Goal: Task Accomplishment & Management: Manage account settings

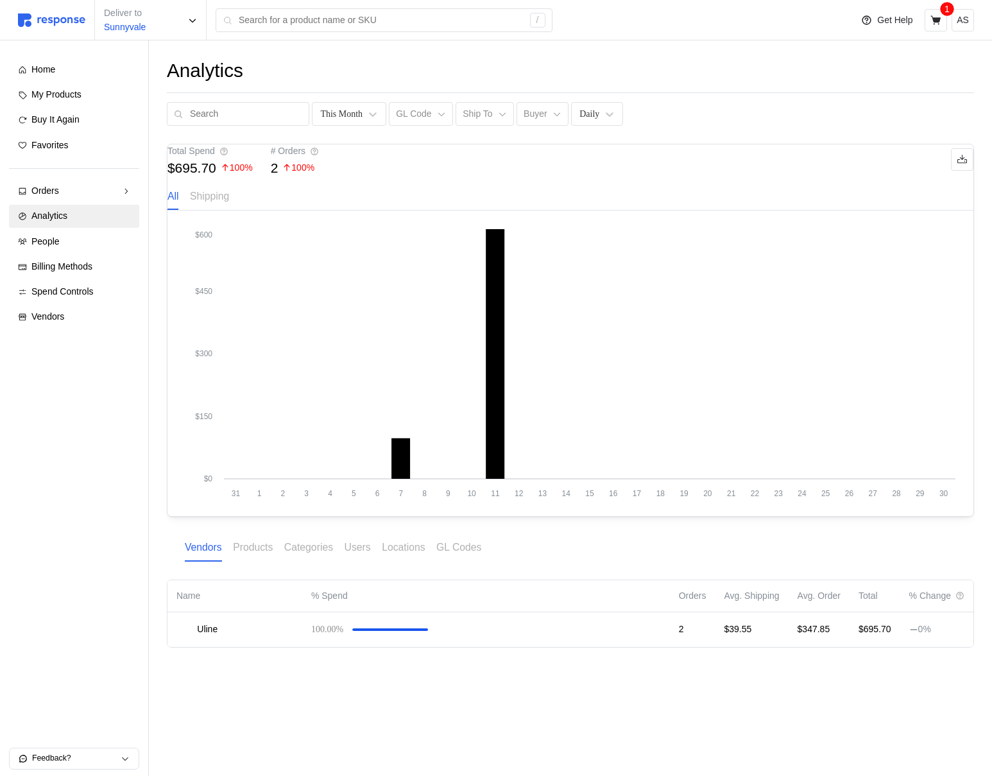
click at [601, 309] on icon "31 1 2 3 4 5 6 7 8 9 10 11 12 13 14 15 16 17 18 19 20 21 22 23 24 25 26 27 28 2…" at bounding box center [570, 362] width 770 height 269
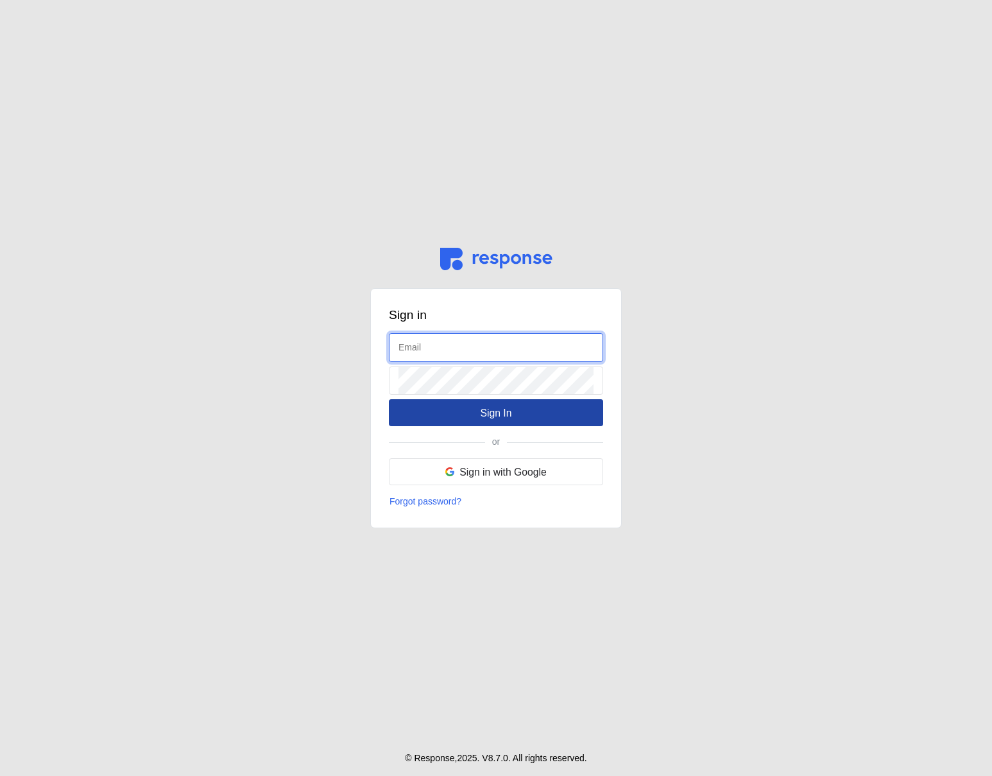
type input "admin@tryresponse.com"
click at [488, 400] on button "Sign In" at bounding box center [496, 412] width 214 height 27
click at [503, 414] on p "Sign In" at bounding box center [495, 413] width 31 height 16
type input "[EMAIL_ADDRESS][DOMAIN_NAME]"
click at [541, 422] on button "Sign In" at bounding box center [496, 412] width 214 height 27
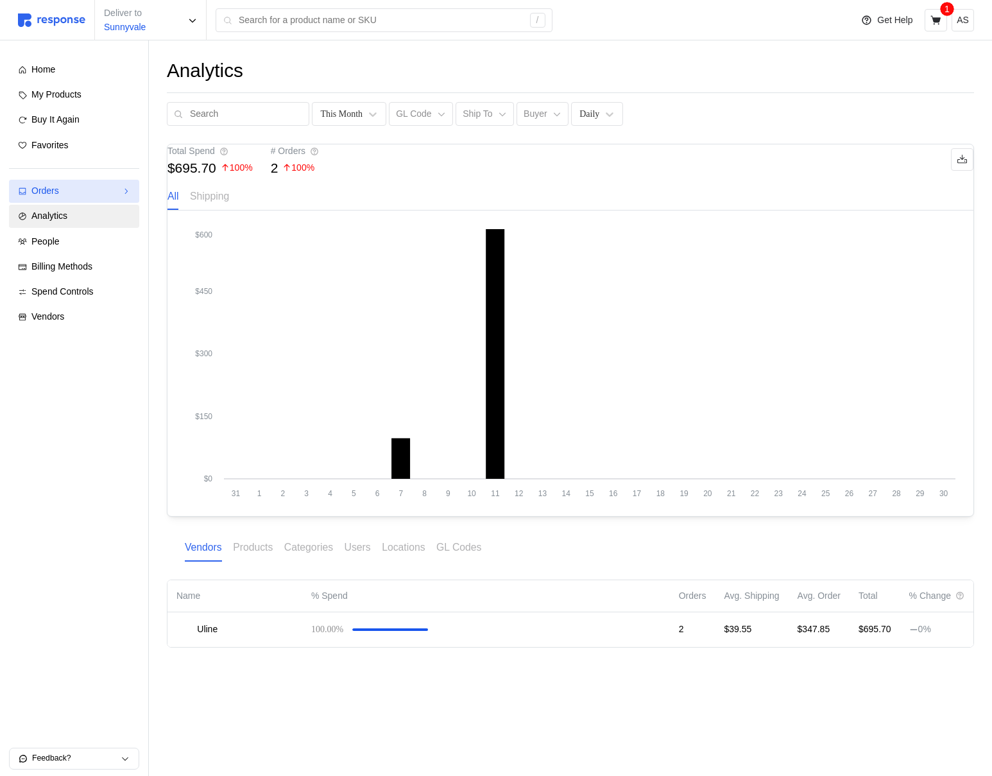
click at [81, 186] on div "Orders" at bounding box center [73, 191] width 85 height 14
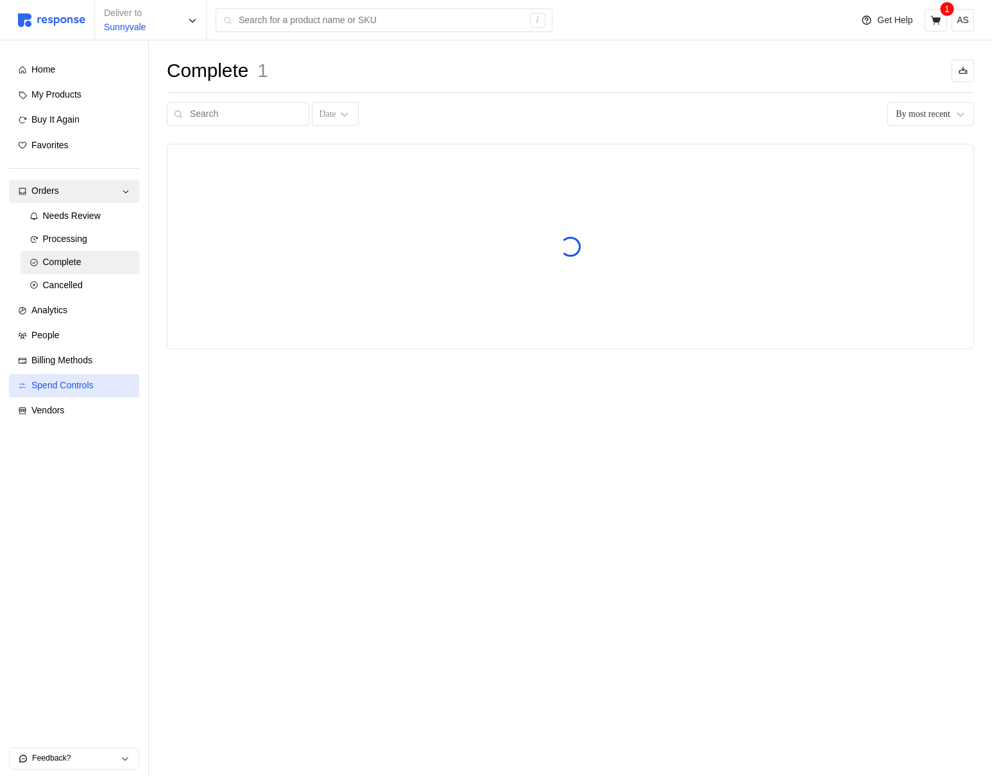
click at [84, 390] on span "Spend Controls" at bounding box center [62, 385] width 62 height 10
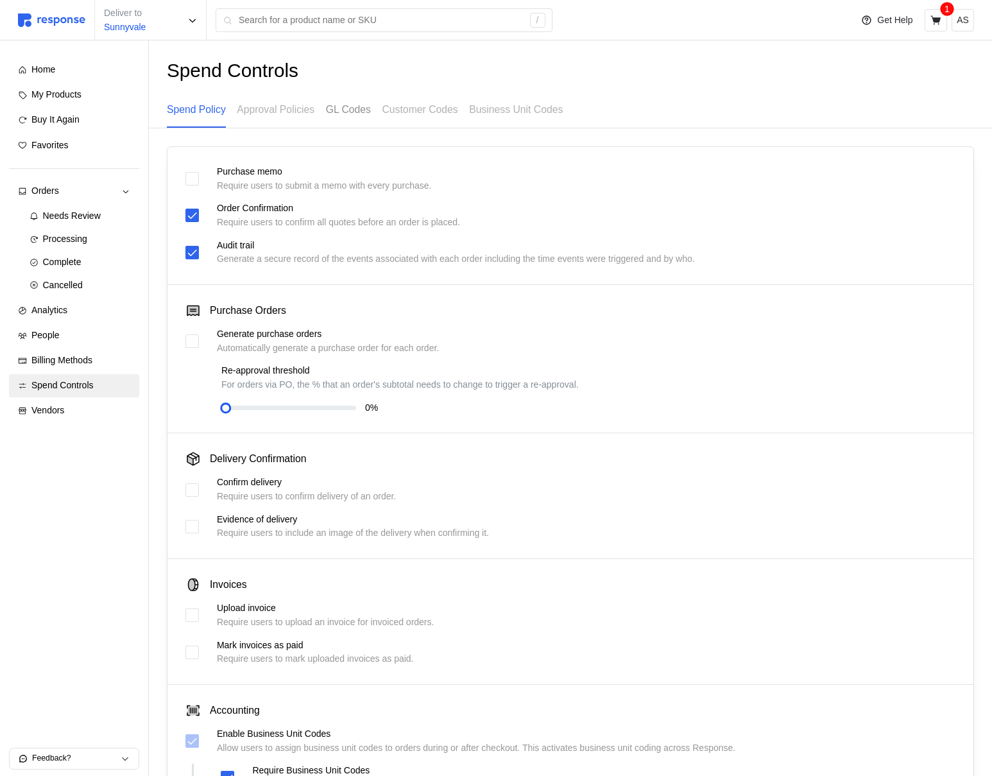
click at [363, 107] on p "GL Codes" at bounding box center [348, 109] width 45 height 16
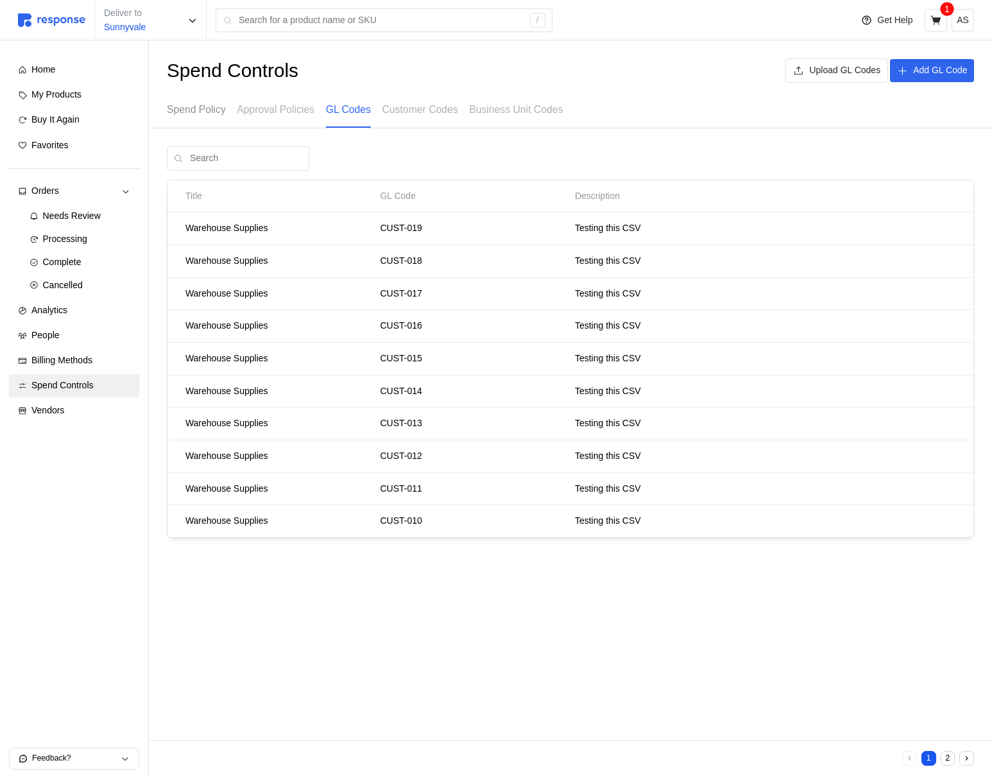
click at [196, 112] on p "Spend Policy" at bounding box center [196, 109] width 59 height 16
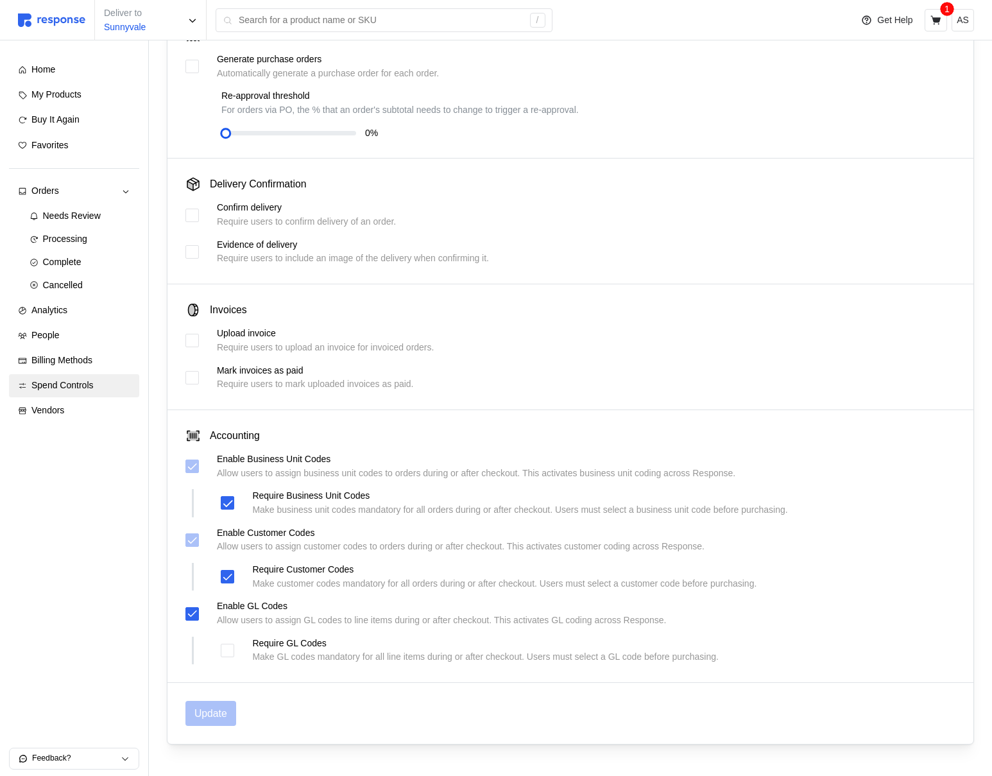
scroll to position [297, 0]
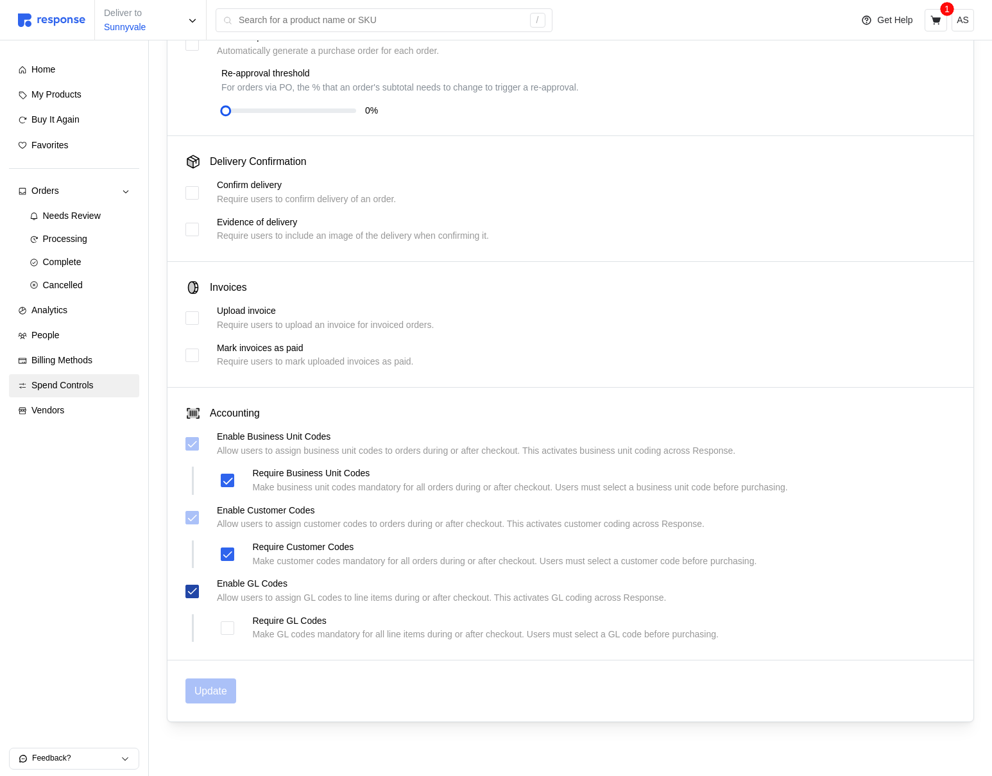
click at [189, 586] on icon at bounding box center [193, 591] width 12 height 12
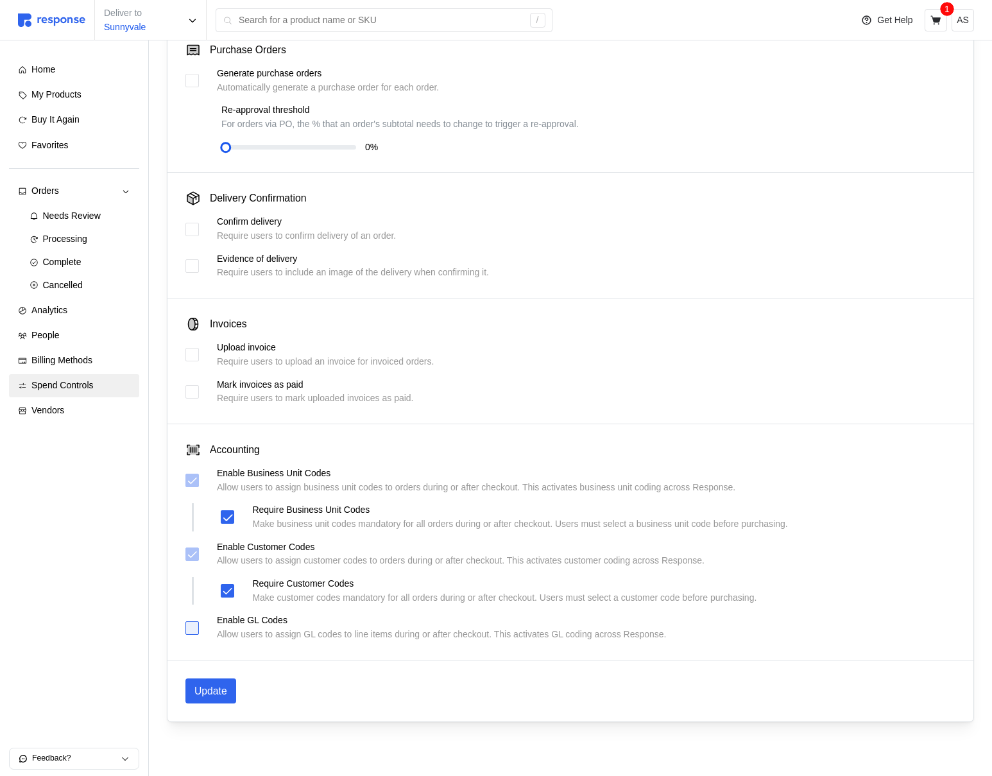
scroll to position [260, 0]
click at [228, 591] on icon at bounding box center [227, 591] width 9 height 6
click at [198, 554] on div at bounding box center [191, 553] width 13 height 13
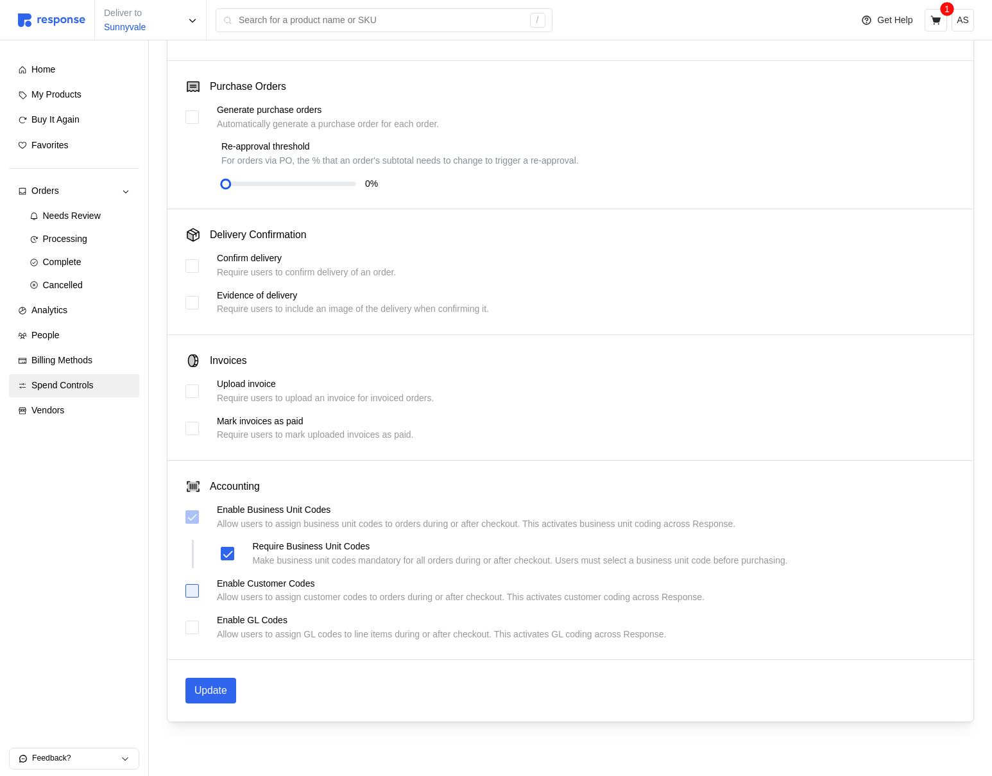
scroll to position [224, 0]
click at [225, 560] on div "Require Business Unit Codes Make business unit codes mandatory for all orders d…" at bounding box center [504, 554] width 567 height 28
click at [232, 556] on icon at bounding box center [228, 554] width 12 height 12
click at [194, 518] on icon at bounding box center [193, 517] width 12 height 12
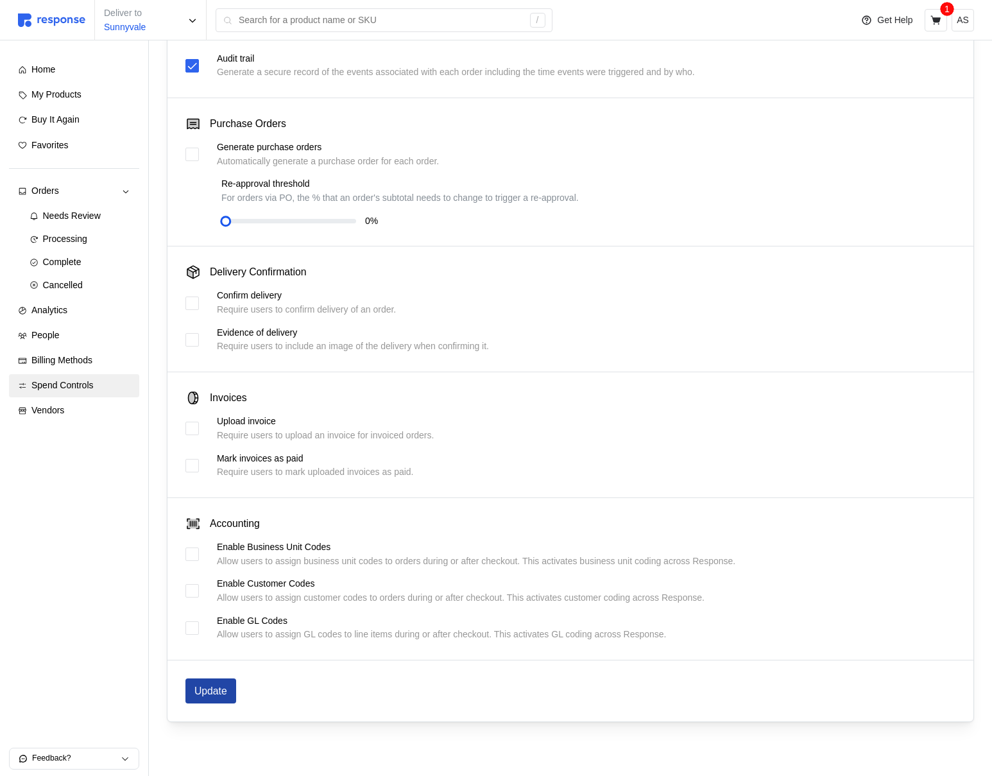
click at [217, 695] on p "Update" at bounding box center [210, 691] width 33 height 16
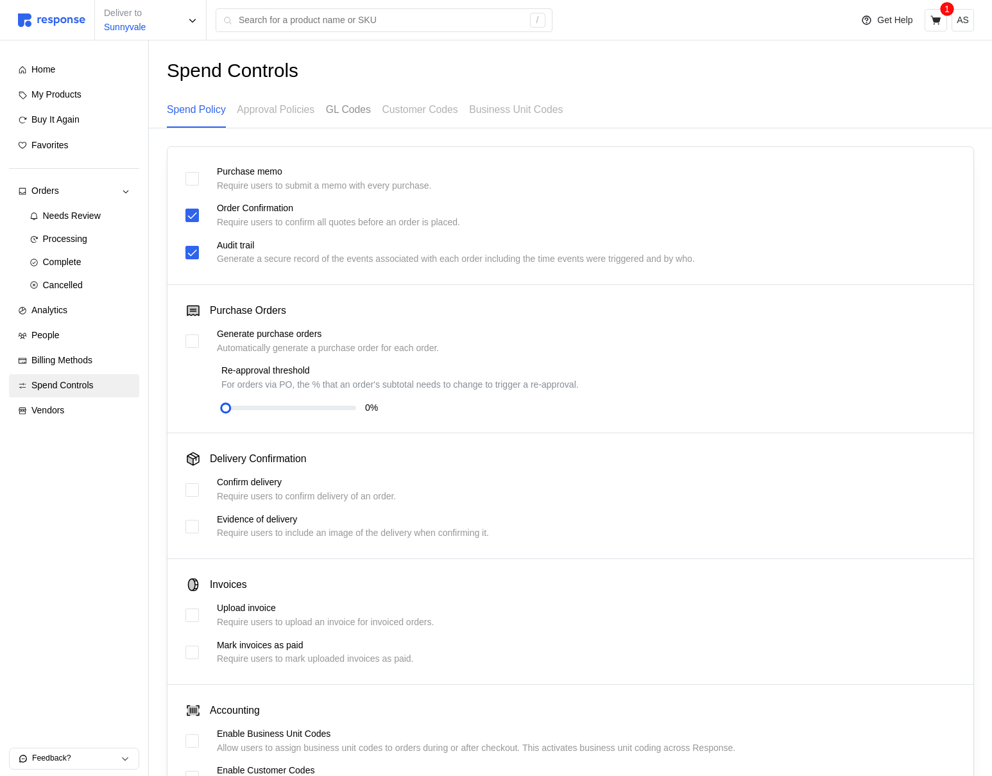
click at [339, 117] on p "GL Codes" at bounding box center [348, 109] width 45 height 16
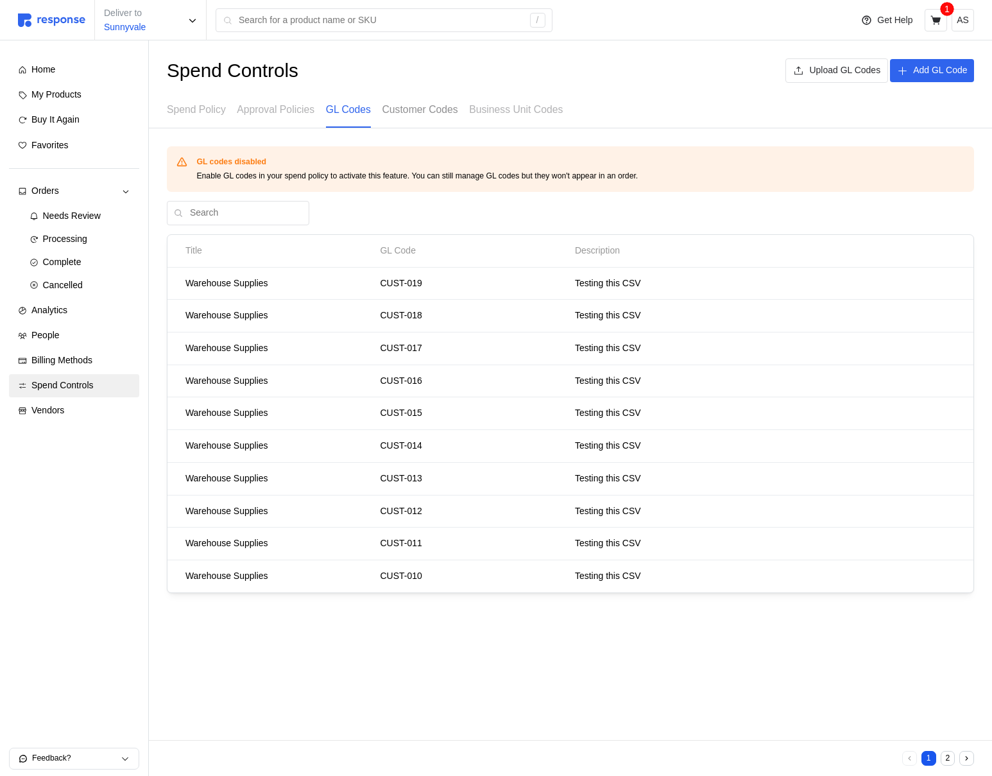
click at [405, 116] on p "Customer Codes" at bounding box center [420, 109] width 76 height 16
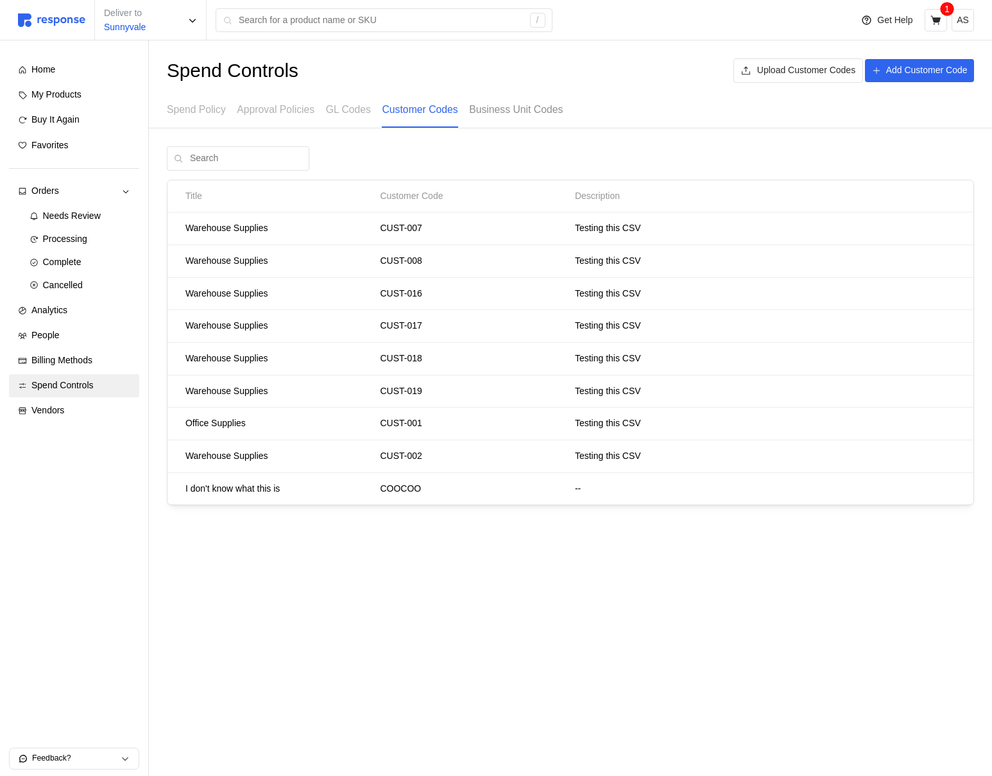
click at [507, 107] on p "Business Unit Codes" at bounding box center [516, 109] width 94 height 16
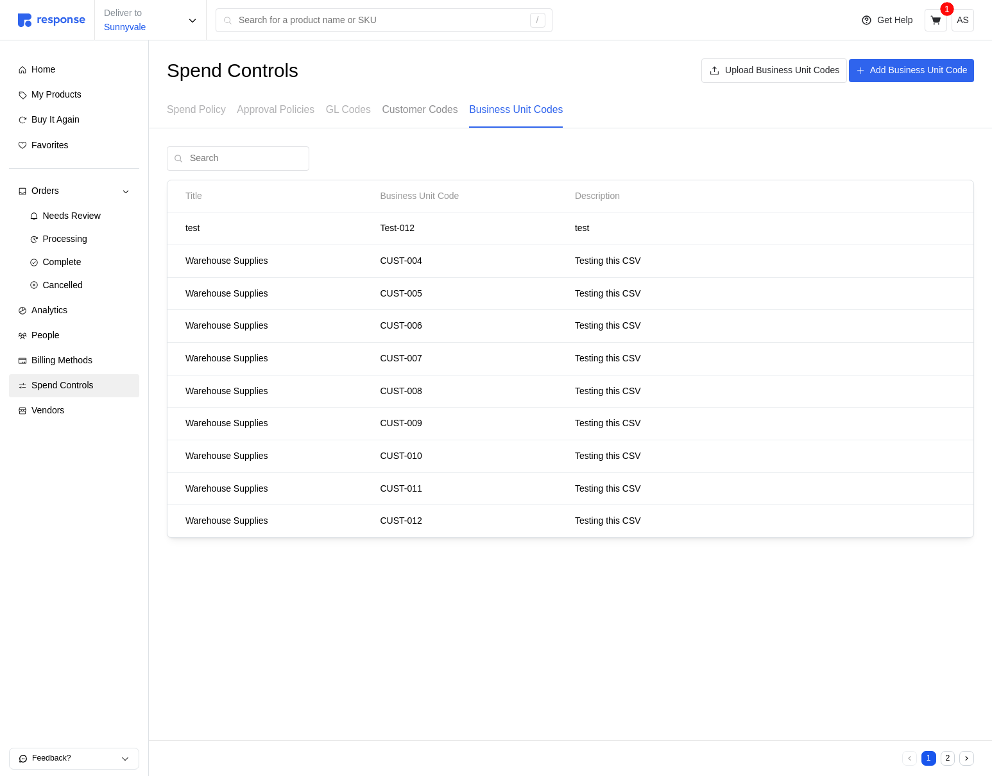
click at [441, 102] on p "Customer Codes" at bounding box center [420, 109] width 76 height 16
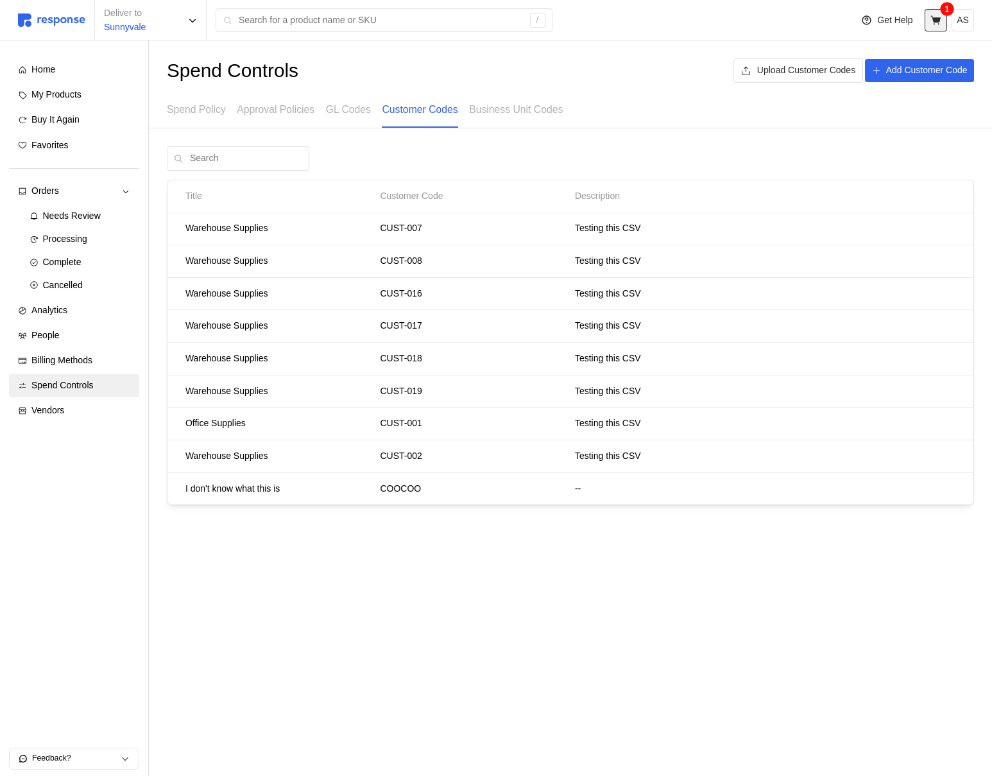
click at [935, 23] on icon at bounding box center [936, 21] width 12 height 12
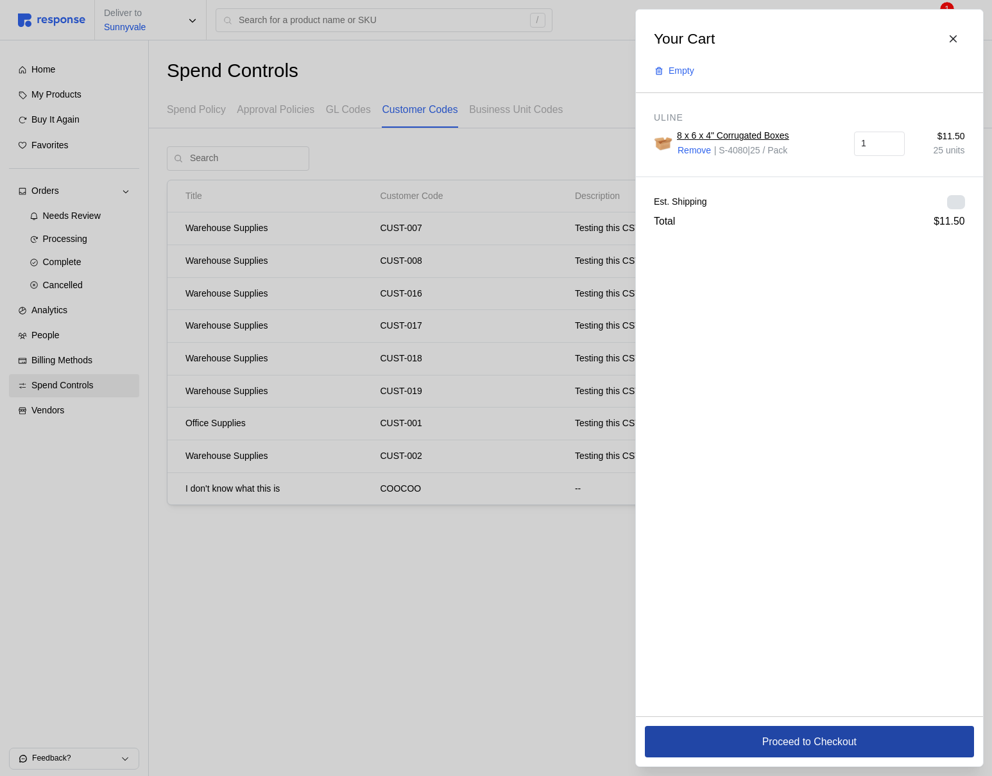
click at [753, 749] on button "Proceed to Checkout" at bounding box center [809, 741] width 329 height 31
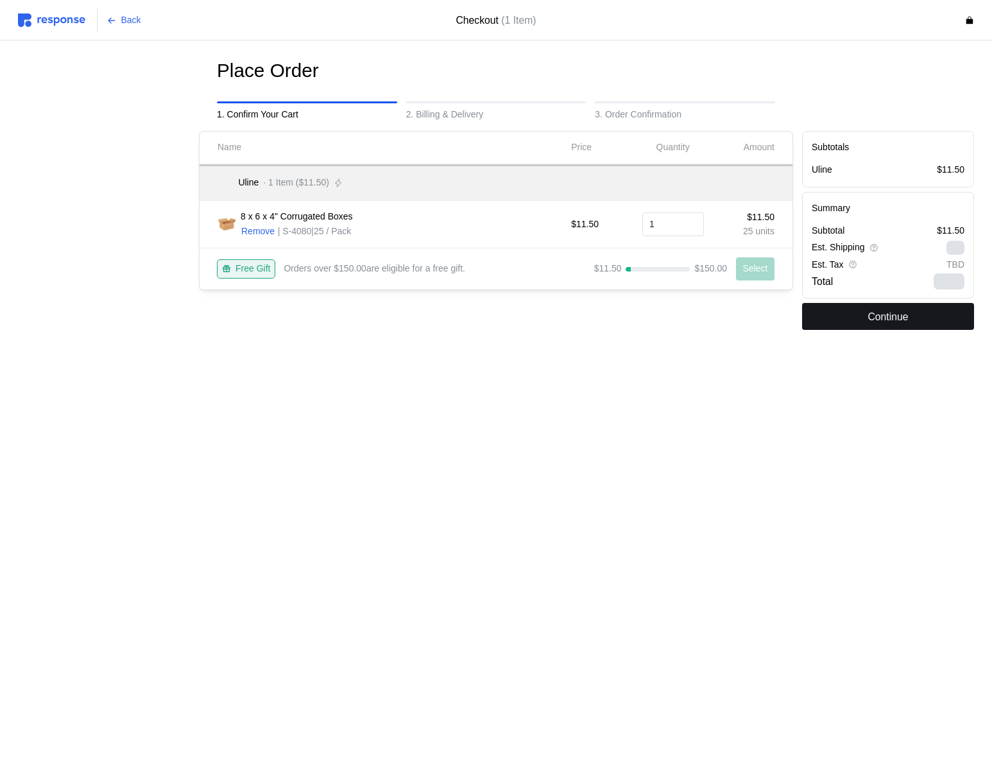
click at [854, 325] on button "Continue" at bounding box center [888, 316] width 172 height 27
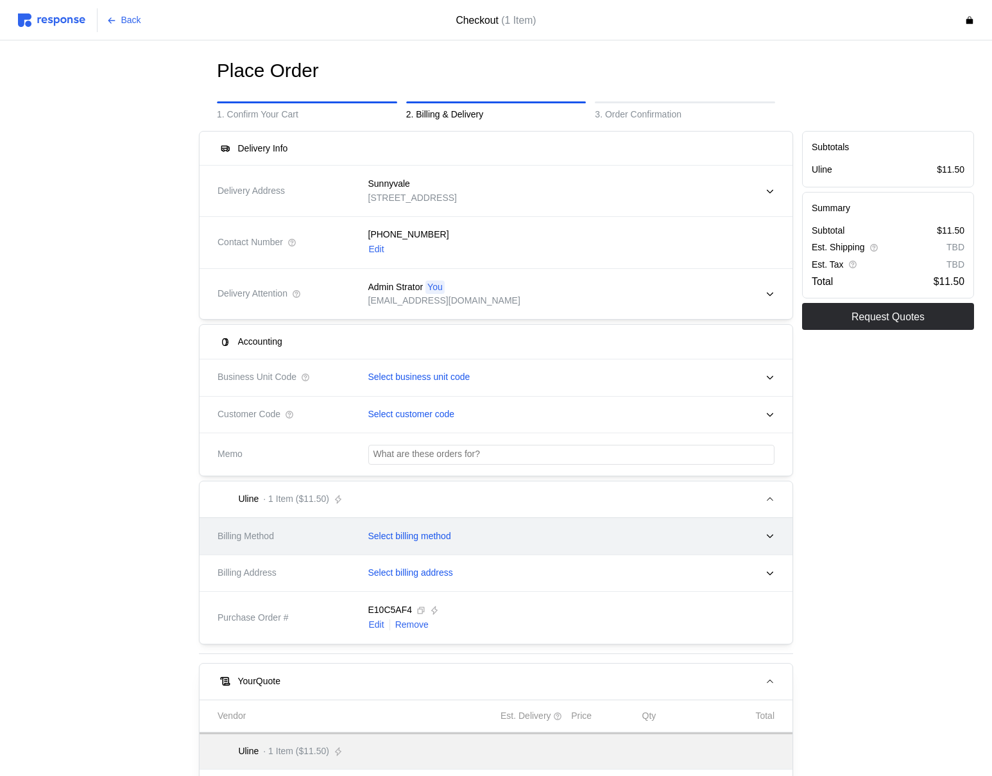
click at [478, 542] on div "Select billing method" at bounding box center [567, 536] width 416 height 32
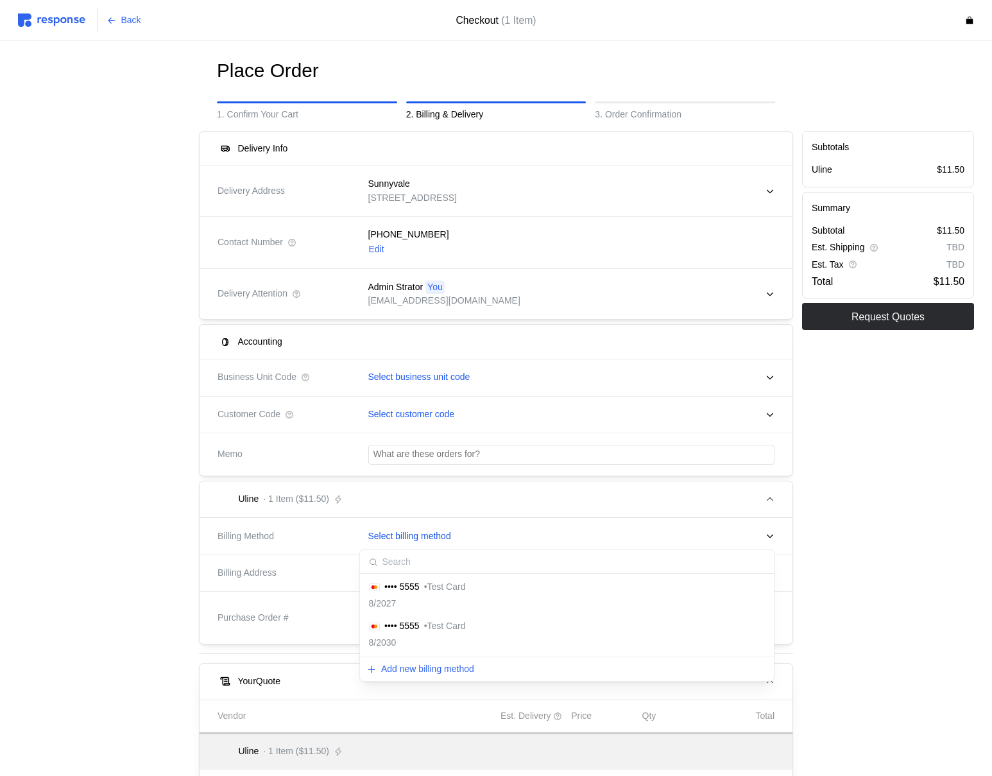
click at [459, 597] on div "8/2027" at bounding box center [417, 604] width 97 height 14
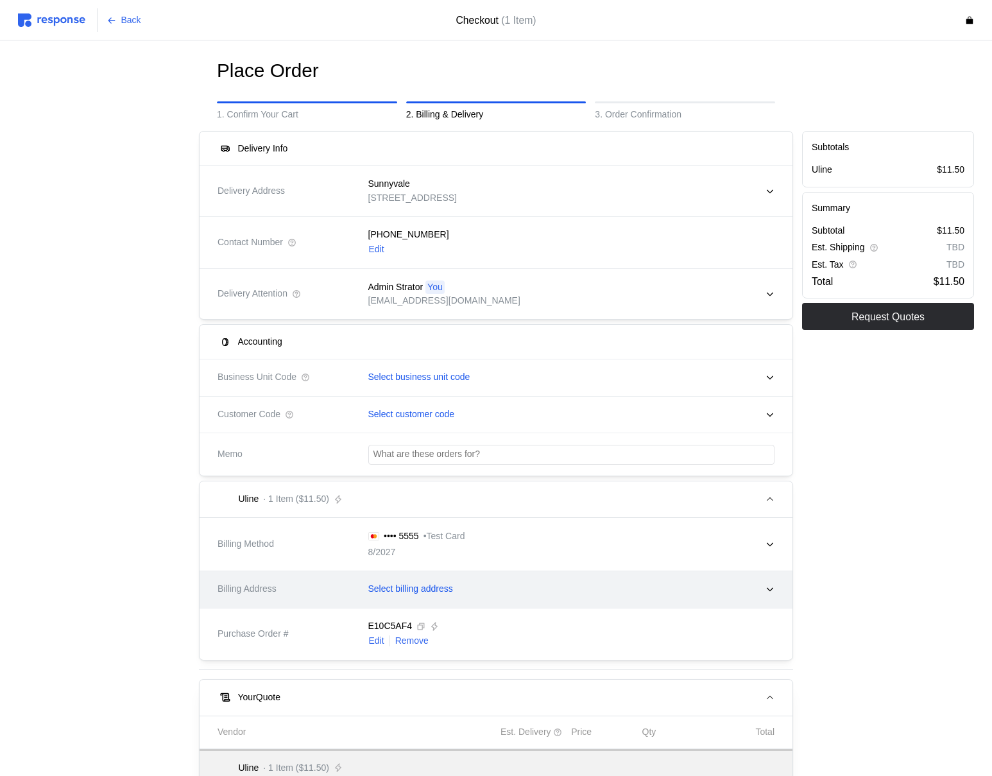
click at [458, 598] on div "Select billing address" at bounding box center [567, 589] width 416 height 32
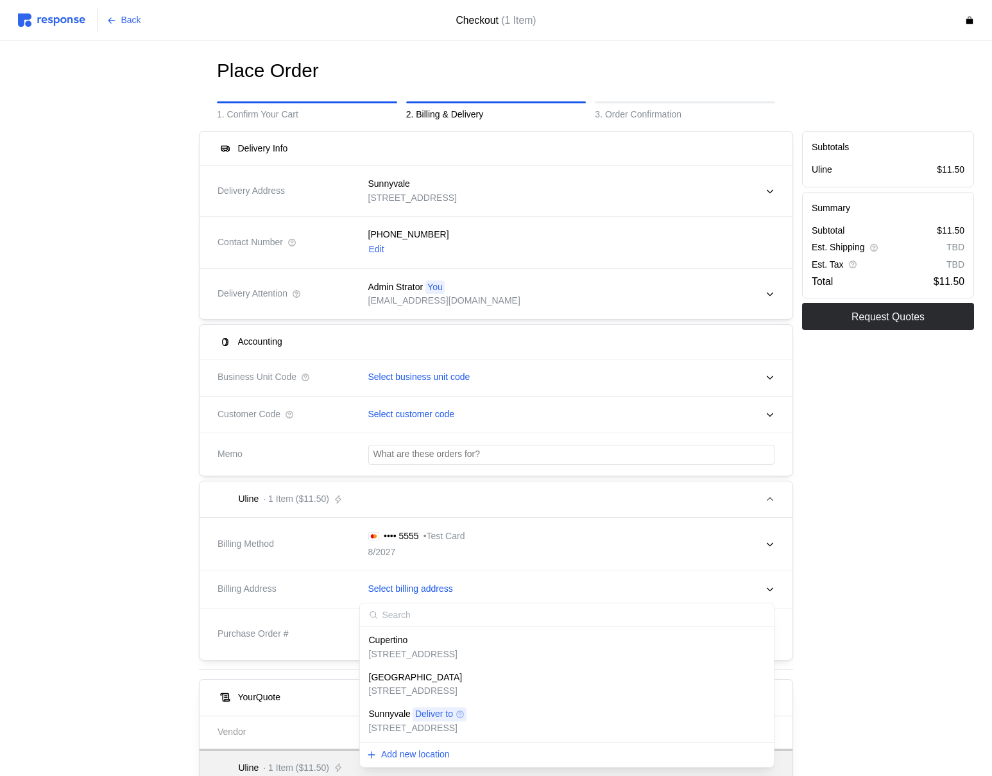
click at [454, 670] on div "[GEOGRAPHIC_DATA]" at bounding box center [416, 677] width 94 height 14
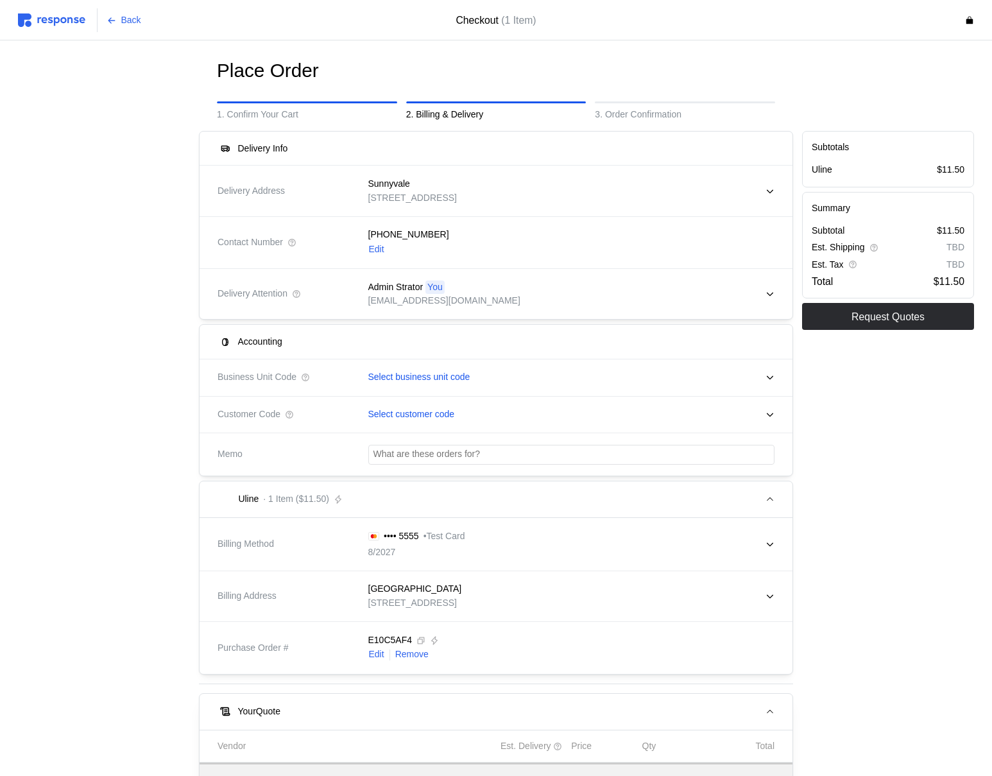
click at [52, 30] on div "Back" at bounding box center [194, 20] width 353 height 24
click at [56, 21] on img at bounding box center [51, 19] width 67 height 13
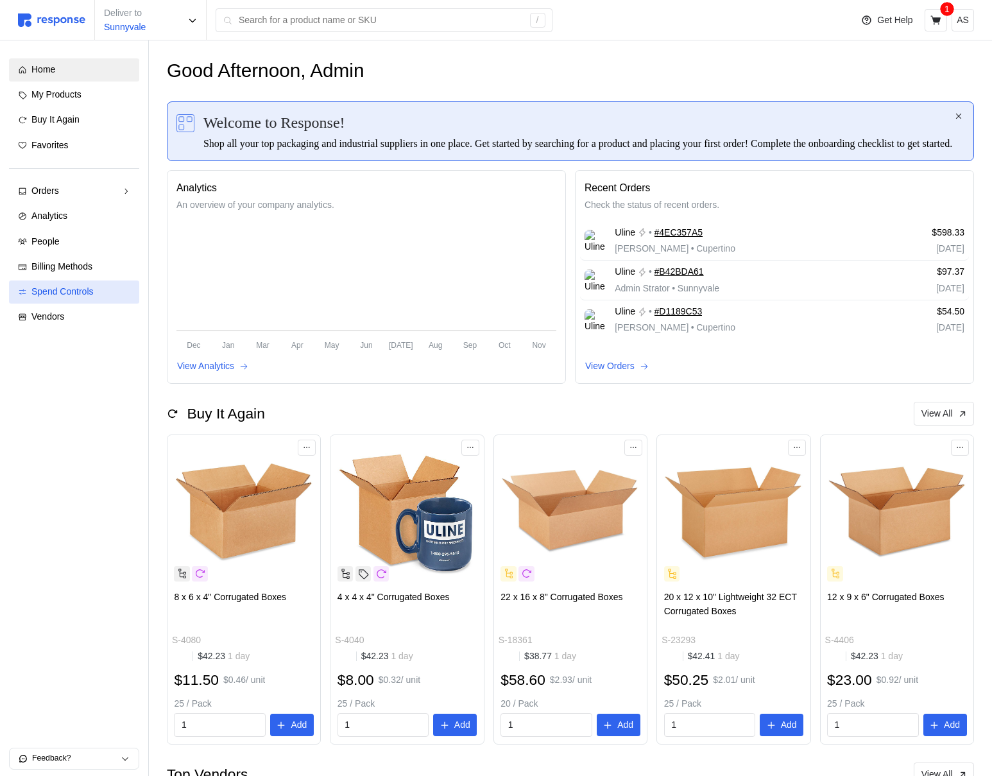
click at [91, 293] on span "Spend Controls" at bounding box center [62, 291] width 62 height 10
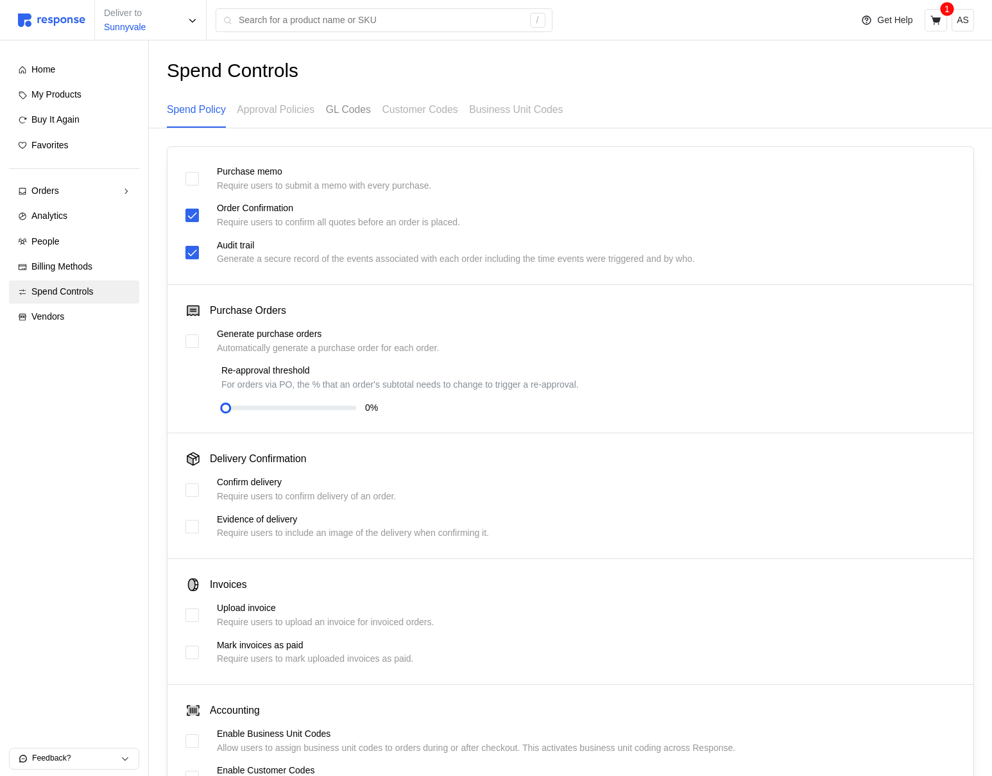
click at [355, 116] on p "GL Codes" at bounding box center [348, 109] width 45 height 16
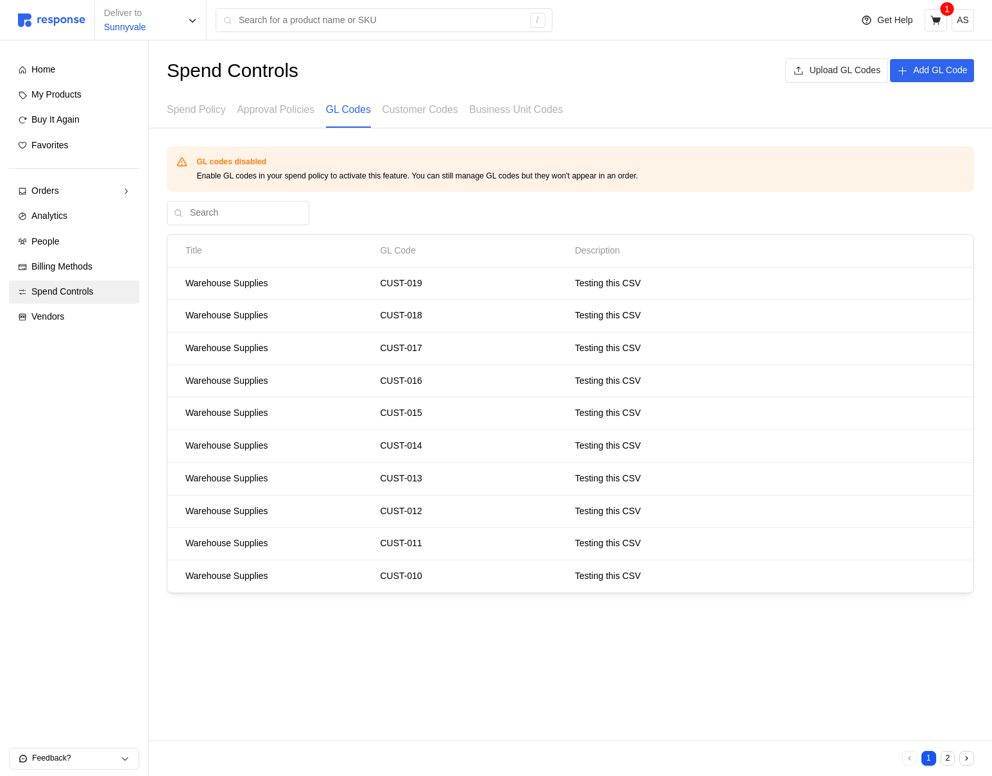
click at [235, 167] on span "GL codes disabled" at bounding box center [231, 162] width 70 height 12
drag, startPoint x: 195, startPoint y: 162, endPoint x: 317, endPoint y: 157, distance: 122.0
click at [317, 157] on div "GL codes disabled Enable GL codes in your spend policy to activate this feature…" at bounding box center [570, 169] width 788 height 26
copy span "GL codes disabled"
click at [379, 257] on div "GL Code" at bounding box center [472, 250] width 195 height 23
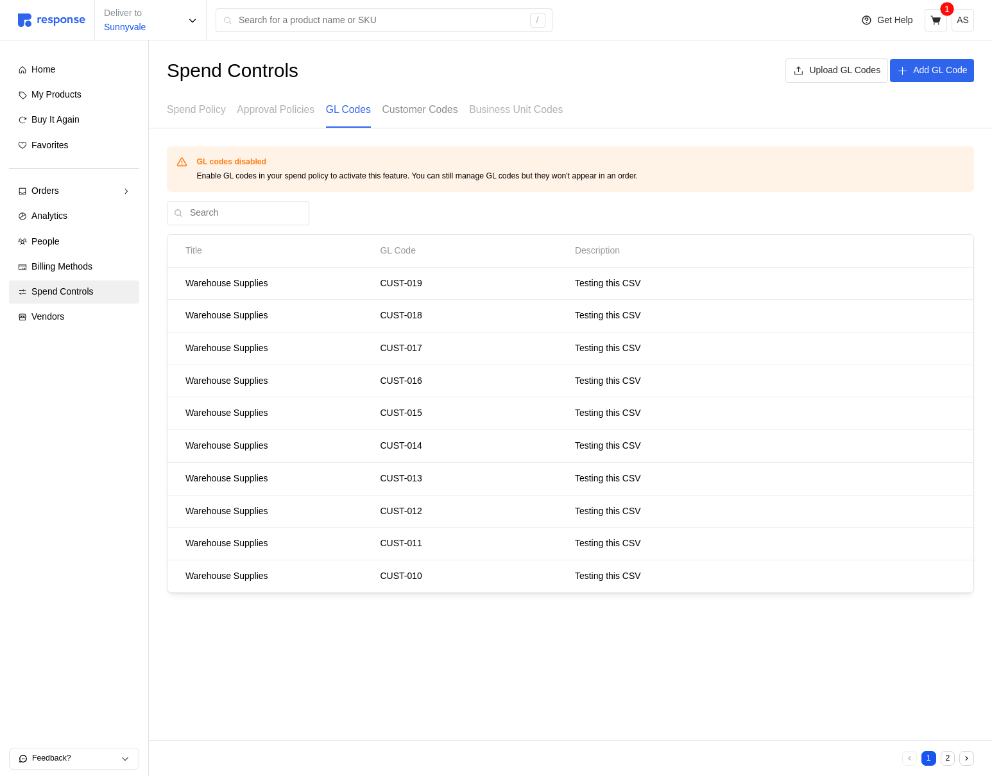
click at [404, 122] on div "Customer Codes" at bounding box center [420, 109] width 76 height 35
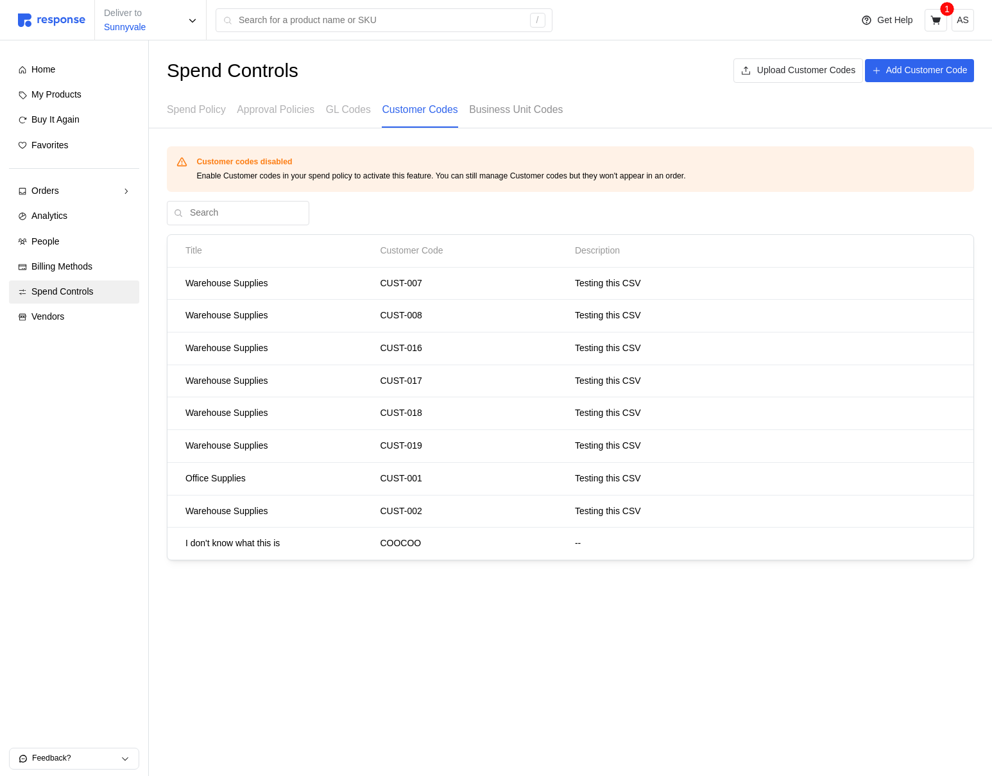
click at [505, 117] on div "Business Unit Codes" at bounding box center [516, 109] width 94 height 35
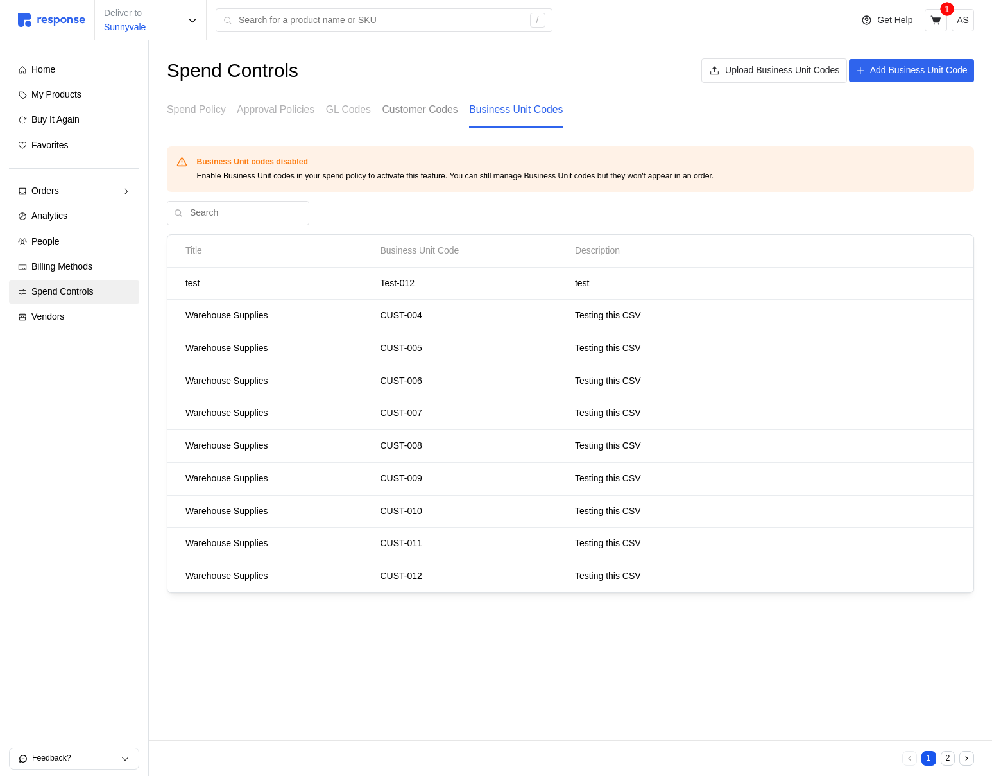
click at [415, 116] on p "Customer Codes" at bounding box center [420, 109] width 76 height 16
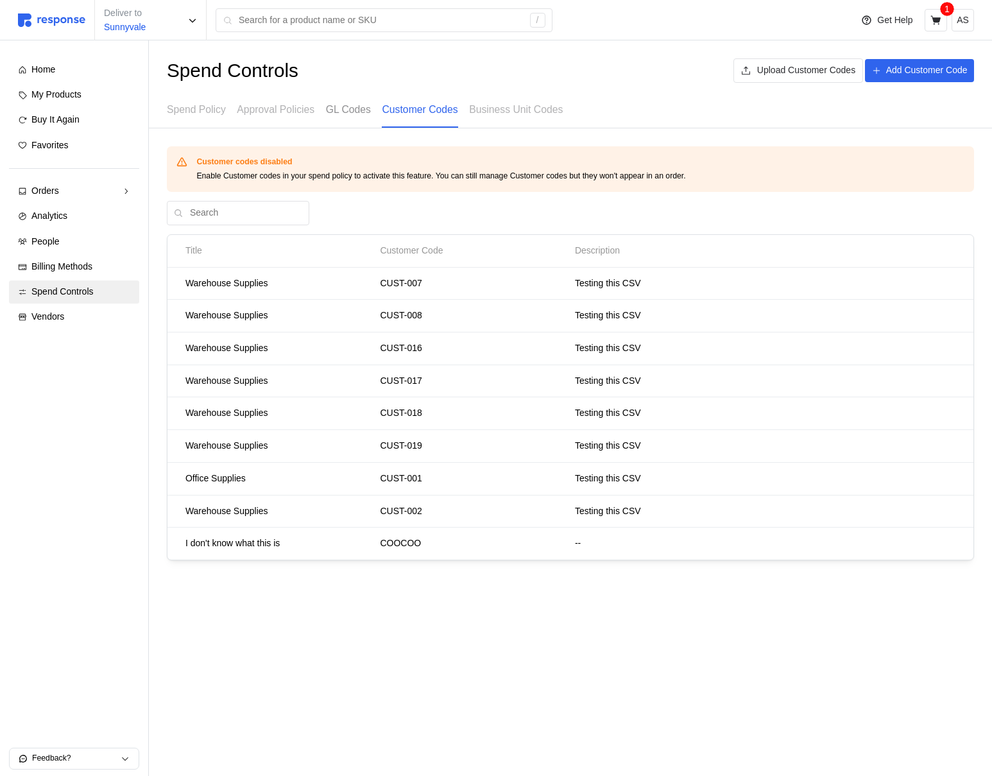
click at [340, 110] on p "GL Codes" at bounding box center [348, 109] width 45 height 16
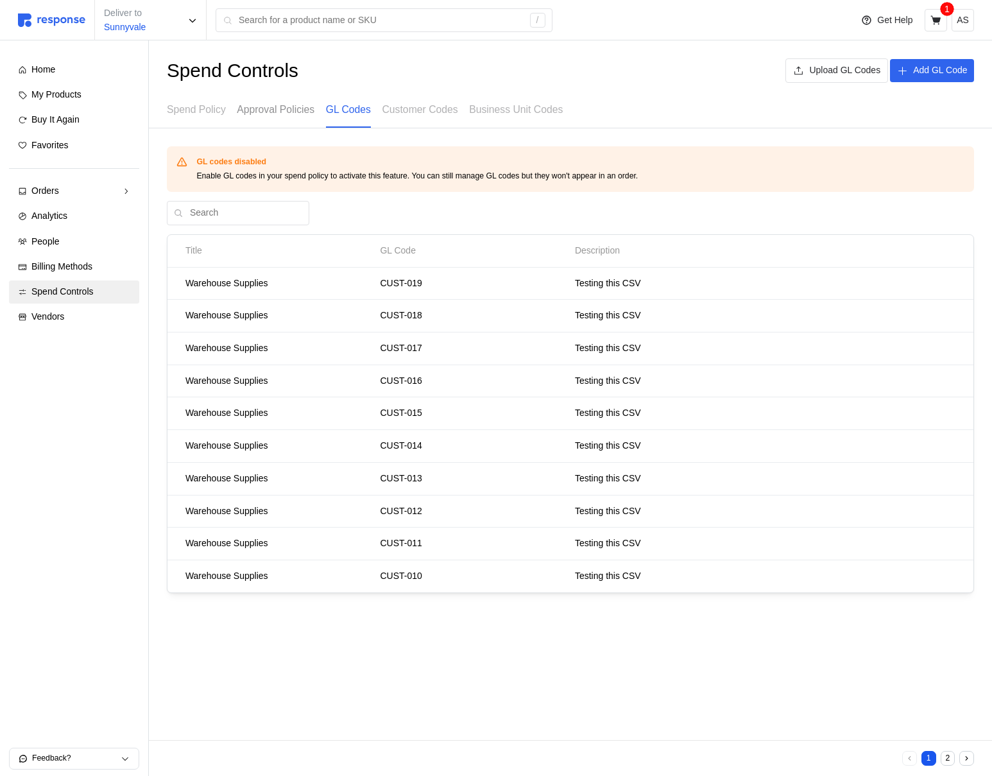
click at [270, 111] on p "Approval Policies" at bounding box center [276, 109] width 78 height 16
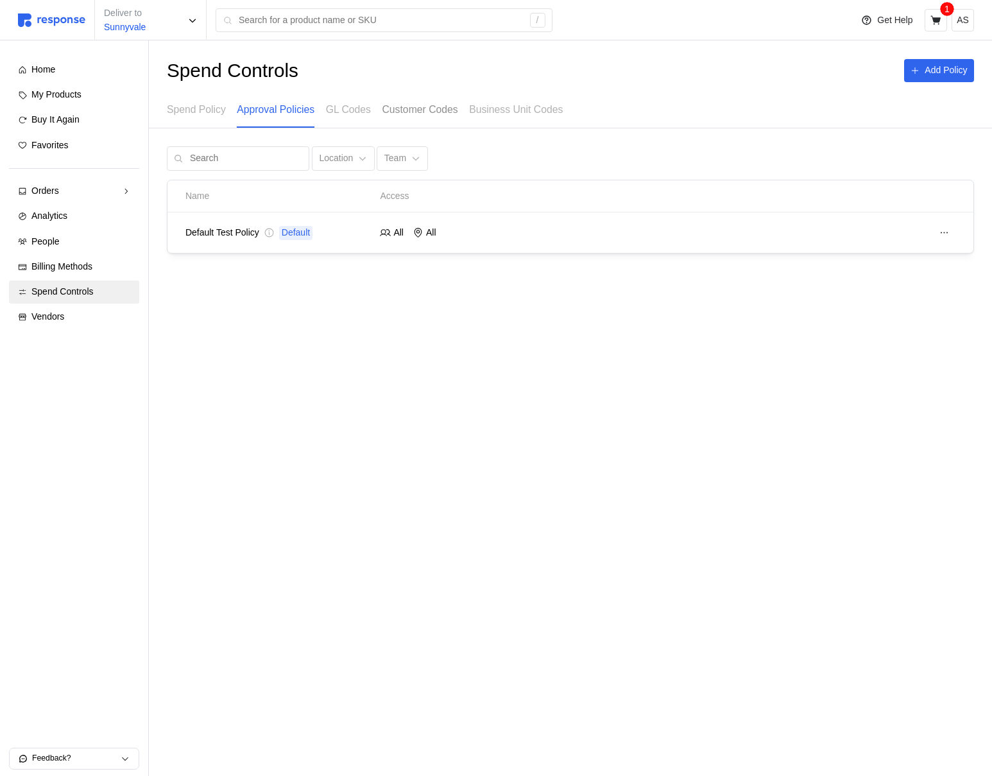
click at [443, 118] on div "Customer Codes" at bounding box center [420, 109] width 76 height 35
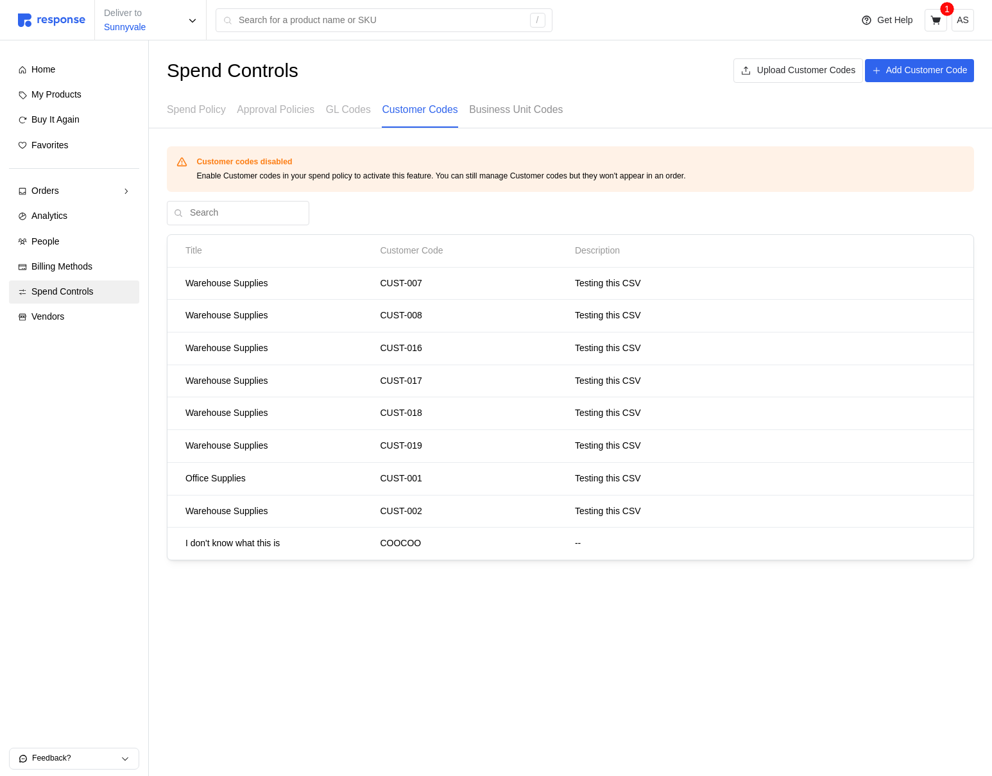
click at [533, 116] on p "Business Unit Codes" at bounding box center [516, 109] width 94 height 16
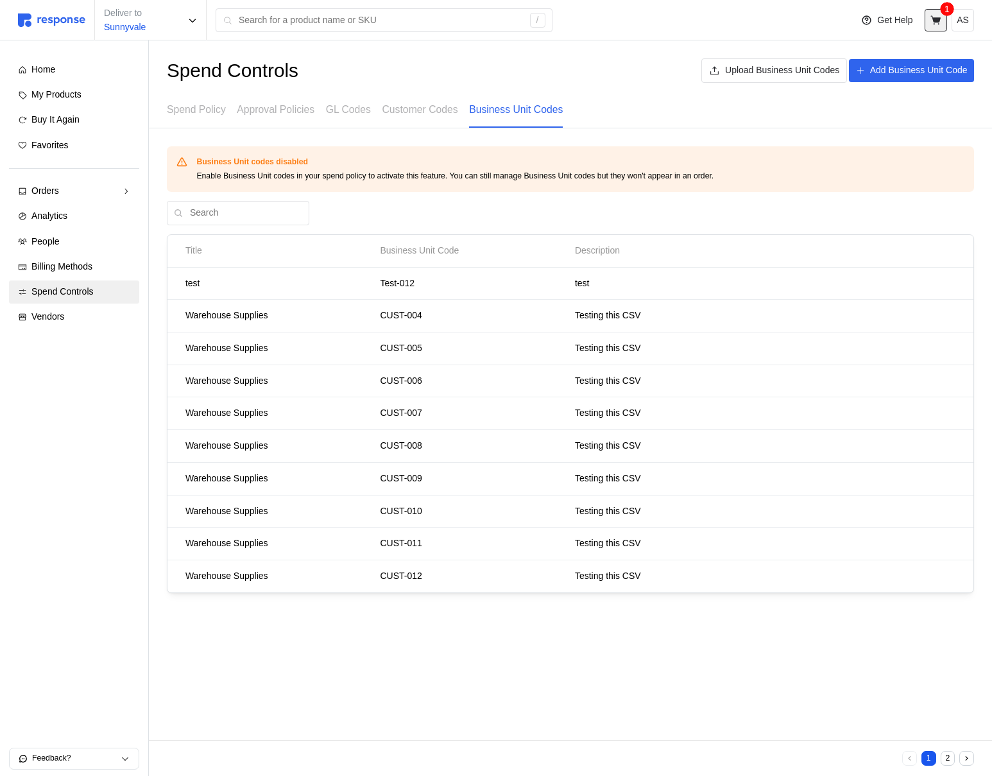
click at [941, 14] on button at bounding box center [936, 20] width 22 height 22
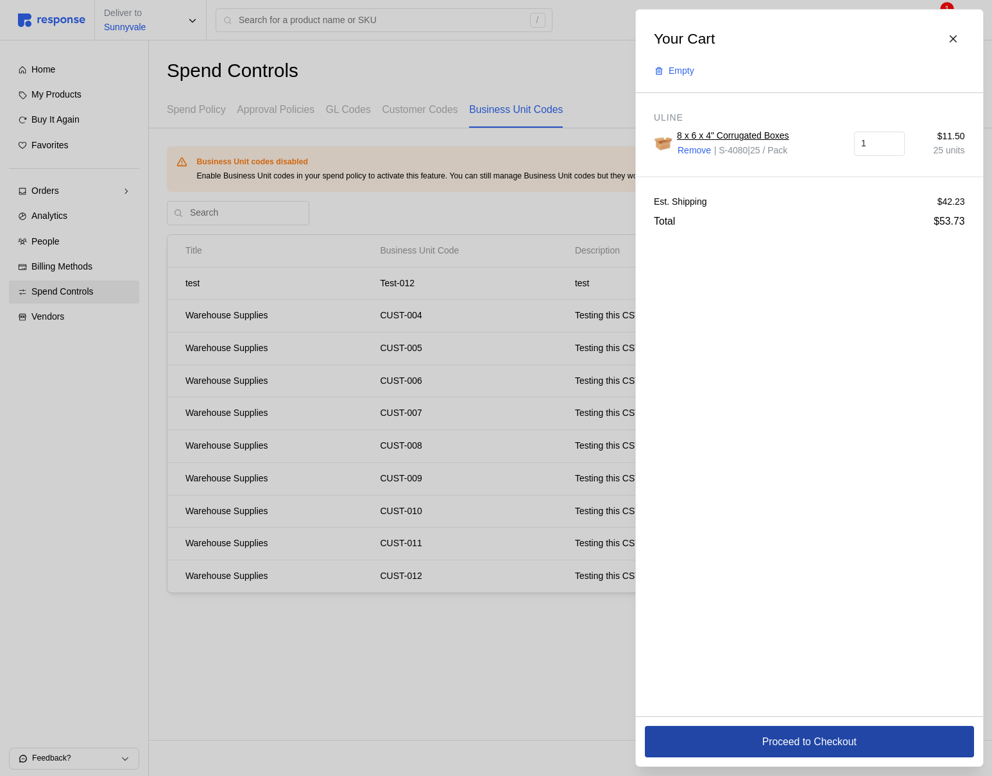
click at [758, 738] on button "Proceed to Checkout" at bounding box center [809, 741] width 329 height 31
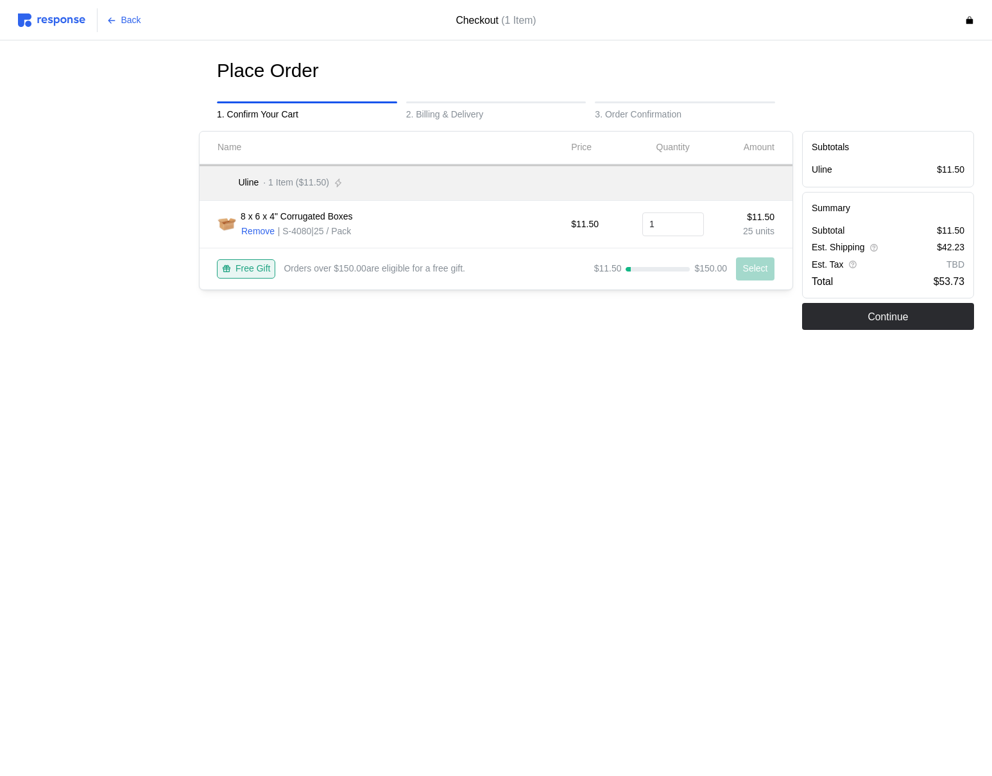
click at [907, 330] on div "Subtotals Uline $11.50 Summary Subtotal $11.50 Est. Shipping $42.23 Est. Tax TB…" at bounding box center [887, 230] width 181 height 208
click at [895, 319] on p "Continue" at bounding box center [887, 317] width 40 height 16
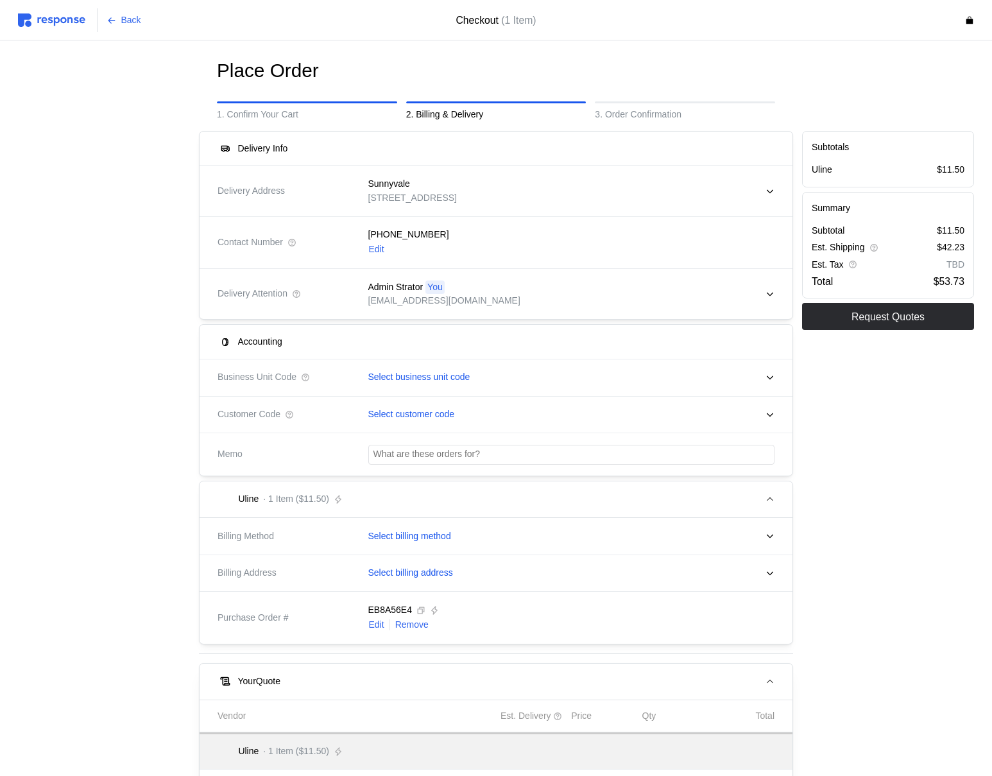
click at [74, 25] on img at bounding box center [51, 19] width 67 height 13
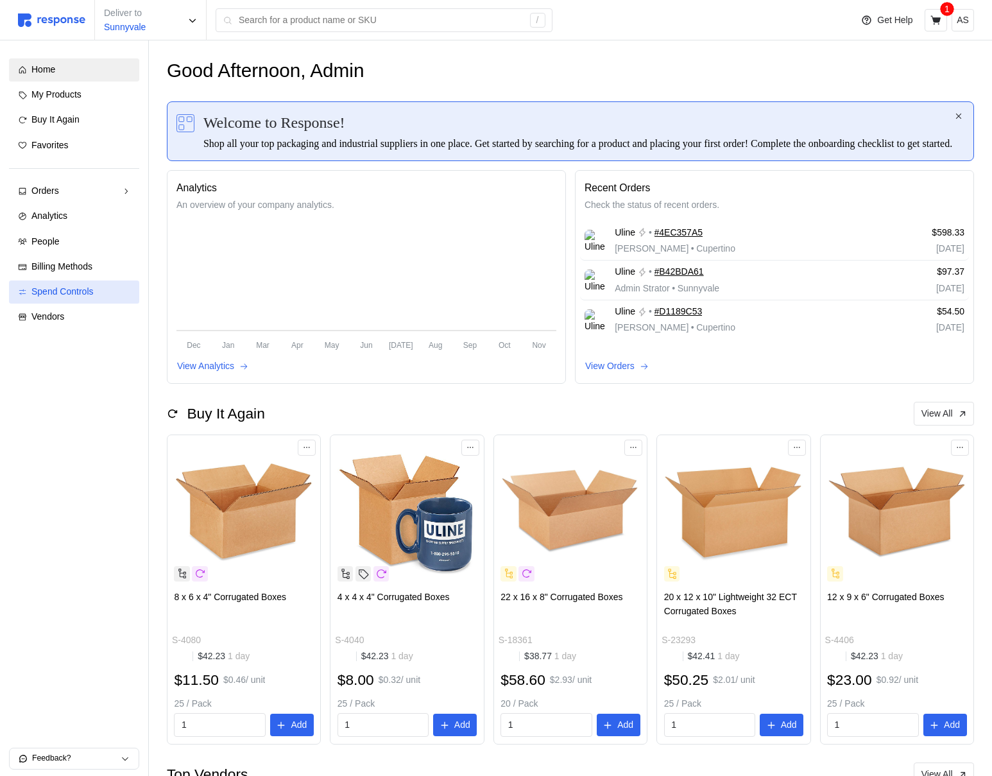
click at [88, 286] on span "Spend Controls" at bounding box center [62, 291] width 62 height 10
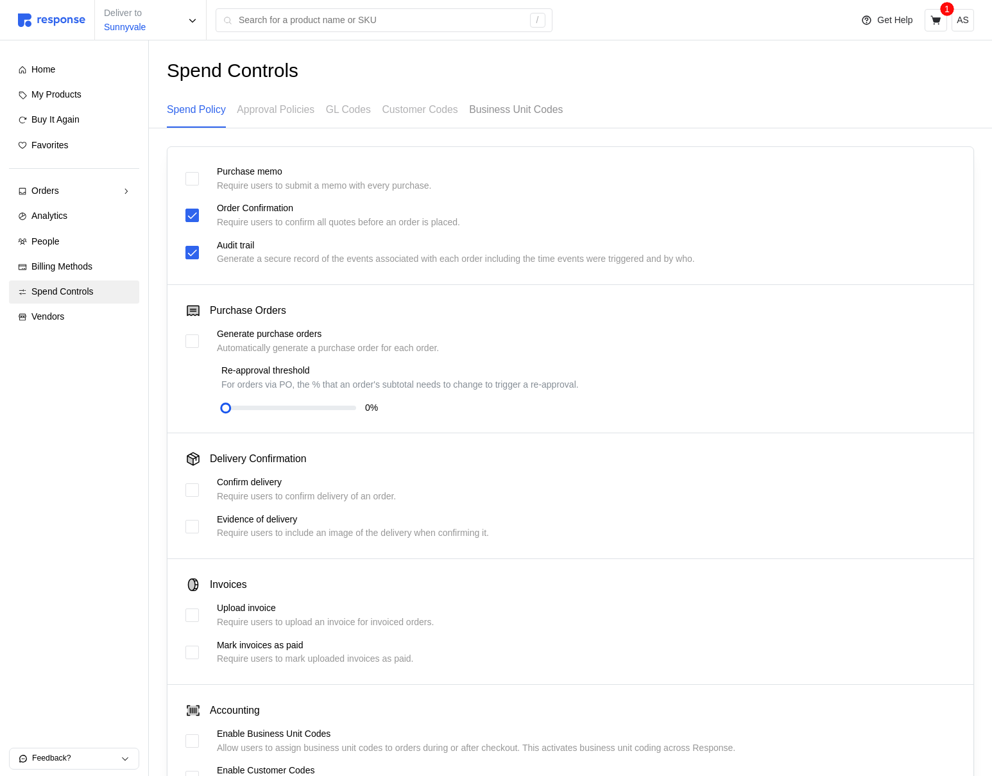
click at [493, 110] on p "Business Unit Codes" at bounding box center [516, 109] width 94 height 16
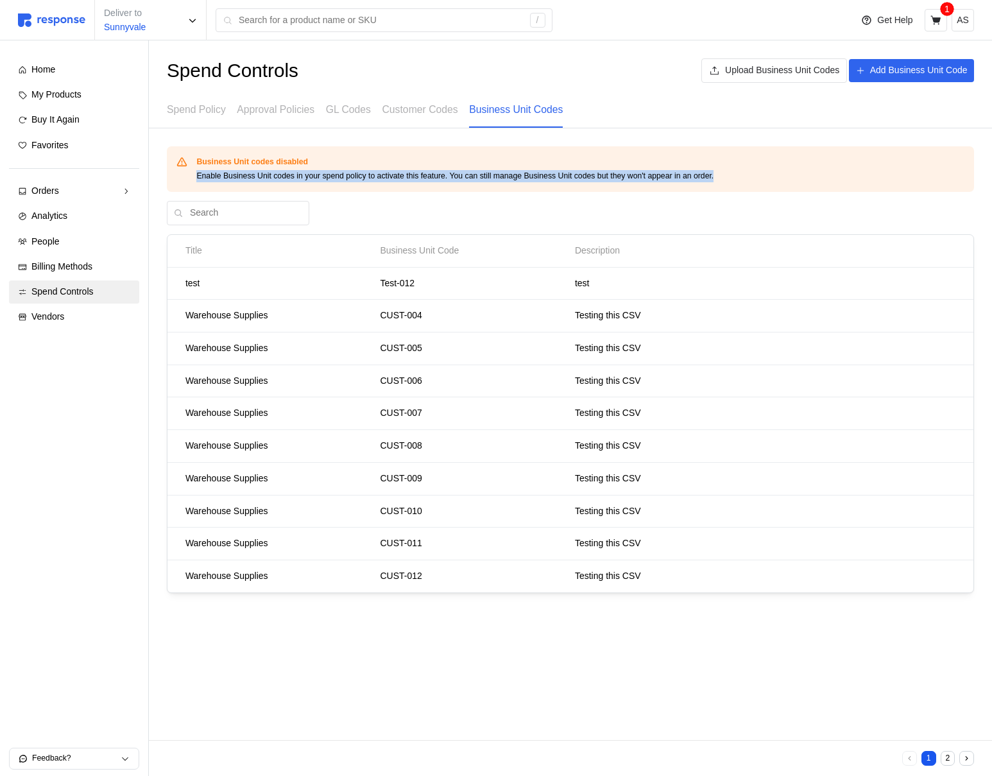
drag, startPoint x: 753, startPoint y: 178, endPoint x: 198, endPoint y: 178, distance: 555.6
click at [198, 178] on div "Enable Business Unit codes in your spend policy to activate this feature. You c…" at bounding box center [580, 176] width 768 height 12
copy div "Enable Business Unit codes in your spend policy to activate this feature. You c…"
click at [942, 17] on button at bounding box center [936, 20] width 22 height 22
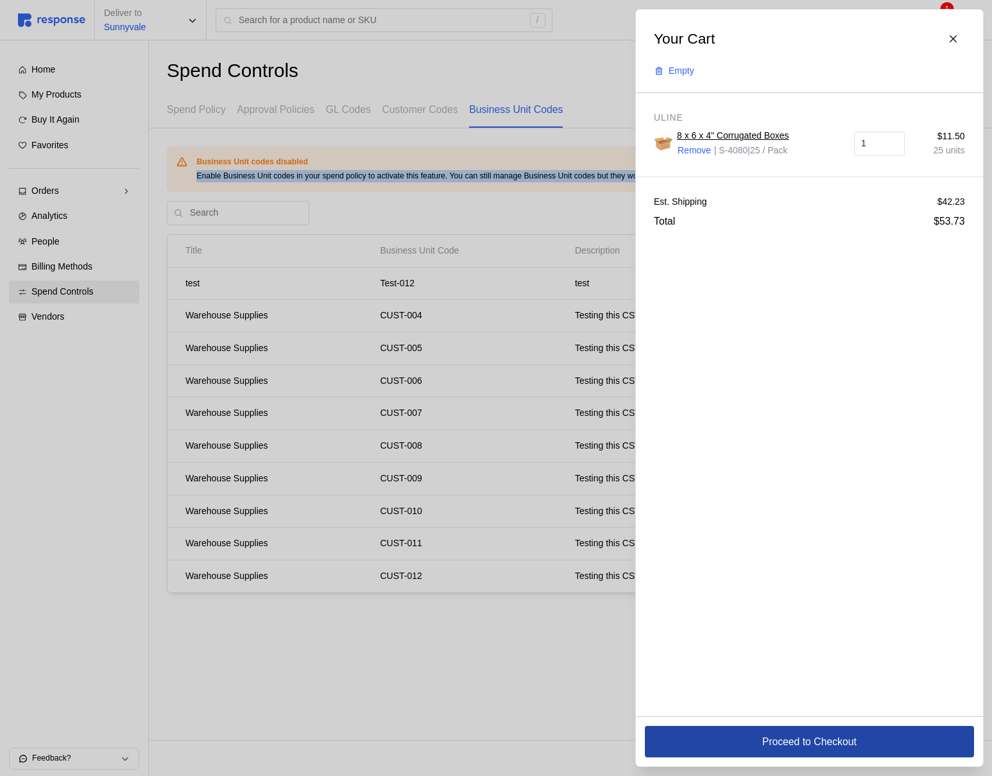
click at [751, 738] on button "Proceed to Checkout" at bounding box center [809, 741] width 329 height 31
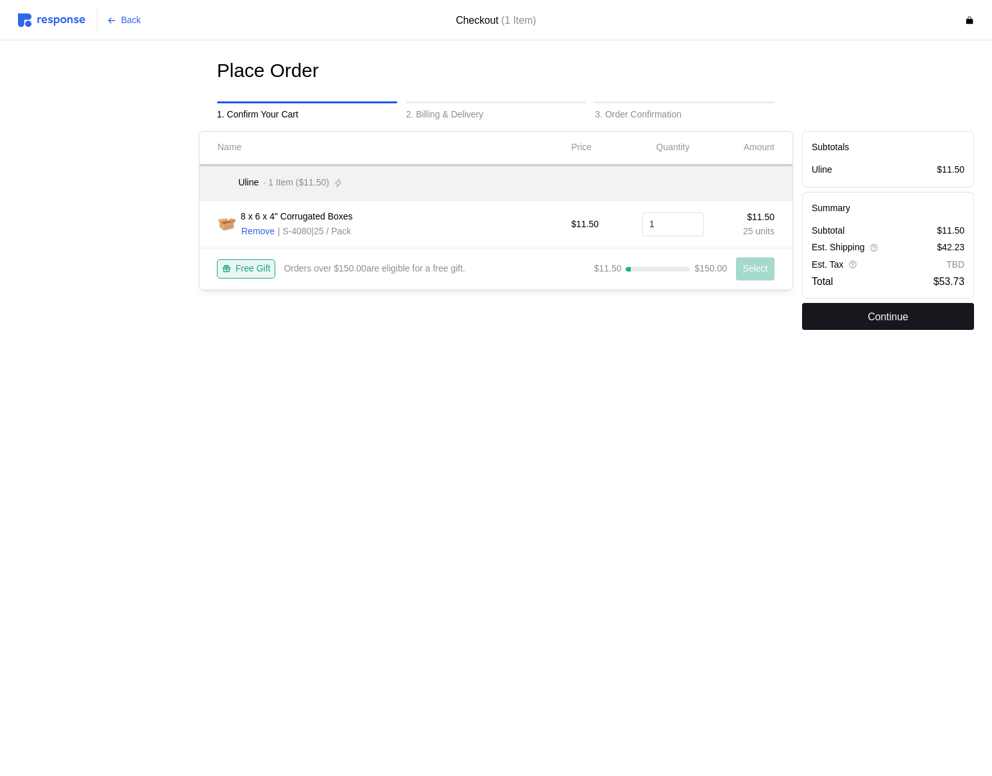
click at [892, 311] on p "Continue" at bounding box center [887, 317] width 40 height 16
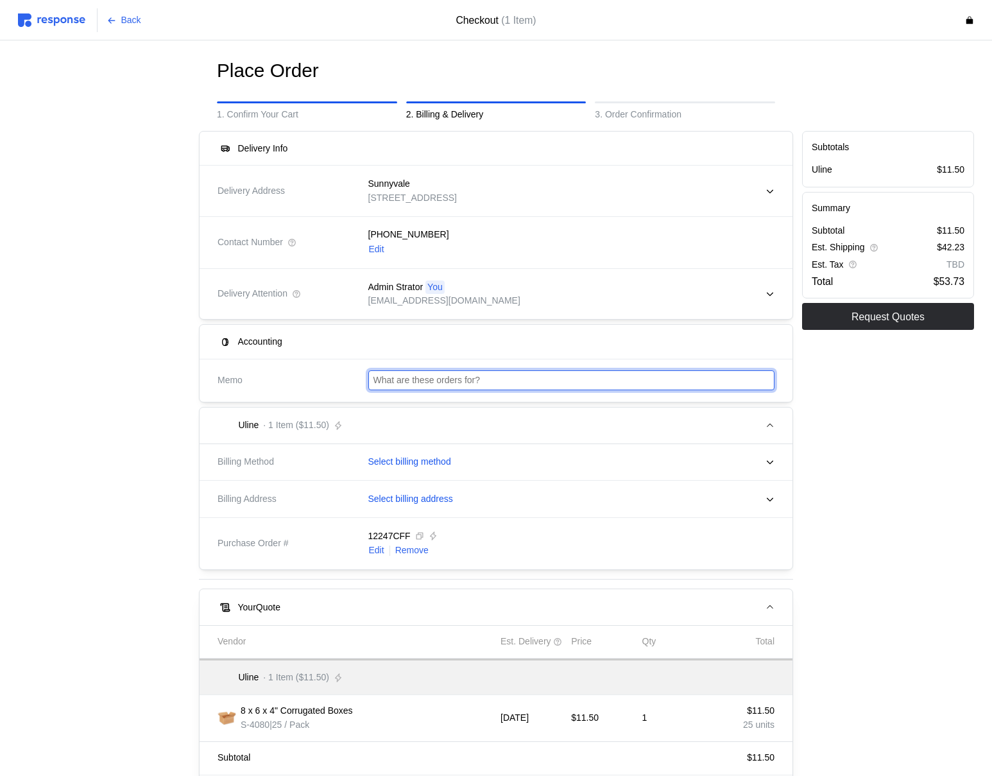
click at [441, 373] on input "text" at bounding box center [571, 380] width 397 height 19
click at [101, 331] on div at bounding box center [103, 502] width 181 height 753
click at [124, 15] on p "Back" at bounding box center [131, 20] width 20 height 14
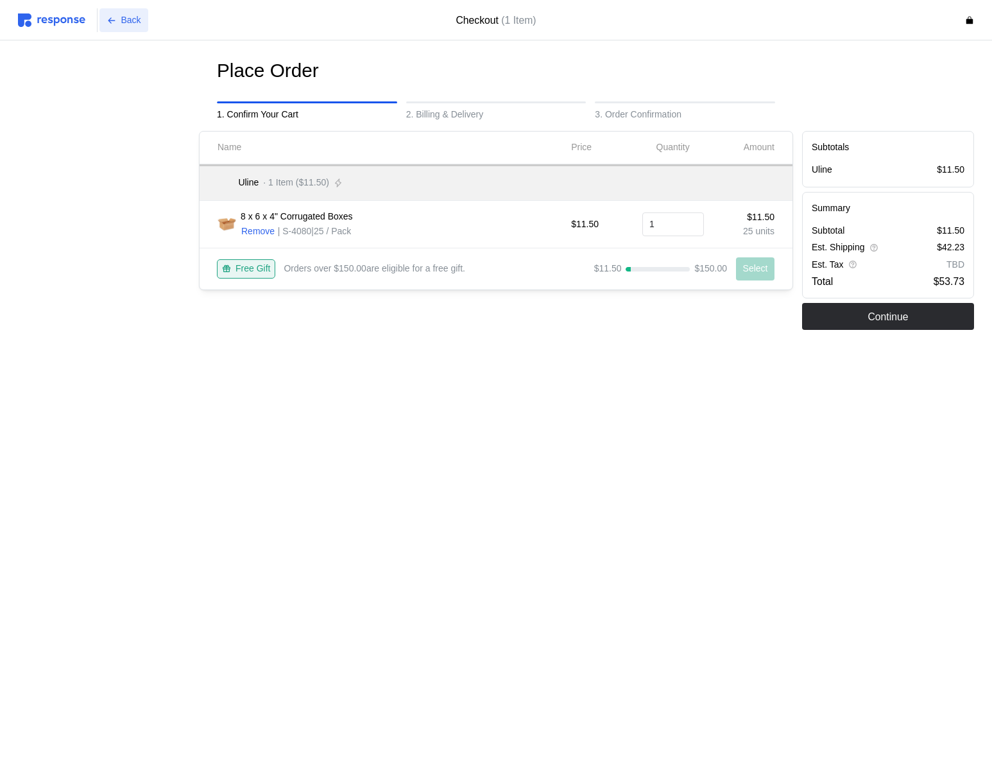
click at [123, 15] on p "Back" at bounding box center [131, 20] width 20 height 14
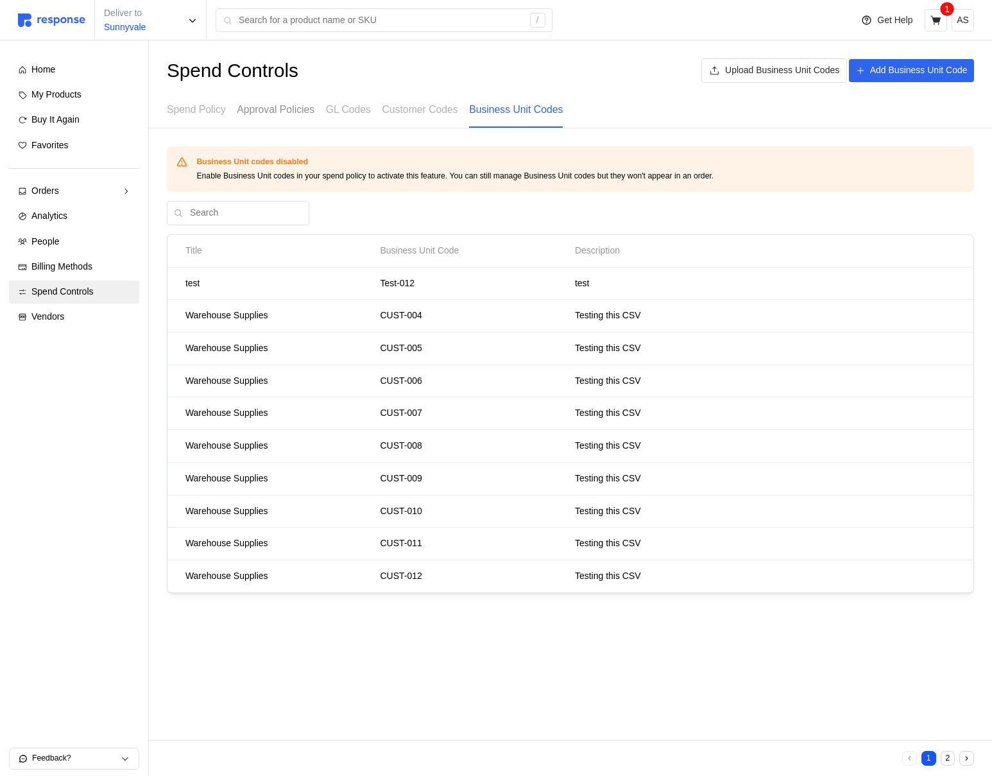
click at [252, 107] on p "Approval Policies" at bounding box center [276, 109] width 78 height 16
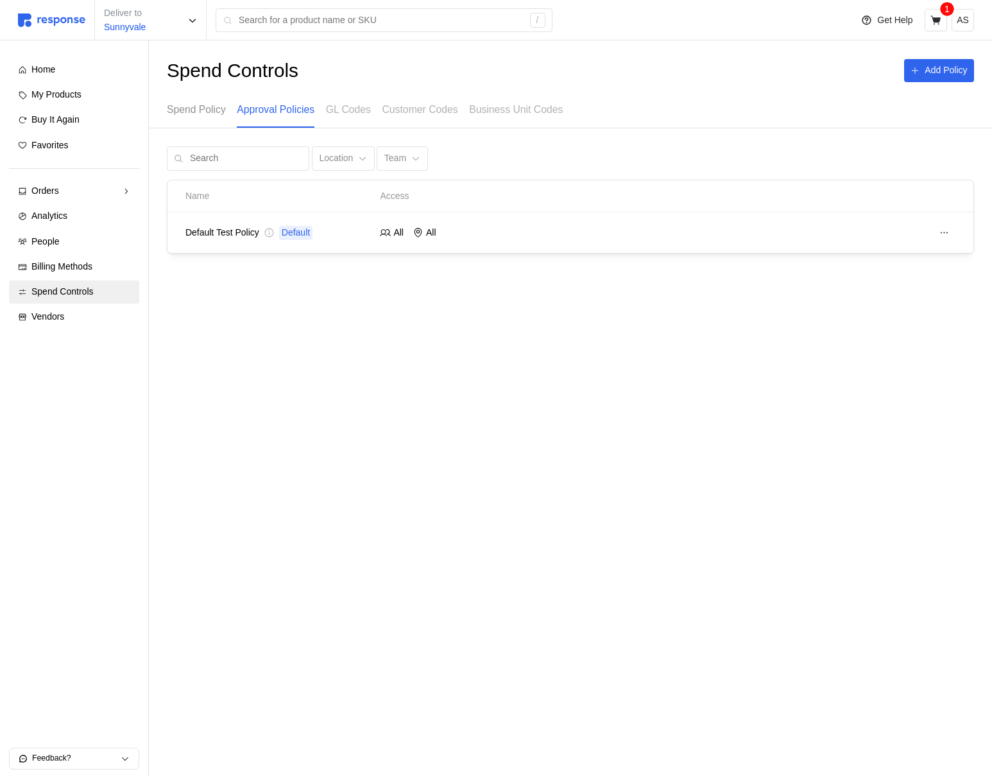
click at [209, 104] on p "Spend Policy" at bounding box center [196, 109] width 59 height 16
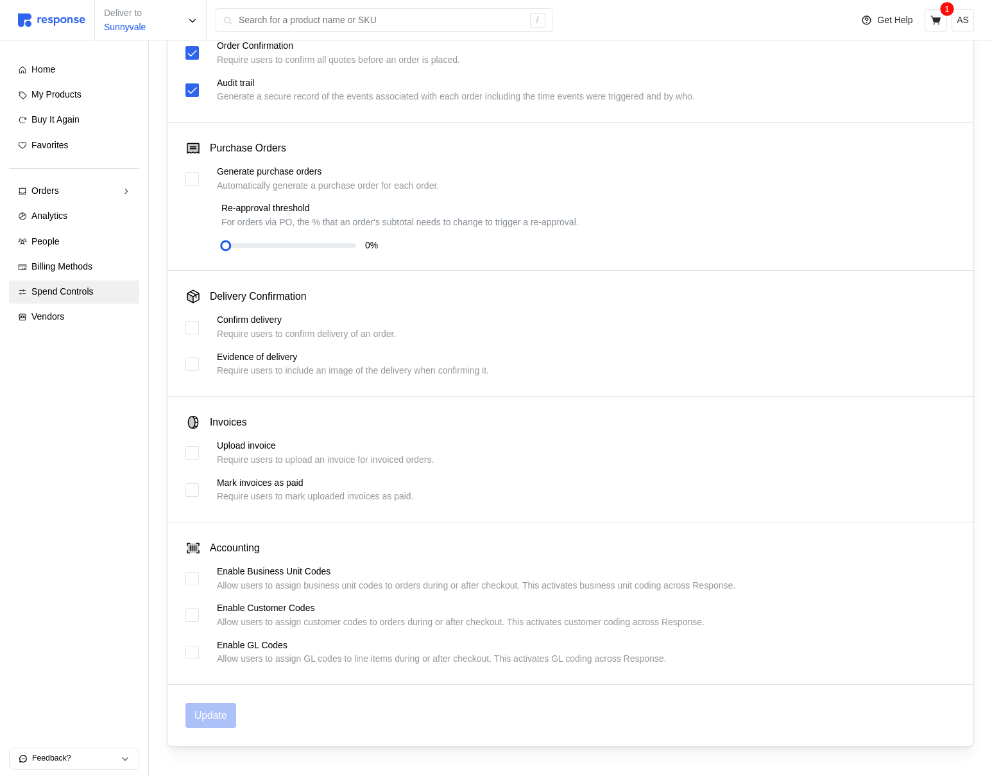
scroll to position [172, 0]
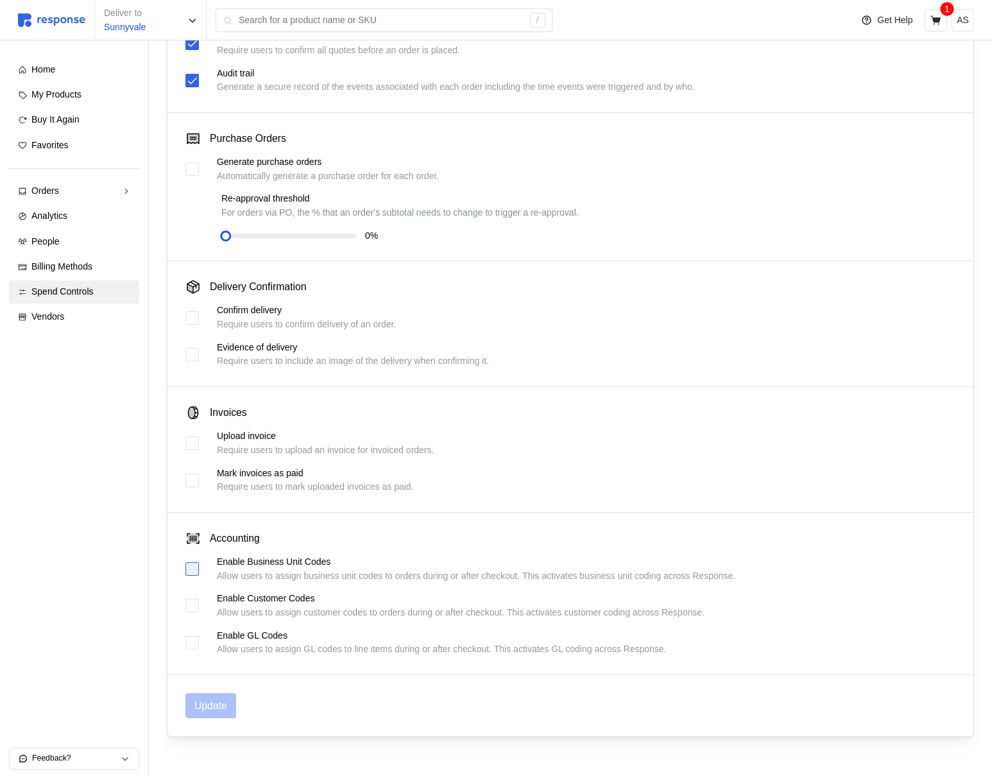
click at [192, 568] on div at bounding box center [191, 568] width 13 height 13
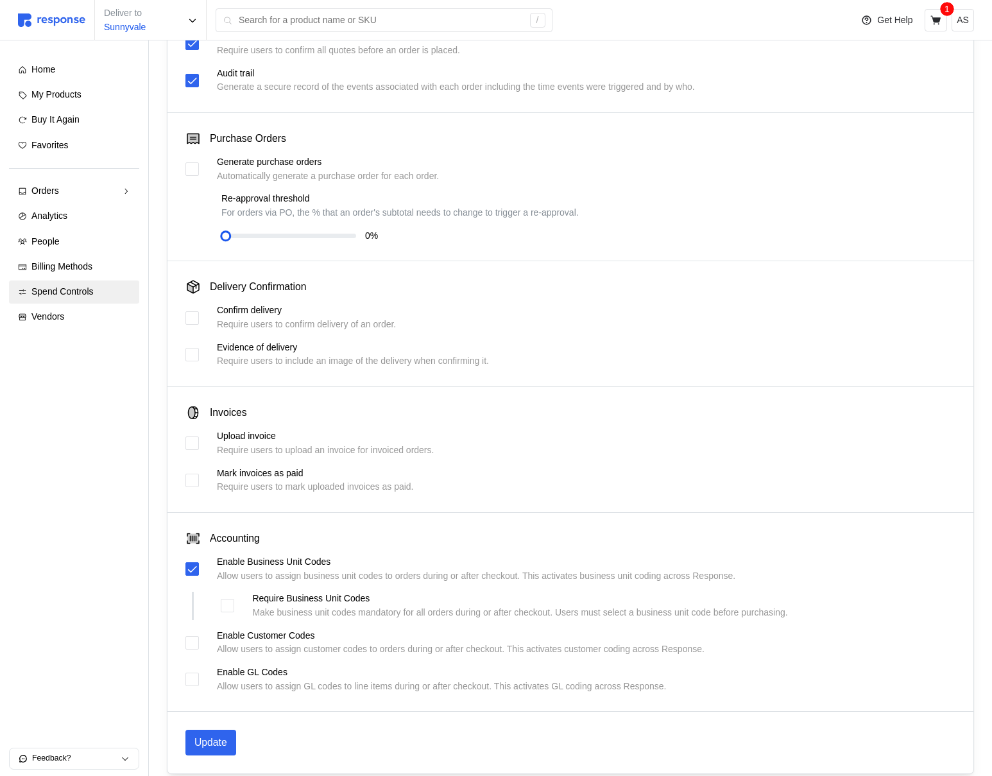
drag, startPoint x: 187, startPoint y: 644, endPoint x: 198, endPoint y: 660, distance: 18.9
click at [187, 644] on div at bounding box center [191, 642] width 13 height 13
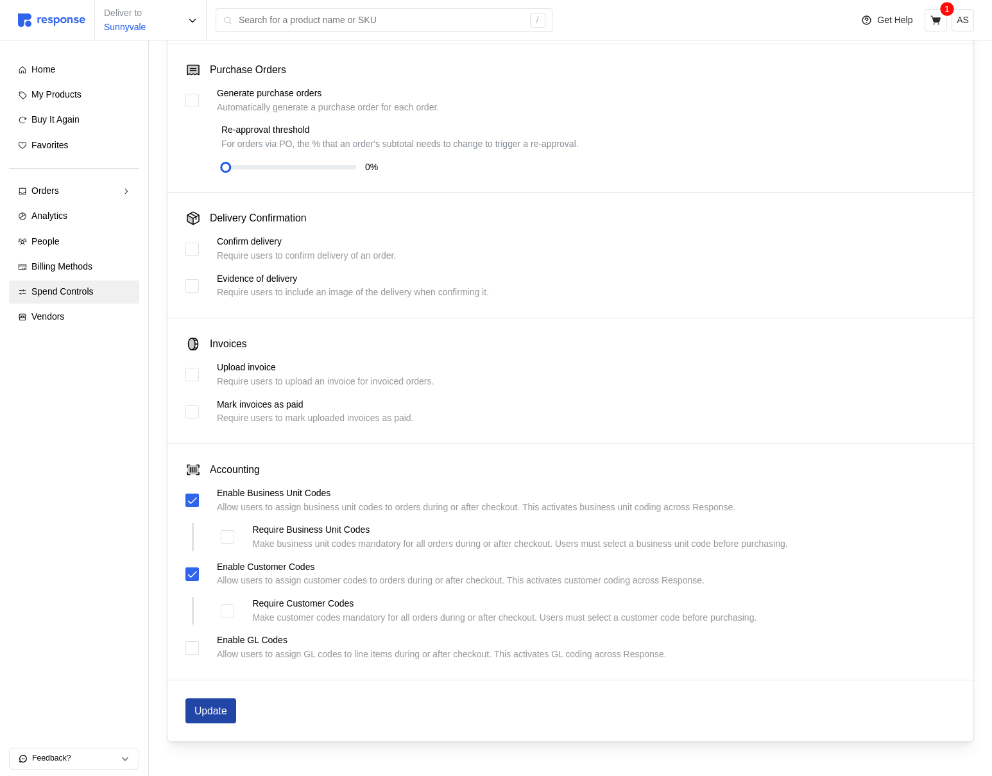
click at [213, 710] on p "Update" at bounding box center [210, 711] width 33 height 16
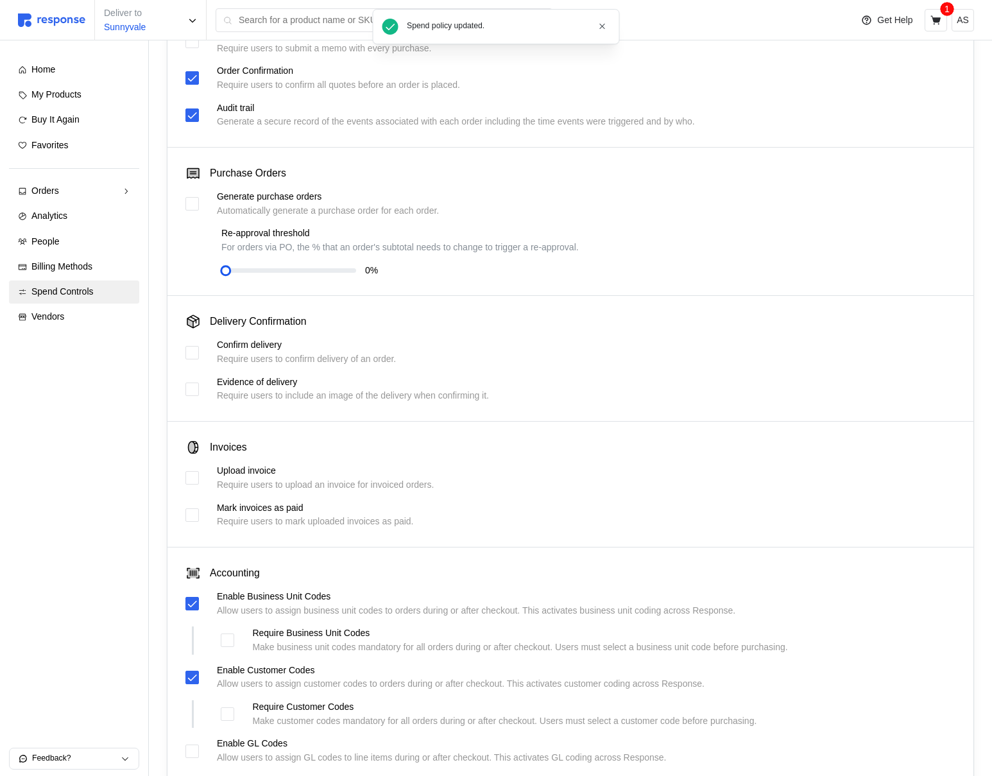
scroll to position [0, 0]
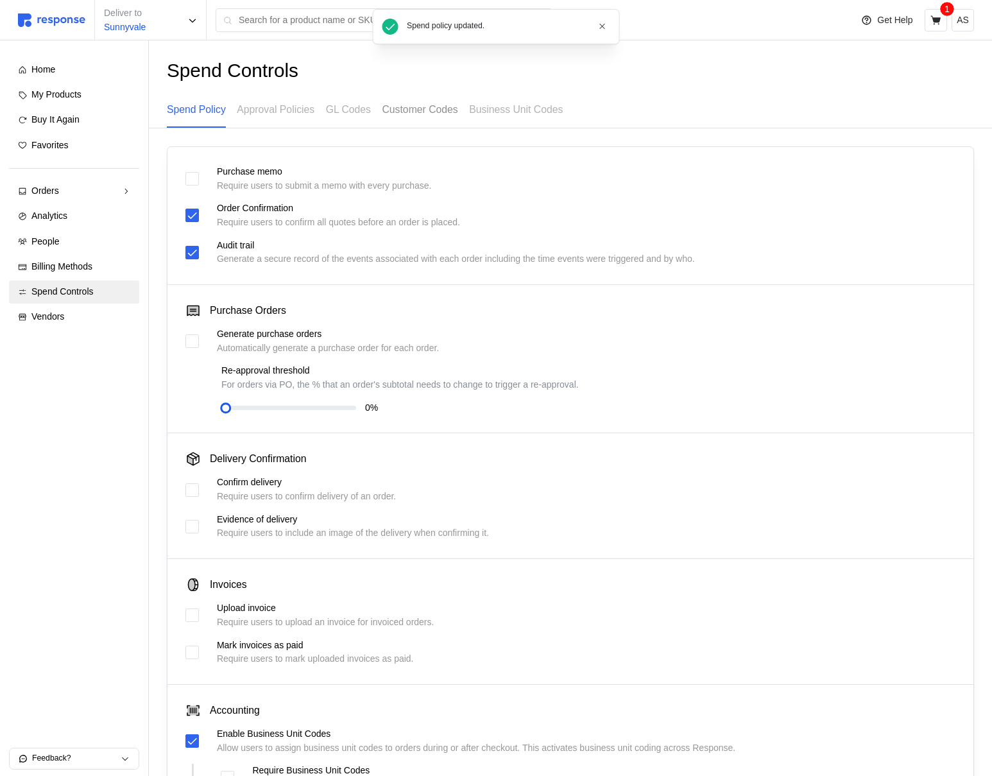
click at [425, 103] on p "Customer Codes" at bounding box center [420, 109] width 76 height 16
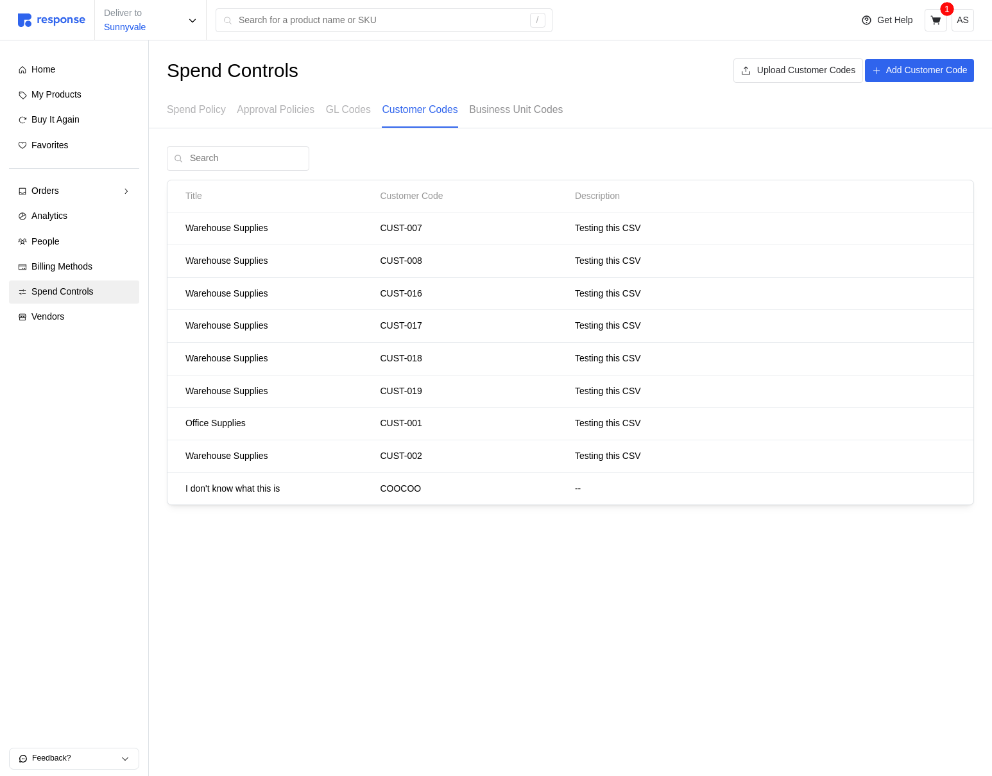
click at [502, 110] on p "Business Unit Codes" at bounding box center [516, 109] width 94 height 16
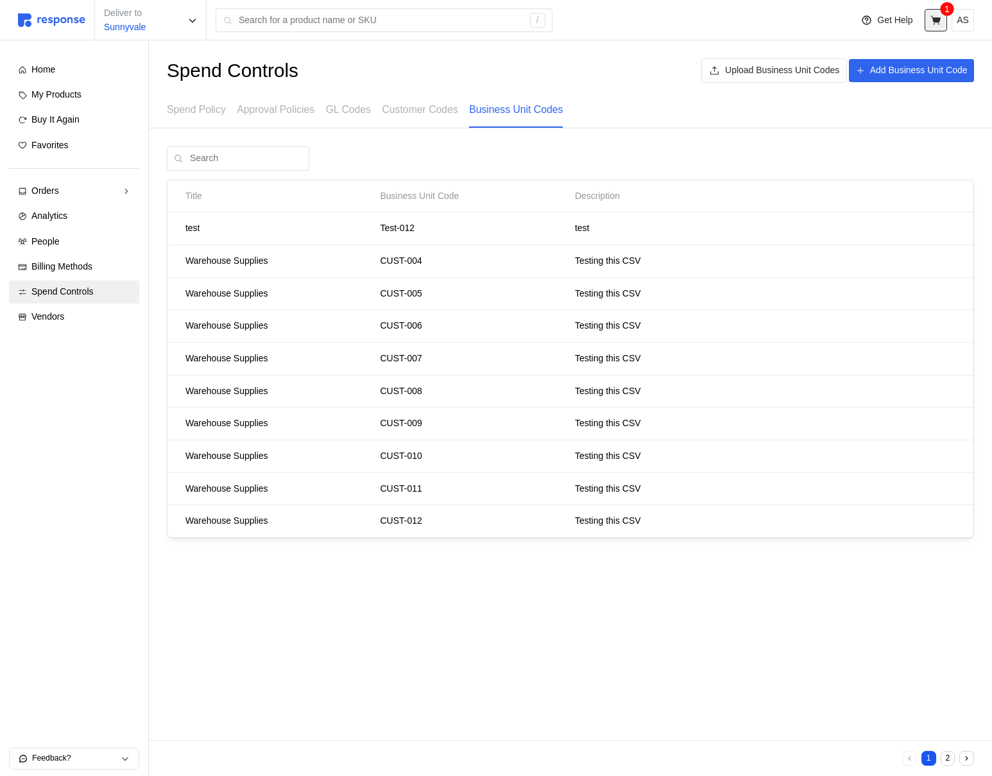
click at [940, 15] on icon at bounding box center [936, 21] width 12 height 12
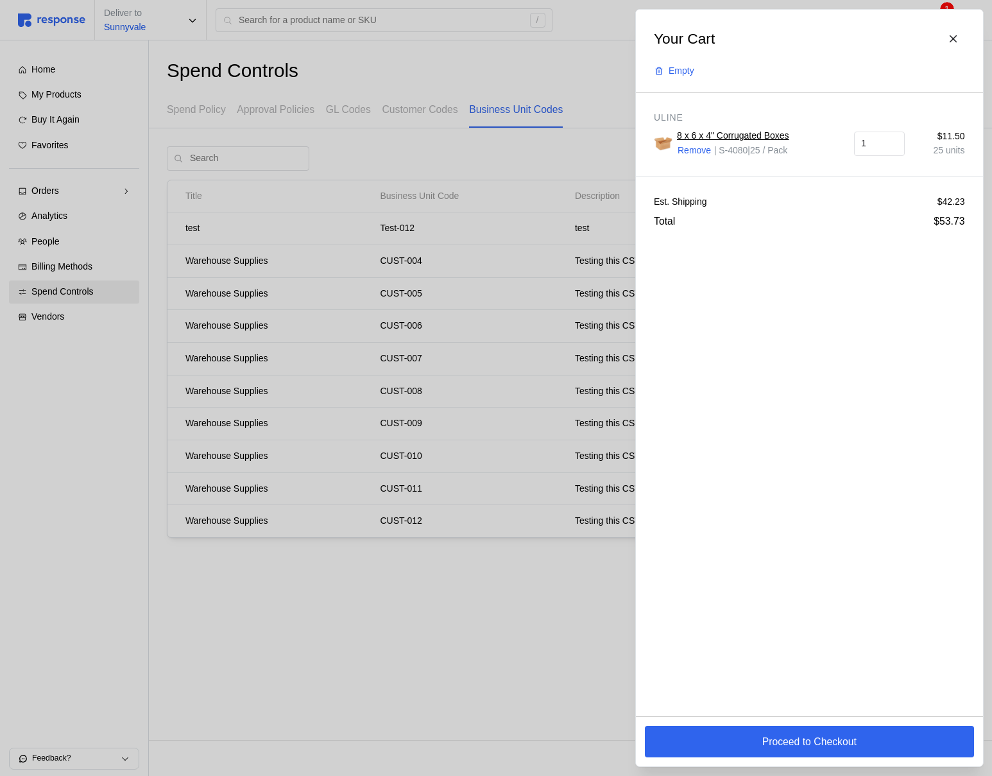
click at [749, 723] on div "Proceed to Checkout" at bounding box center [809, 741] width 347 height 50
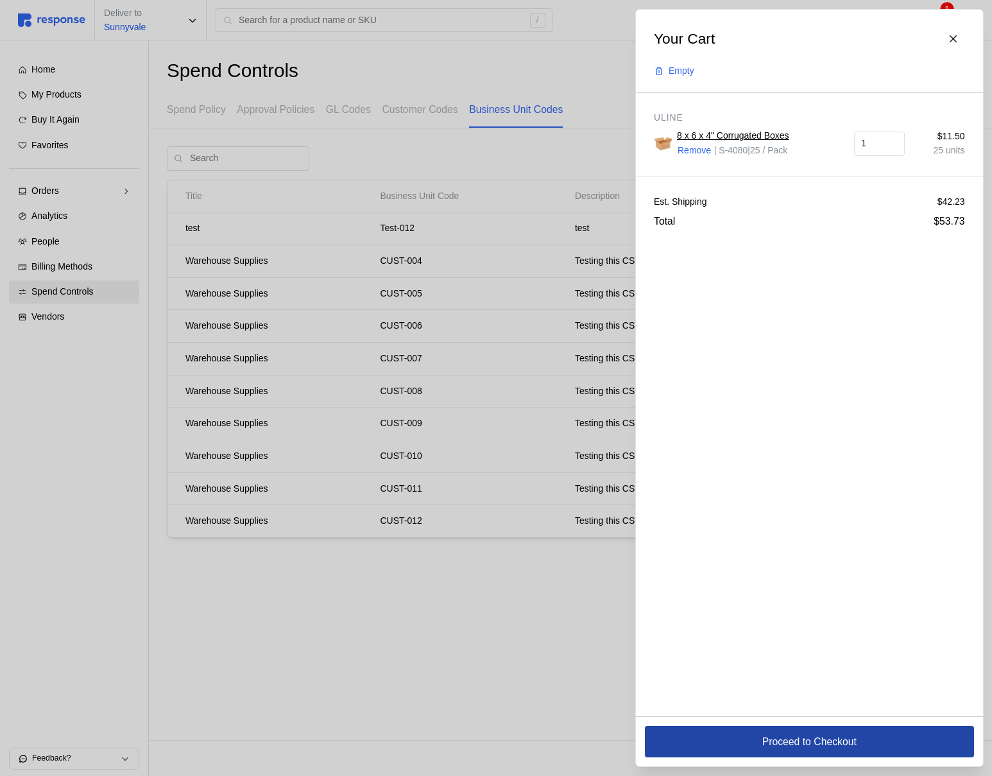
click at [751, 738] on button "Proceed to Checkout" at bounding box center [809, 741] width 329 height 31
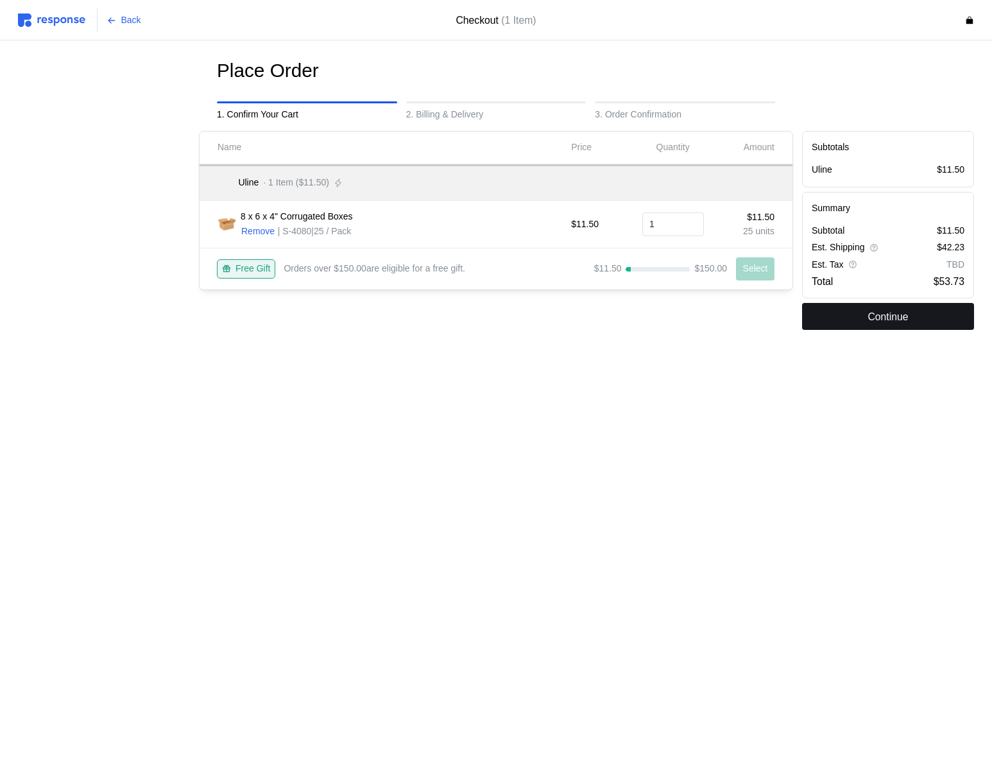
click at [857, 311] on button "Continue" at bounding box center [888, 316] width 172 height 27
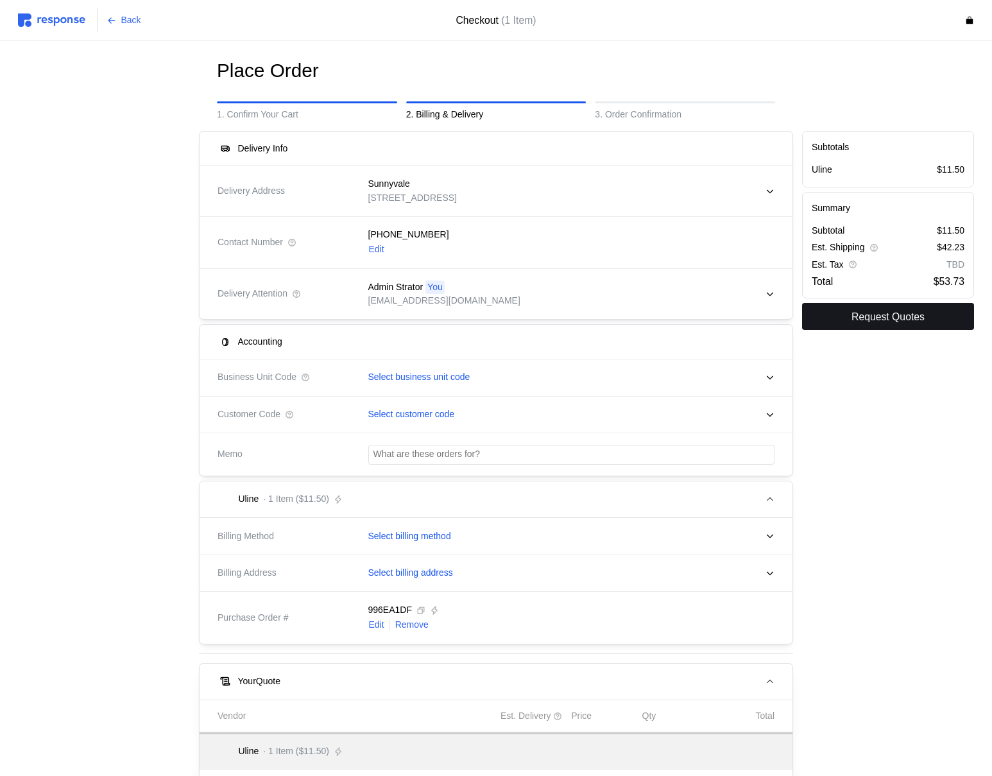
click at [857, 309] on p "Request Quotes" at bounding box center [887, 317] width 73 height 16
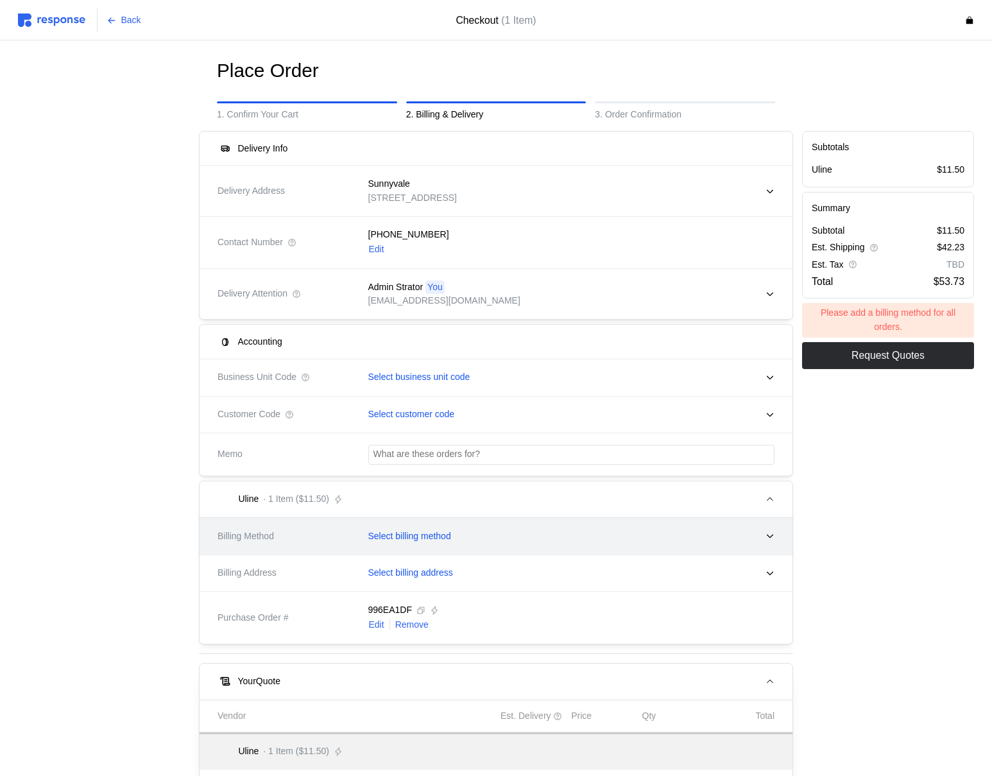
click at [470, 535] on div "Select billing method" at bounding box center [567, 536] width 416 height 32
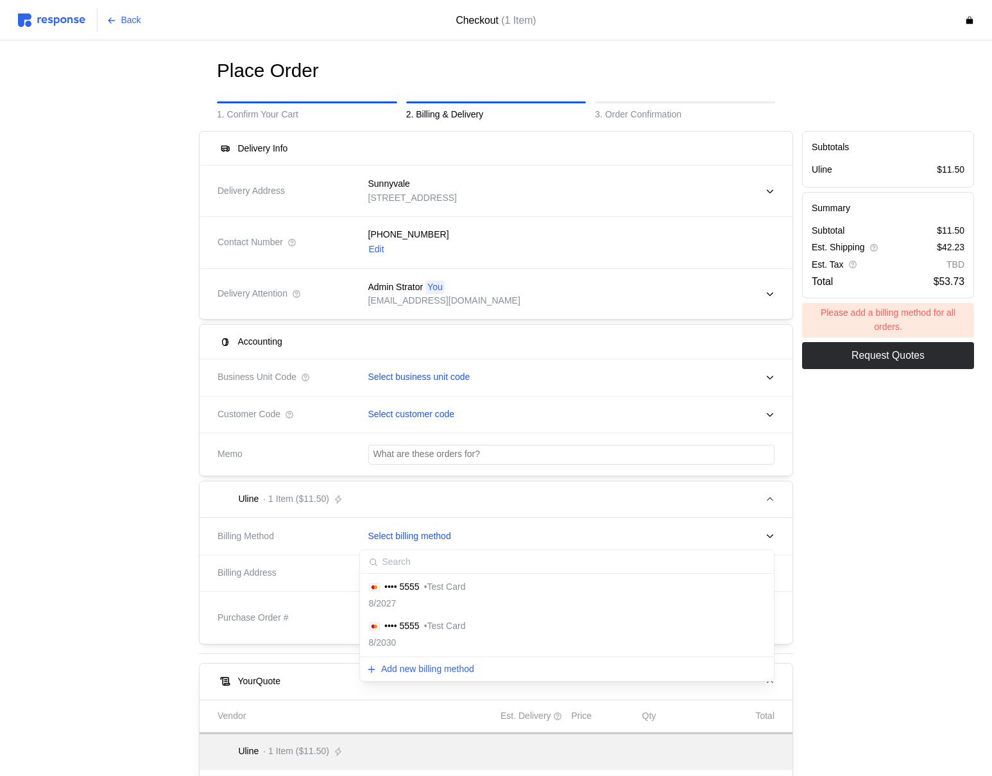
click at [445, 589] on p "• Test Card" at bounding box center [445, 587] width 42 height 14
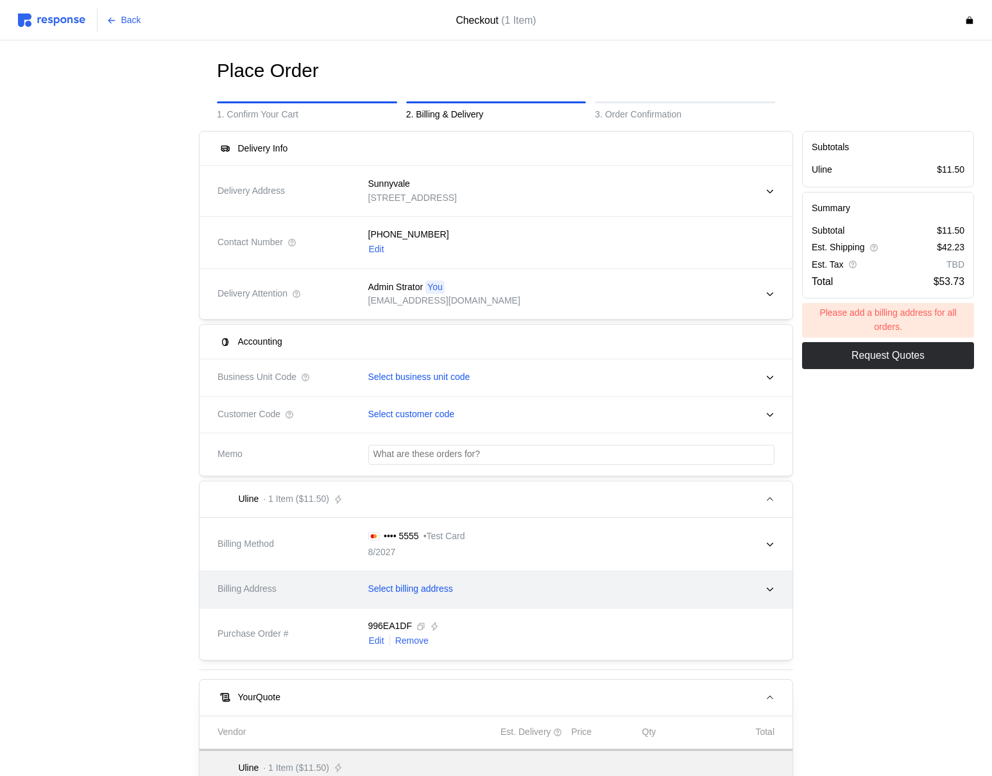
click at [441, 592] on p "Select billing address" at bounding box center [410, 589] width 85 height 14
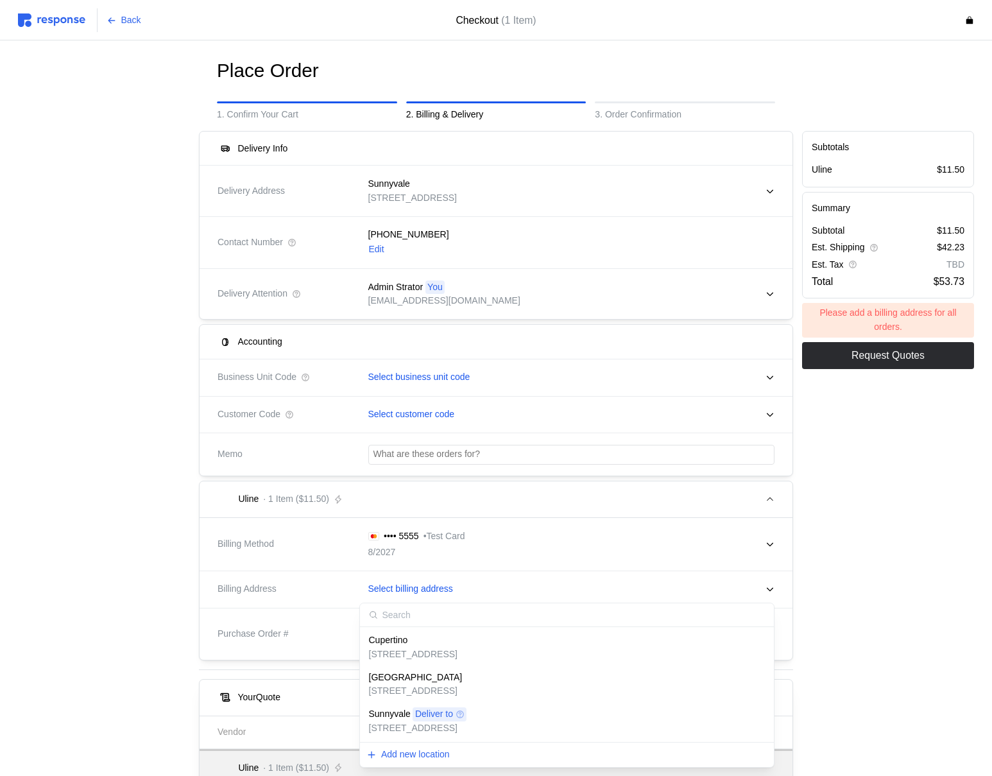
click at [438, 645] on div "Cupertino" at bounding box center [413, 640] width 89 height 14
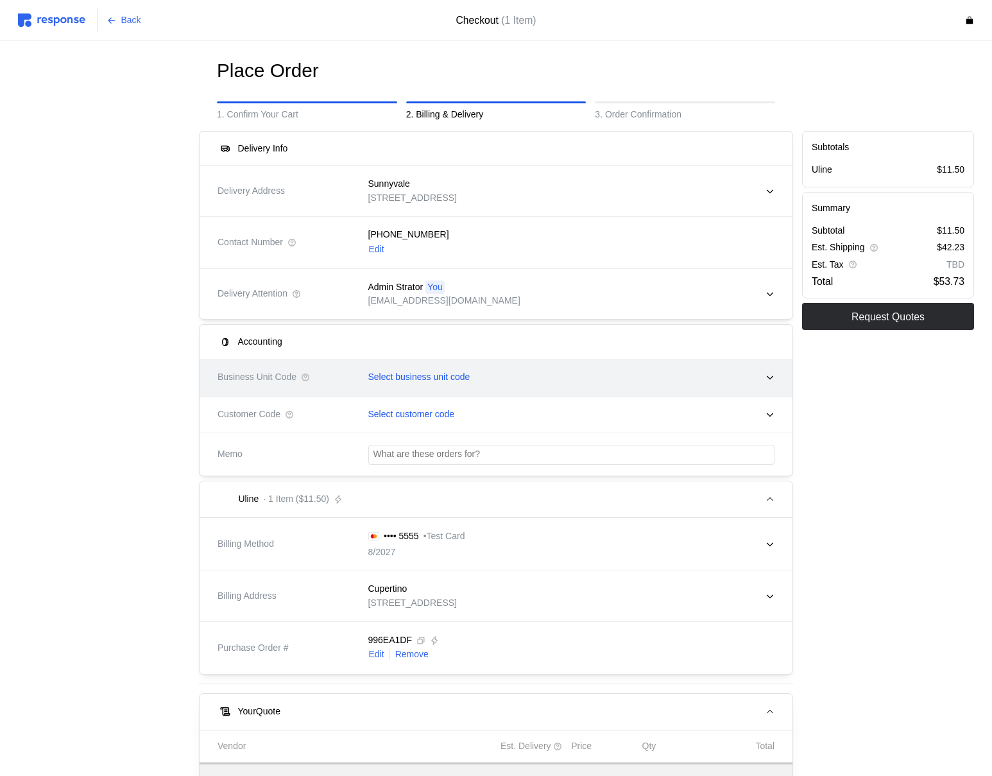
click at [424, 369] on div "Select business unit code" at bounding box center [567, 377] width 416 height 32
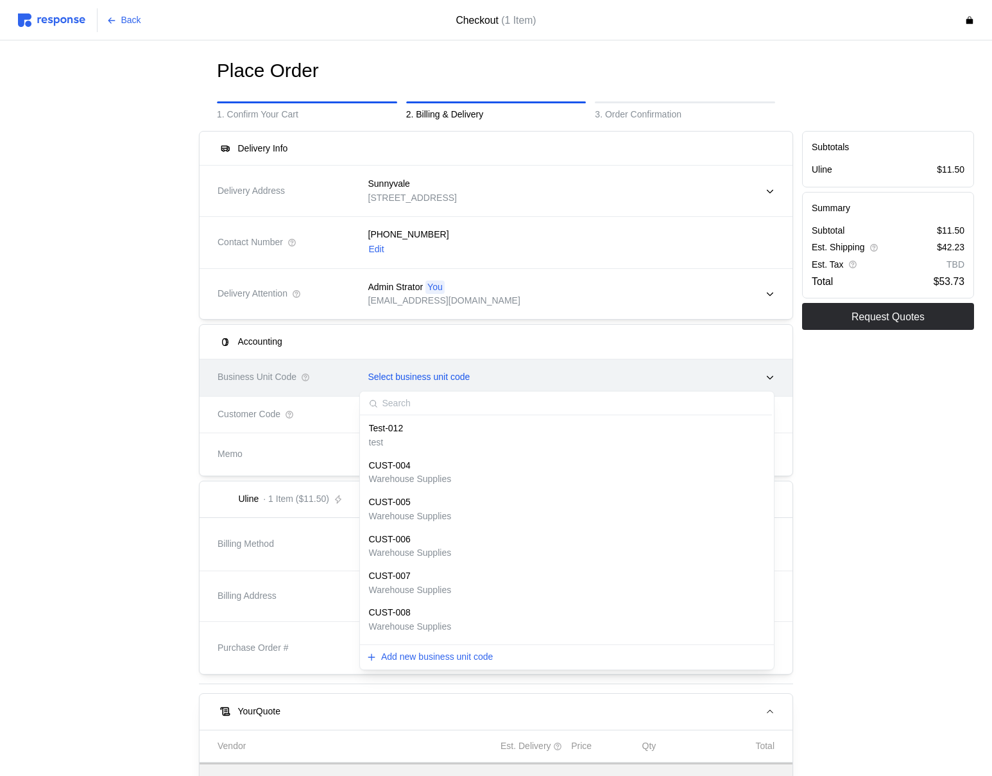
click at [424, 369] on div "Select business unit code" at bounding box center [567, 377] width 416 height 32
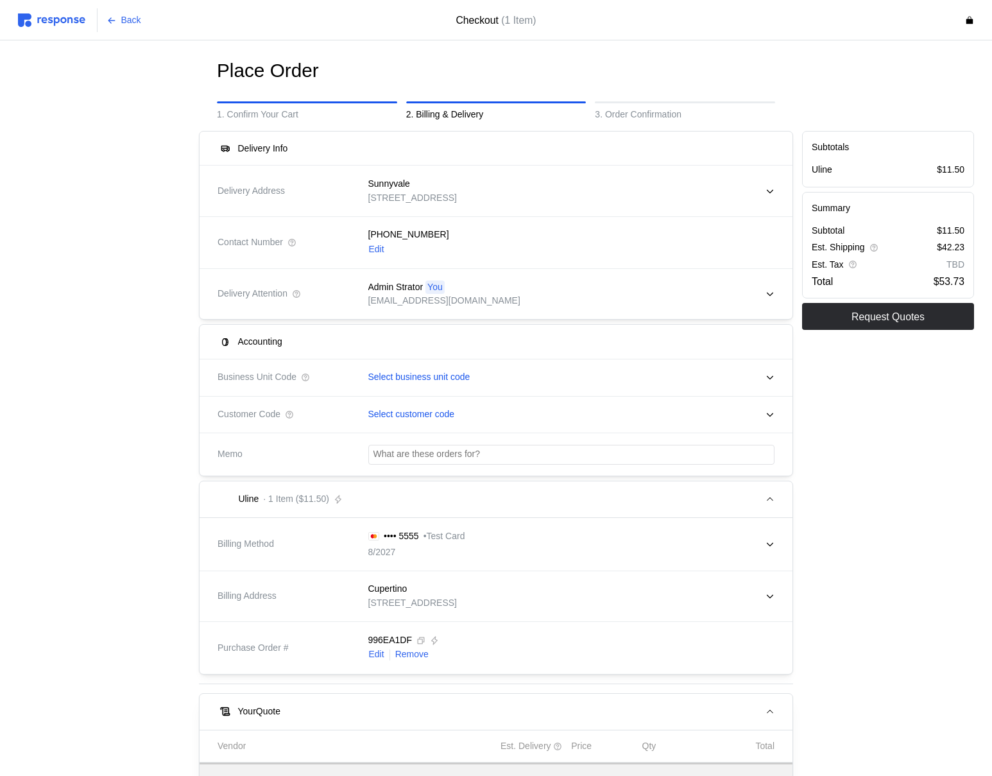
click at [76, 21] on img at bounding box center [51, 19] width 67 height 13
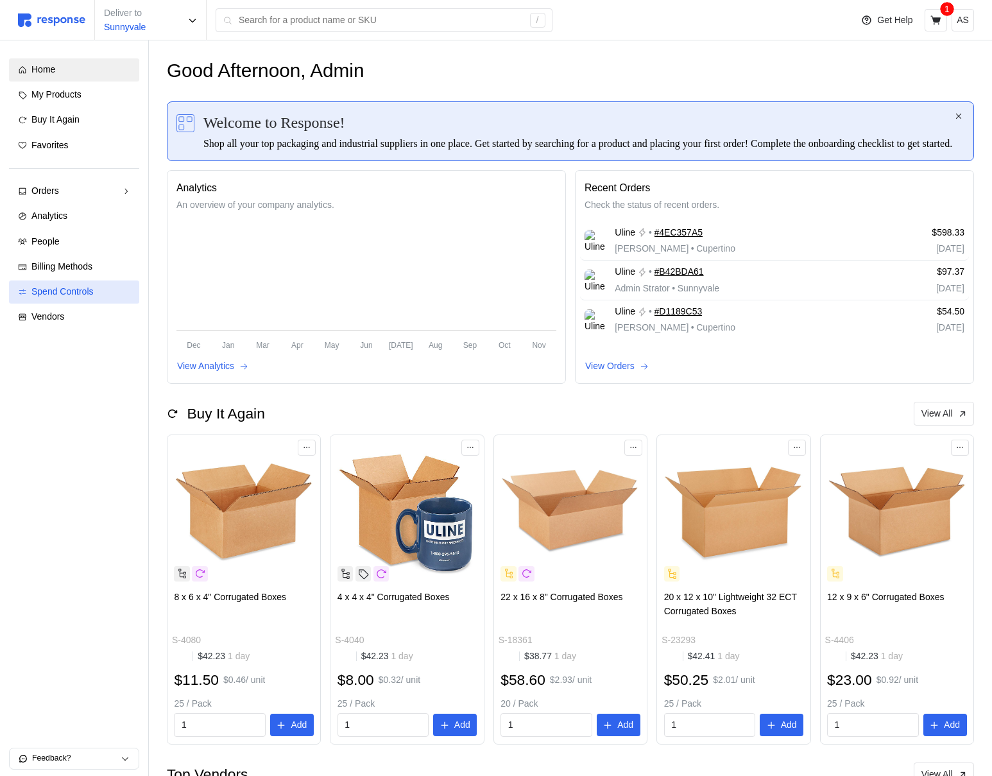
click at [51, 296] on span "Spend Controls" at bounding box center [62, 291] width 62 height 10
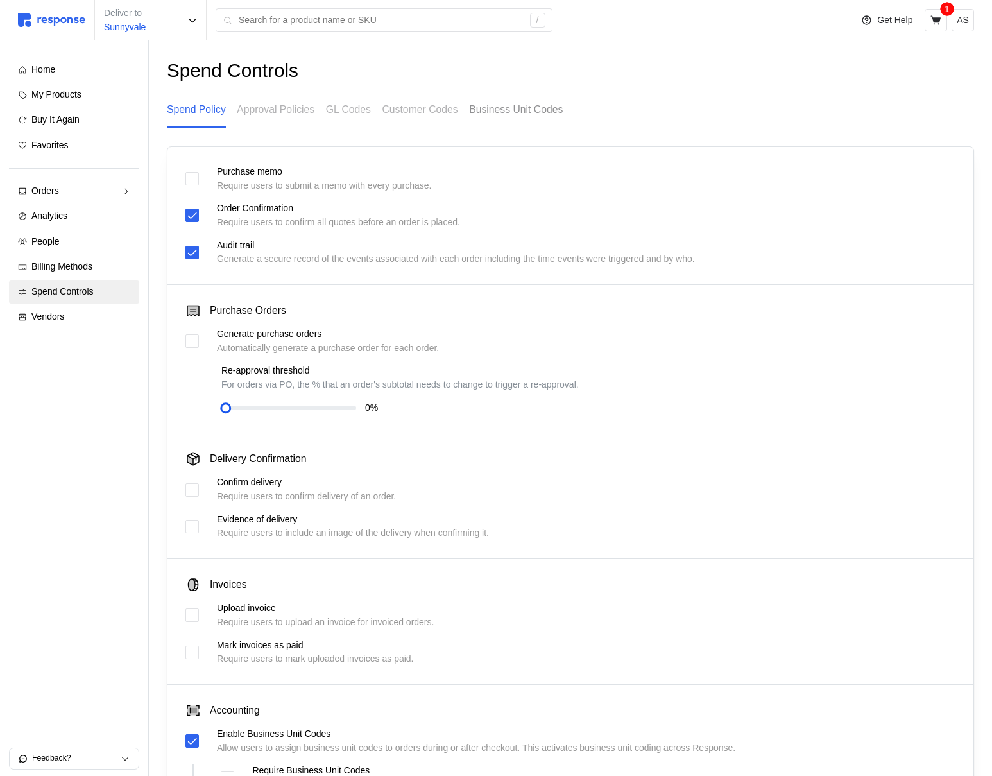
click at [519, 103] on p "Business Unit Codes" at bounding box center [516, 109] width 94 height 16
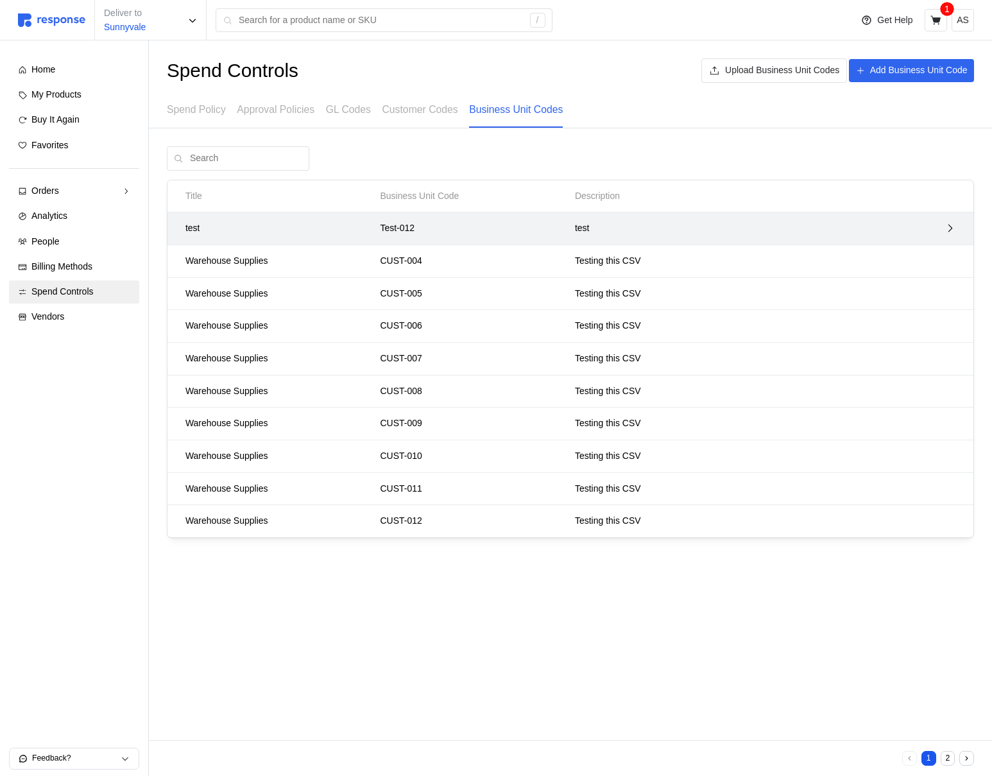
click at [452, 234] on p "Test-012" at bounding box center [473, 228] width 186 height 14
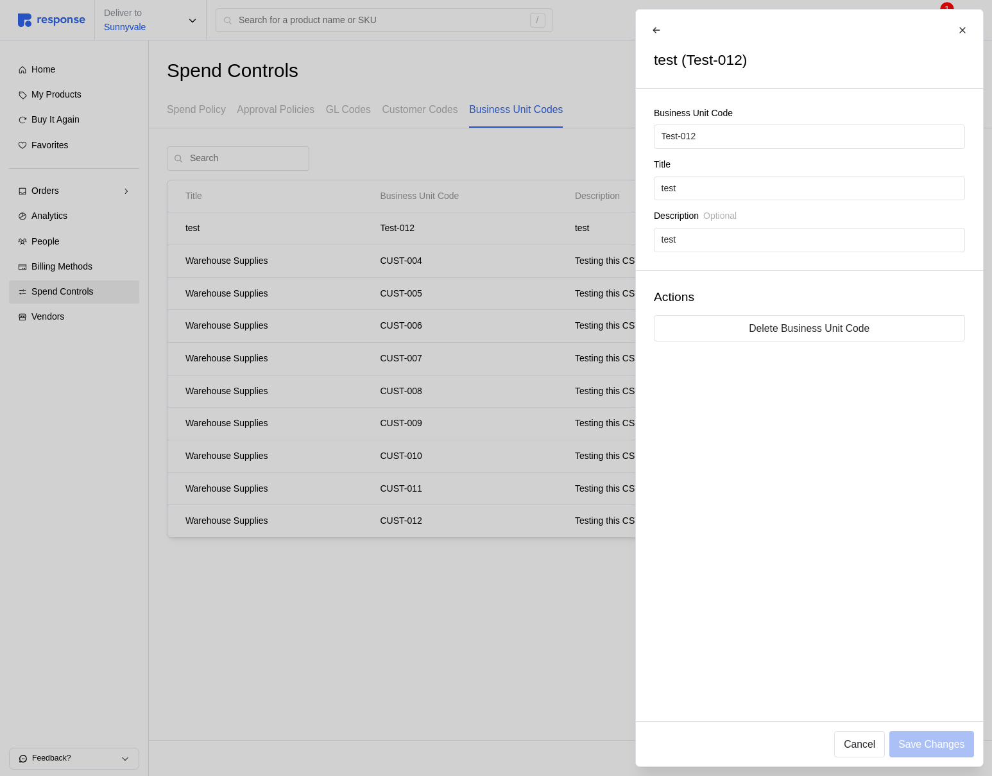
click at [487, 258] on div at bounding box center [496, 388] width 992 height 776
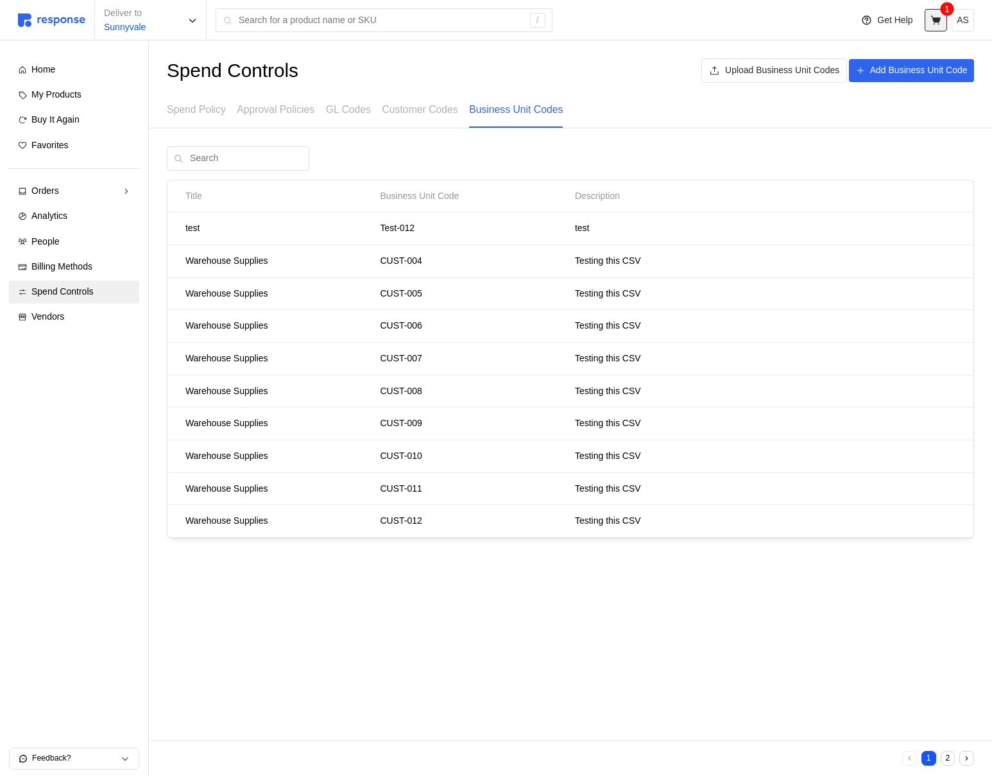
click at [930, 22] on icon at bounding box center [936, 21] width 12 height 12
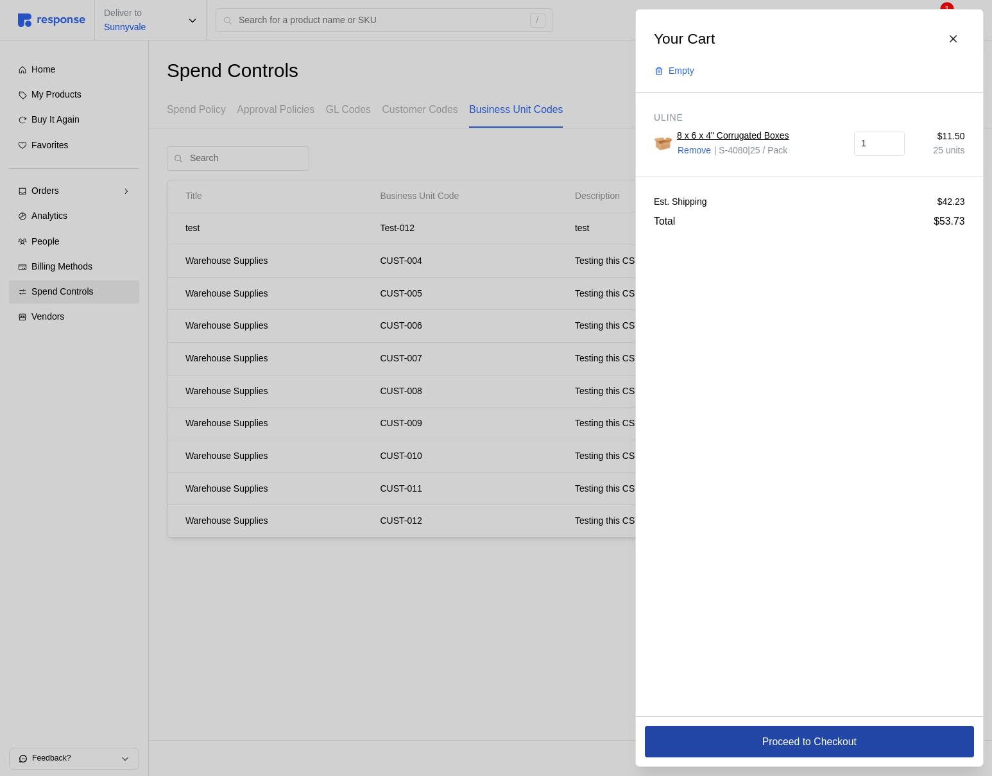
click at [799, 732] on button "Proceed to Checkout" at bounding box center [809, 741] width 329 height 31
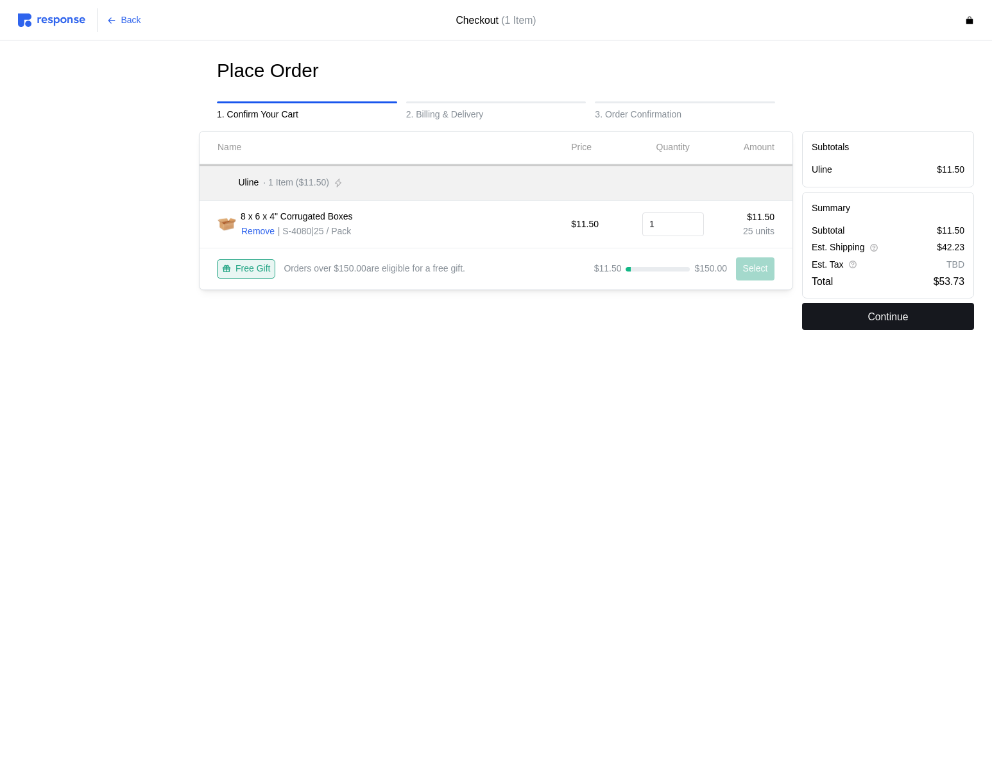
click at [877, 321] on p "Continue" at bounding box center [887, 317] width 40 height 16
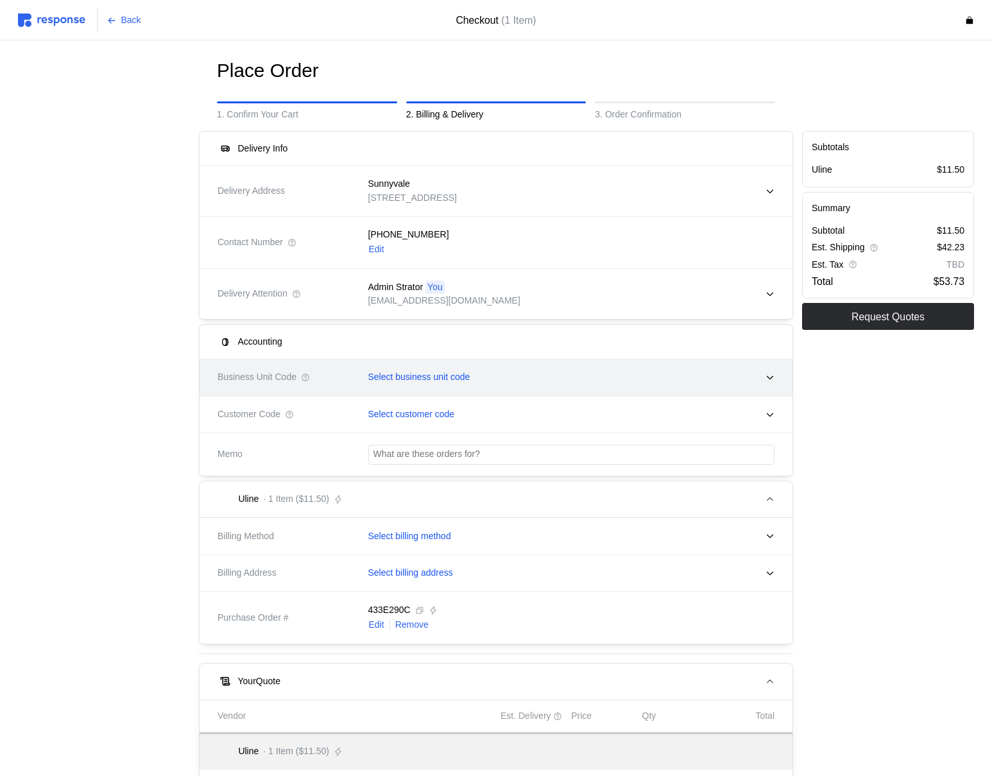
click at [470, 379] on p "Select business unit code" at bounding box center [419, 377] width 102 height 14
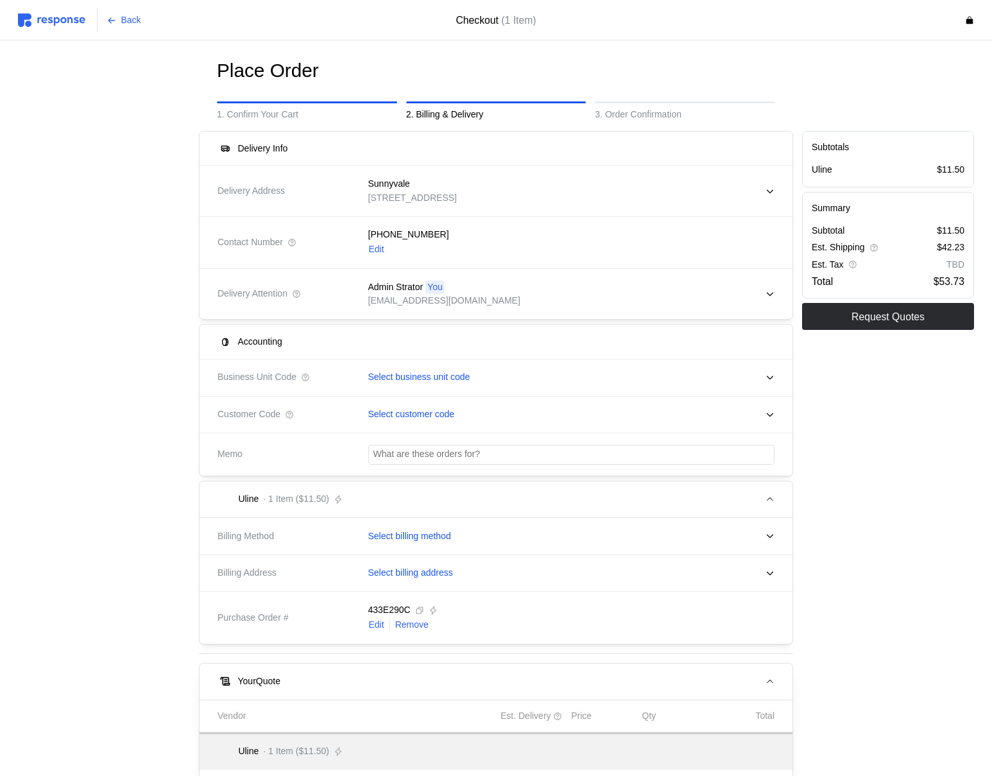
click at [71, 15] on img at bounding box center [51, 19] width 67 height 13
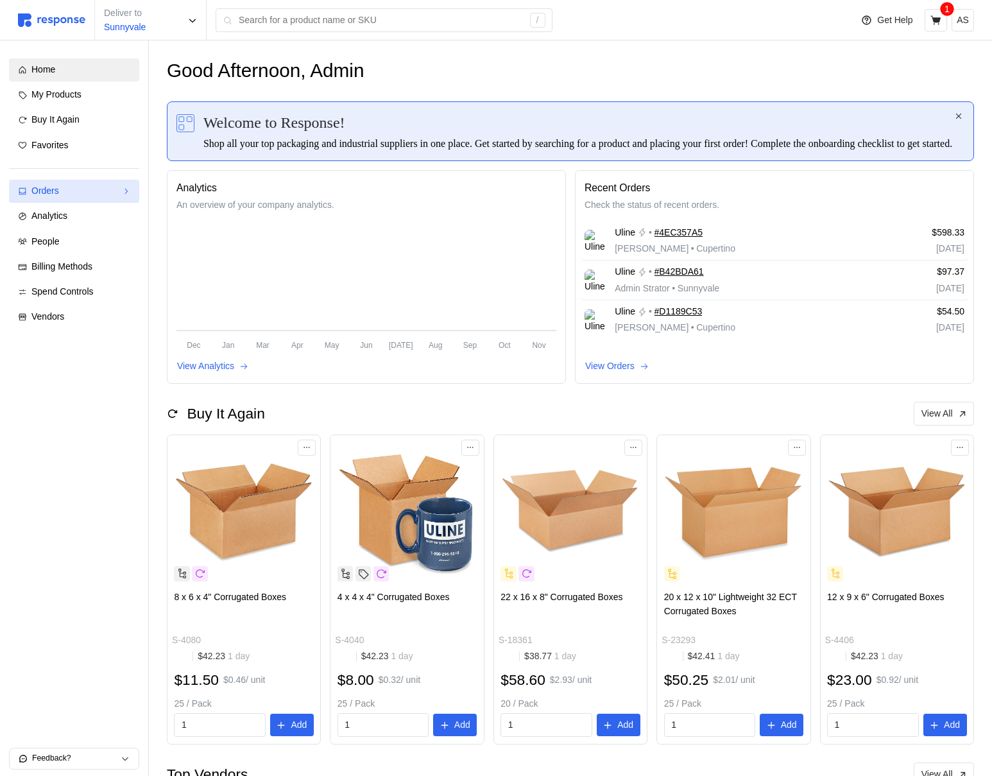
click at [101, 193] on div "Orders" at bounding box center [73, 191] width 85 height 14
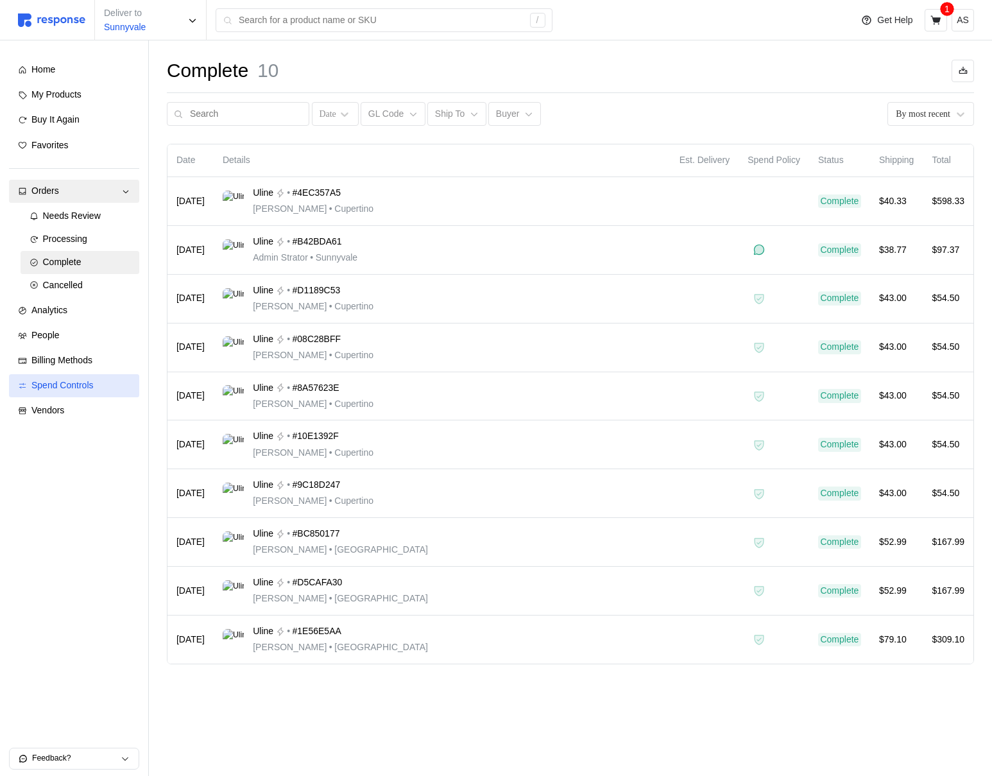
click at [100, 386] on div "Spend Controls" at bounding box center [80, 386] width 99 height 14
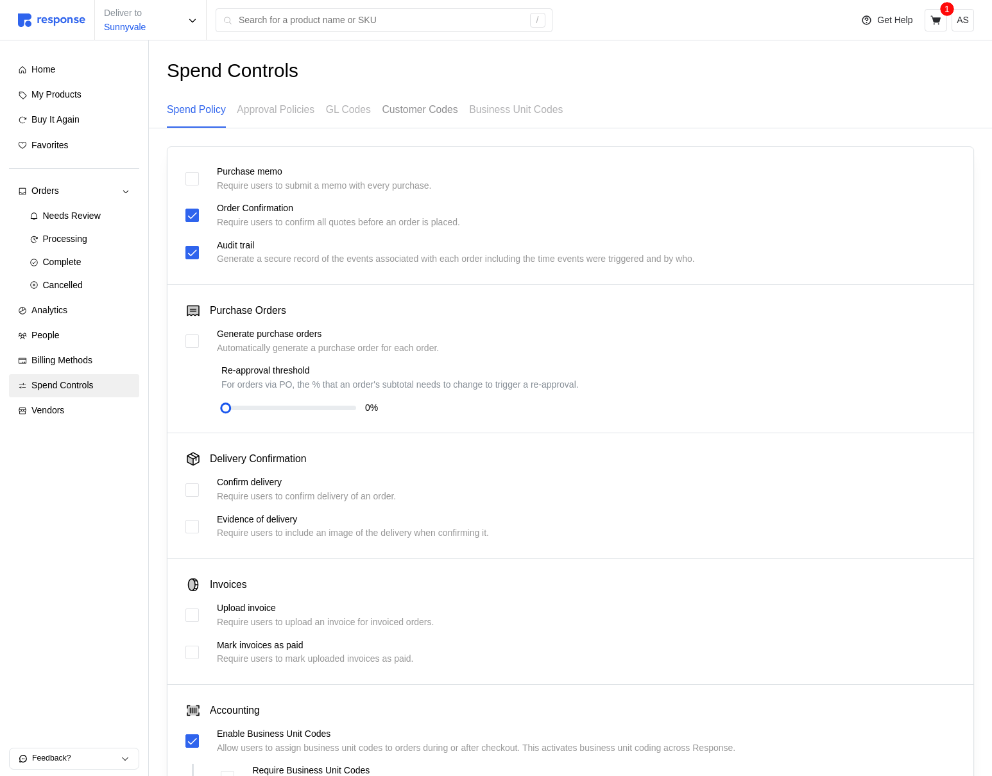
click at [439, 106] on p "Customer Codes" at bounding box center [420, 109] width 76 height 16
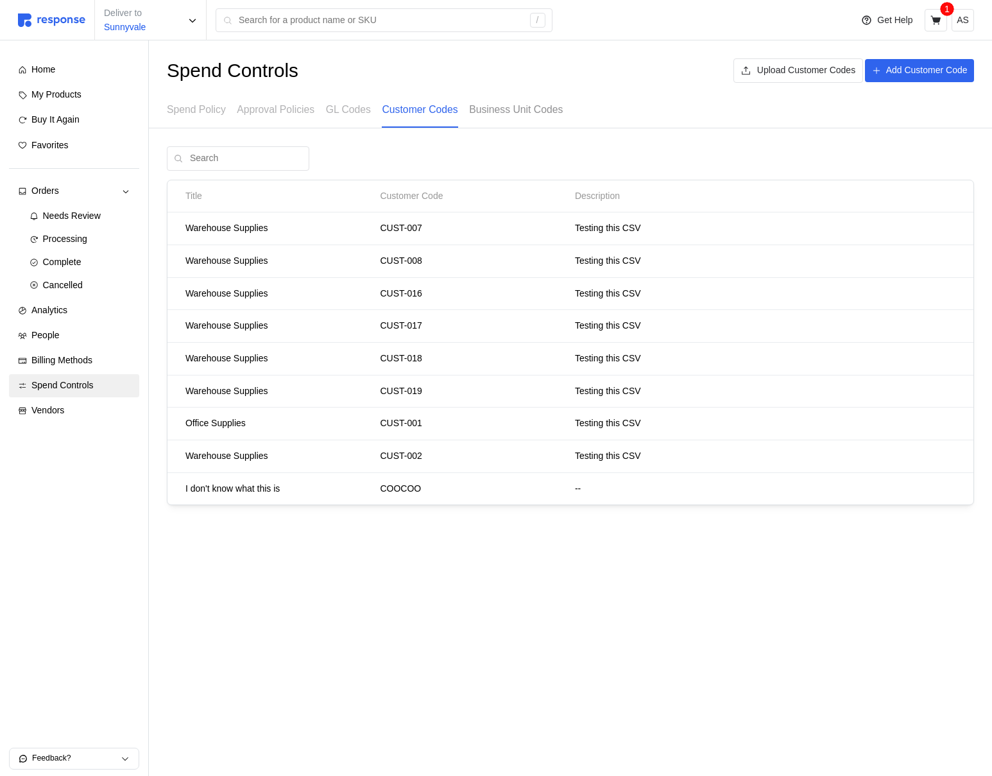
click at [525, 106] on p "Business Unit Codes" at bounding box center [516, 109] width 94 height 16
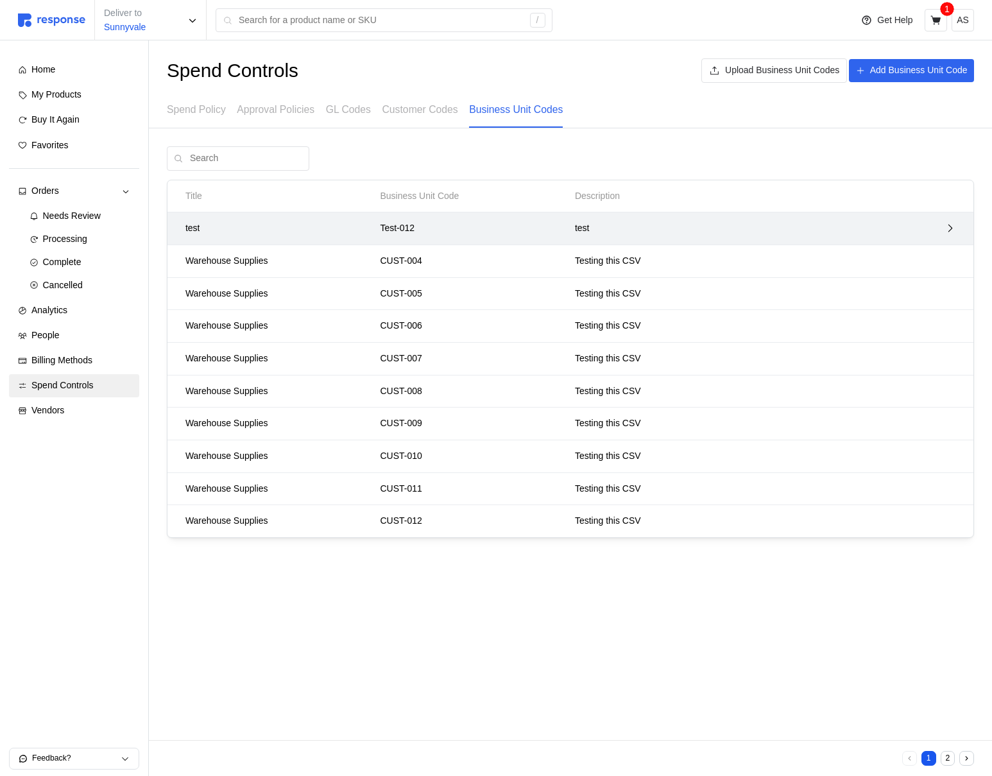
click at [622, 241] on div "test Test-012 test" at bounding box center [570, 228] width 806 height 33
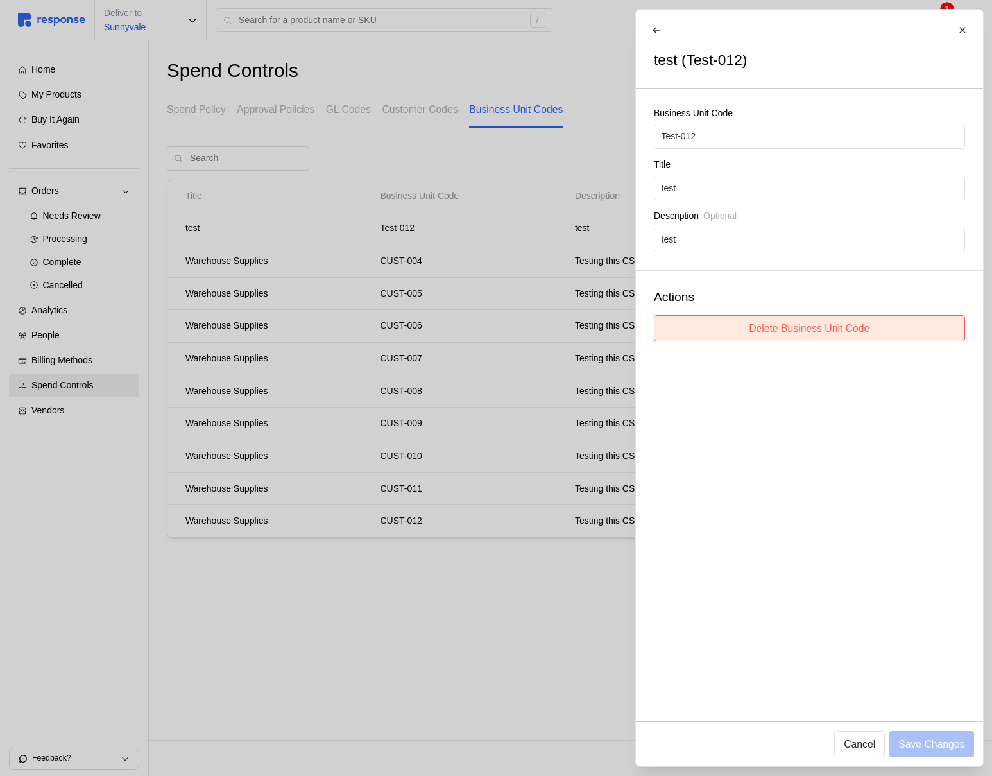
click at [809, 325] on p "Delete Business Unit Code" at bounding box center [809, 328] width 121 height 16
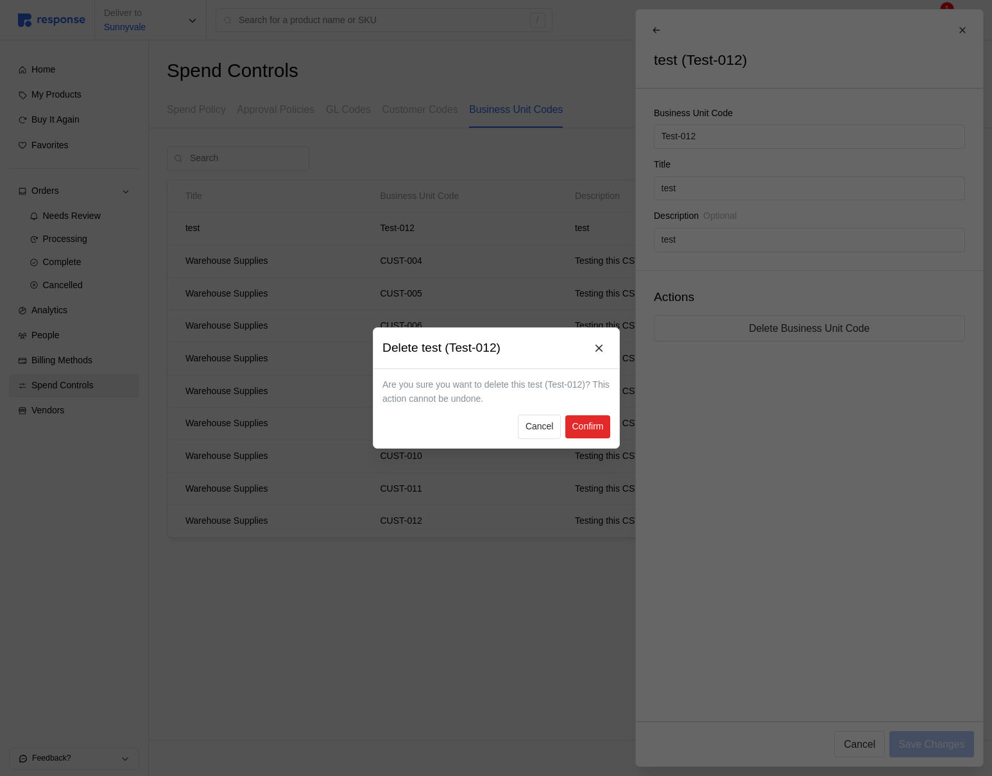
click at [586, 423] on p "Confirm" at bounding box center [587, 427] width 31 height 14
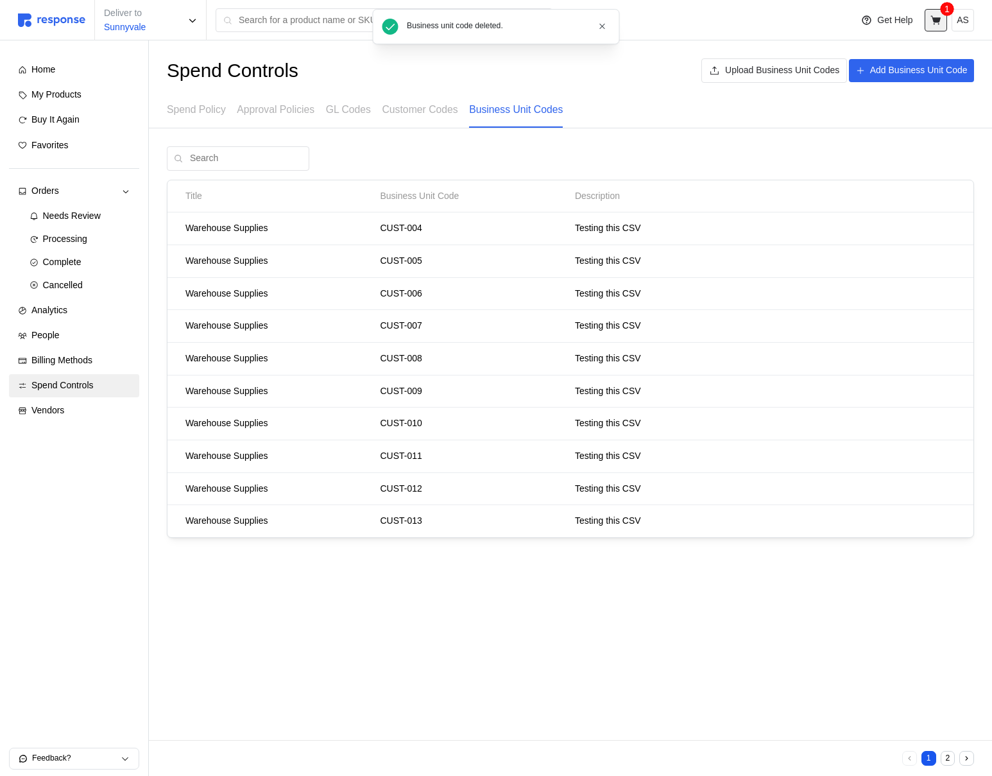
click at [935, 19] on icon at bounding box center [935, 19] width 10 height 9
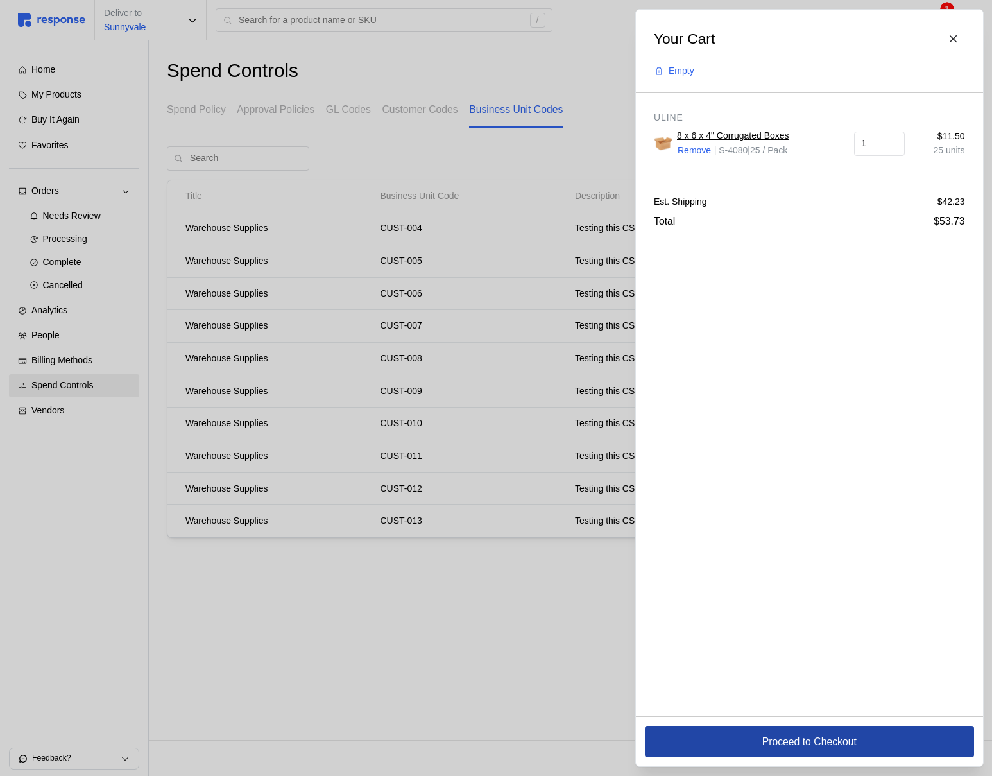
click at [755, 751] on button "Proceed to Checkout" at bounding box center [809, 741] width 329 height 31
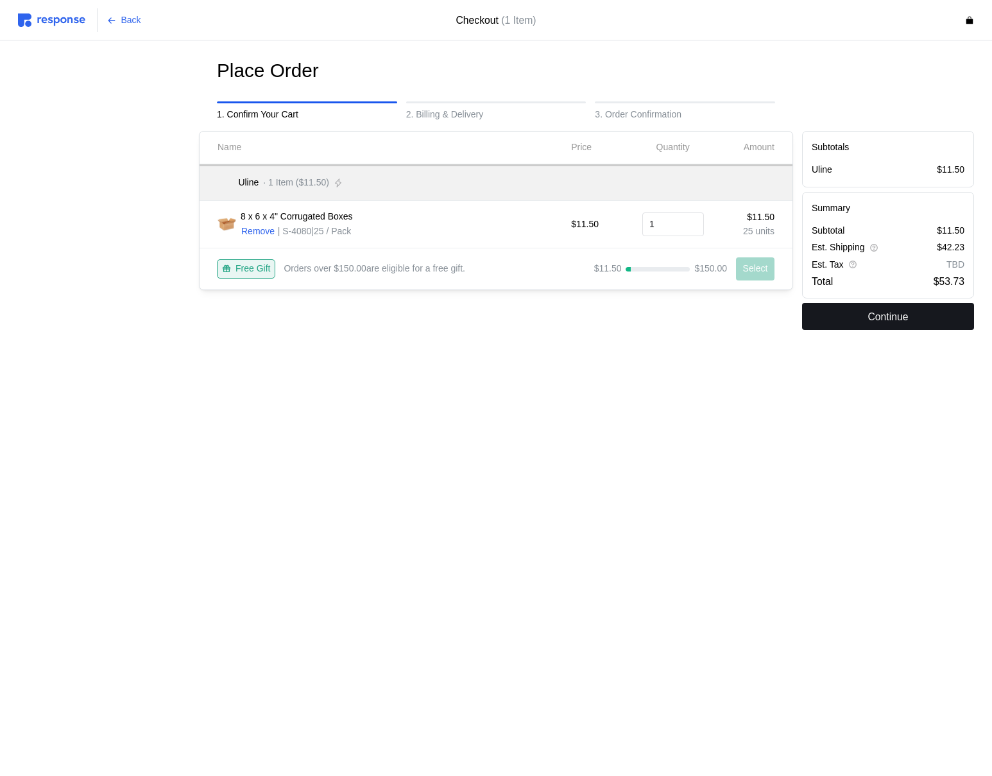
click at [877, 311] on p "Continue" at bounding box center [887, 317] width 40 height 16
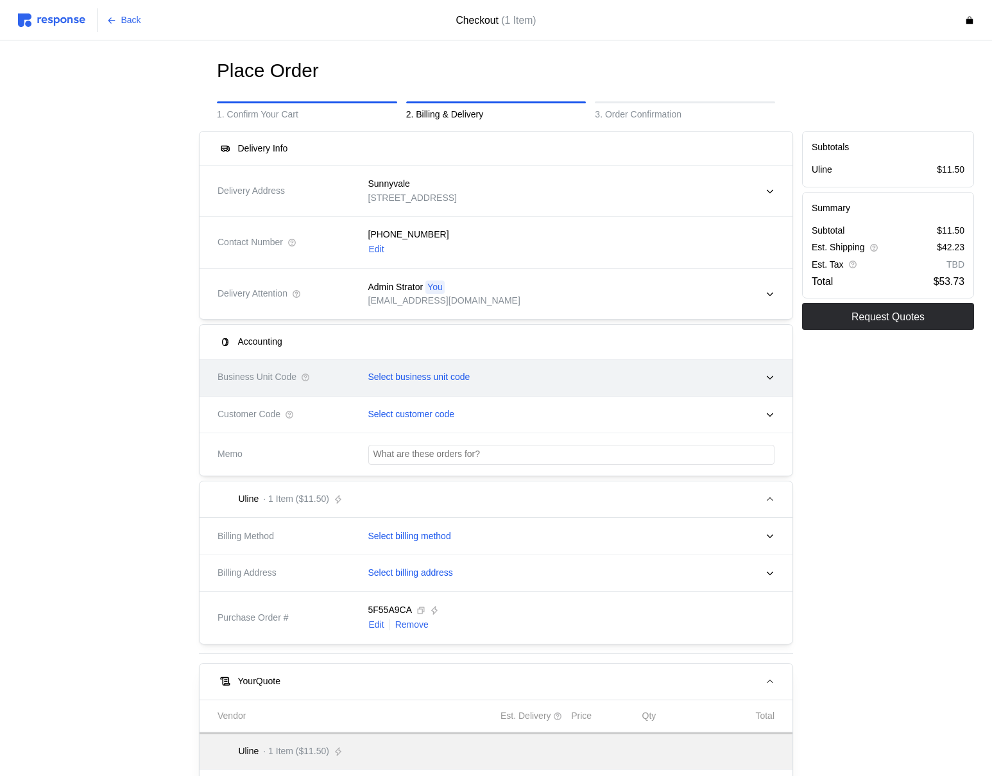
click at [391, 389] on div "Select business unit code" at bounding box center [567, 377] width 416 height 32
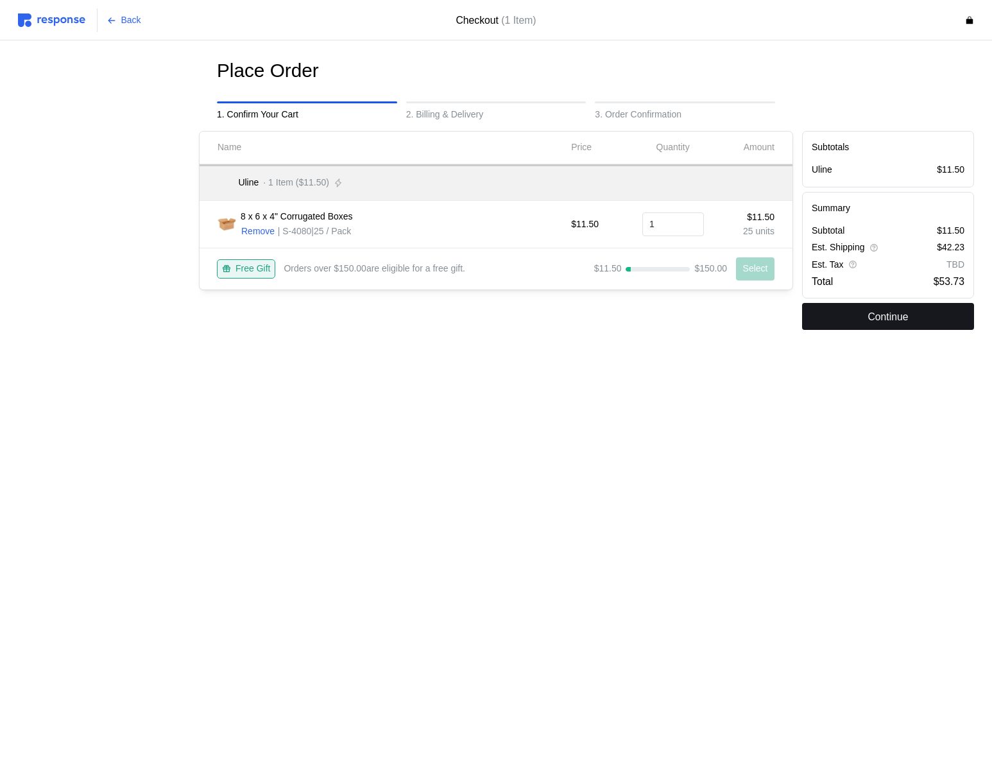
click at [900, 316] on p "Continue" at bounding box center [887, 317] width 40 height 16
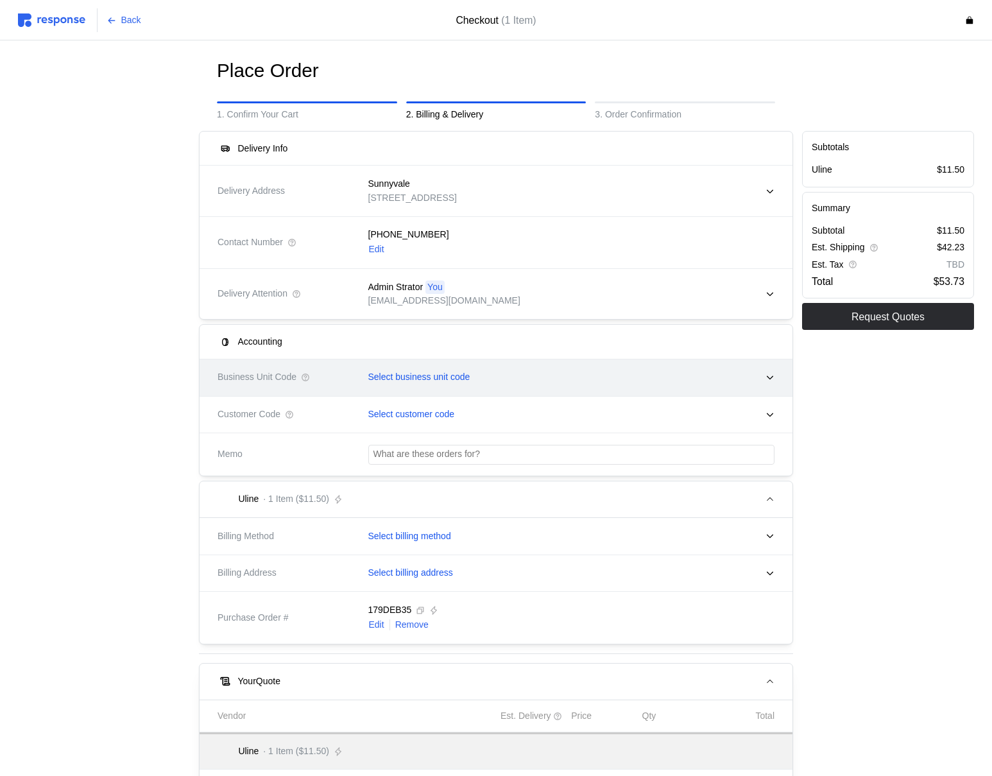
click at [463, 377] on p "Select business unit code" at bounding box center [419, 377] width 102 height 14
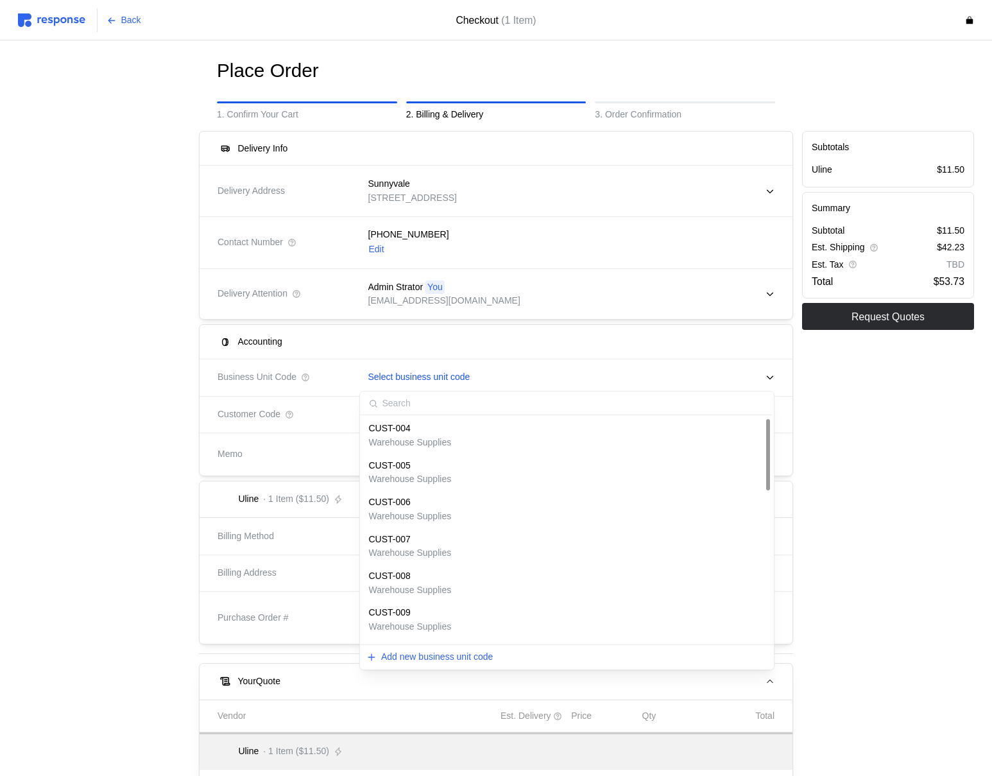
click at [74, 465] on div at bounding box center [103, 539] width 181 height 826
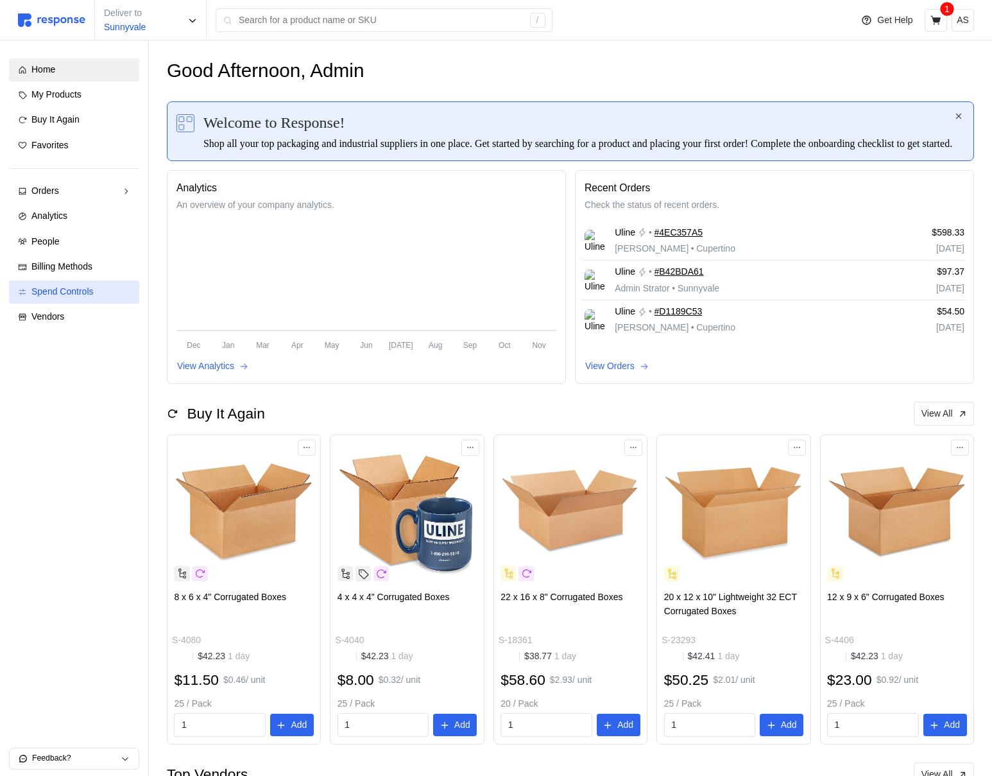
click at [59, 295] on span "Spend Controls" at bounding box center [62, 291] width 62 height 10
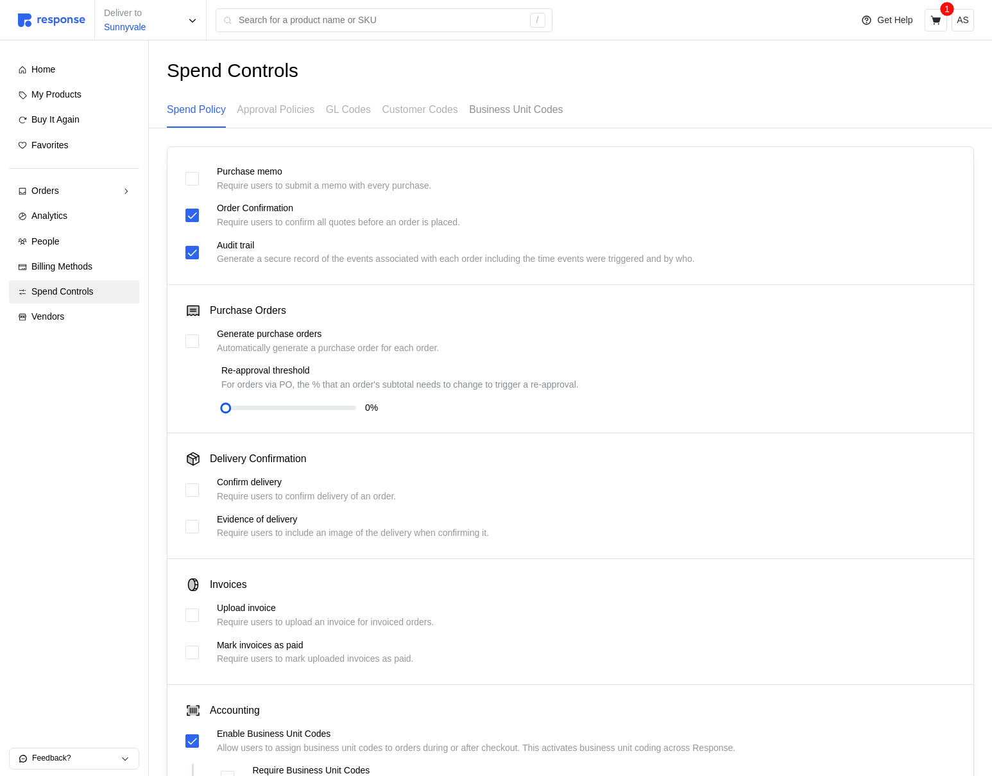
click at [509, 119] on div "Business Unit Codes" at bounding box center [516, 109] width 94 height 35
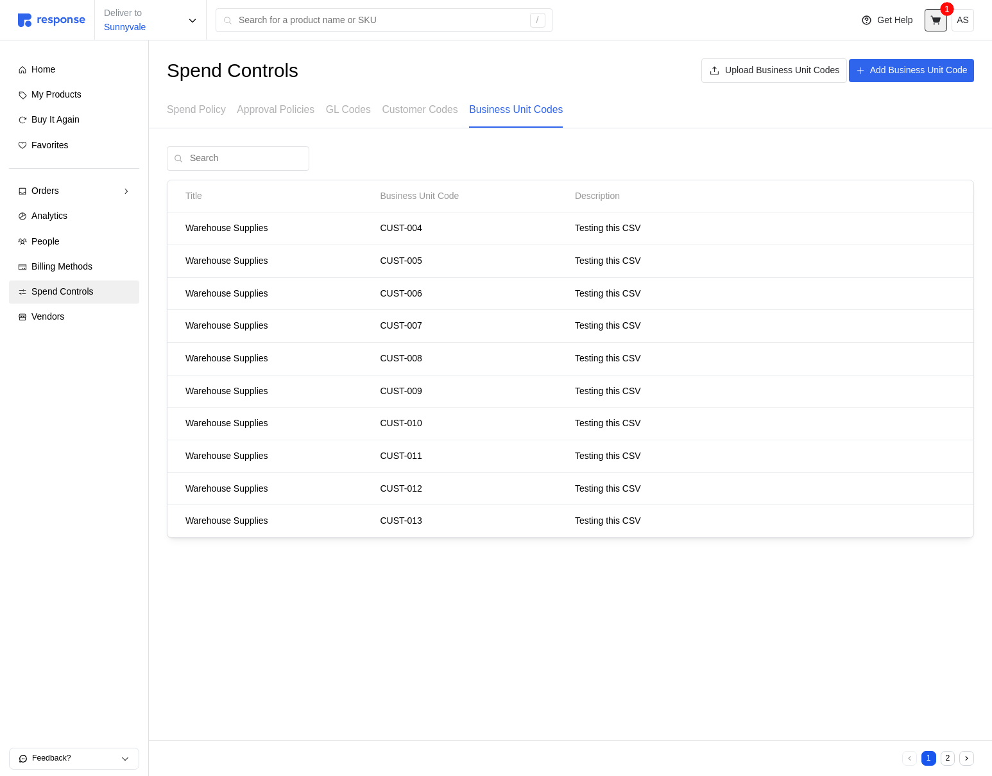
click at [938, 15] on icon at bounding box center [936, 21] width 12 height 12
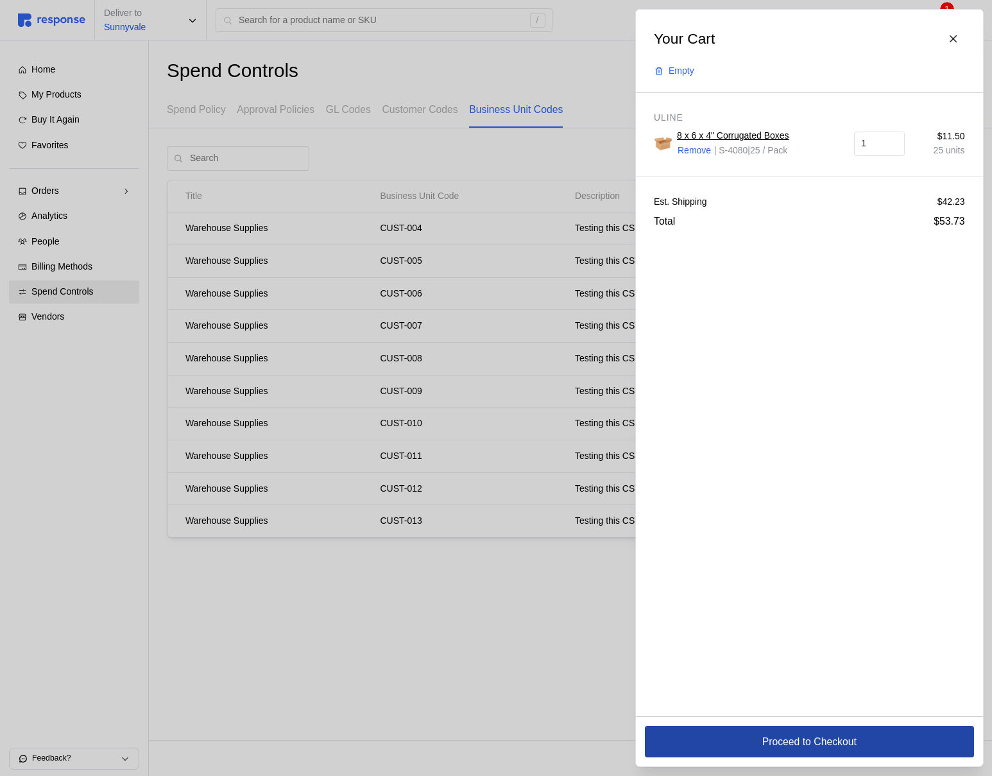
click at [736, 738] on button "Proceed to Checkout" at bounding box center [809, 741] width 329 height 31
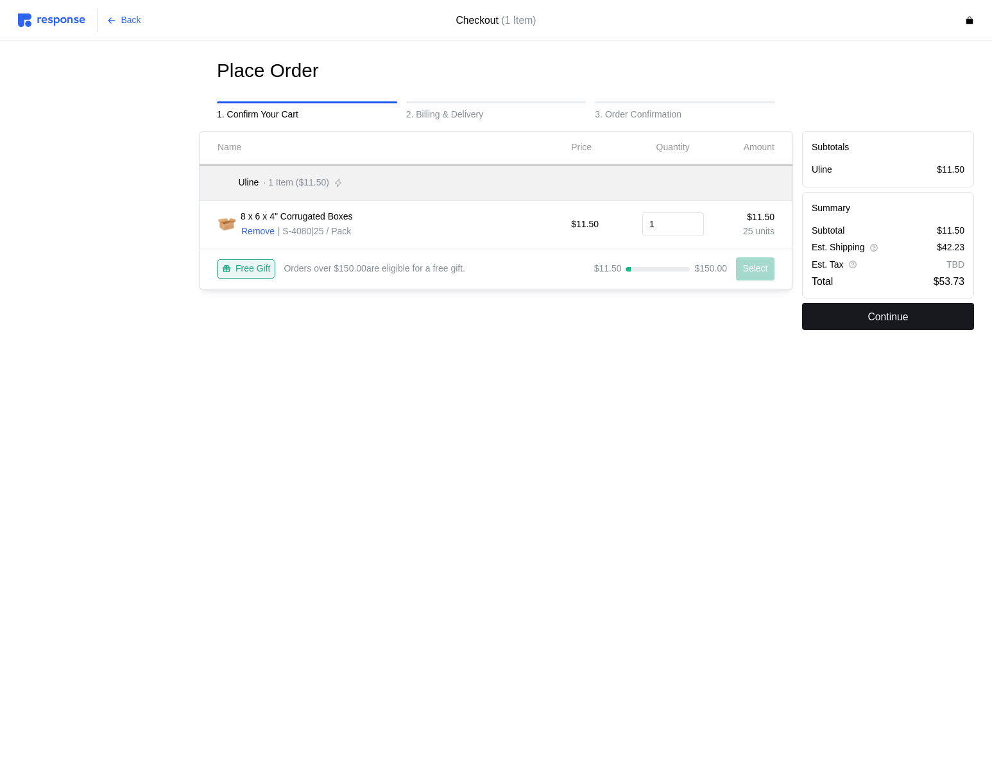
click at [853, 315] on button "Continue" at bounding box center [888, 316] width 172 height 27
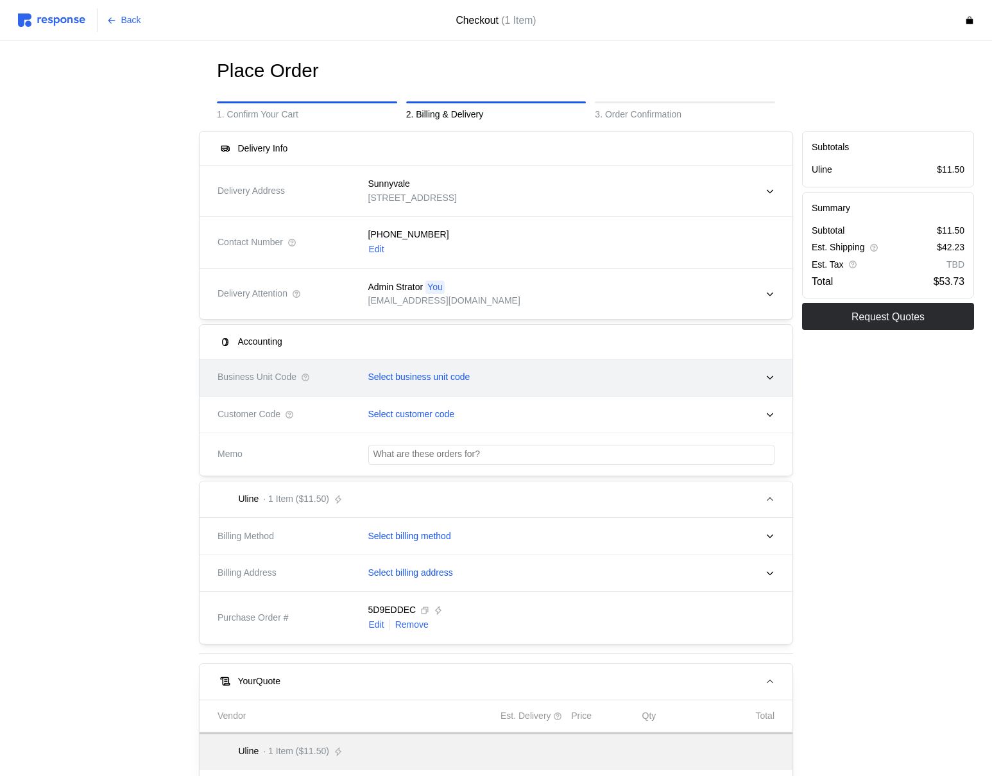
click at [515, 364] on div "Select business unit code" at bounding box center [567, 377] width 416 height 32
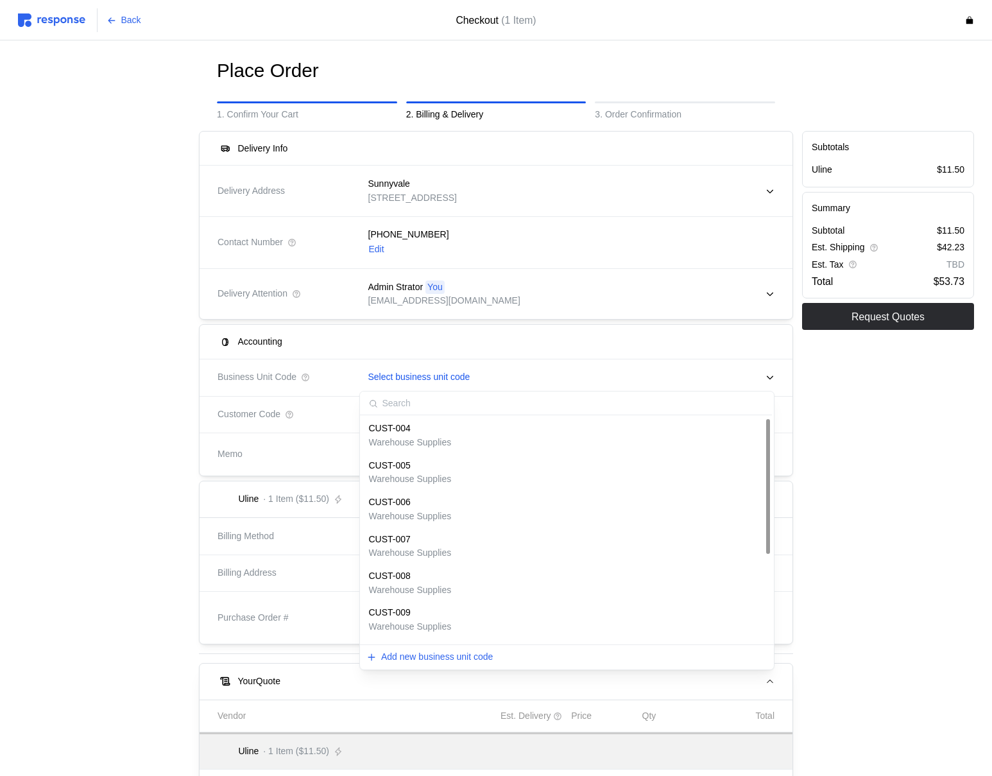
click at [422, 431] on div "CUST-004" at bounding box center [410, 429] width 83 height 14
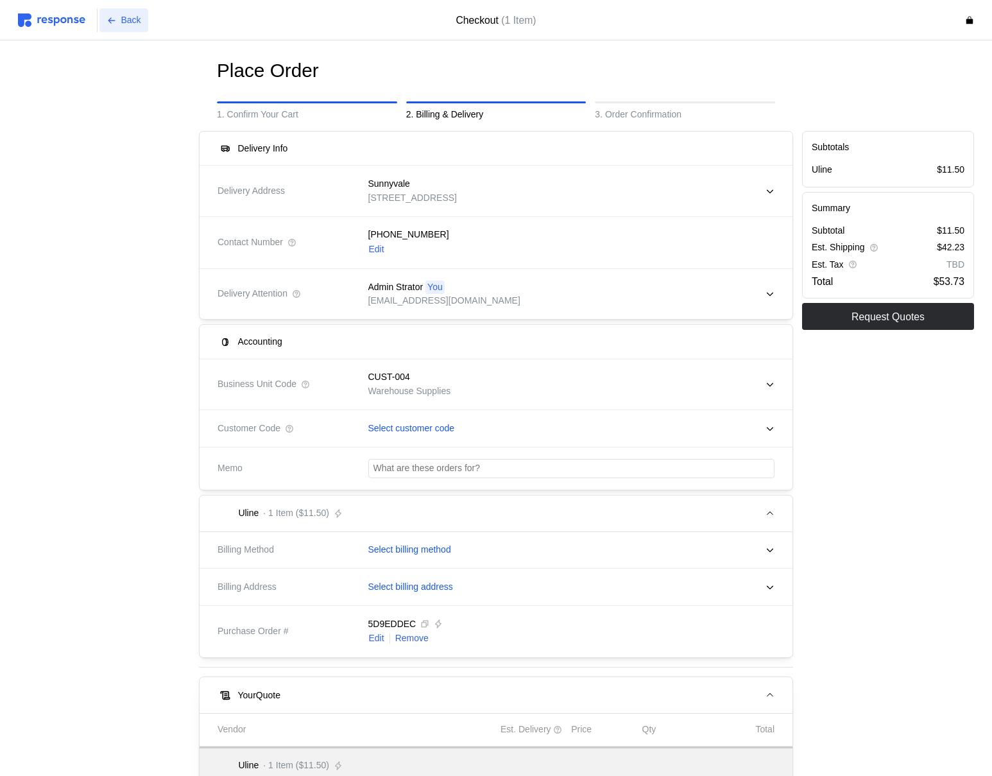
click at [127, 14] on p "Back" at bounding box center [131, 20] width 20 height 14
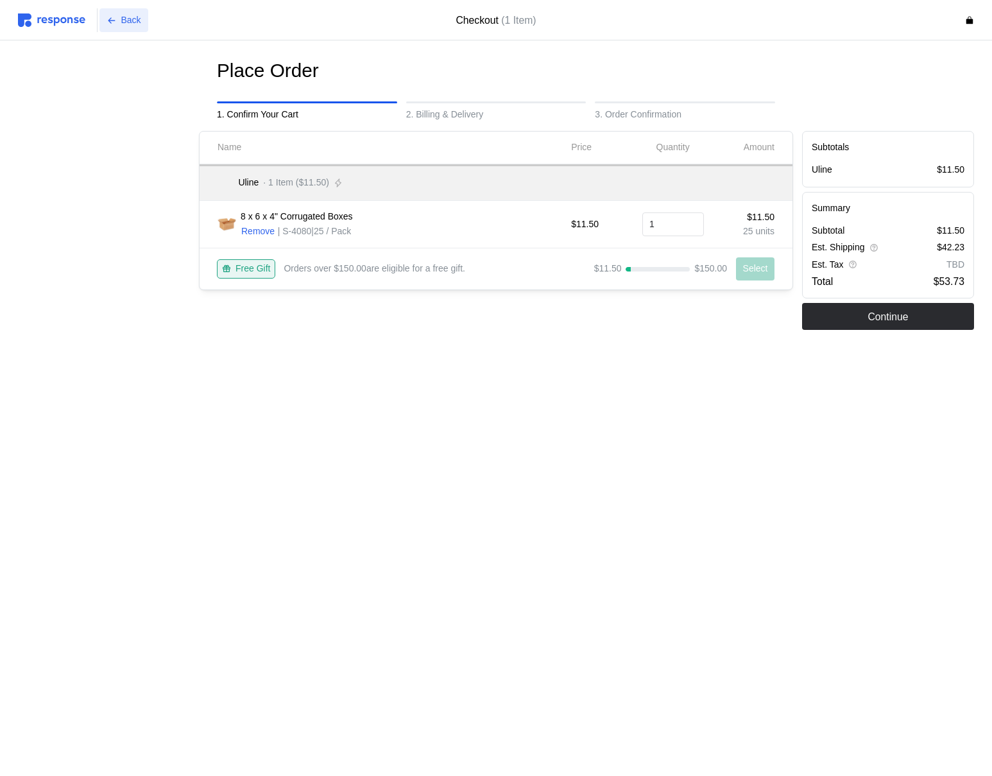
click at [126, 14] on p "Back" at bounding box center [131, 20] width 20 height 14
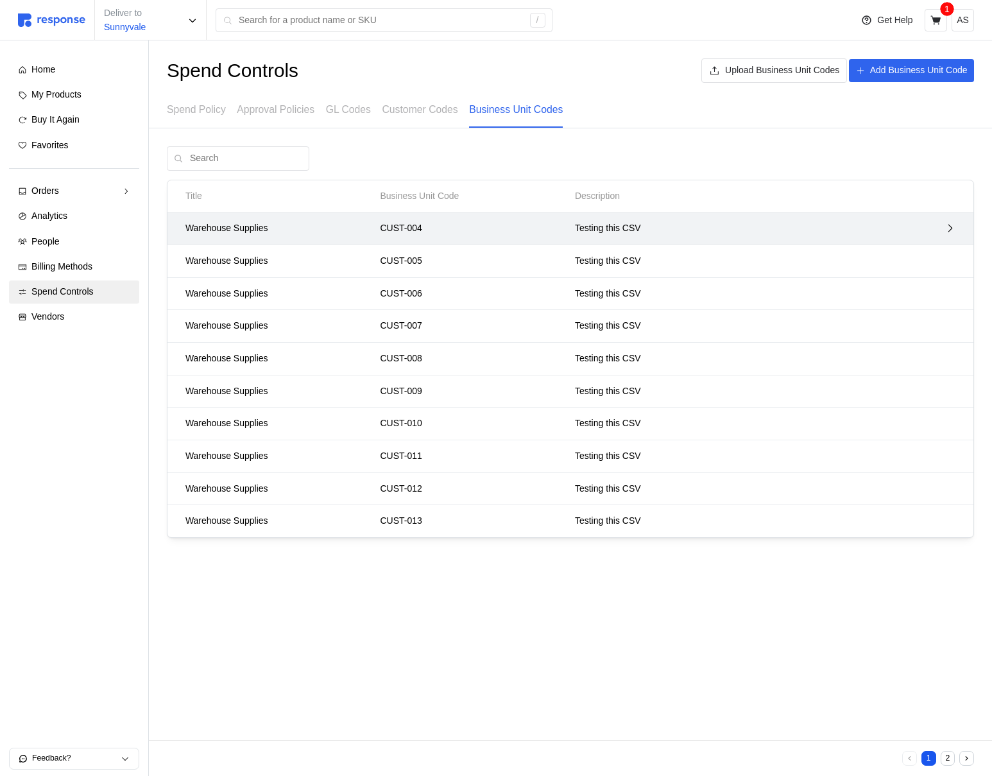
click at [816, 226] on p "Testing this CSV" at bounding box center [716, 228] width 283 height 14
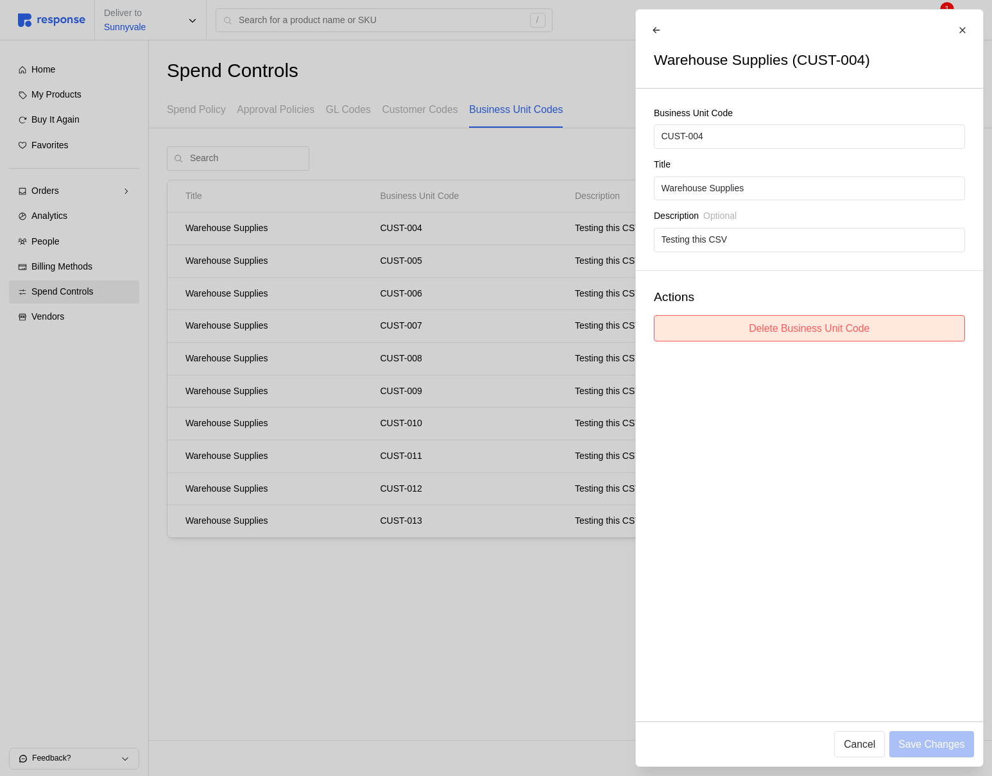
click at [668, 327] on button "Delete Business Unit Code" at bounding box center [809, 328] width 311 height 26
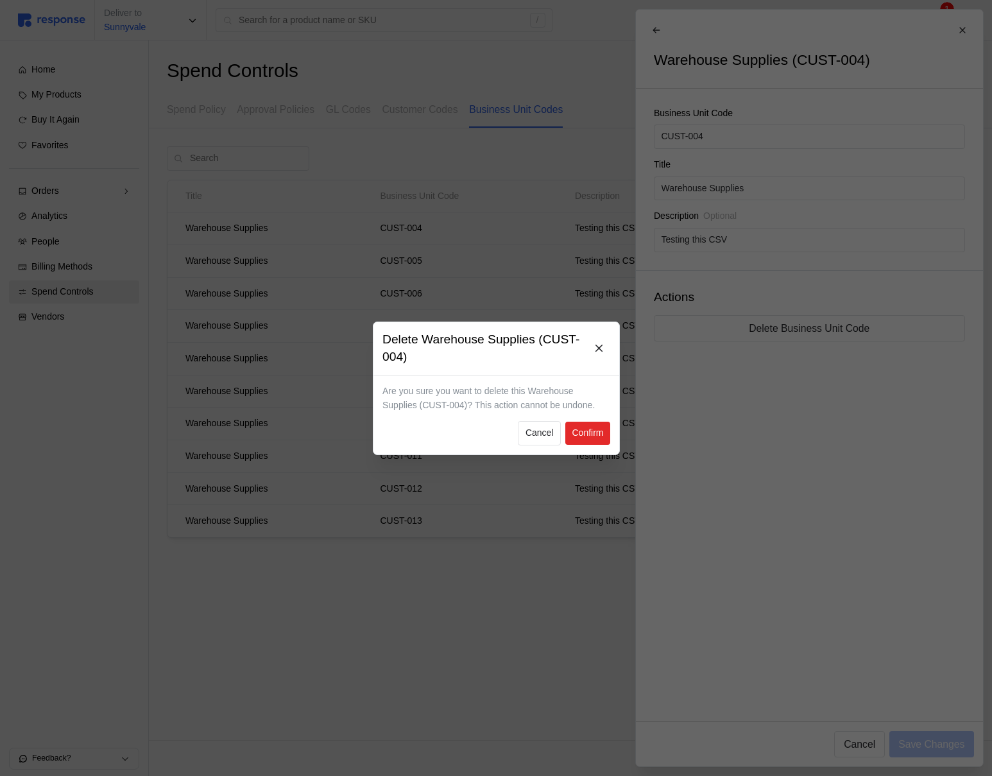
click at [593, 428] on p "Confirm" at bounding box center [587, 433] width 31 height 14
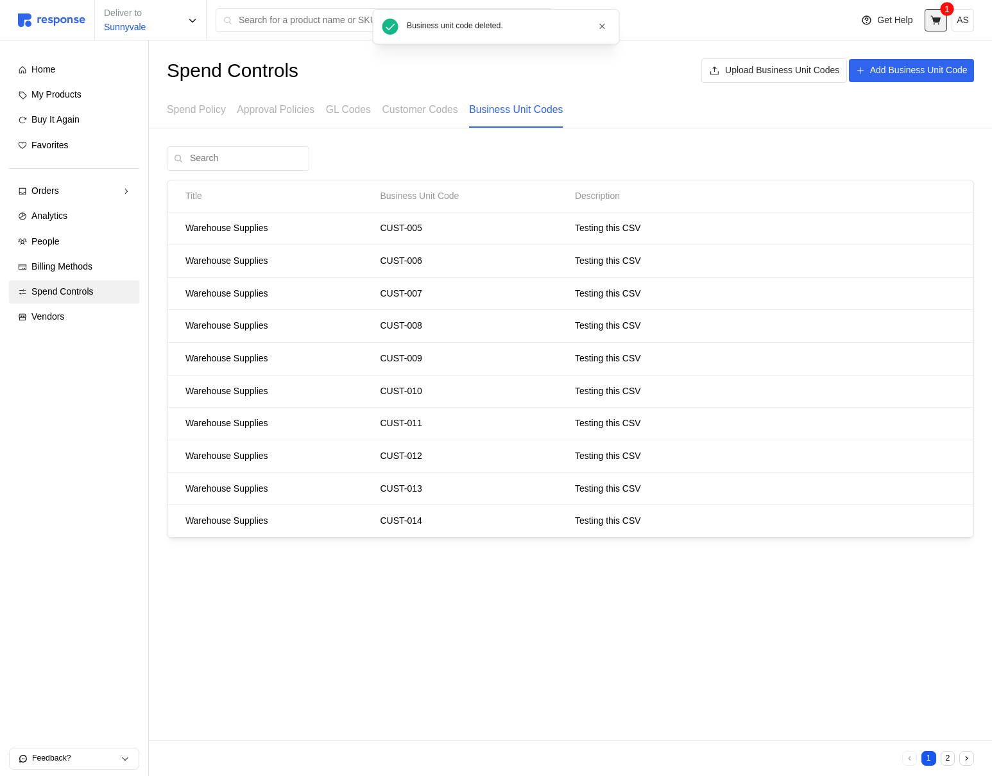
click at [940, 24] on icon at bounding box center [936, 21] width 12 height 12
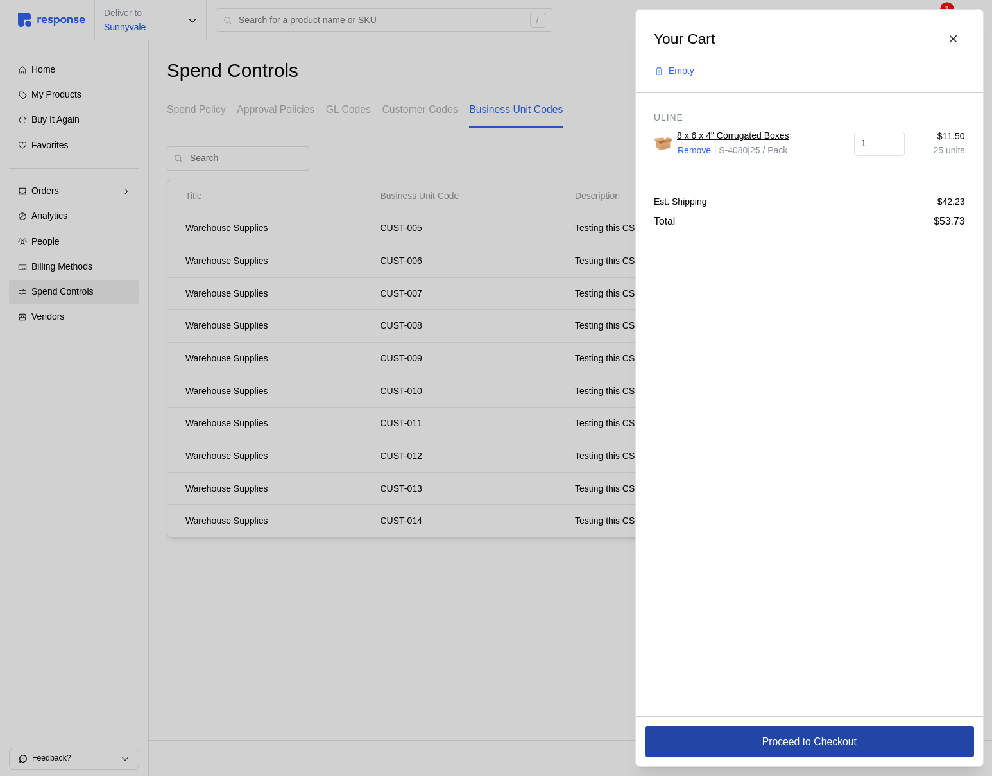
click at [731, 736] on button "Proceed to Checkout" at bounding box center [809, 741] width 329 height 31
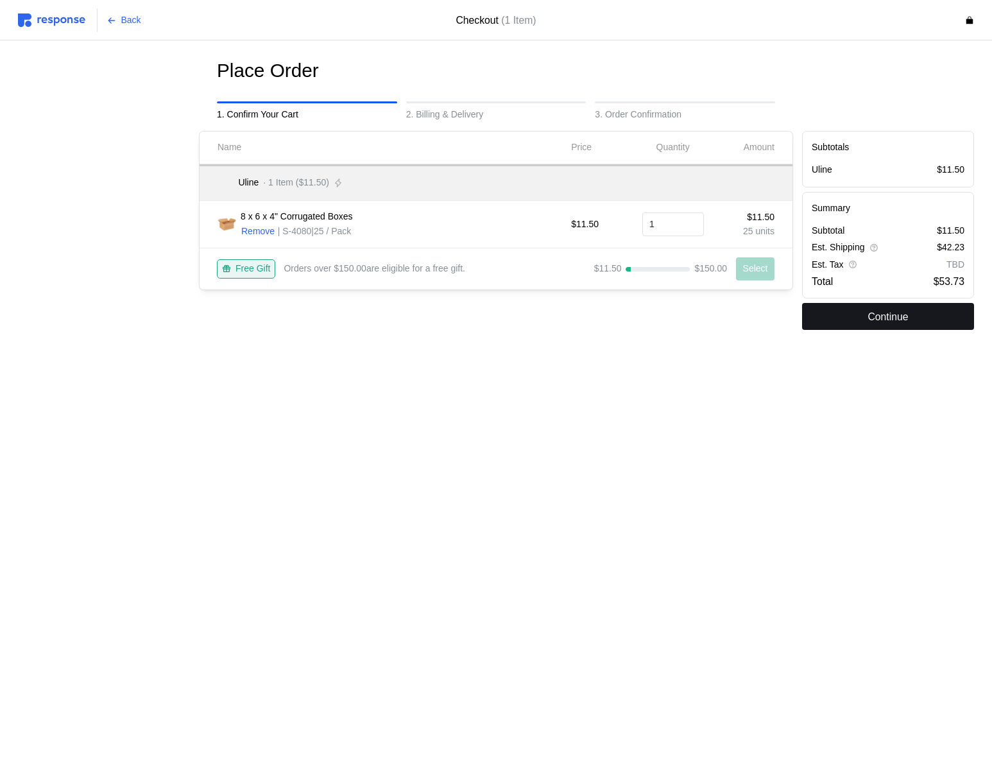
click at [857, 325] on button "Continue" at bounding box center [888, 316] width 172 height 27
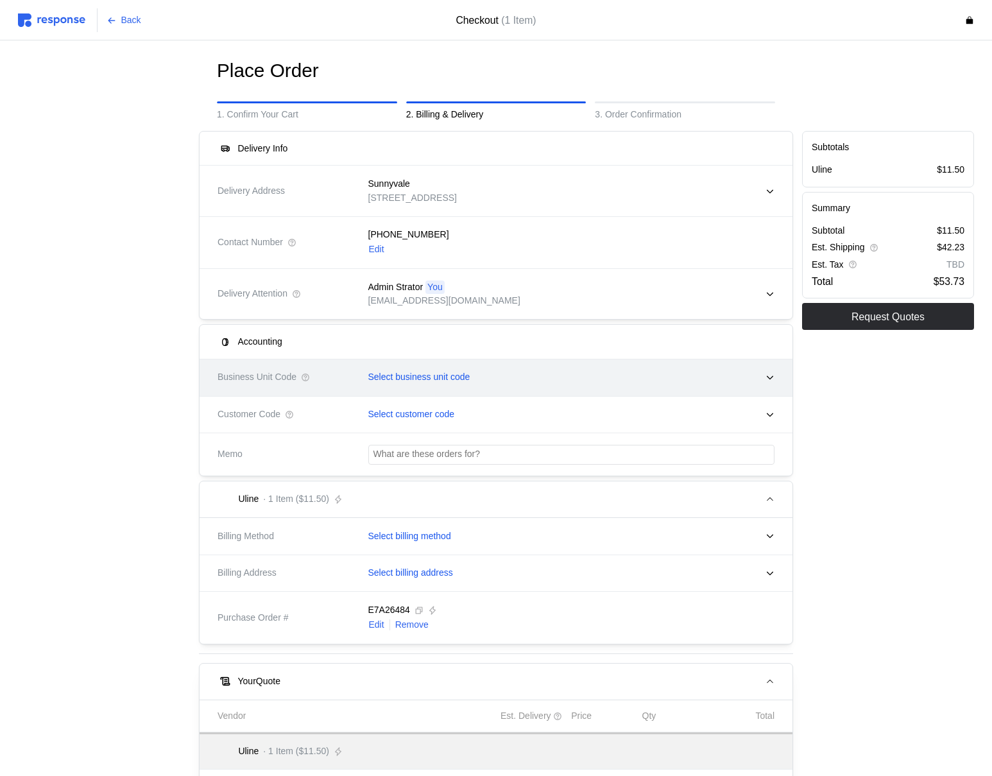
click at [437, 381] on p "Select business unit code" at bounding box center [419, 377] width 102 height 14
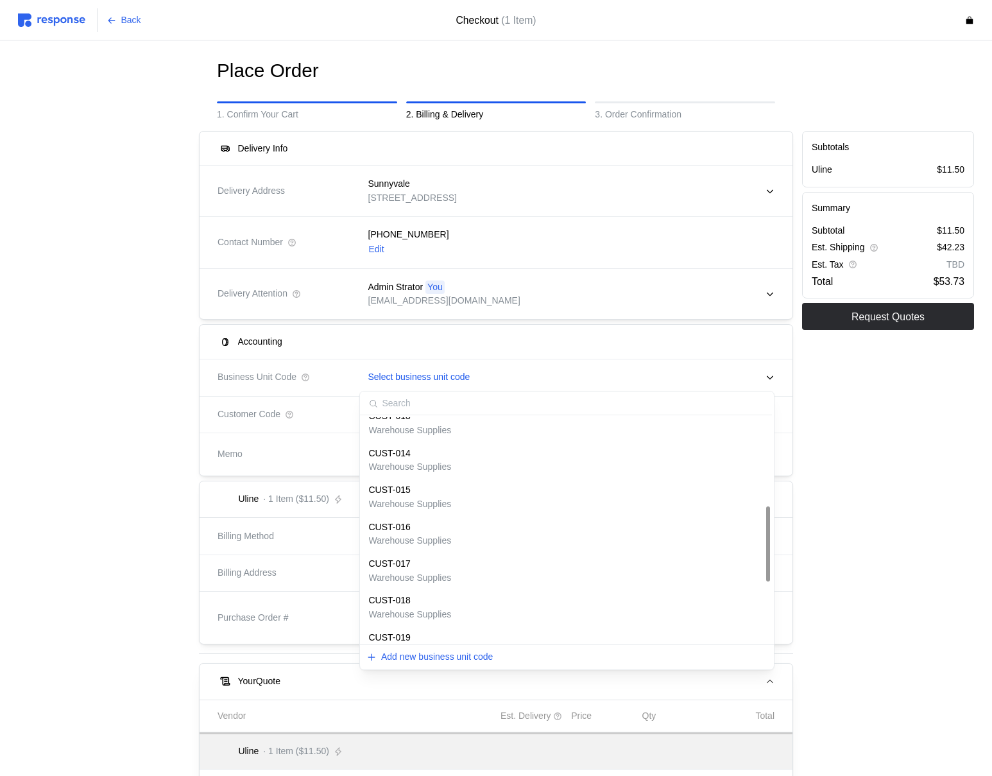
scroll to position [438, 0]
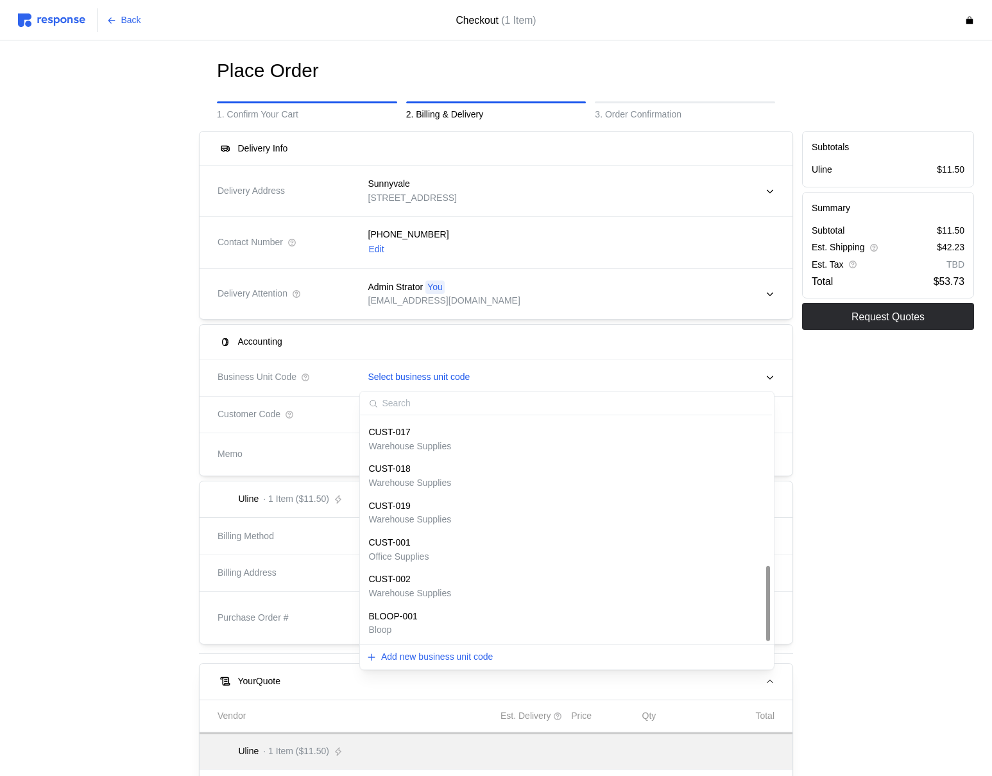
click at [44, 366] on div at bounding box center [103, 539] width 181 height 826
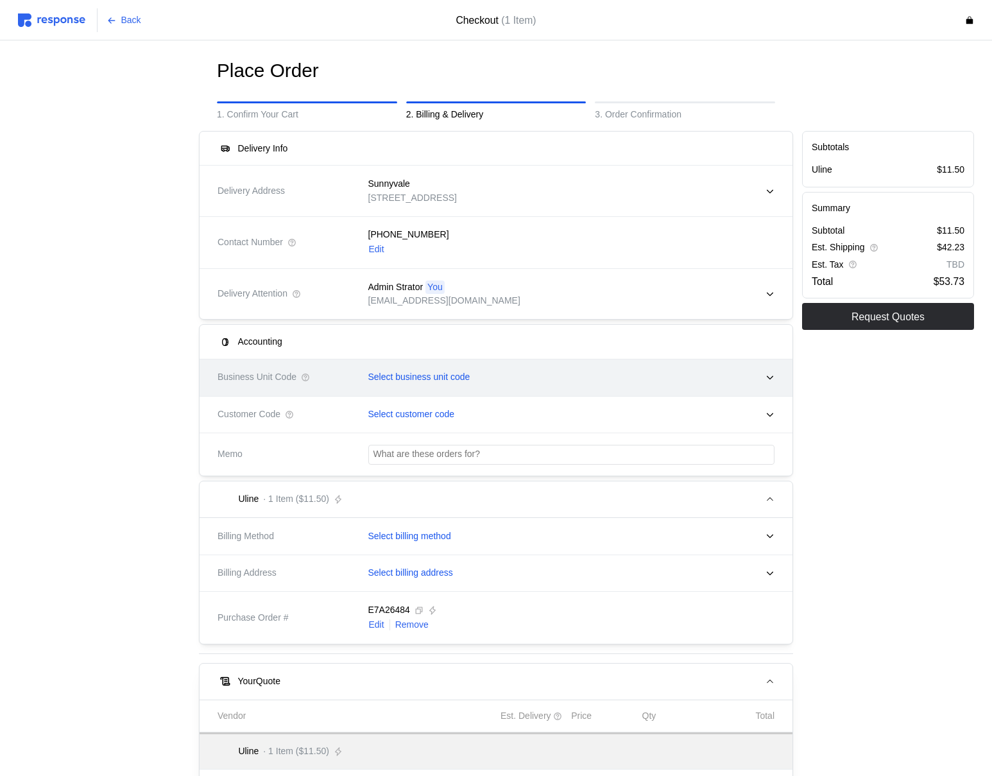
click at [662, 386] on div "Select business unit code" at bounding box center [567, 377] width 416 height 32
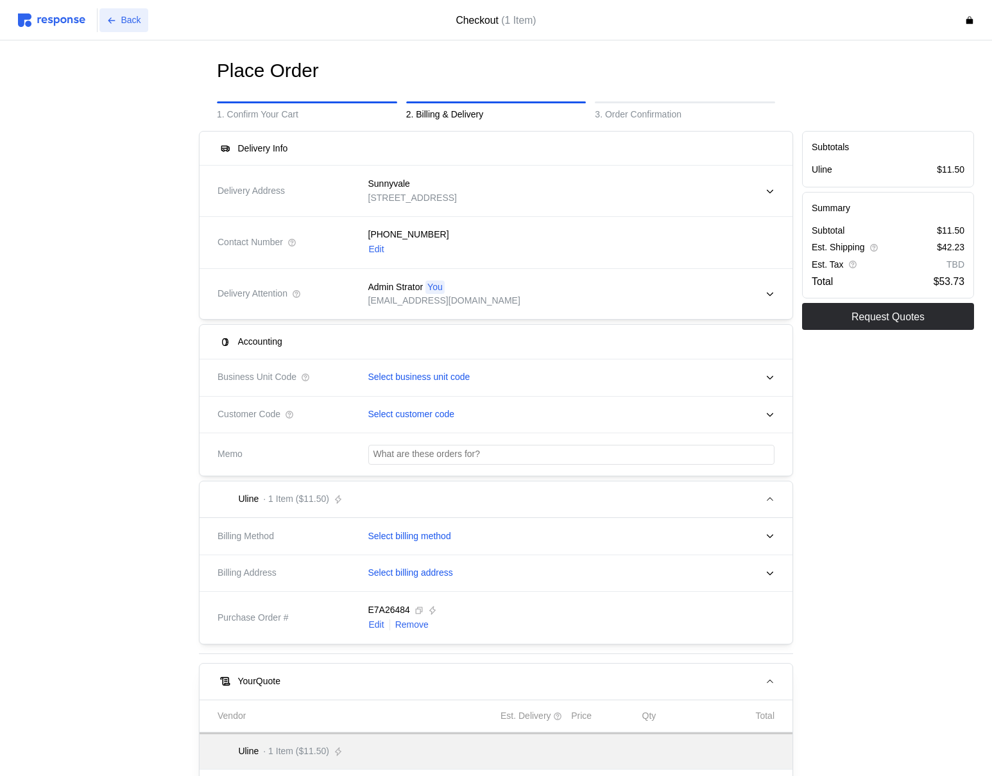
click at [127, 23] on p "Back" at bounding box center [131, 20] width 20 height 14
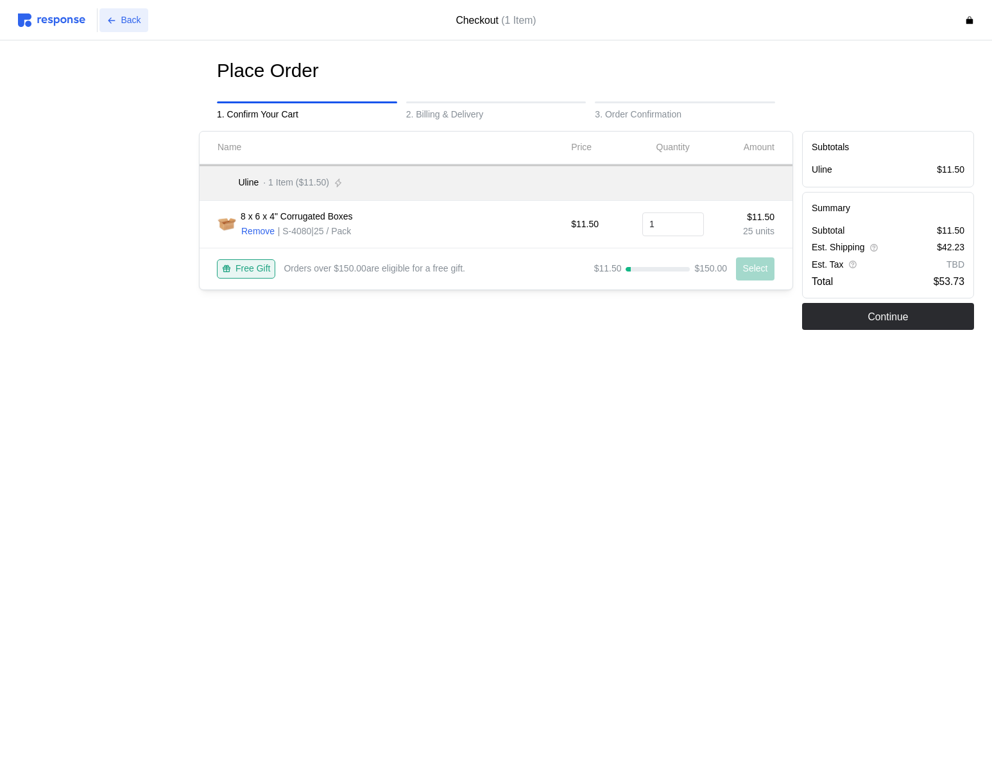
click at [128, 23] on p "Back" at bounding box center [131, 20] width 20 height 14
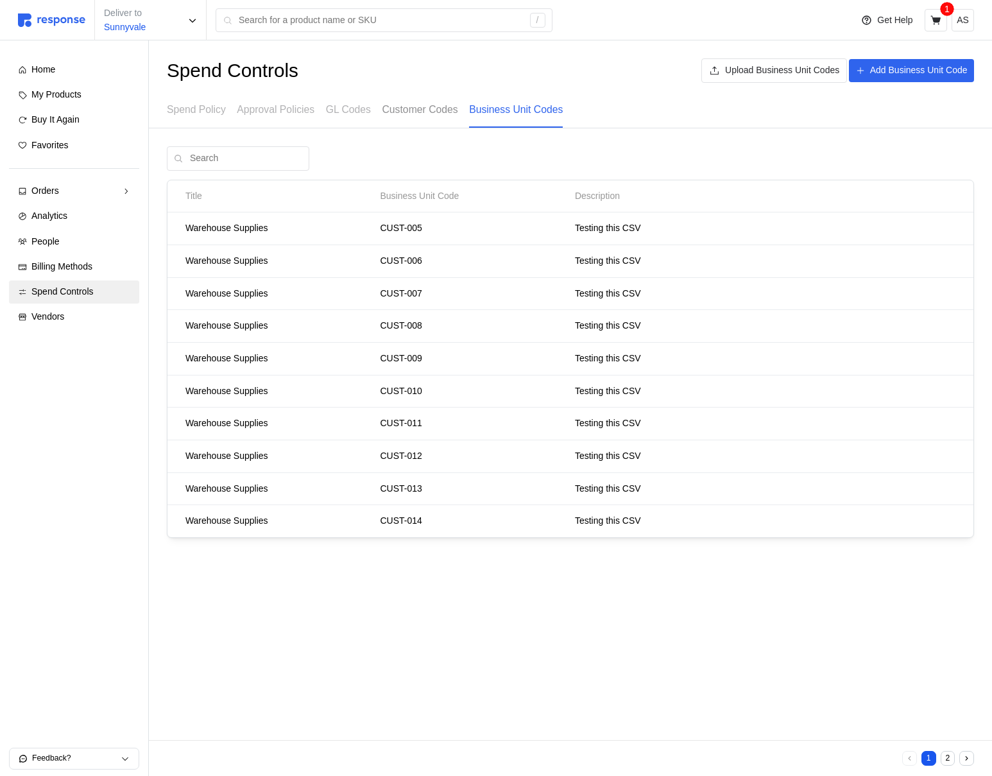
click at [431, 110] on p "Customer Codes" at bounding box center [420, 109] width 76 height 16
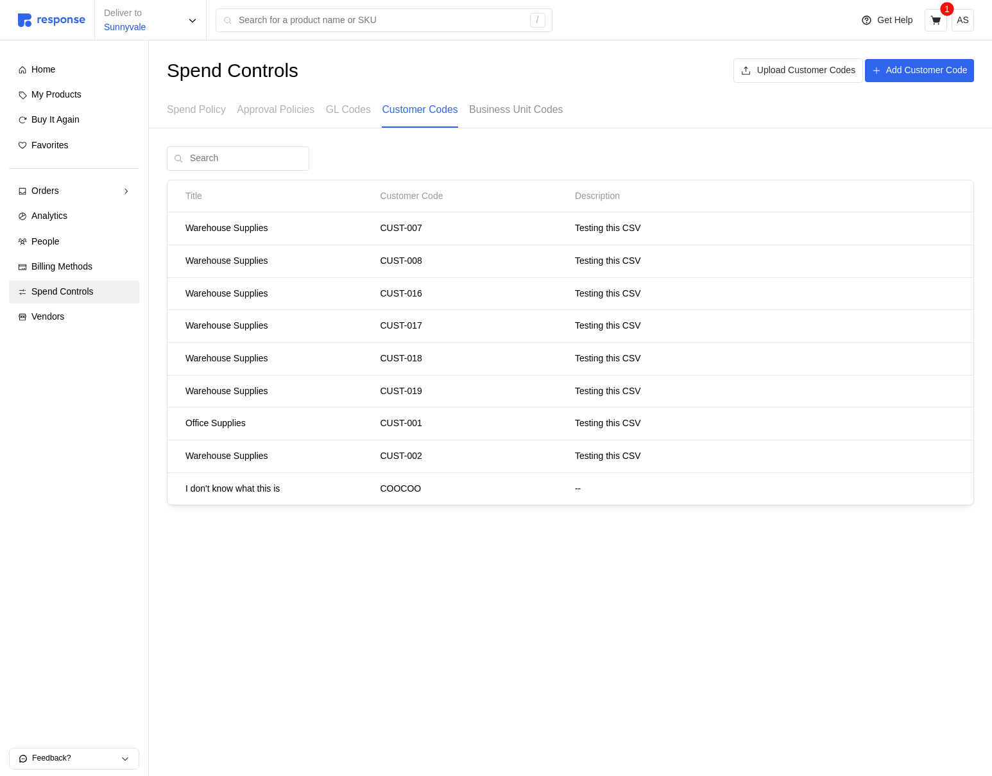
click at [536, 109] on p "Business Unit Codes" at bounding box center [516, 109] width 94 height 16
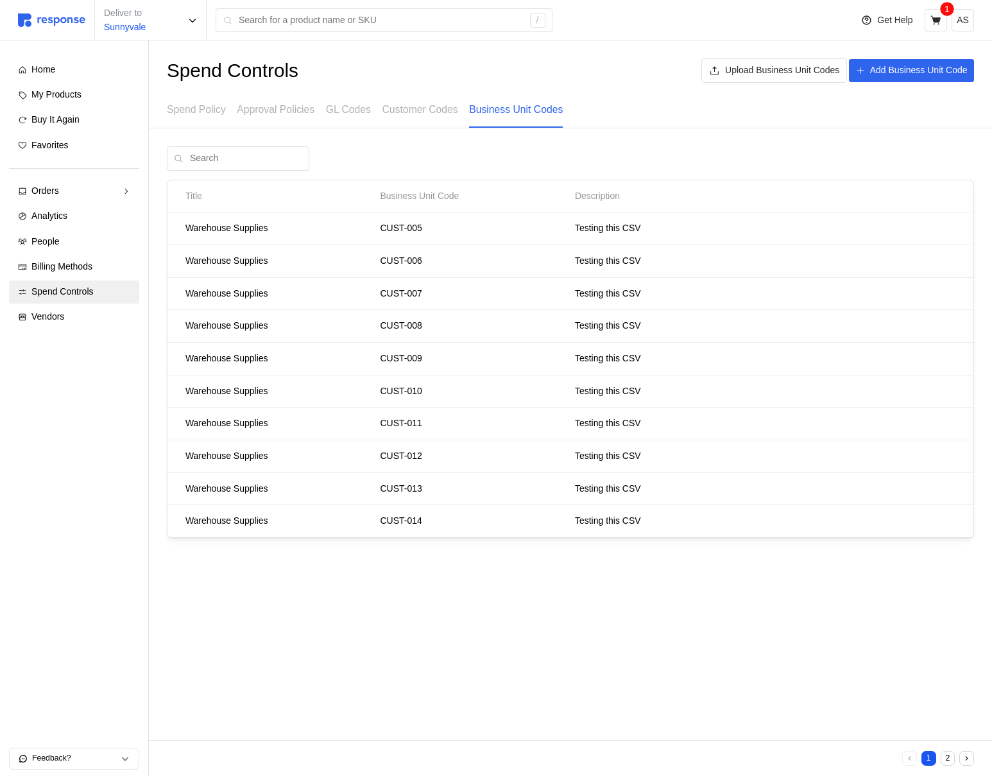
click at [944, 755] on button "2" at bounding box center [948, 758] width 15 height 15
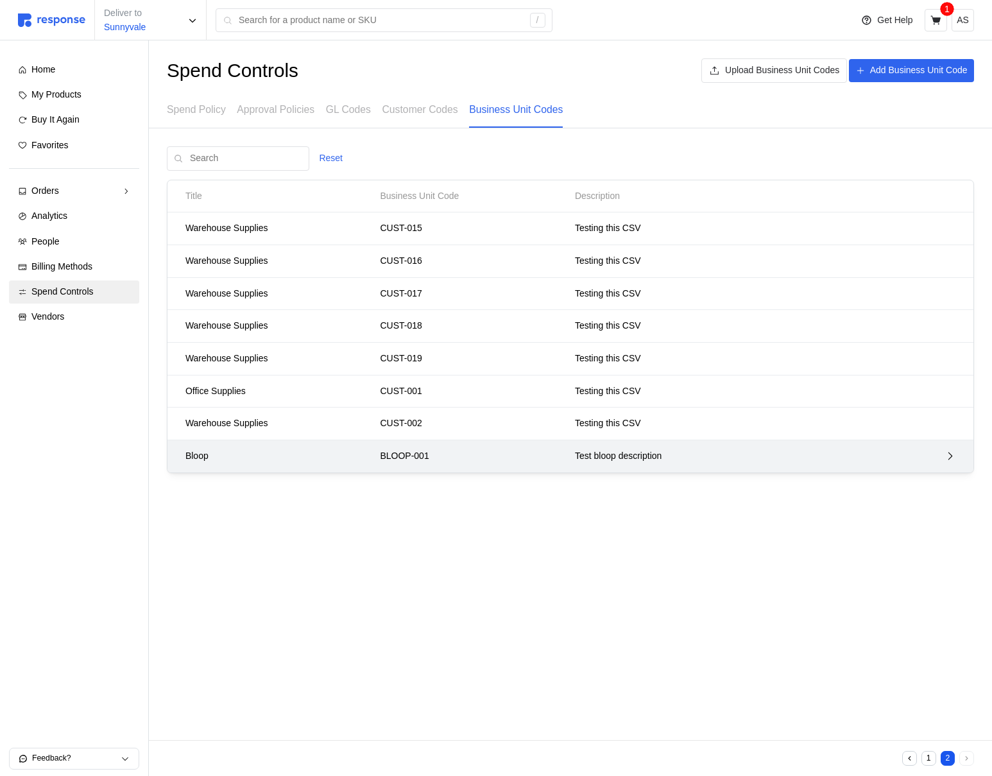
click at [853, 462] on p "Test bloop description" at bounding box center [716, 456] width 283 height 14
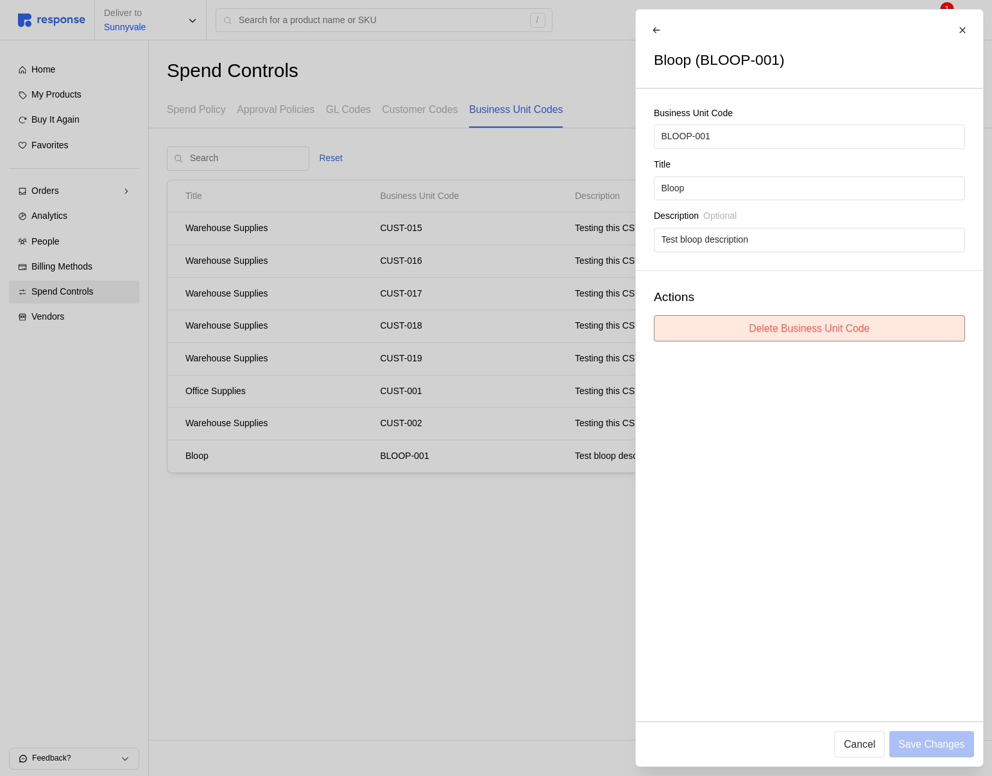
click at [803, 322] on p "Delete Business Unit Code" at bounding box center [809, 328] width 121 height 16
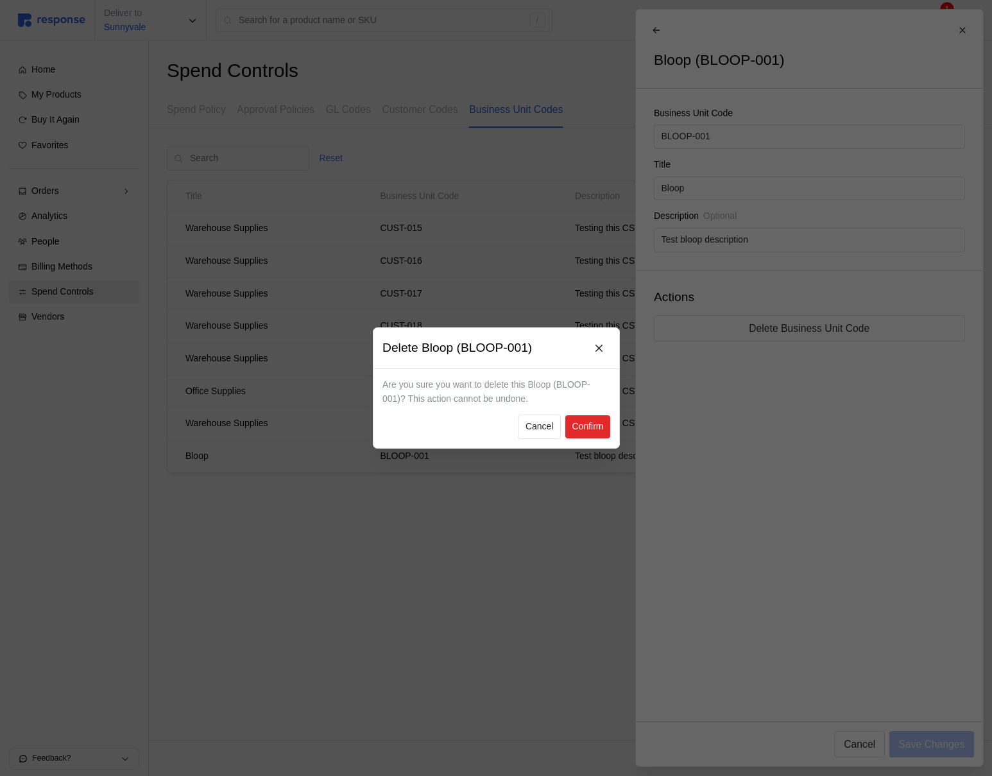
click at [593, 428] on p "Confirm" at bounding box center [587, 427] width 31 height 14
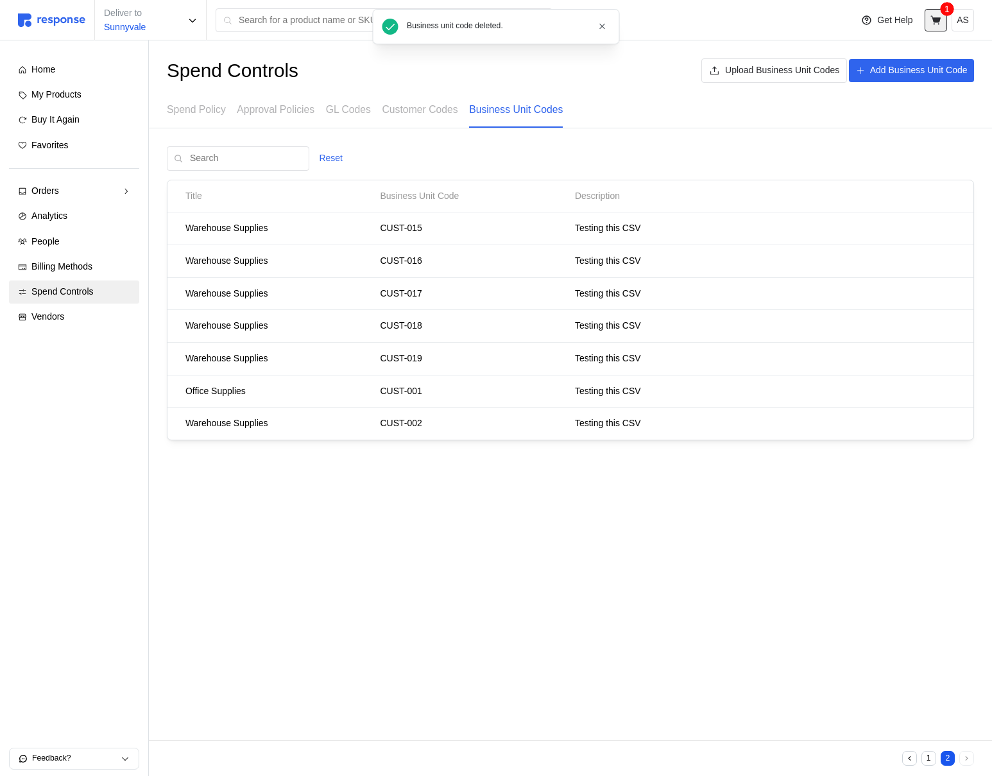
click at [942, 16] on button at bounding box center [936, 20] width 22 height 22
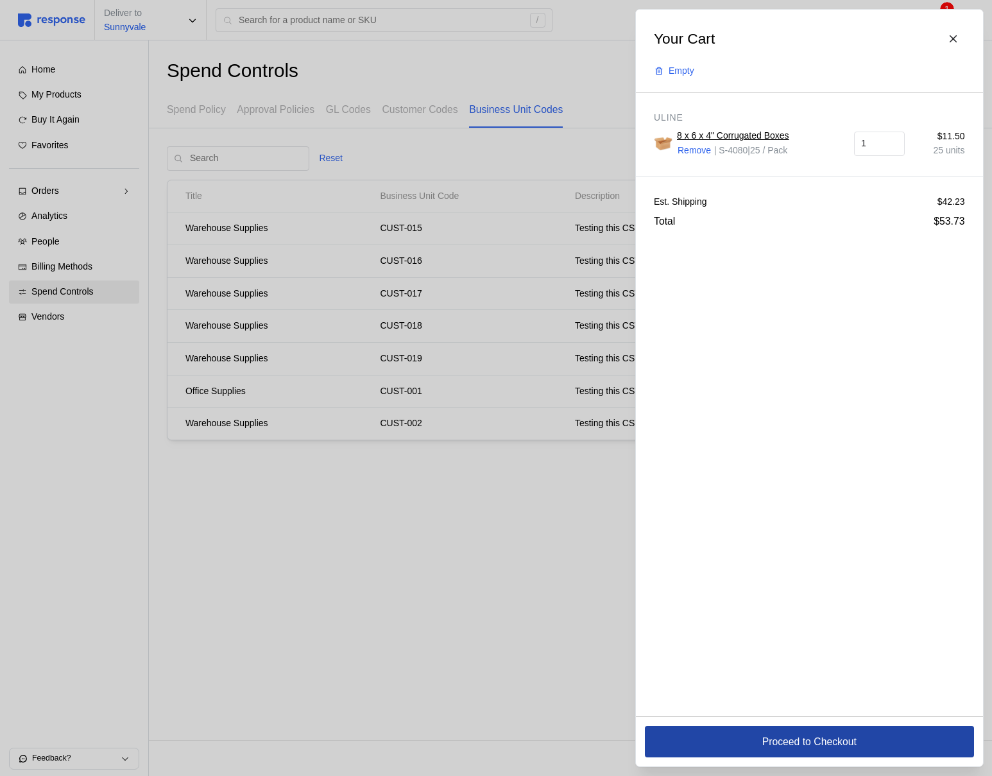
click at [802, 742] on p "Proceed to Checkout" at bounding box center [809, 741] width 94 height 16
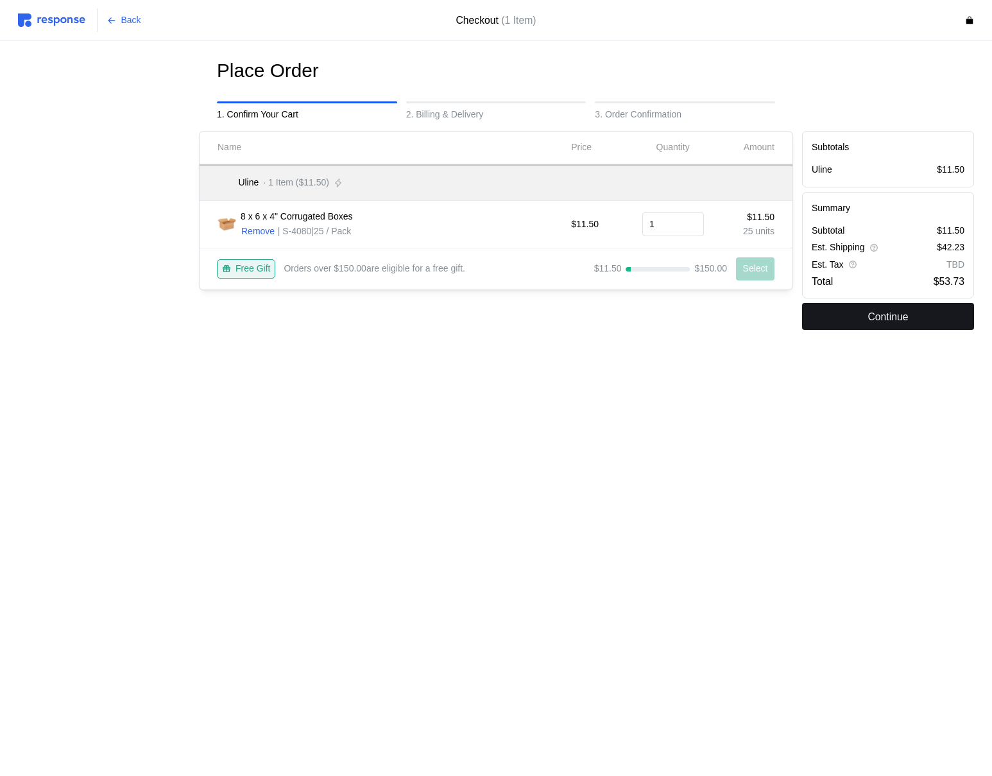
click at [897, 319] on p "Continue" at bounding box center [887, 317] width 40 height 16
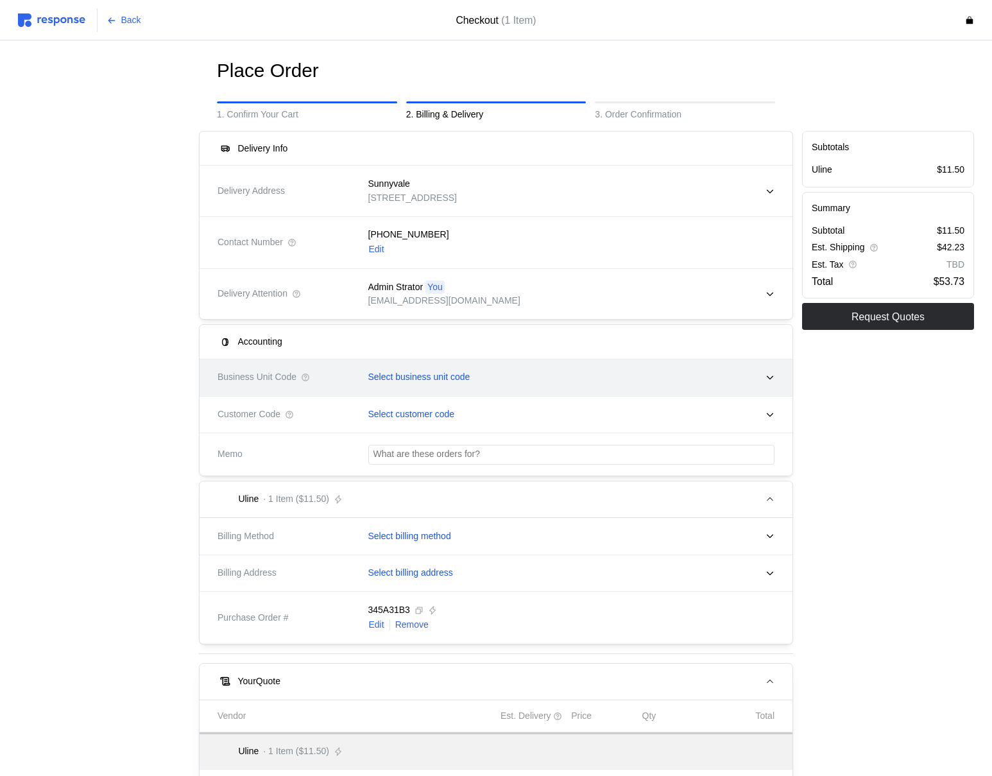
click at [493, 373] on div "Select business unit code" at bounding box center [567, 377] width 416 height 32
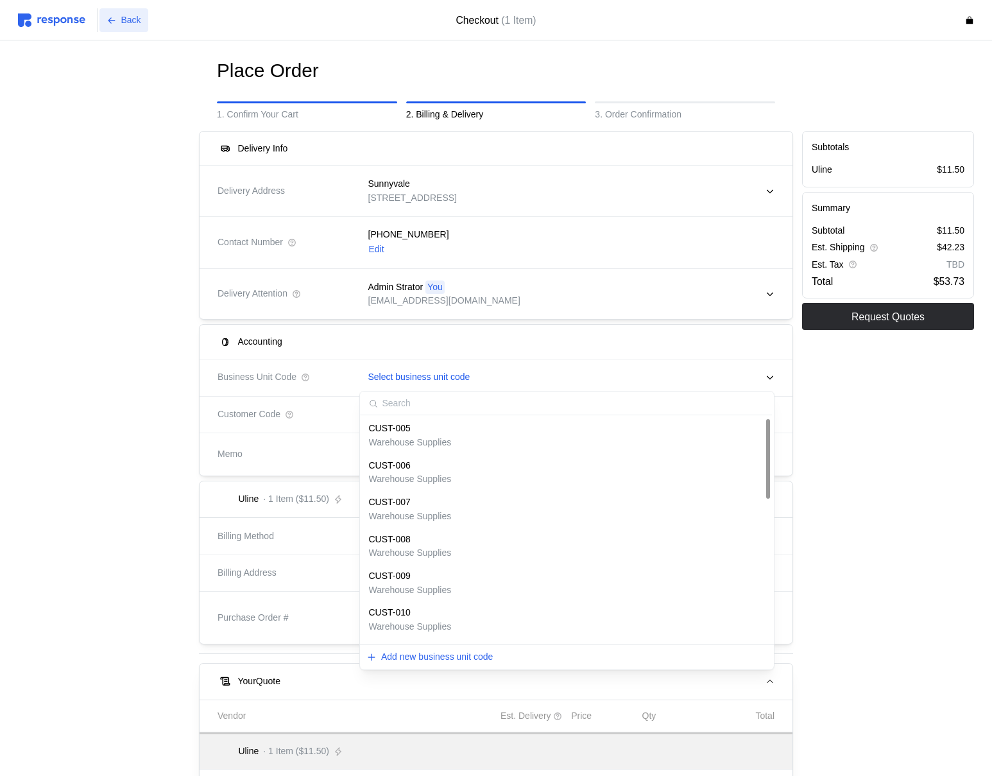
click at [136, 21] on p "Back" at bounding box center [131, 20] width 20 height 14
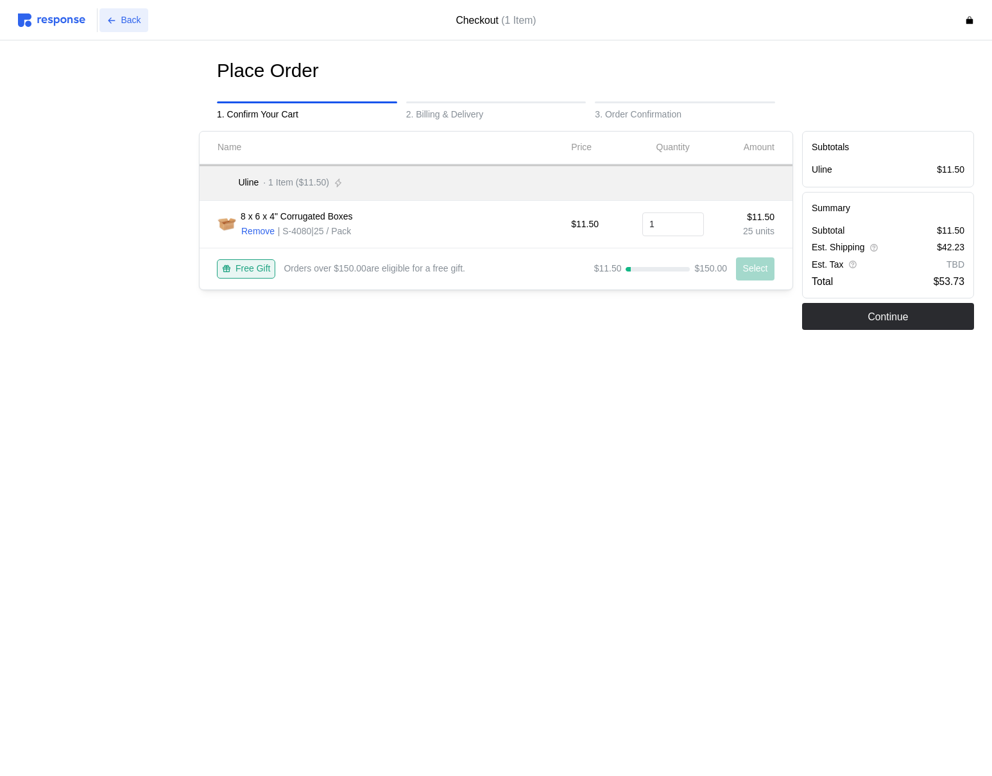
click at [137, 22] on p "Back" at bounding box center [131, 20] width 20 height 14
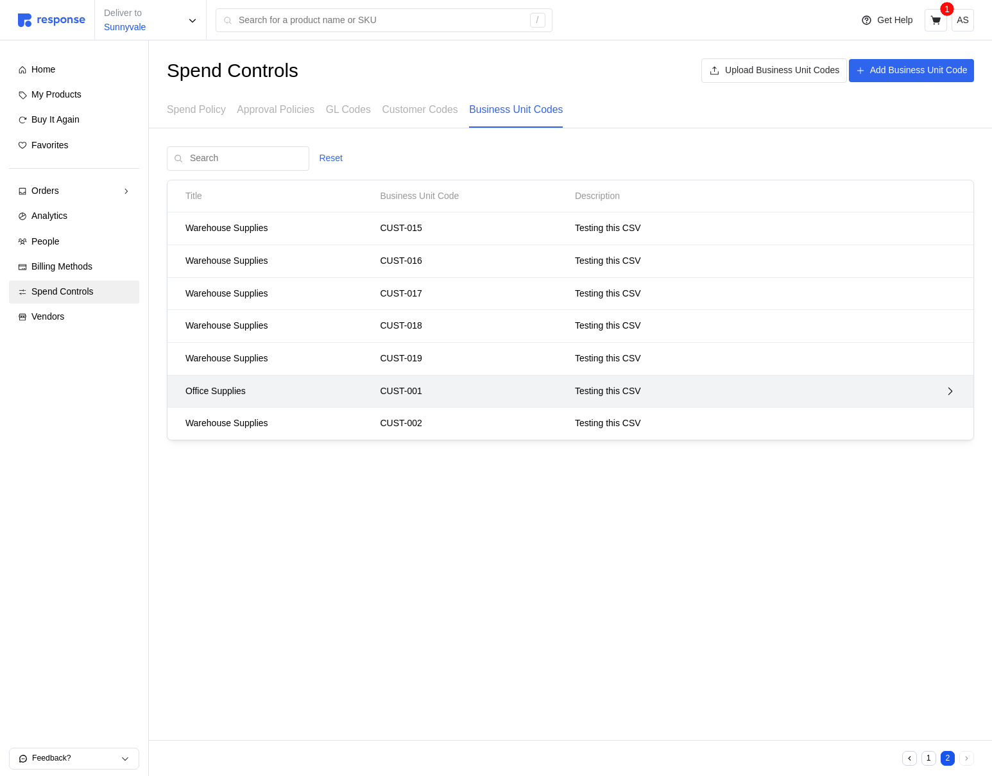
click at [509, 391] on p "CUST-001" at bounding box center [473, 391] width 186 height 14
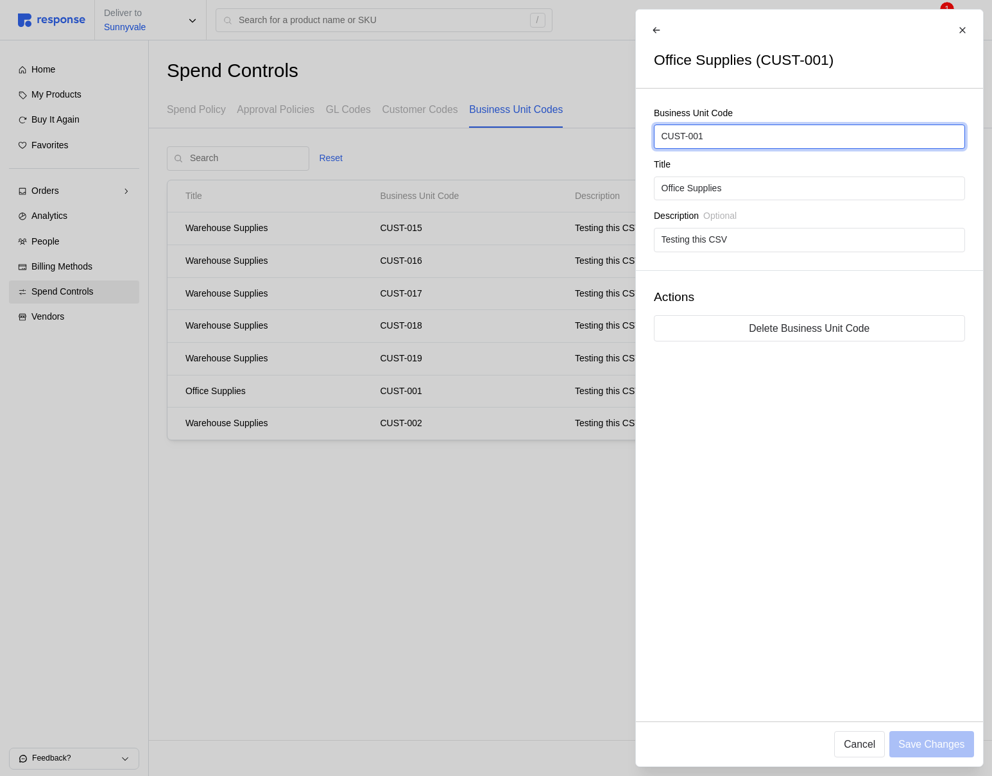
click at [684, 137] on input "CUST-001" at bounding box center [809, 136] width 296 height 23
type input "CUSTARD-001"
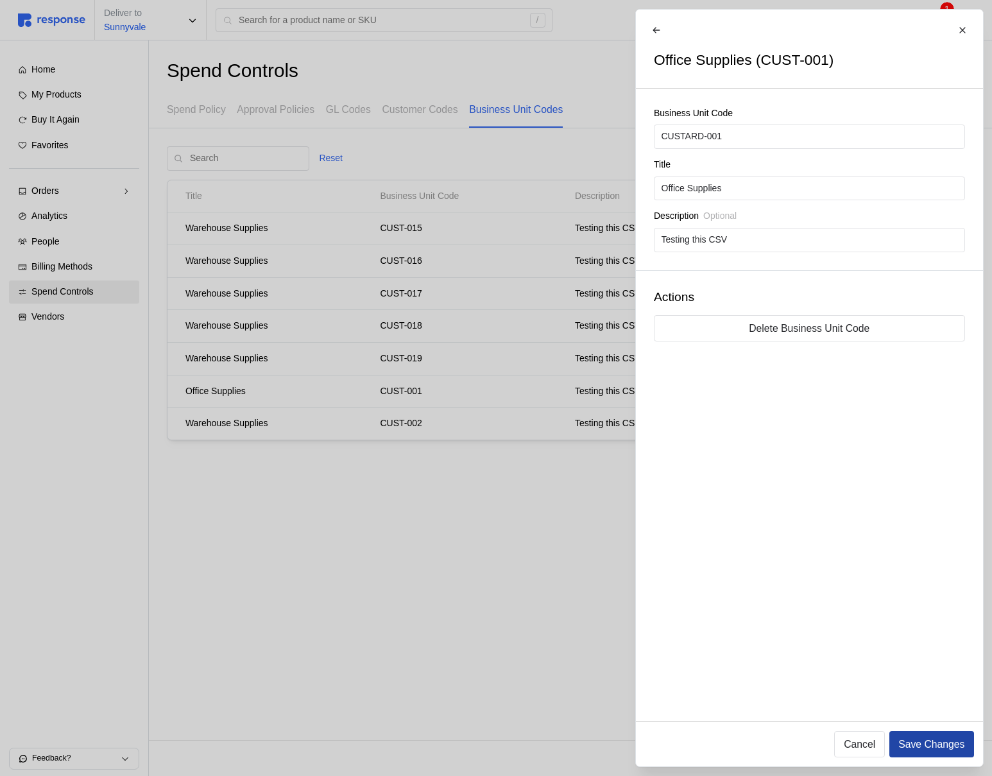
click at [943, 737] on p "Save Changes" at bounding box center [931, 744] width 66 height 16
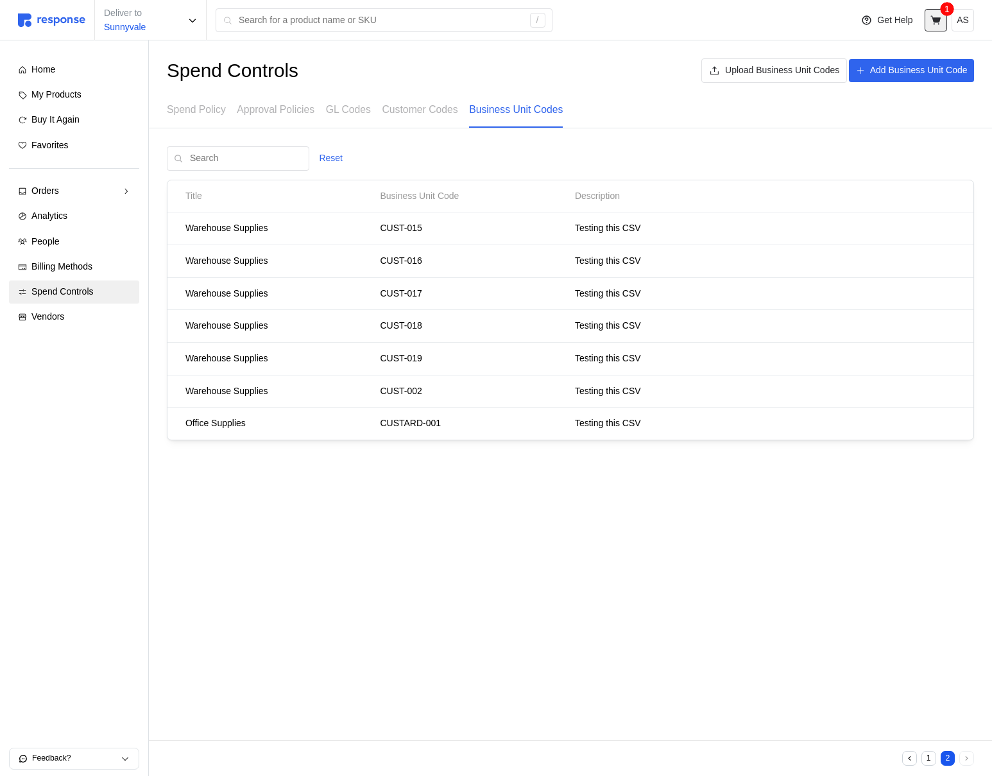
click at [938, 19] on icon at bounding box center [935, 19] width 10 height 9
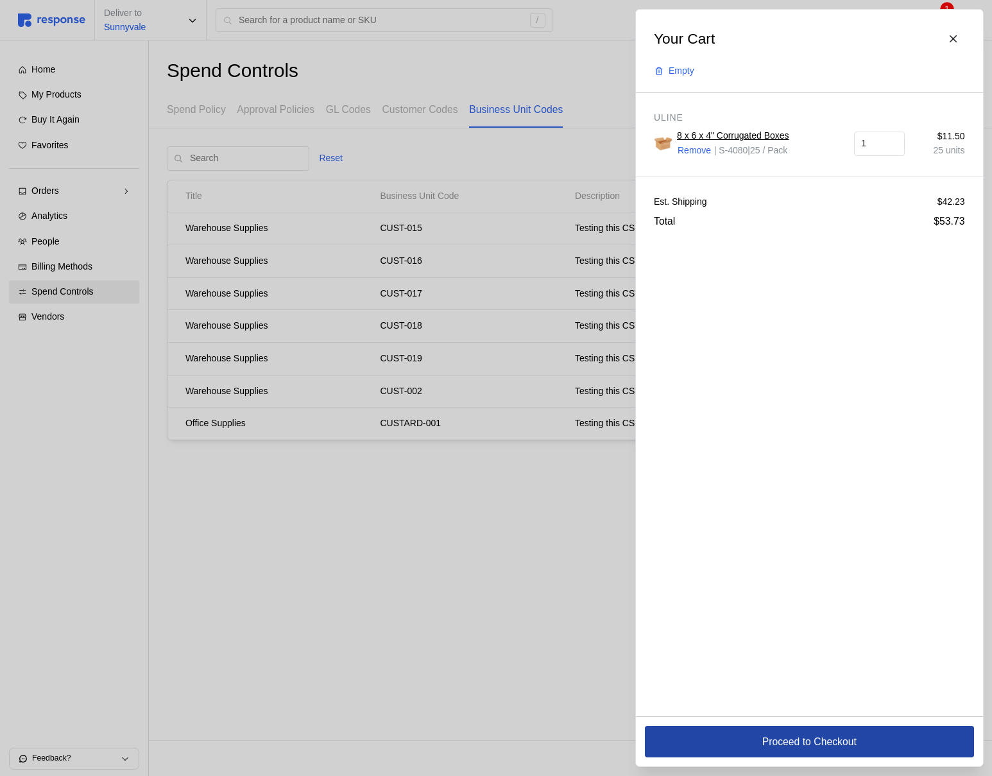
click at [701, 745] on button "Proceed to Checkout" at bounding box center [809, 741] width 329 height 31
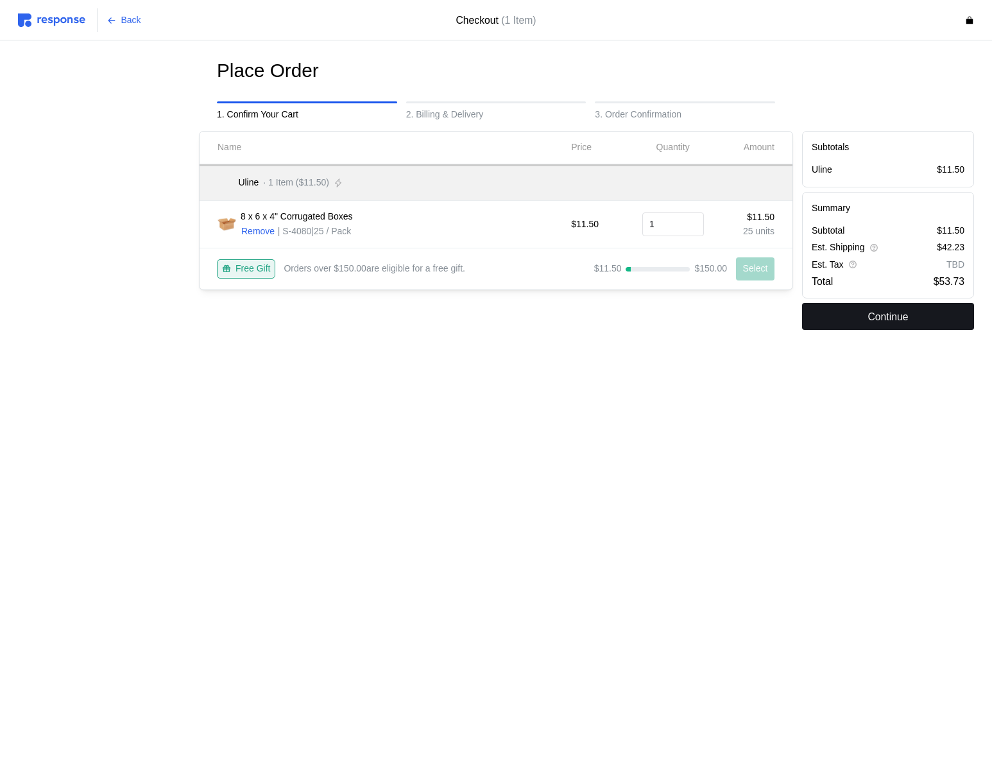
click at [902, 307] on button "Continue" at bounding box center [888, 316] width 172 height 27
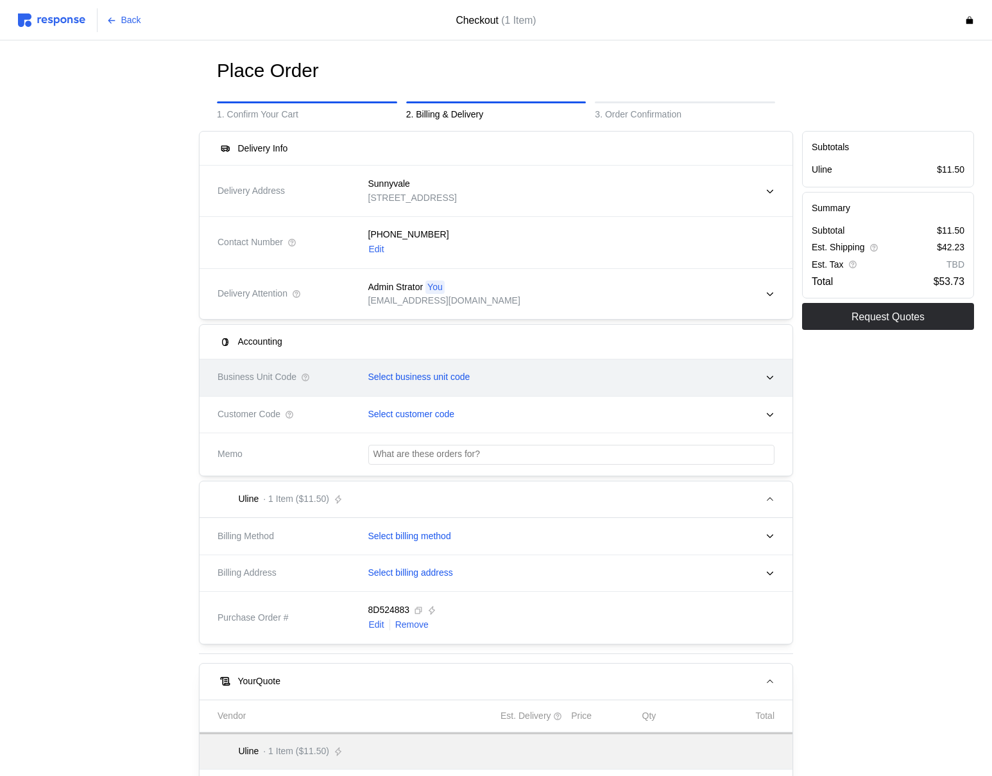
click at [470, 386] on div "Select business unit code" at bounding box center [567, 377] width 416 height 32
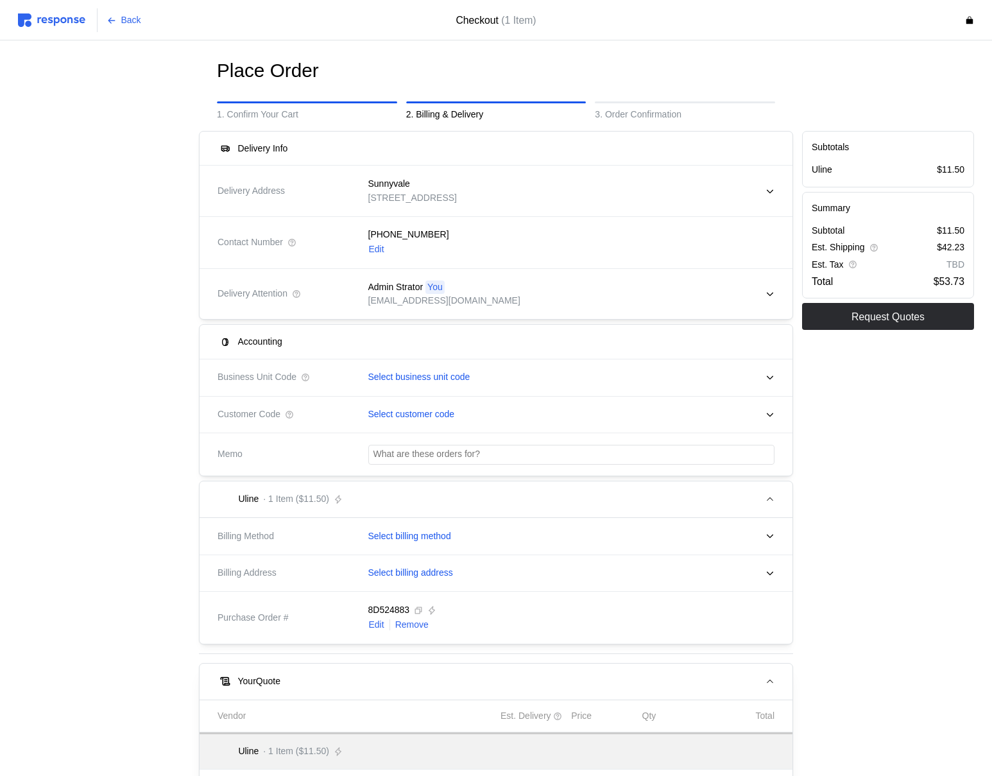
click at [113, 399] on div at bounding box center [103, 539] width 181 height 826
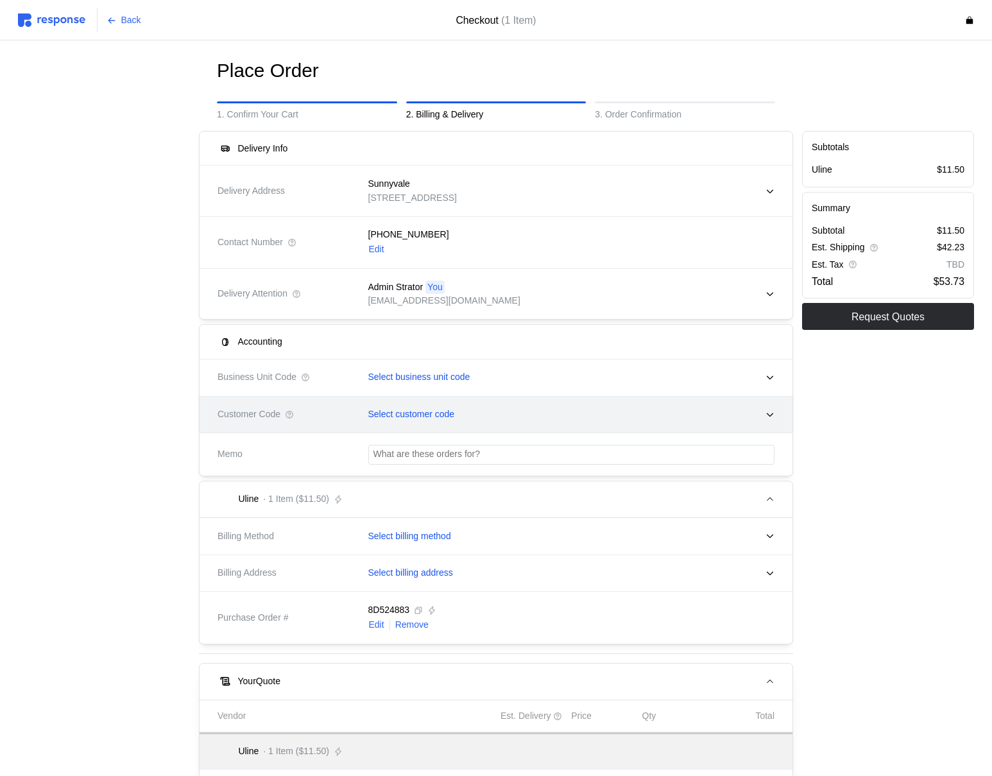
click at [429, 399] on div "Select customer code" at bounding box center [567, 414] width 416 height 32
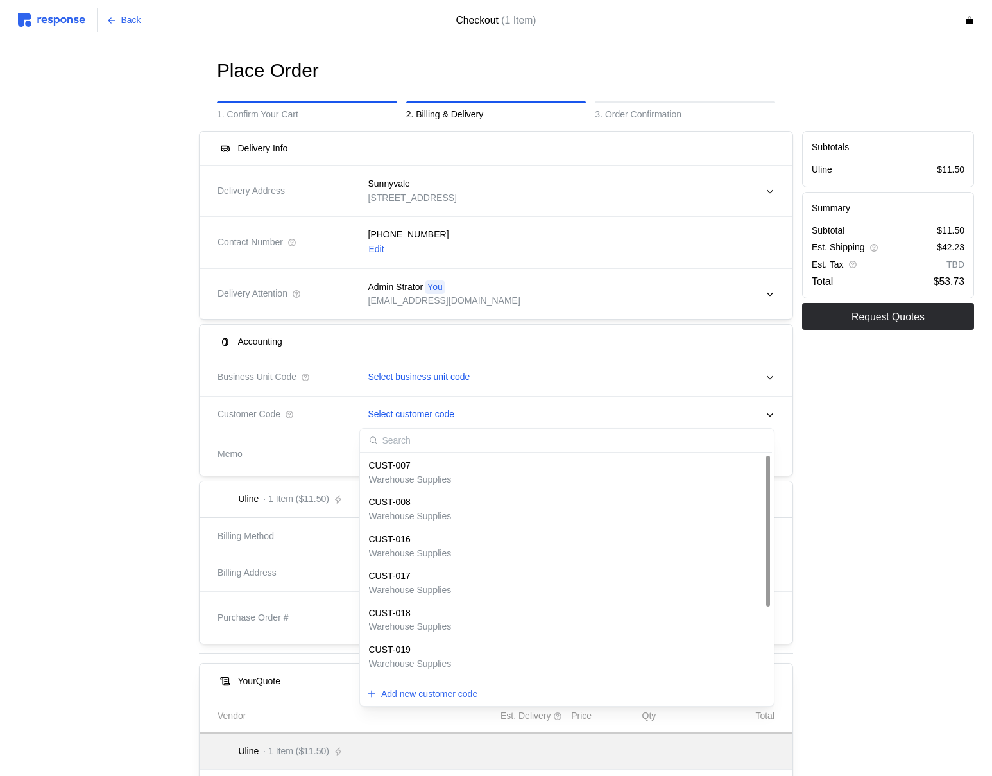
scroll to position [107, 0]
click at [121, 25] on p "Back" at bounding box center [131, 20] width 20 height 14
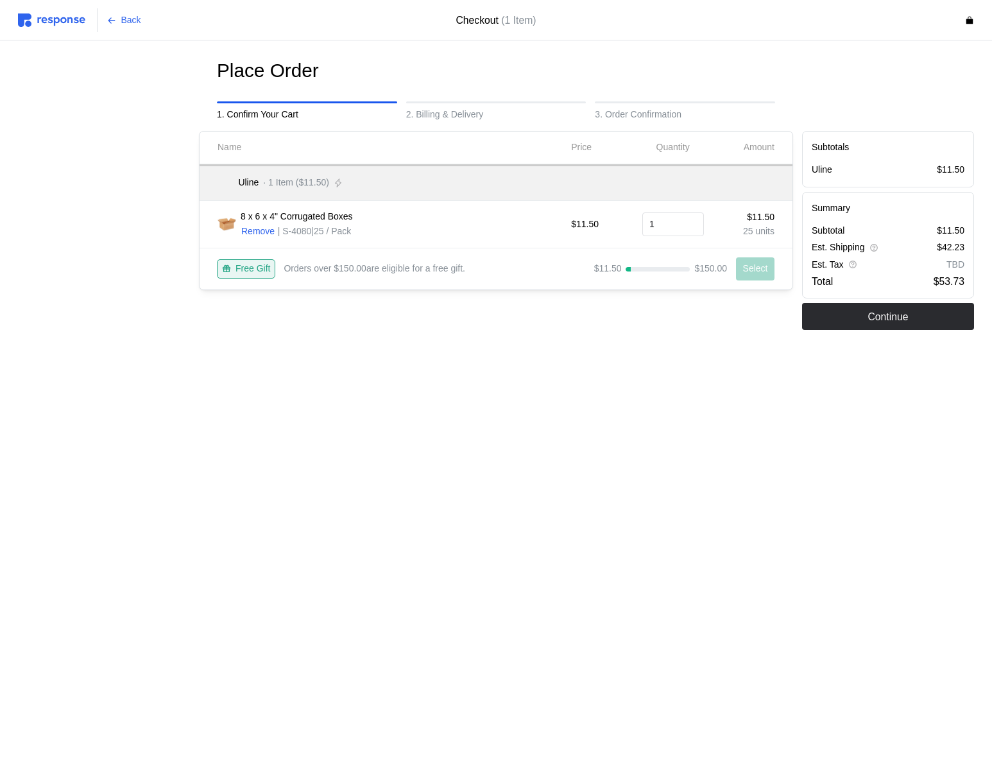
click at [76, 24] on img at bounding box center [51, 19] width 67 height 13
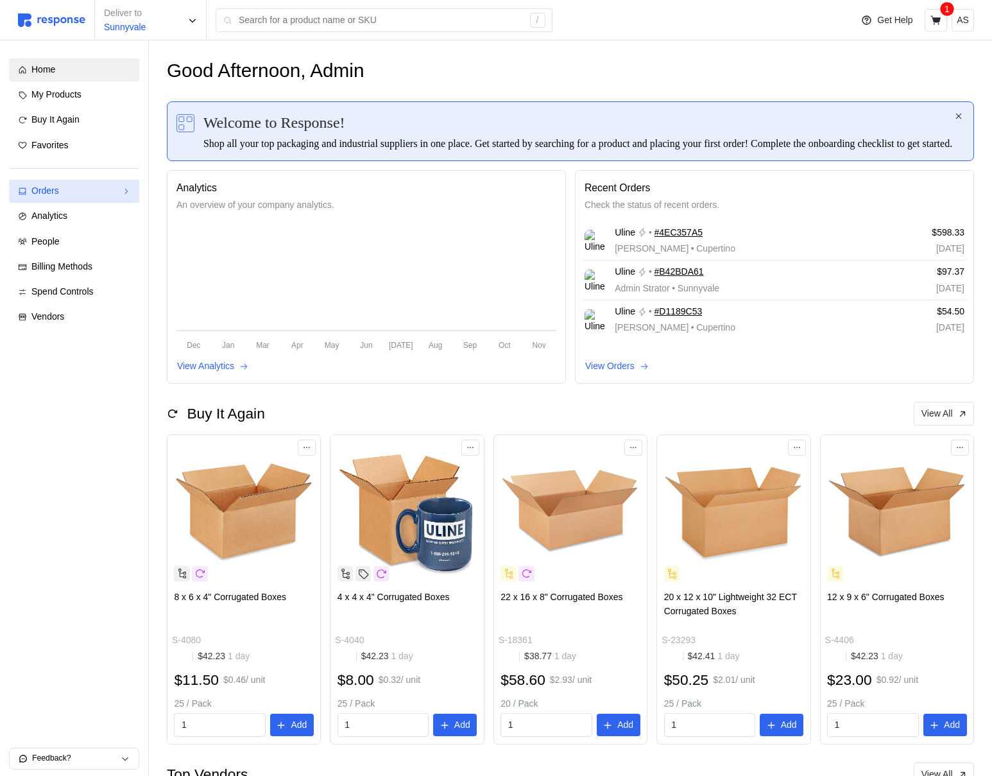
click at [87, 190] on div "Orders" at bounding box center [73, 191] width 85 height 14
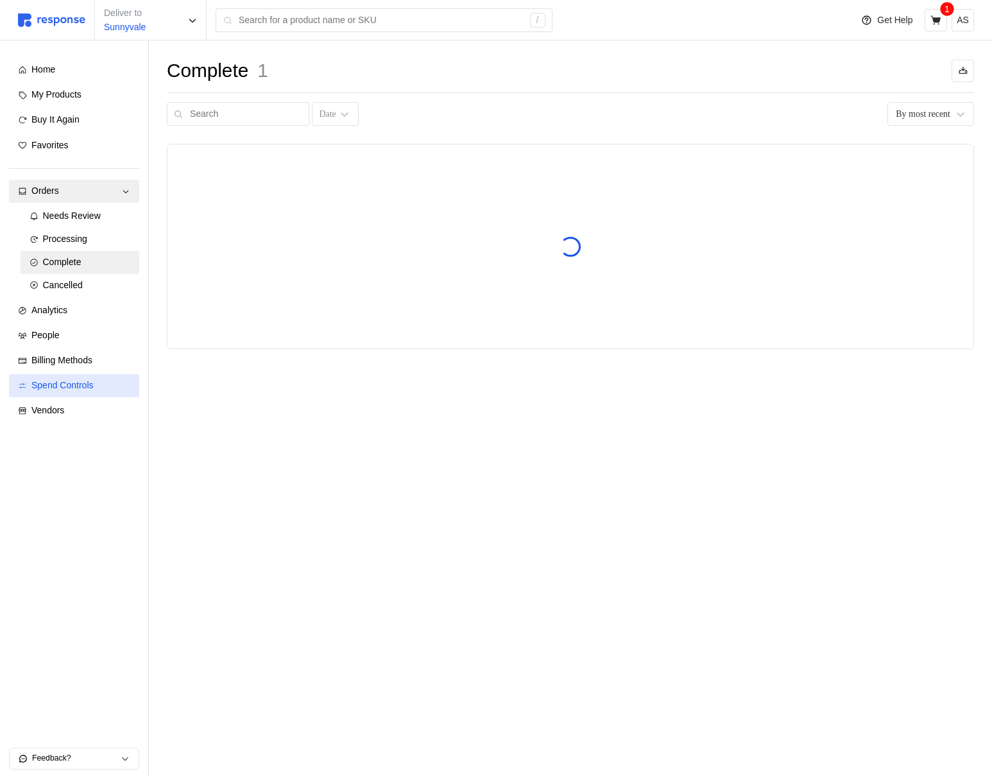
click at [94, 380] on span "Spend Controls" at bounding box center [62, 385] width 62 height 10
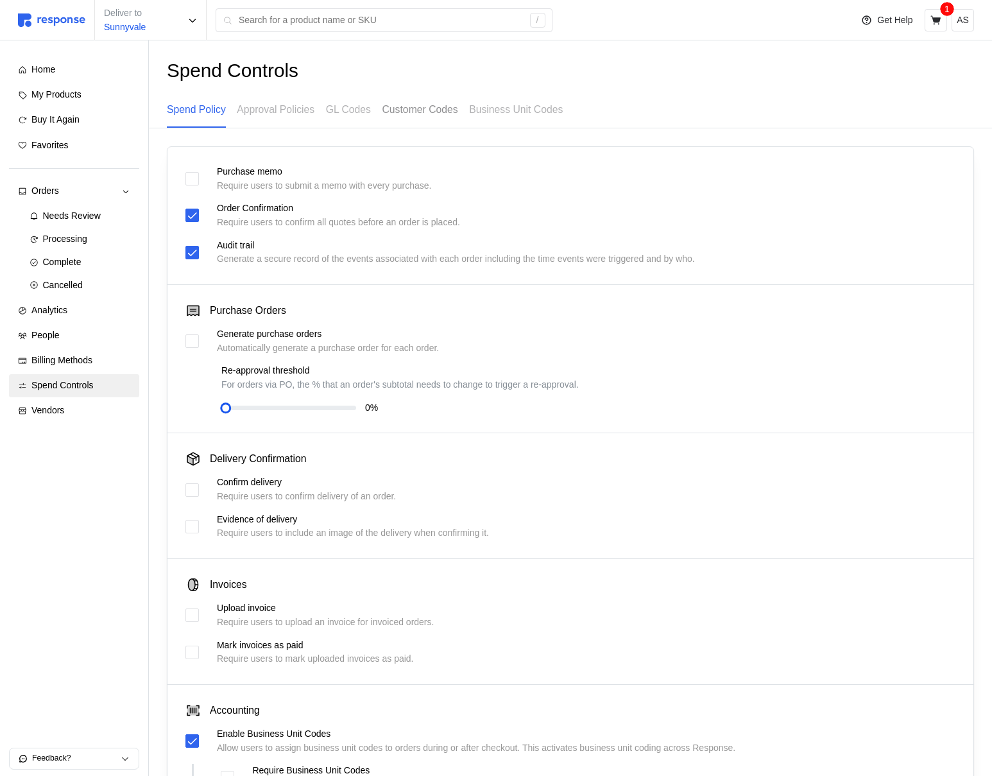
click at [445, 110] on p "Customer Codes" at bounding box center [420, 109] width 76 height 16
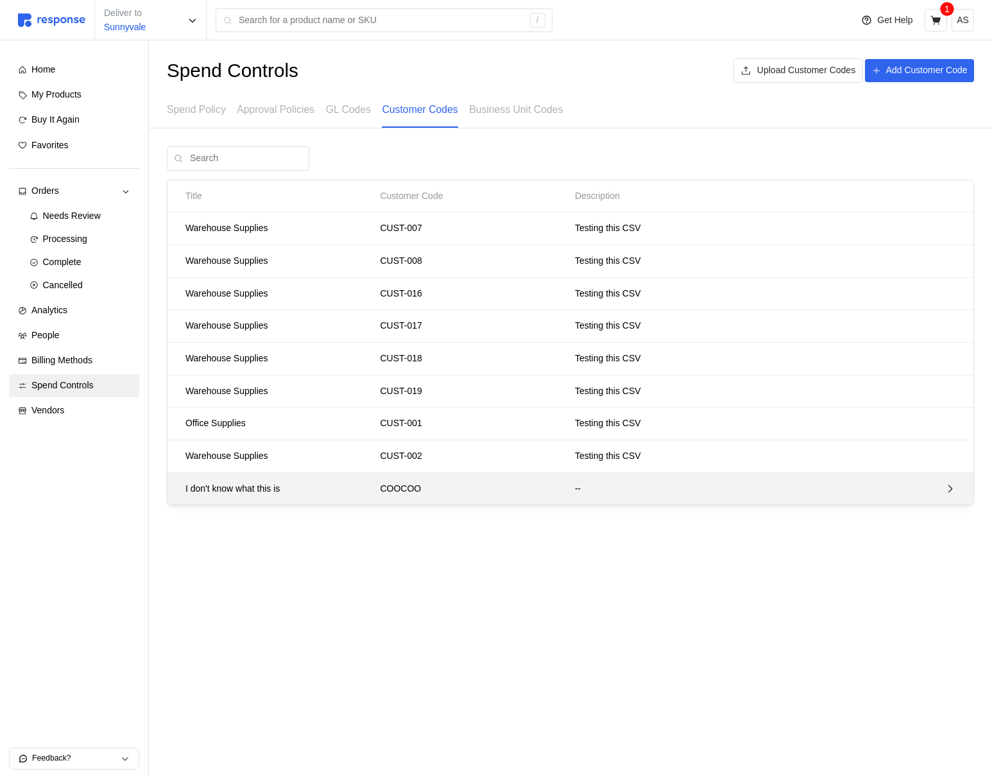
click at [512, 488] on p "COOCOO" at bounding box center [473, 489] width 186 height 14
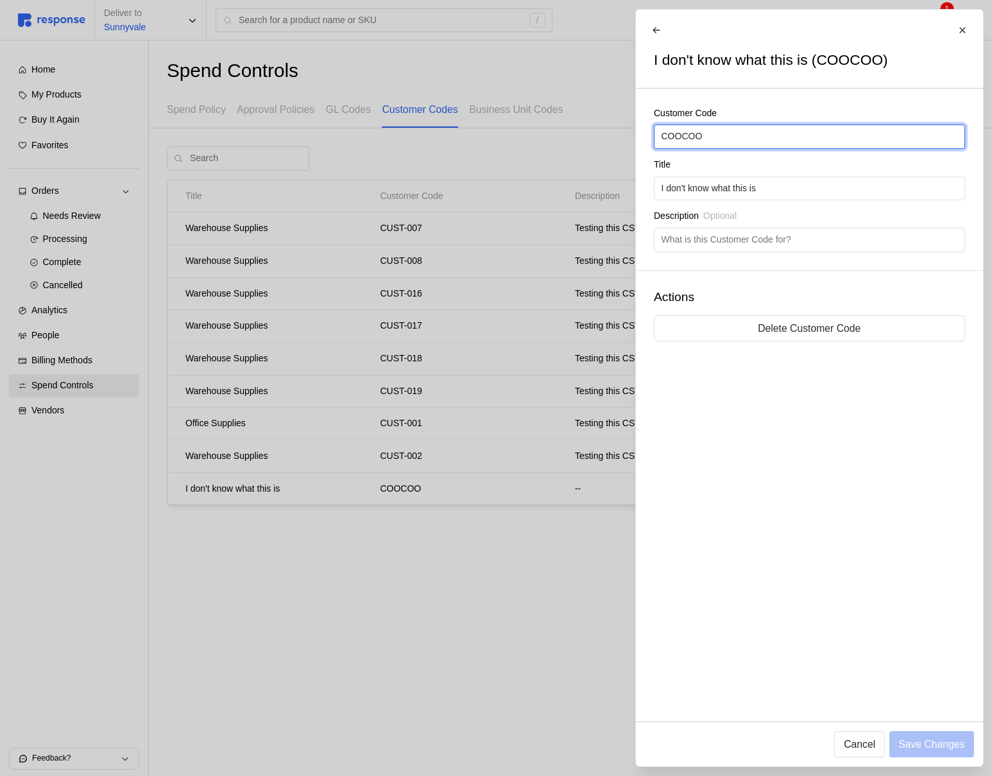
click at [800, 143] on input "COOCOO" at bounding box center [809, 136] width 296 height 23
type input "C"
type input "COCO"
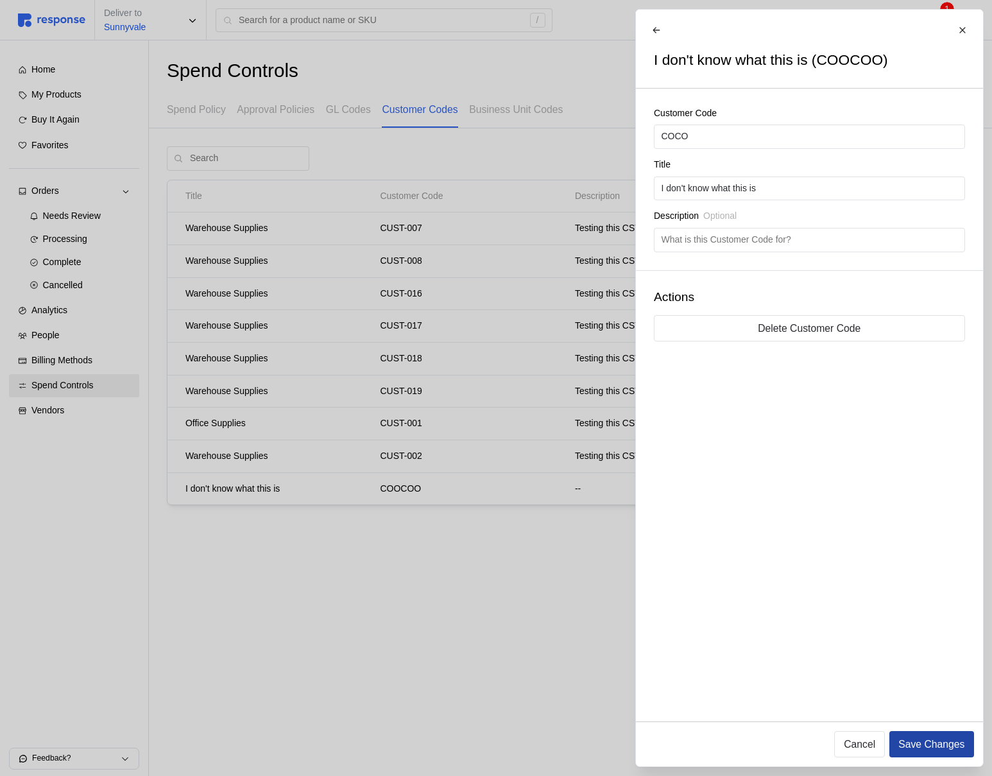
click at [914, 738] on p "Save Changes" at bounding box center [931, 744] width 66 height 16
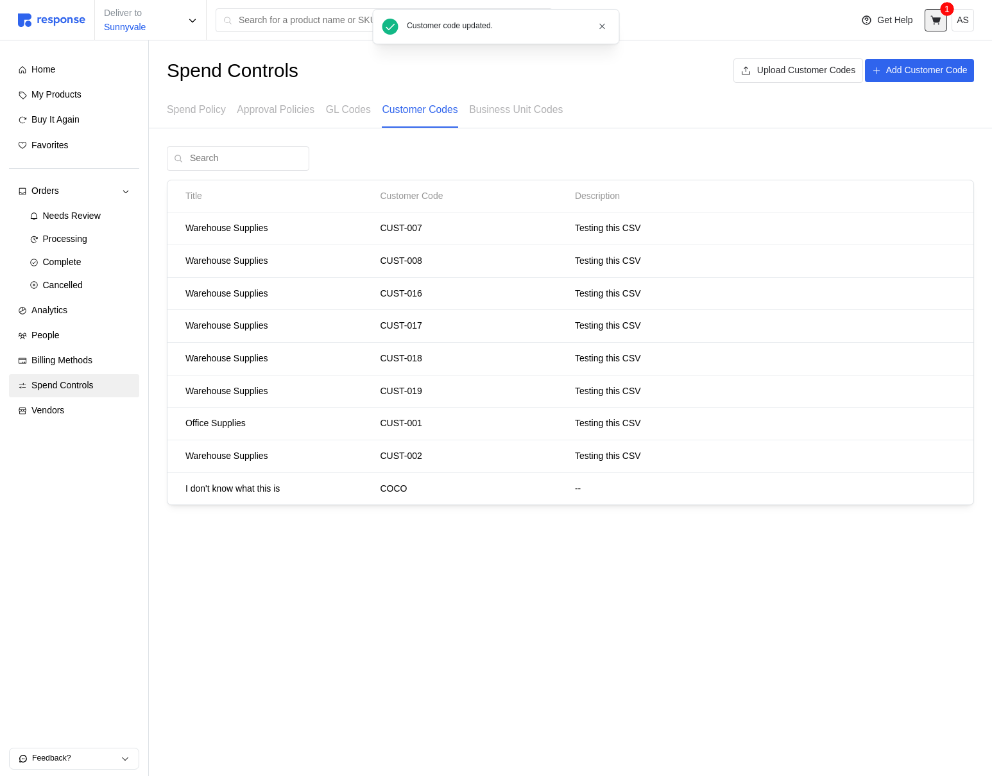
click at [937, 22] on icon at bounding box center [935, 19] width 10 height 9
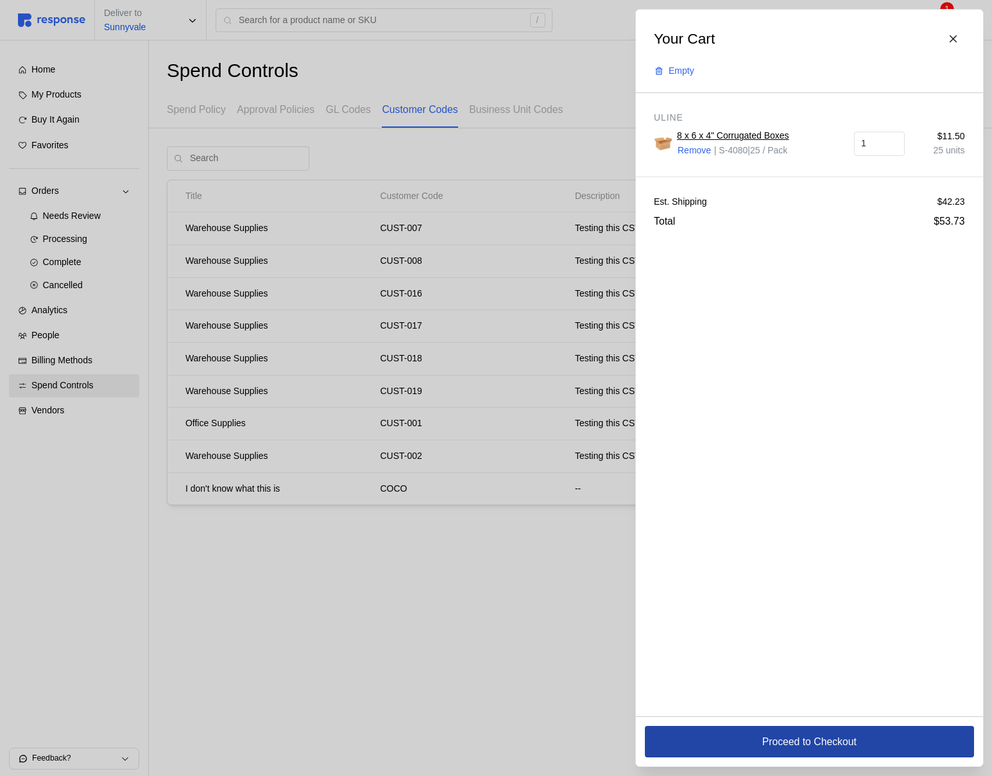
click at [716, 742] on button "Proceed to Checkout" at bounding box center [809, 741] width 329 height 31
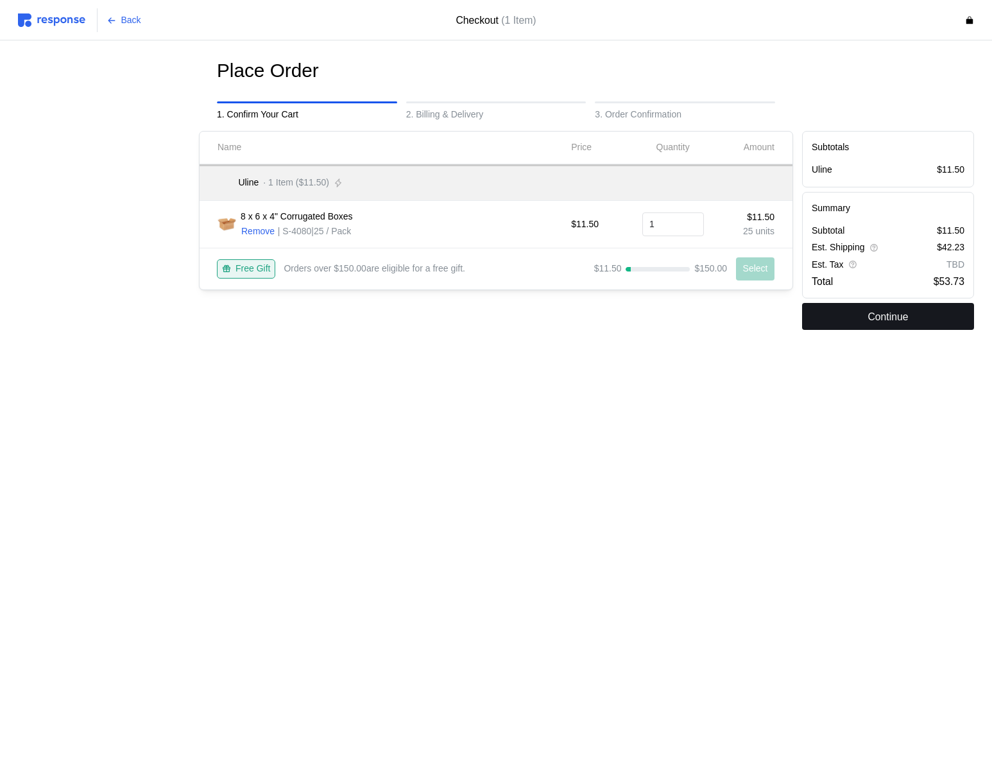
click at [905, 321] on p "Continue" at bounding box center [887, 317] width 40 height 16
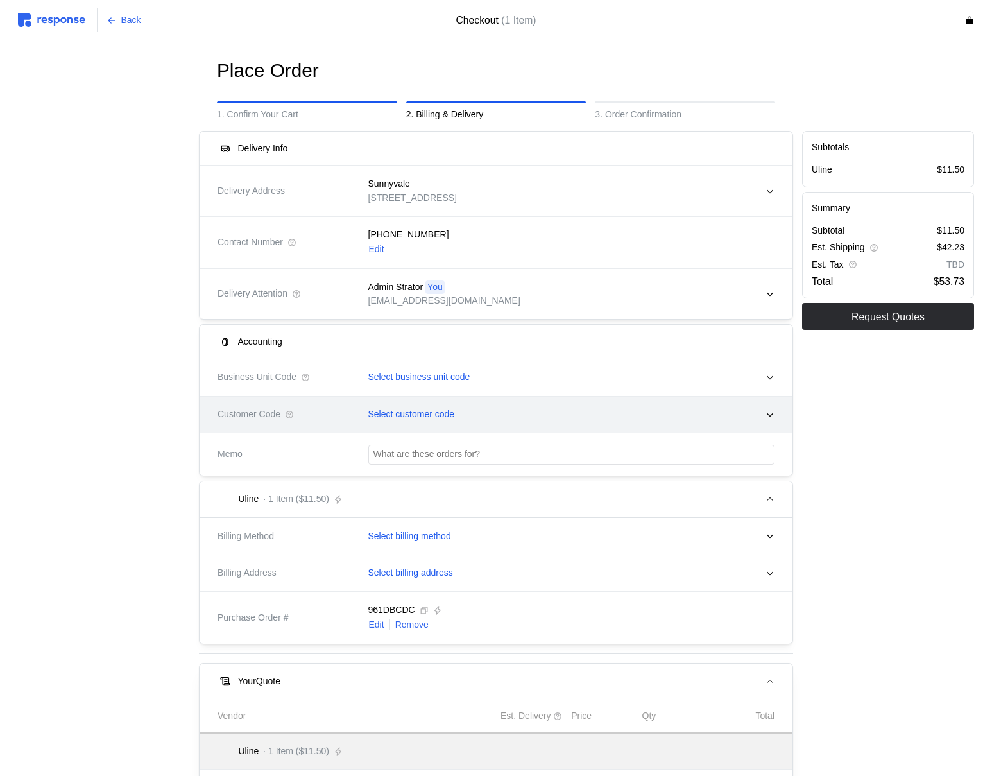
click at [423, 416] on p "Select customer code" at bounding box center [411, 414] width 87 height 14
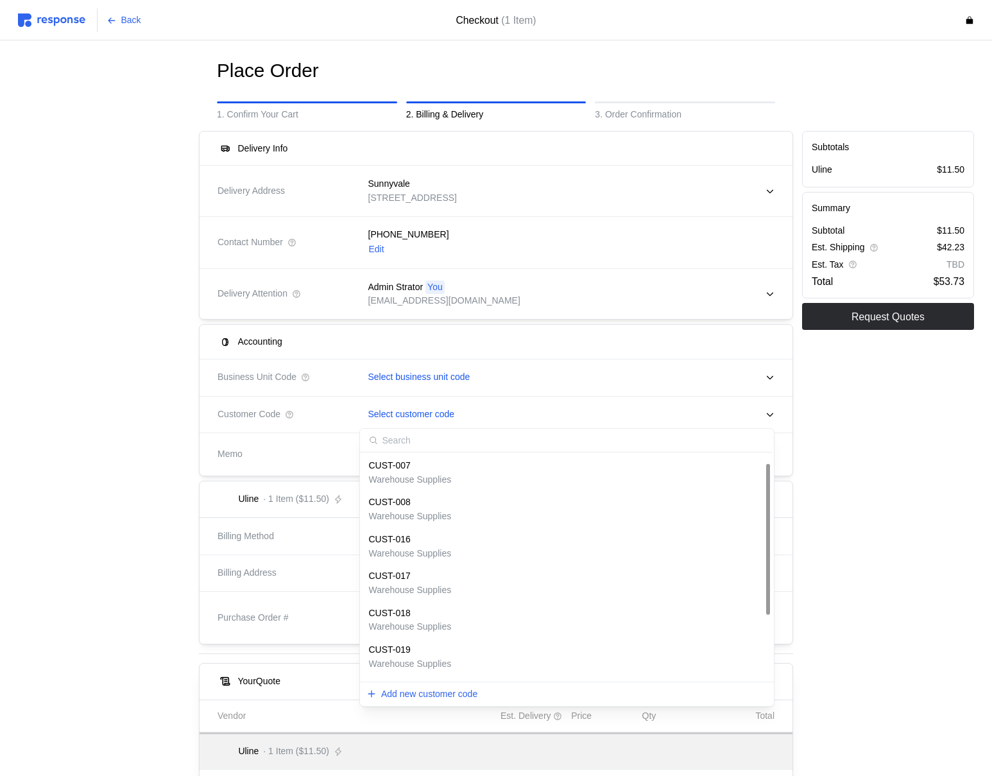
scroll to position [107, 0]
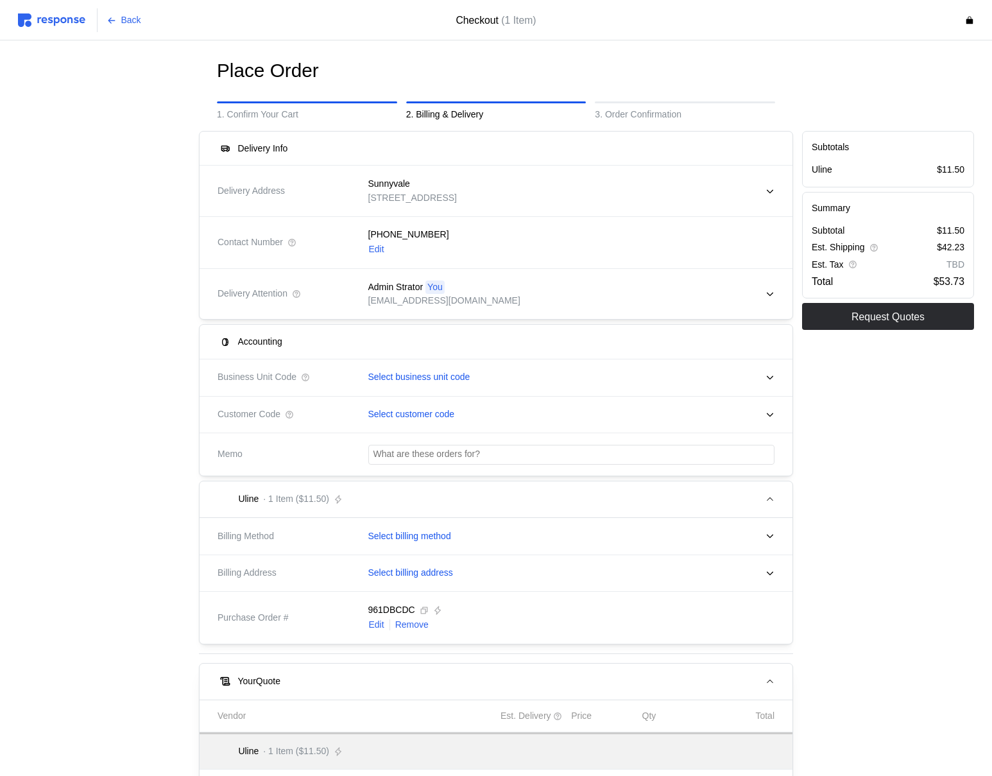
click at [135, 209] on div at bounding box center [103, 539] width 181 height 826
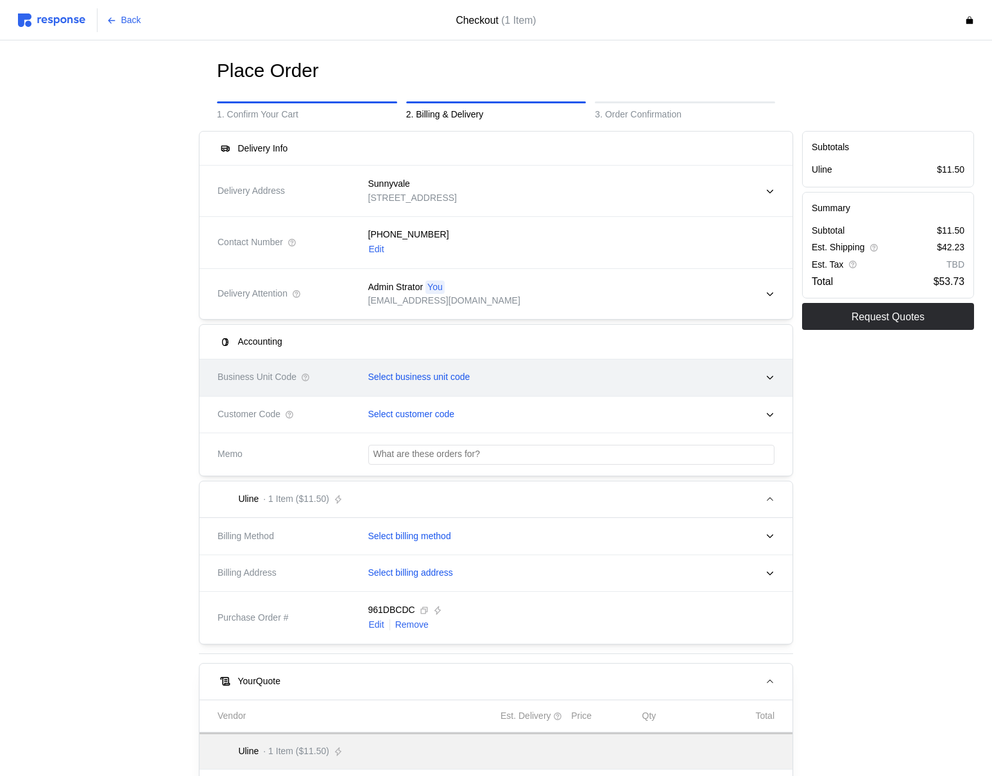
click at [446, 378] on p "Select business unit code" at bounding box center [419, 377] width 102 height 14
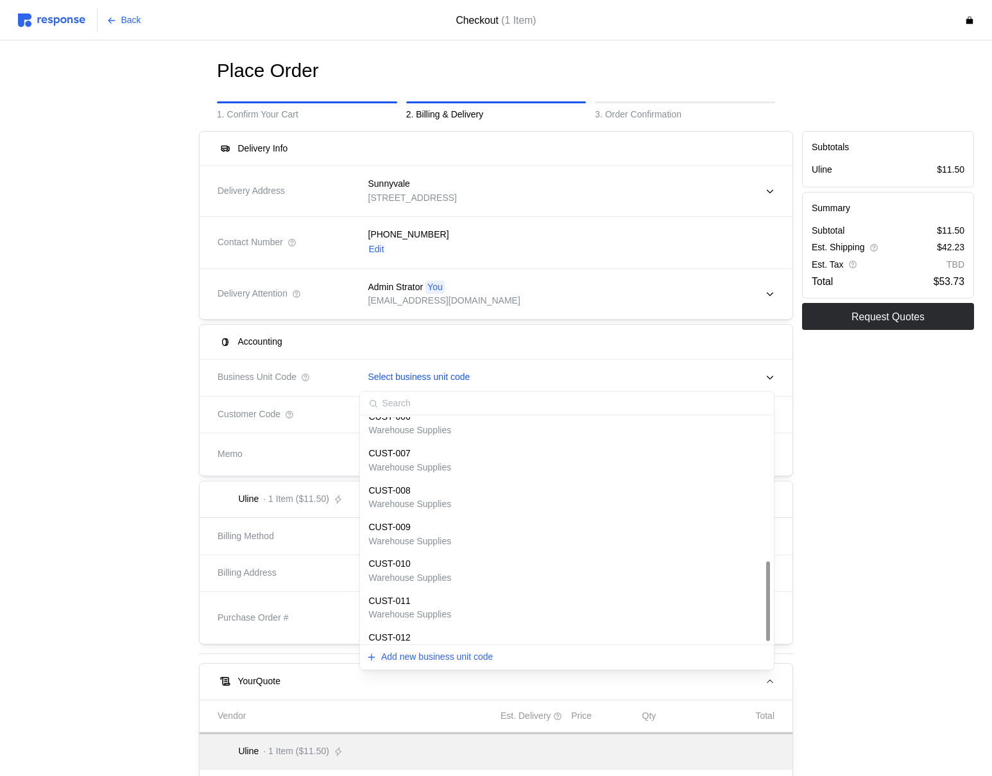
scroll to position [401, 0]
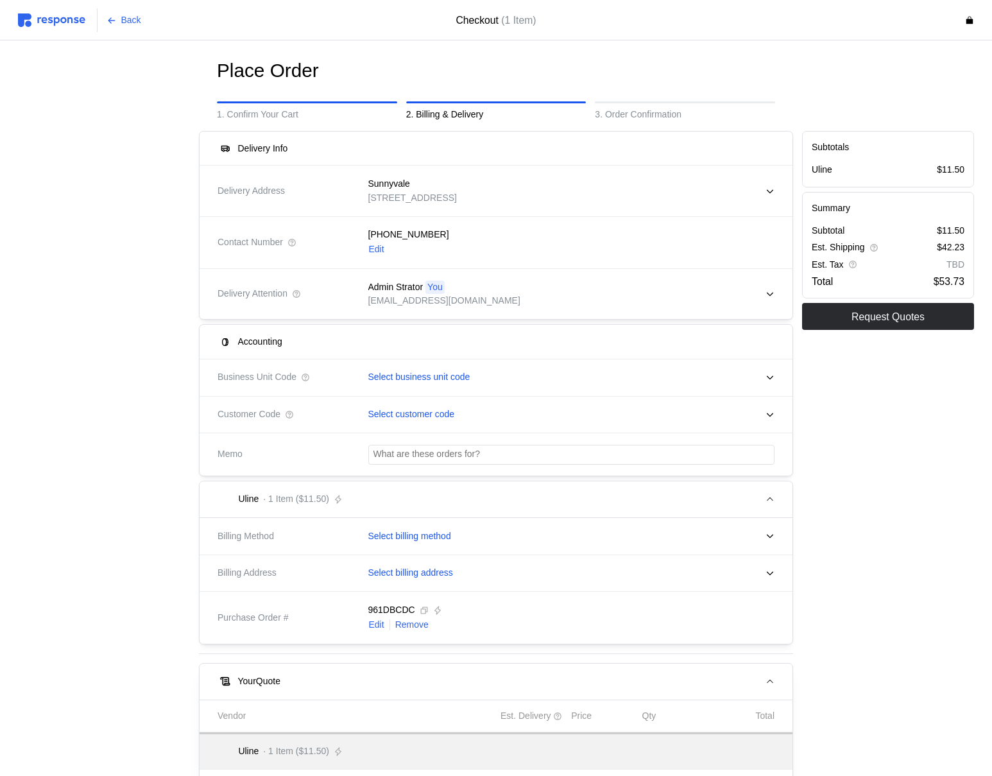
click at [35, 37] on div "Back Checkout (1 Item)" at bounding box center [496, 20] width 992 height 40
click at [62, 21] on img at bounding box center [51, 19] width 67 height 13
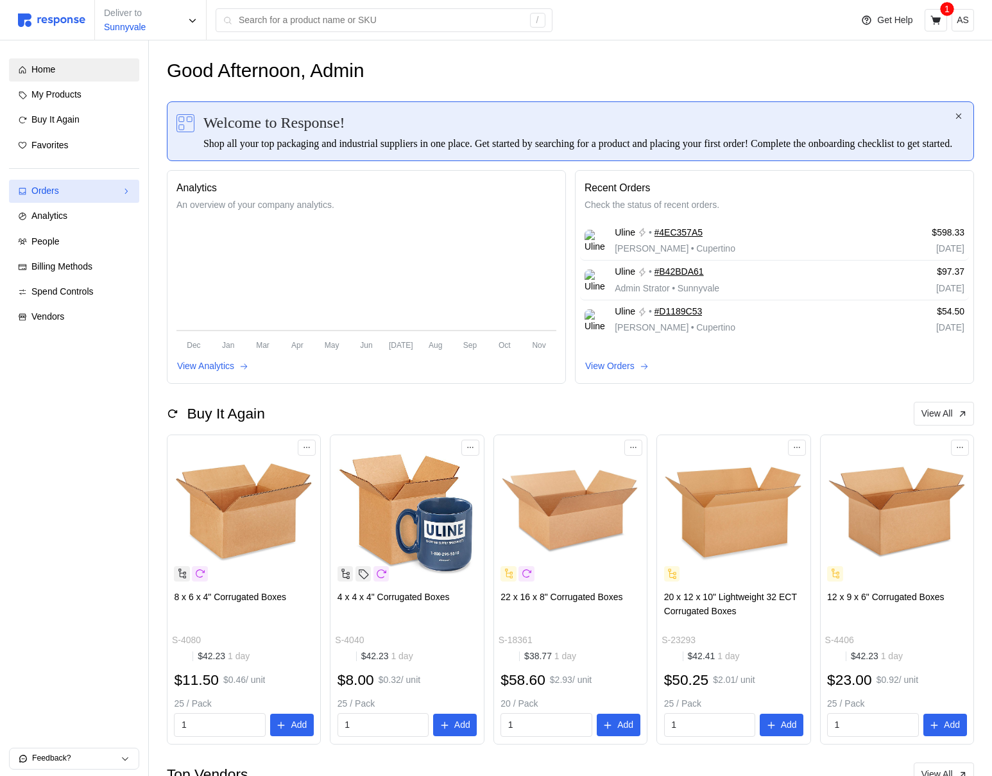
click at [74, 191] on div "Orders" at bounding box center [73, 191] width 85 height 14
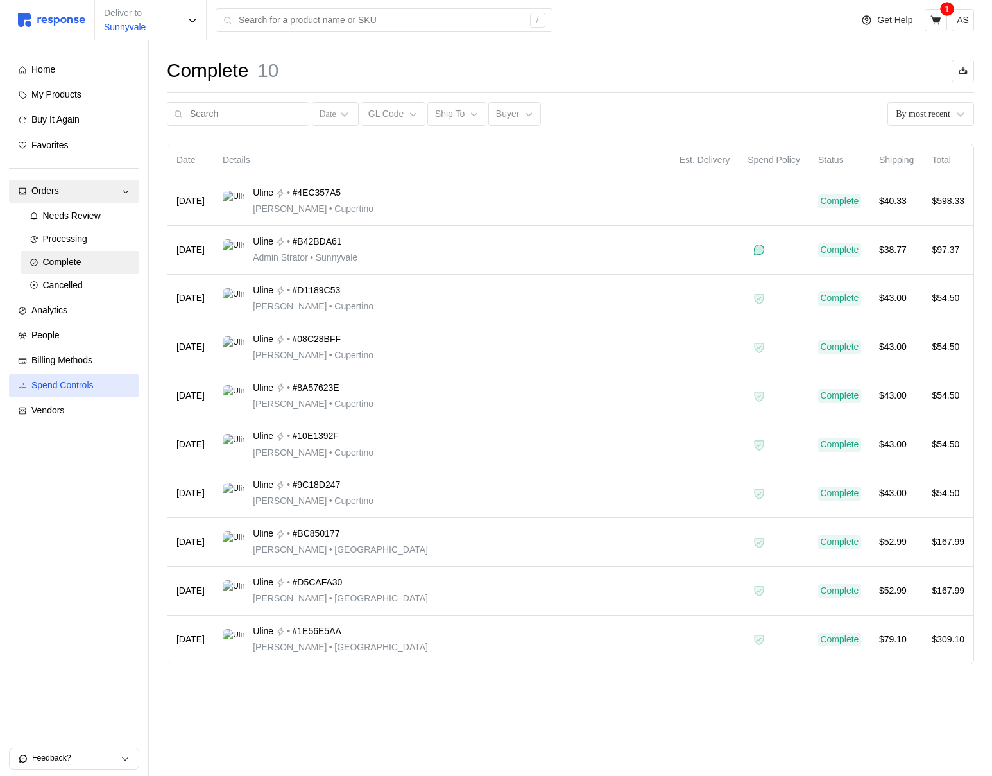
click at [83, 392] on div "Spend Controls" at bounding box center [80, 386] width 99 height 14
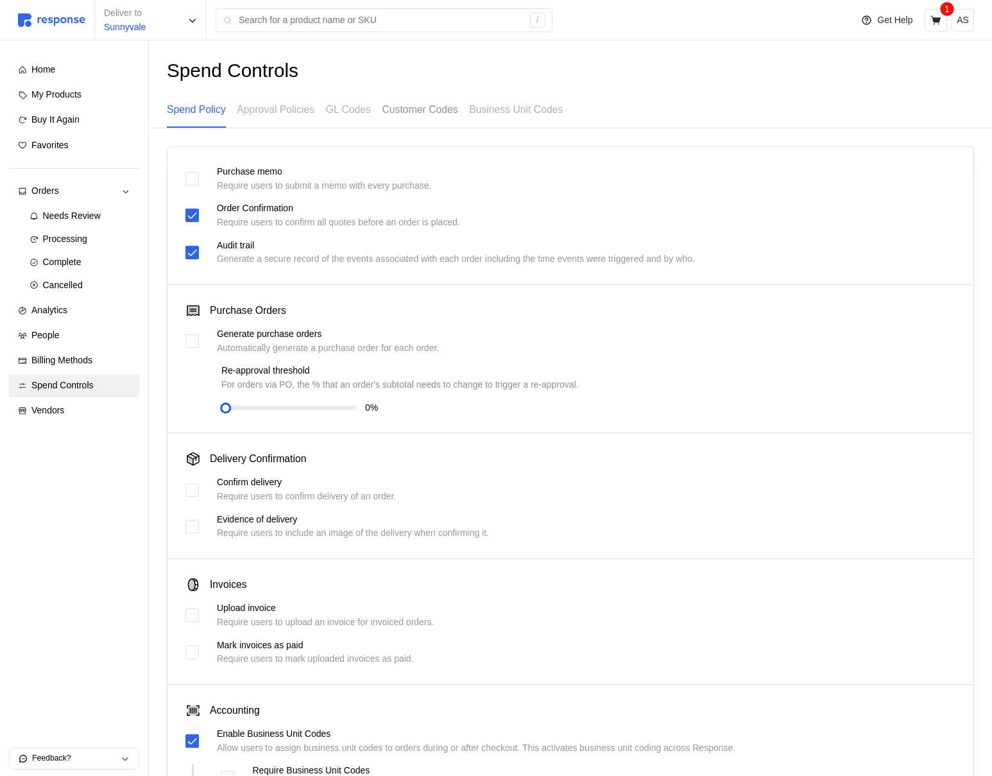
click at [414, 116] on p "Customer Codes" at bounding box center [420, 109] width 76 height 16
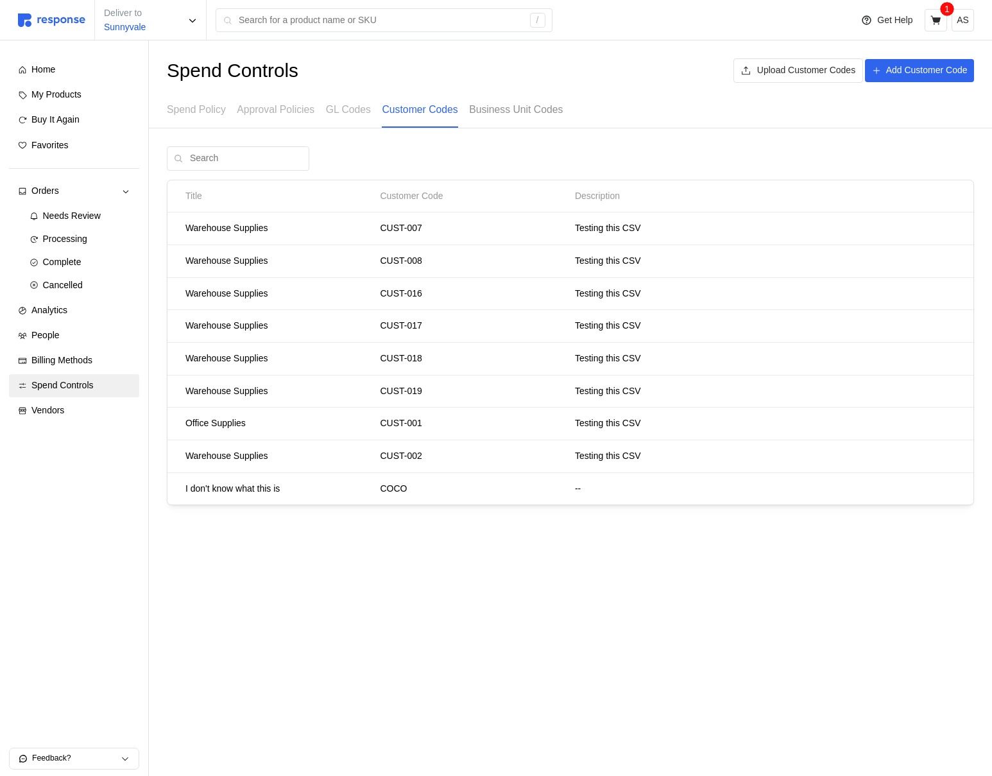
click at [537, 112] on p "Business Unit Codes" at bounding box center [516, 109] width 94 height 16
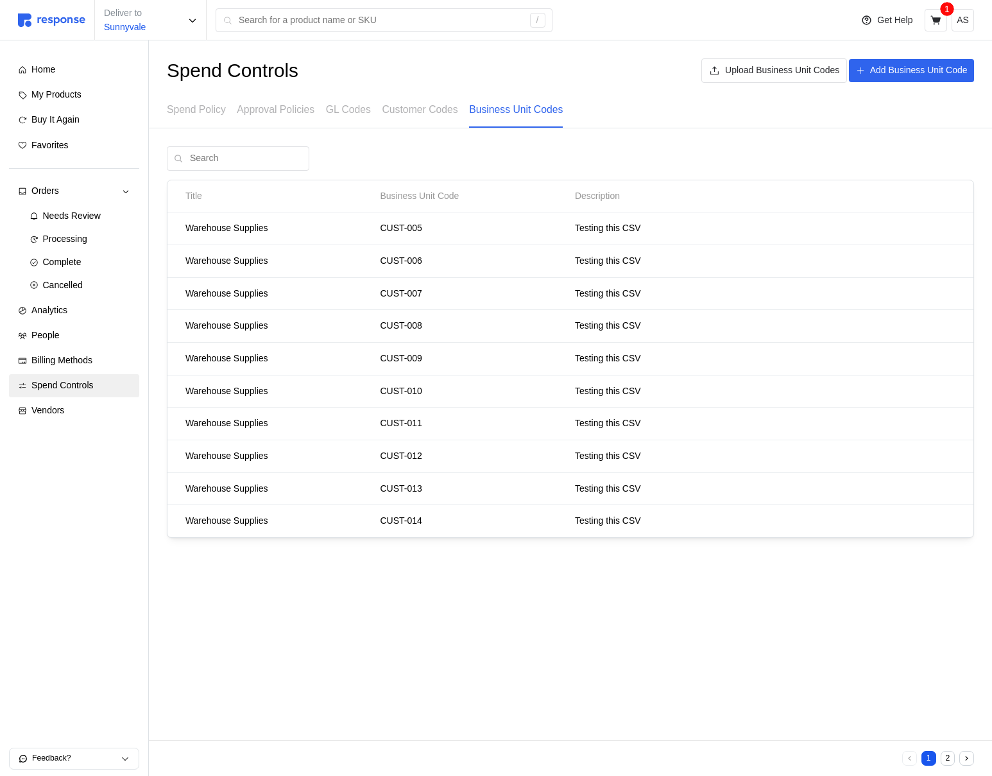
click at [948, 761] on button "2" at bounding box center [948, 758] width 15 height 15
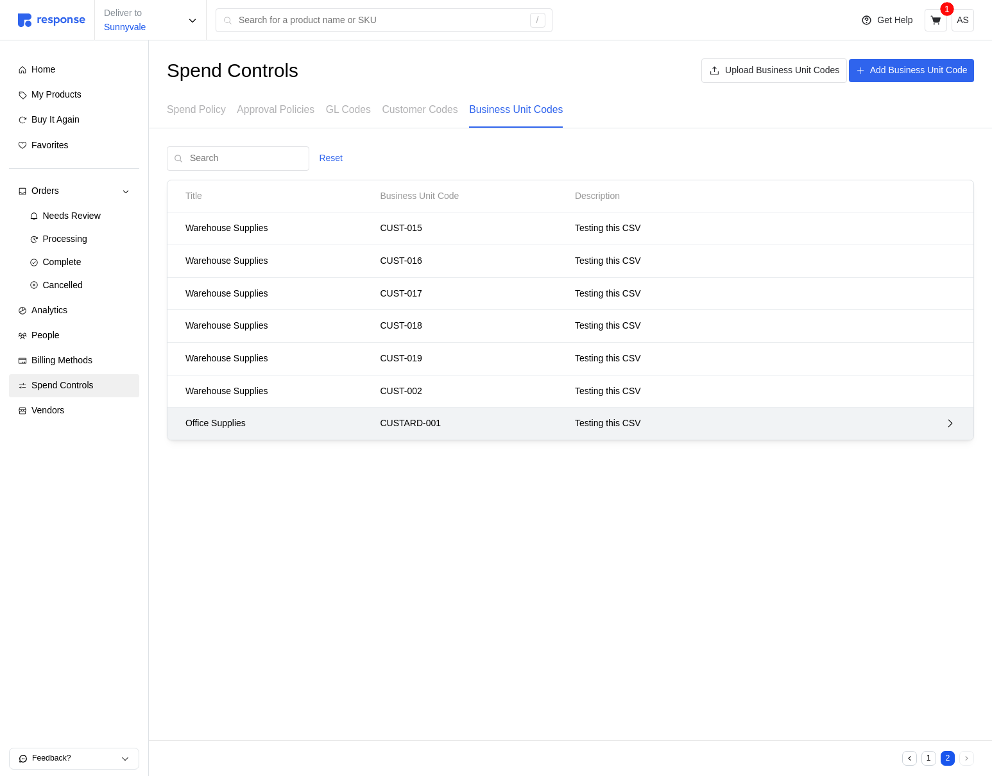
click at [450, 431] on div "CUSTARD-001" at bounding box center [472, 423] width 195 height 23
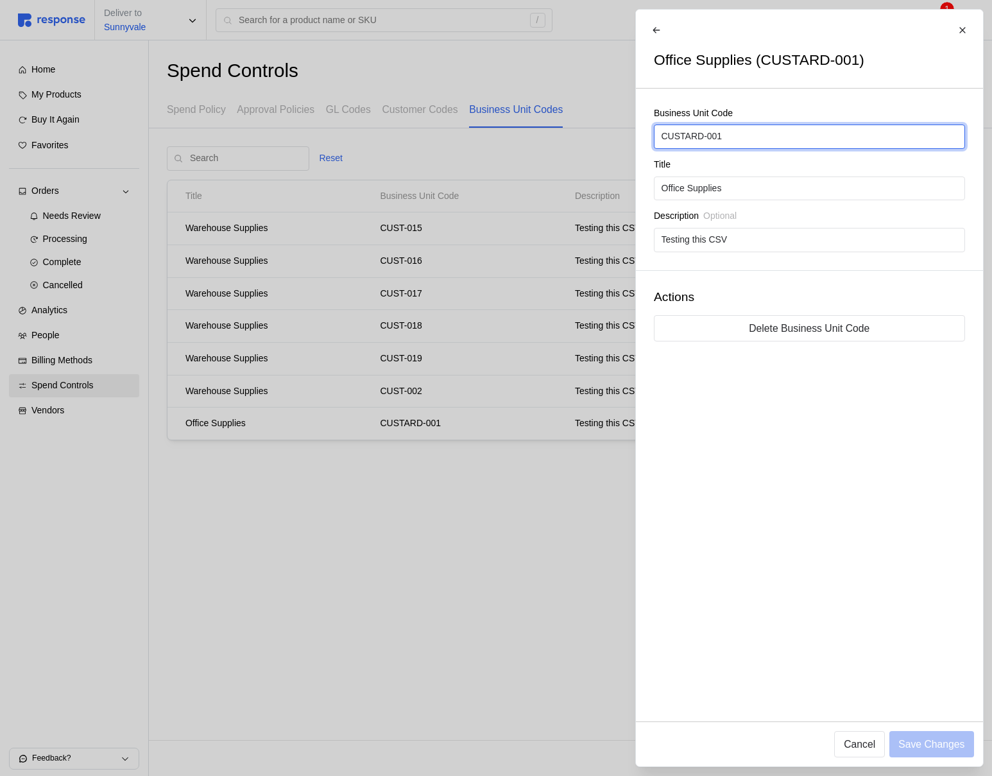
click at [732, 137] on input "CUSTARD-001" at bounding box center [809, 136] width 296 height 23
drag, startPoint x: 704, startPoint y: 134, endPoint x: 760, endPoint y: 144, distance: 56.6
click at [758, 142] on input "CUSTARD-001" at bounding box center [809, 136] width 296 height 23
type input "CUSTARD"
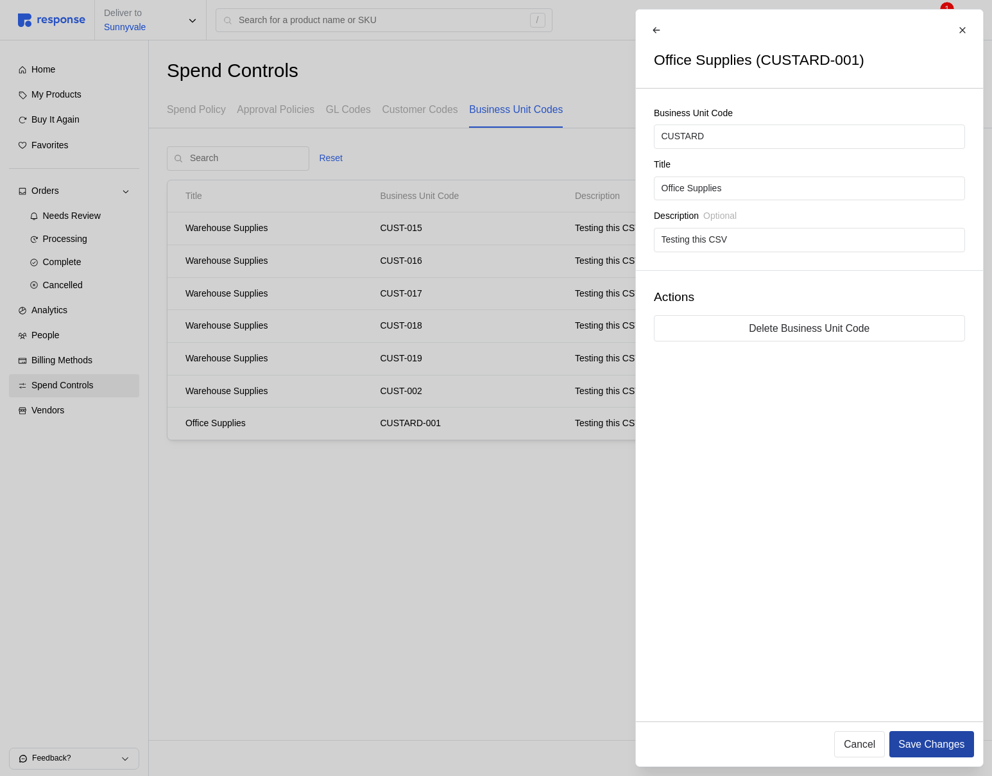
click at [907, 737] on p "Save Changes" at bounding box center [931, 744] width 66 height 16
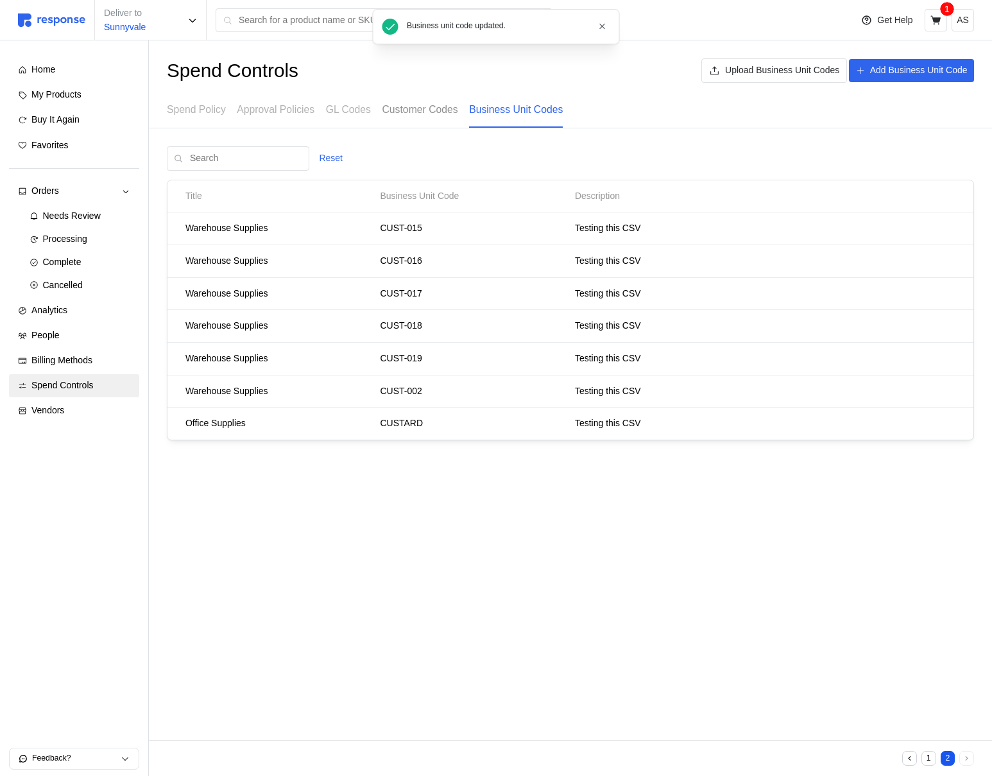
click at [413, 109] on p "Customer Codes" at bounding box center [420, 109] width 76 height 16
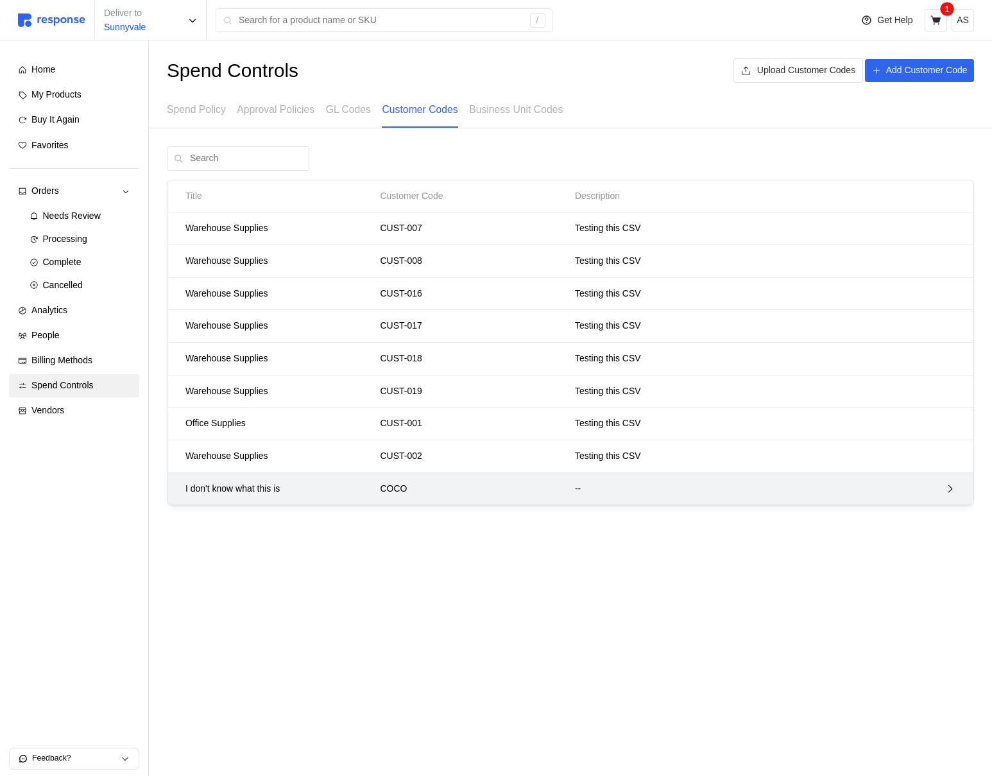
click at [516, 477] on div "COCO" at bounding box center [472, 488] width 195 height 23
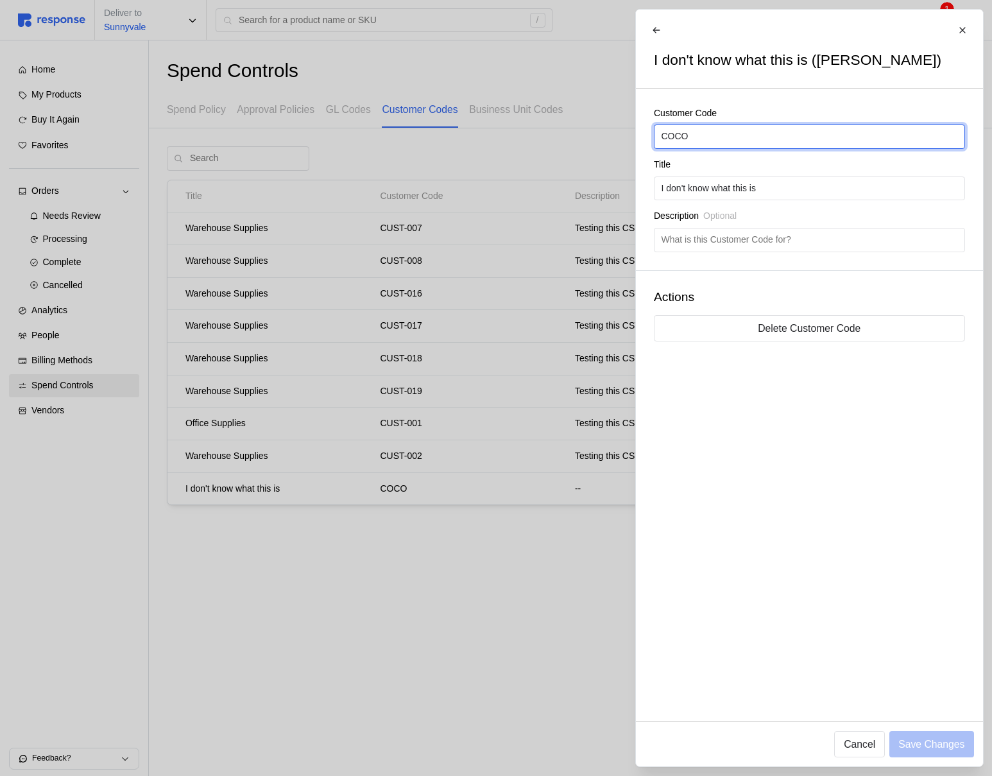
click at [782, 132] on input "COCO" at bounding box center [809, 136] width 296 height 23
type input "COCOLOCO"
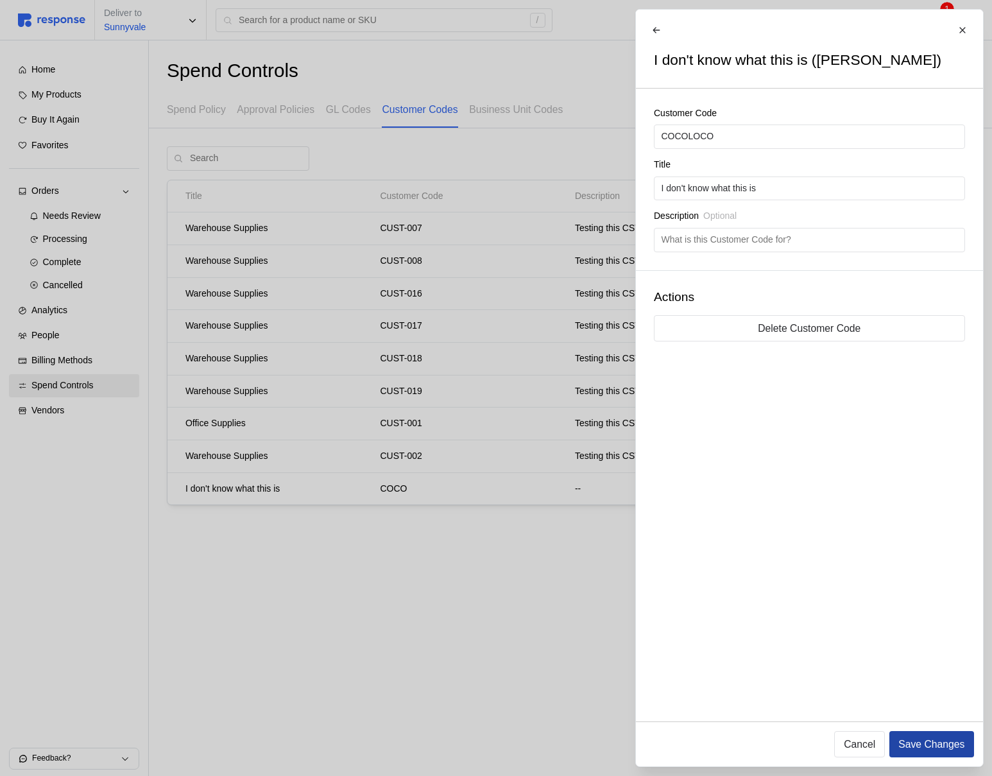
click at [933, 745] on p "Save Changes" at bounding box center [931, 744] width 66 height 16
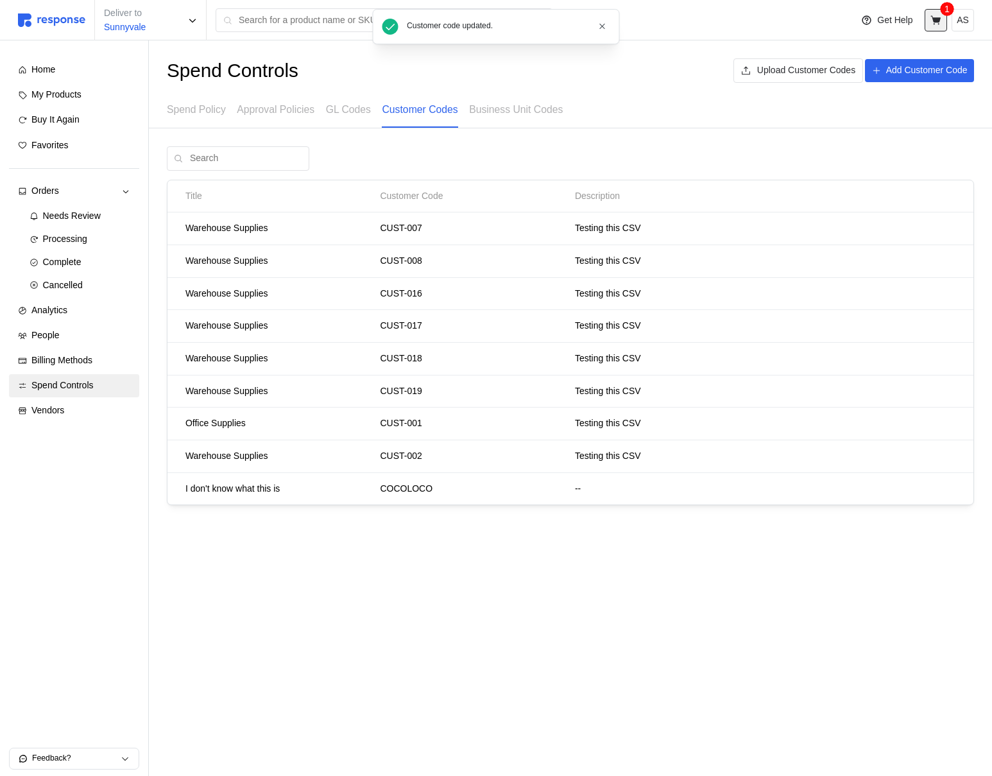
click at [935, 18] on icon at bounding box center [935, 19] width 10 height 9
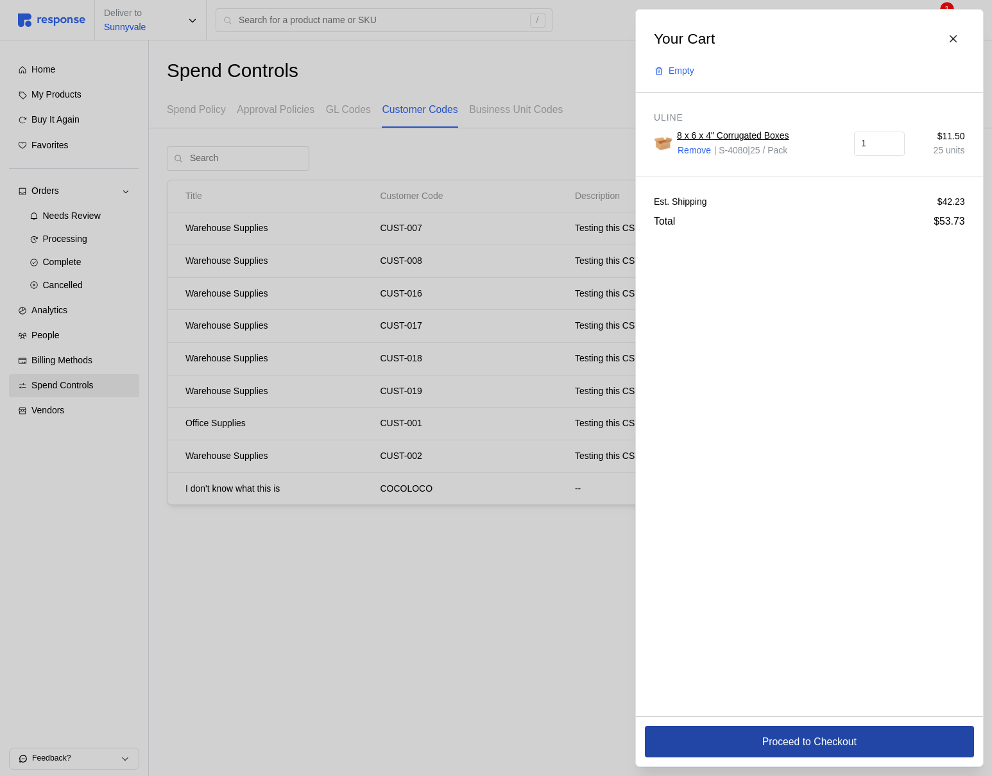
click at [795, 736] on p "Proceed to Checkout" at bounding box center [809, 741] width 94 height 16
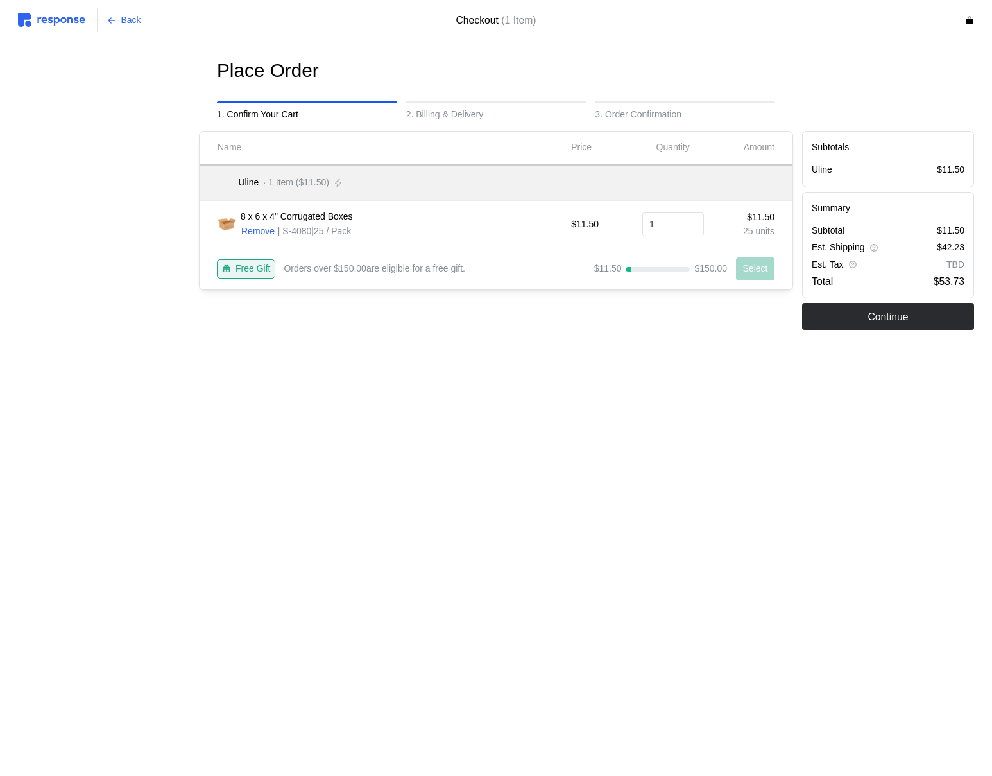
click at [923, 332] on div "Subtotals Uline $11.50 Summary Subtotal $11.50 Est. Shipping $42.23 Est. Tax TB…" at bounding box center [887, 230] width 181 height 208
click at [912, 322] on button "Continue" at bounding box center [888, 316] width 172 height 27
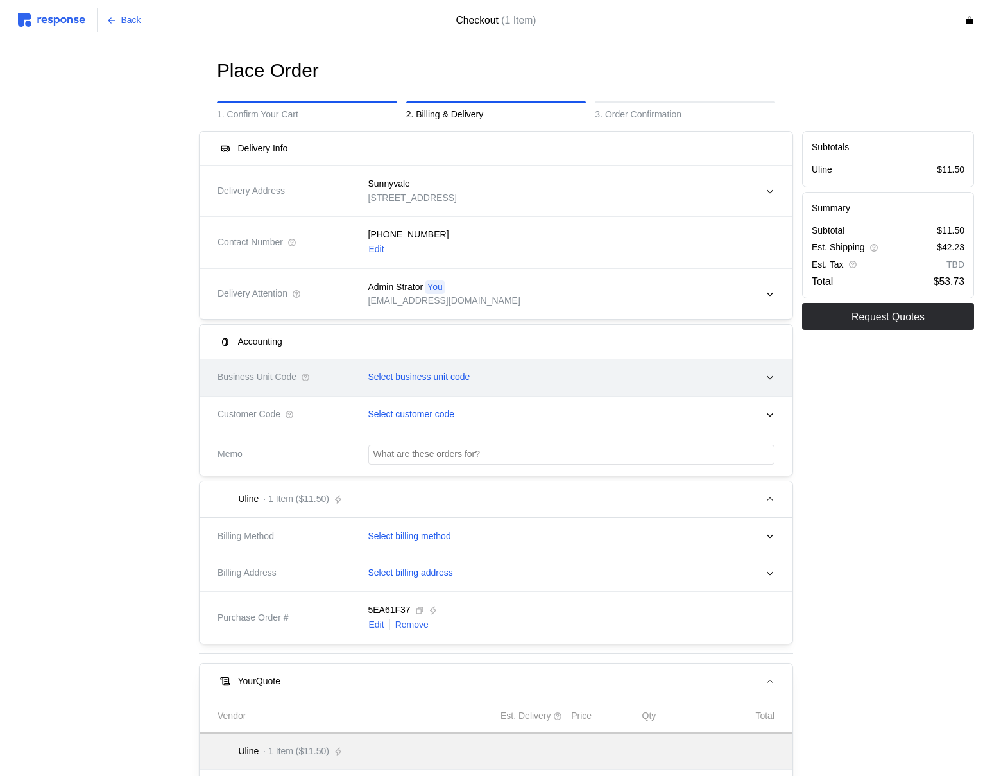
click at [491, 366] on div "Select business unit code" at bounding box center [567, 377] width 416 height 32
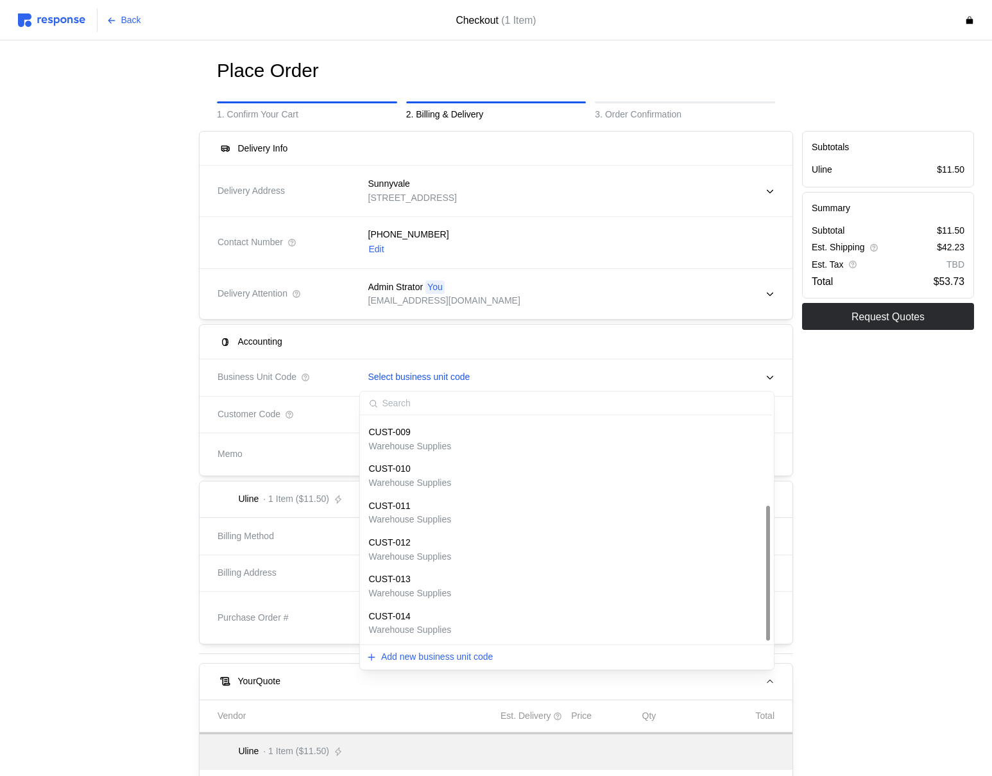
scroll to position [401, 0]
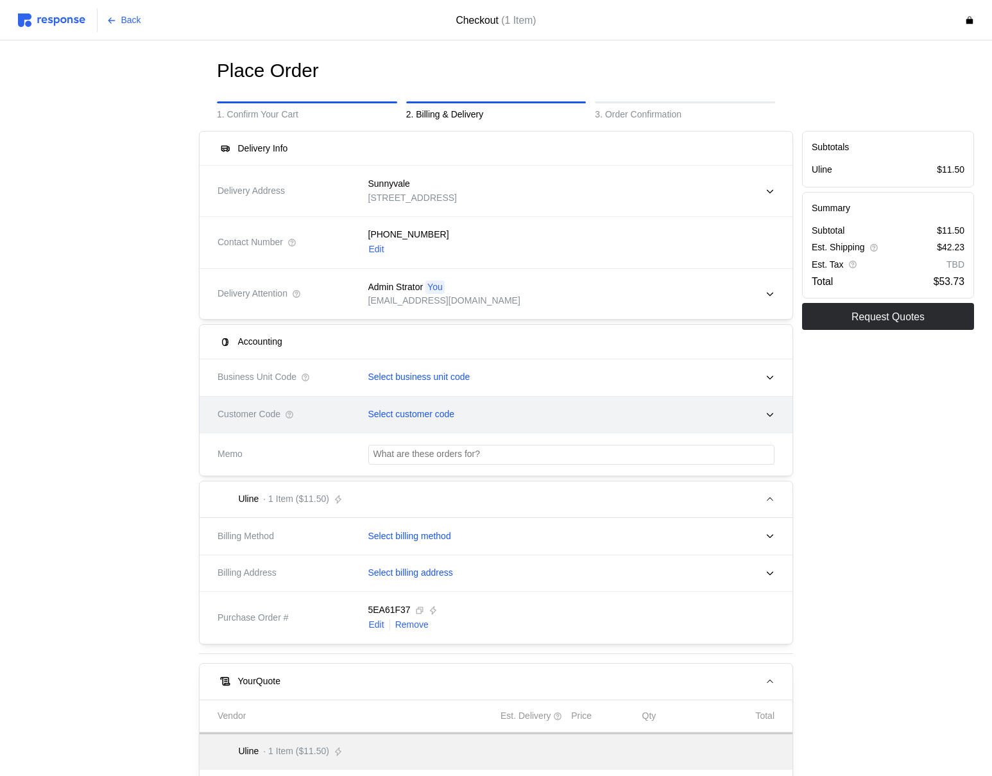
click at [290, 399] on div "Customer Code Select customer code" at bounding box center [496, 414] width 566 height 41
click at [522, 420] on div "Select customer code" at bounding box center [567, 414] width 416 height 32
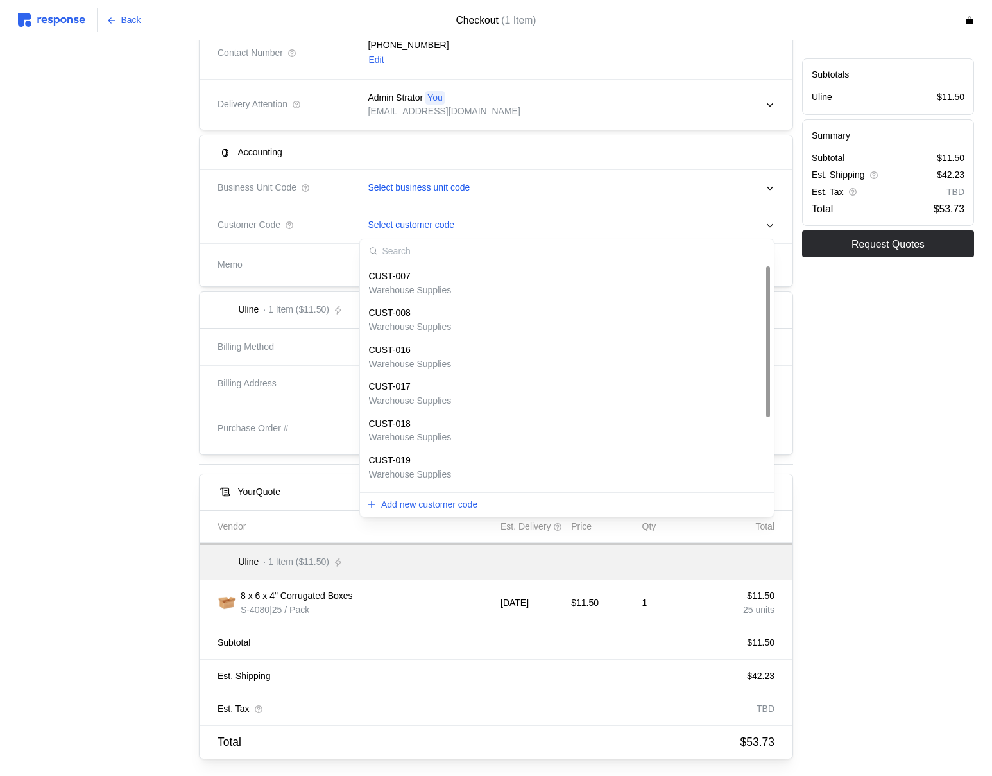
scroll to position [244, 0]
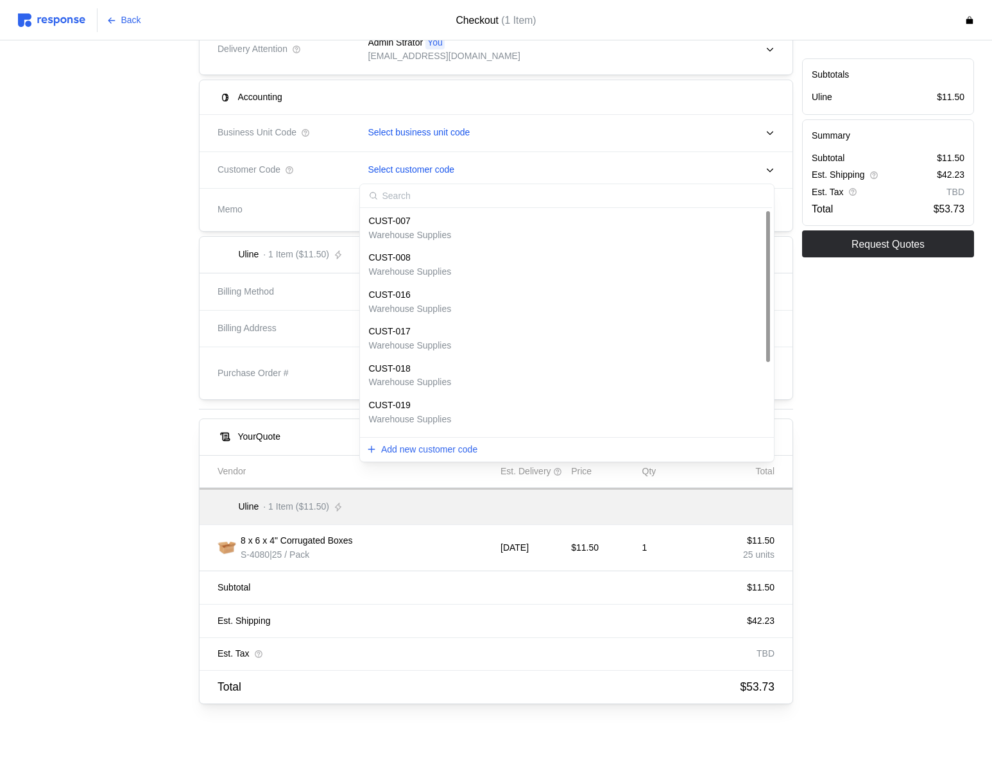
drag, startPoint x: 514, startPoint y: 441, endPoint x: 559, endPoint y: 350, distance: 102.2
click at [521, 402] on div "CUST-007 Warehouse Supplies CUST-008 Warehouse Supplies CUST-016 Warehouse Supp…" at bounding box center [567, 322] width 416 height 278
click at [929, 396] on div "Subtotals Uline $11.50 Summary Subtotal $11.50 Est. Shipping $42.23 Est. Tax TB…" at bounding box center [887, 295] width 181 height 826
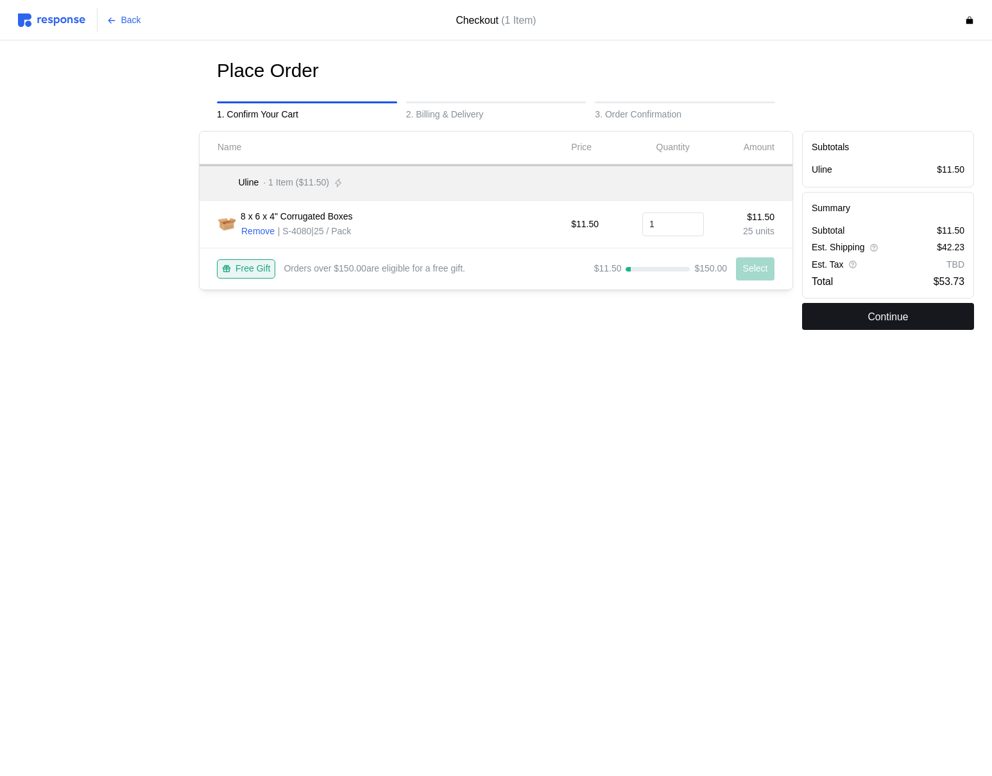
click at [853, 317] on button "Continue" at bounding box center [888, 316] width 172 height 27
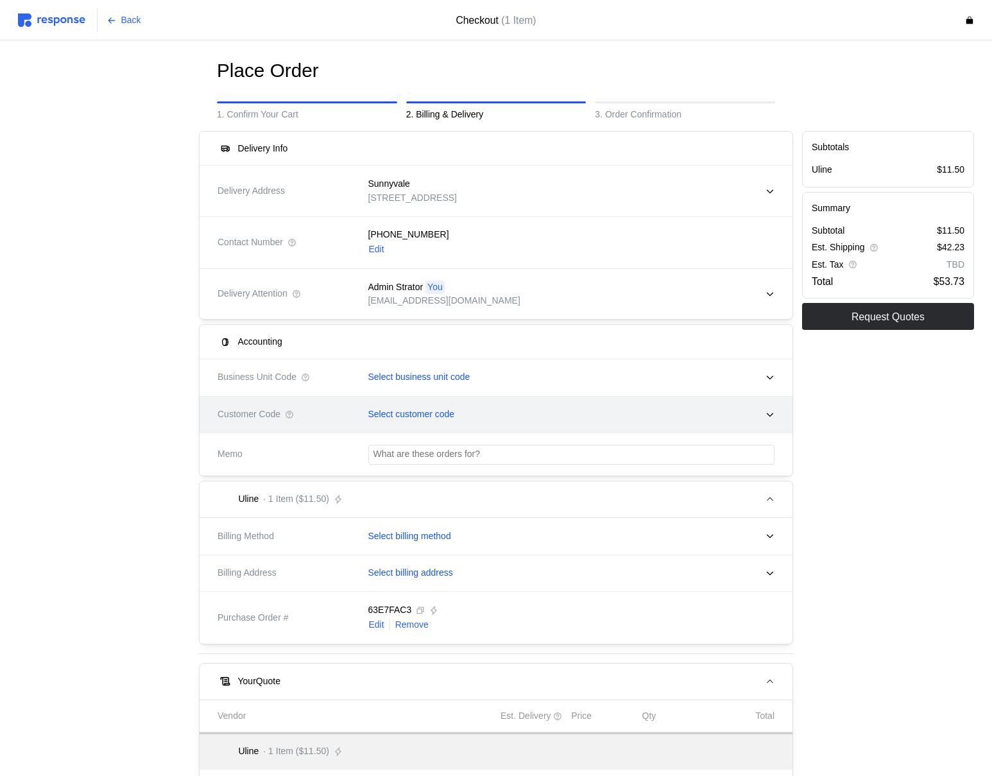
click at [486, 416] on div "Select customer code" at bounding box center [567, 414] width 416 height 32
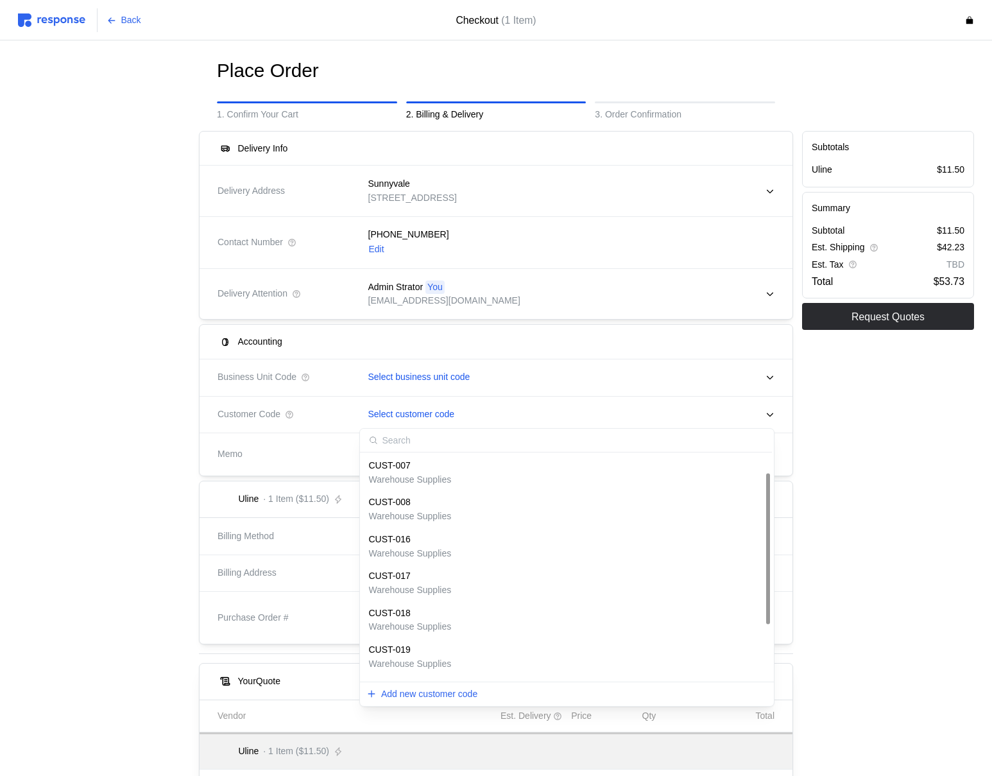
scroll to position [107, 0]
click at [65, 12] on div "Back" at bounding box center [194, 20] width 353 height 24
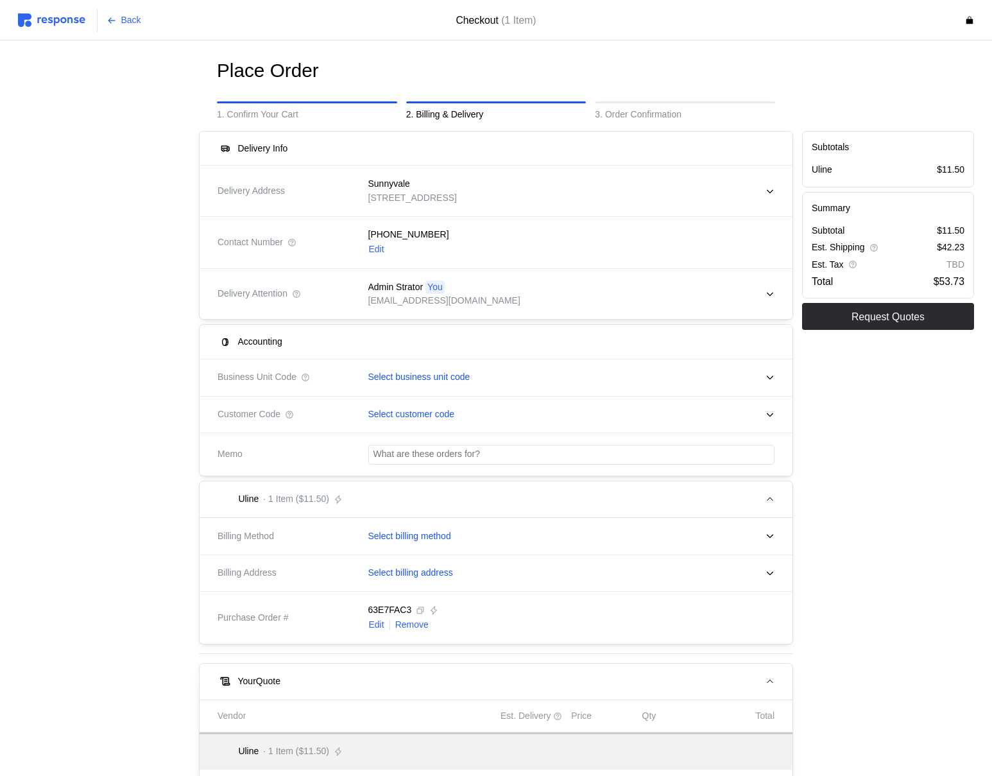
click at [66, 21] on img at bounding box center [51, 19] width 67 height 13
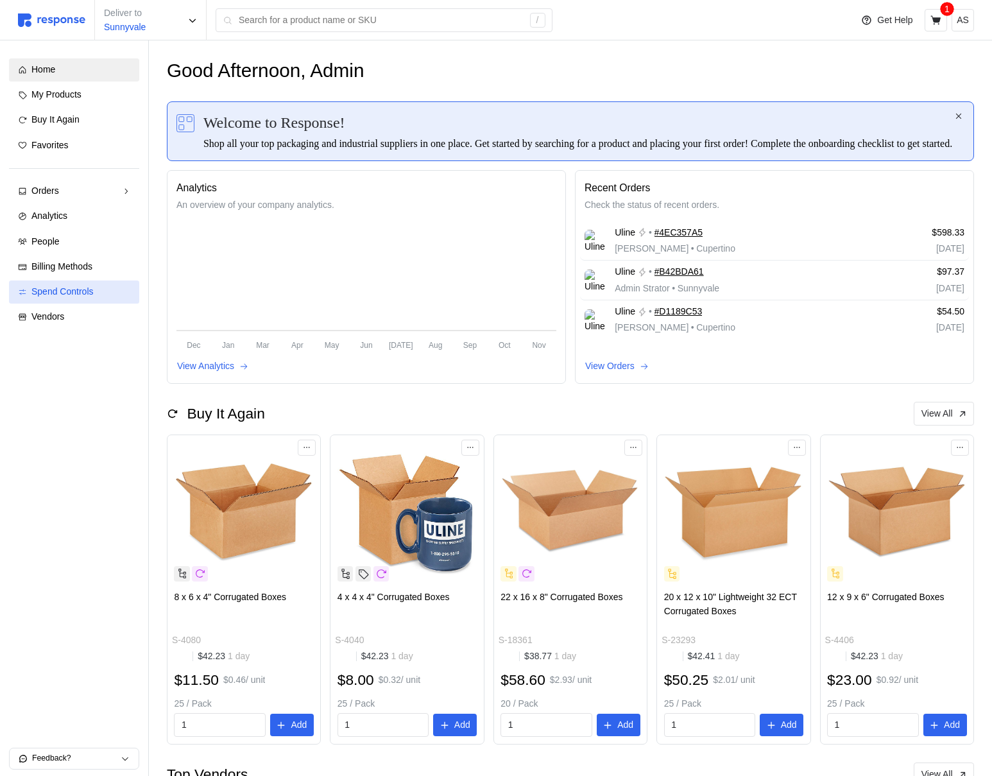
click at [85, 294] on span "Spend Controls" at bounding box center [62, 291] width 62 height 10
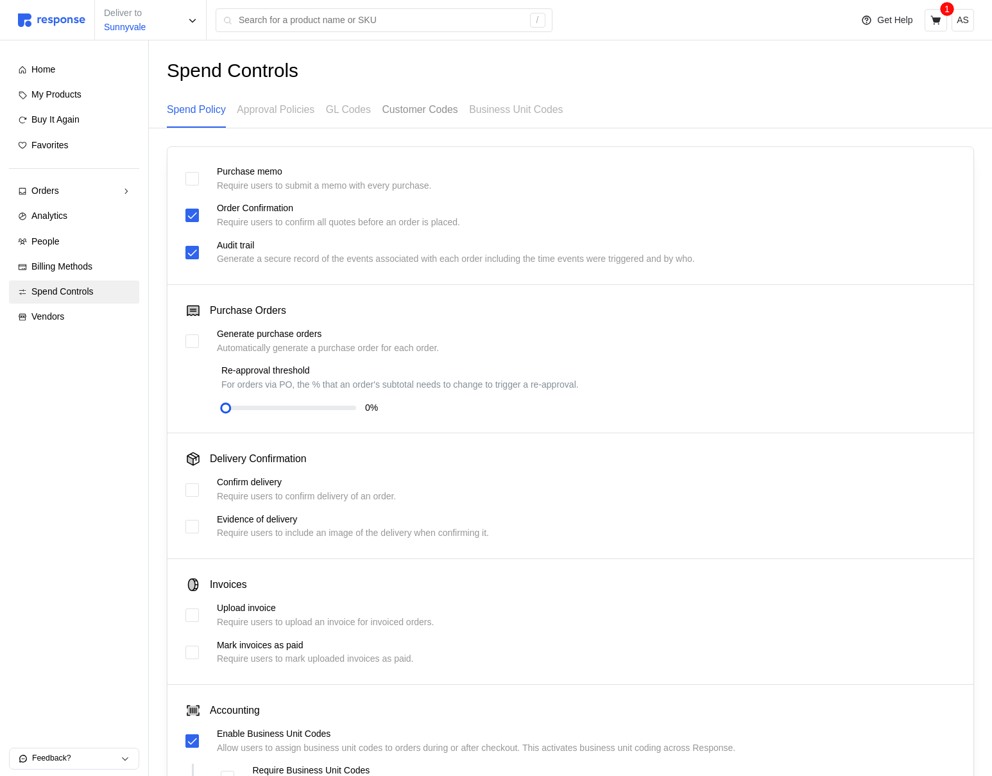
click at [448, 111] on p "Customer Codes" at bounding box center [420, 109] width 76 height 16
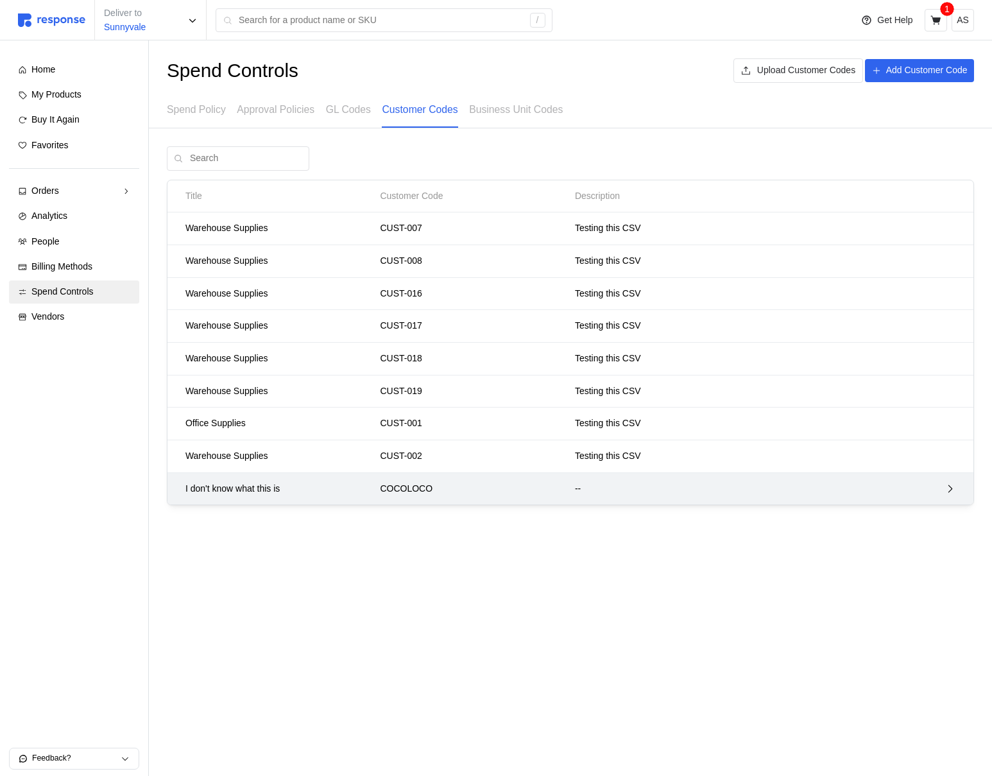
click at [457, 478] on div "COCOLOCO" at bounding box center [472, 488] width 195 height 23
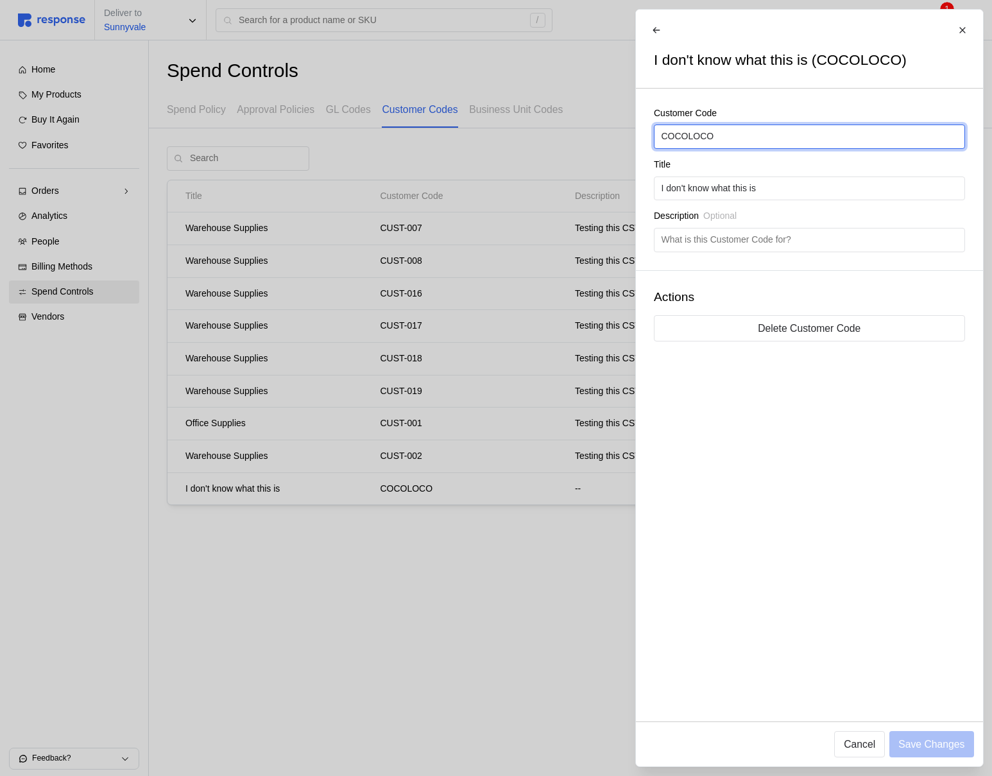
drag, startPoint x: 687, startPoint y: 137, endPoint x: 620, endPoint y: 136, distance: 66.7
click at [620, 775] on div "I don't know what this is (COCOLOCO) Customer Code COCOLOCO Title I don't know …" at bounding box center [496, 776] width 992 height 0
type input "LOCO"
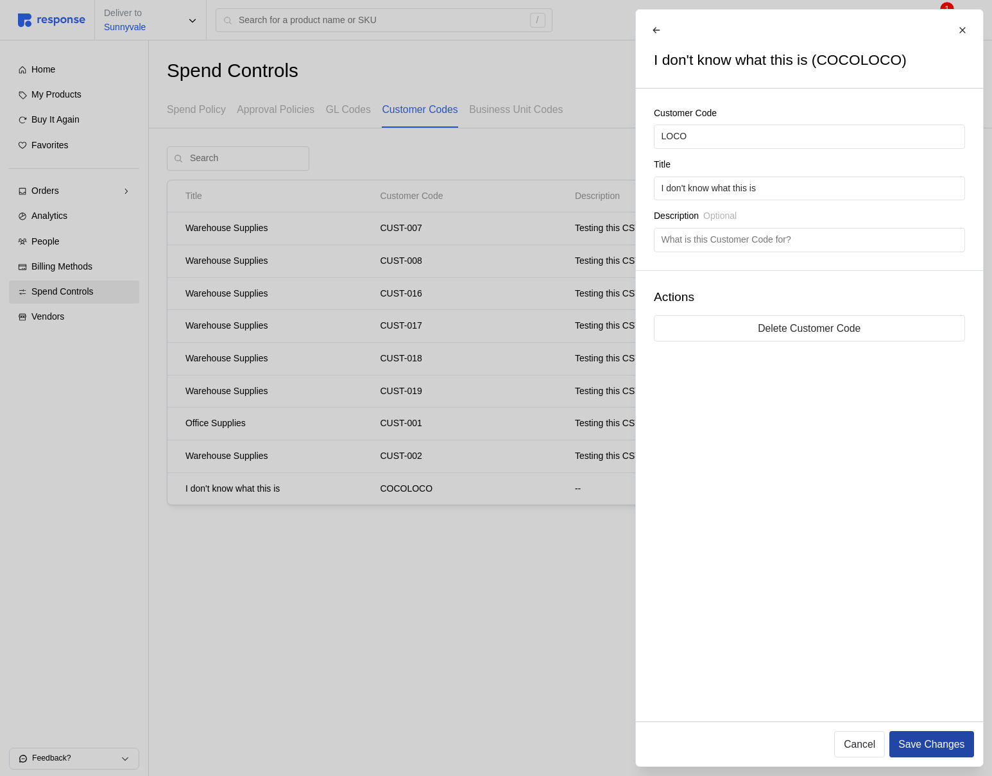
click at [919, 750] on p "Save Changes" at bounding box center [931, 744] width 66 height 16
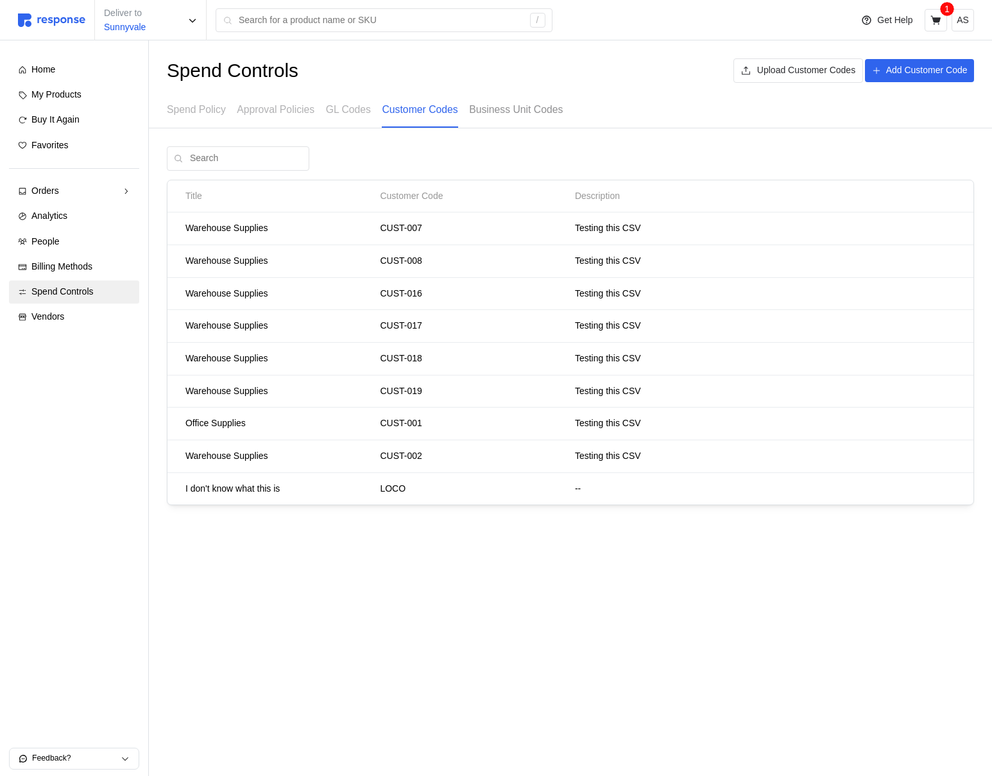
click at [522, 121] on div "Business Unit Codes" at bounding box center [516, 109] width 94 height 35
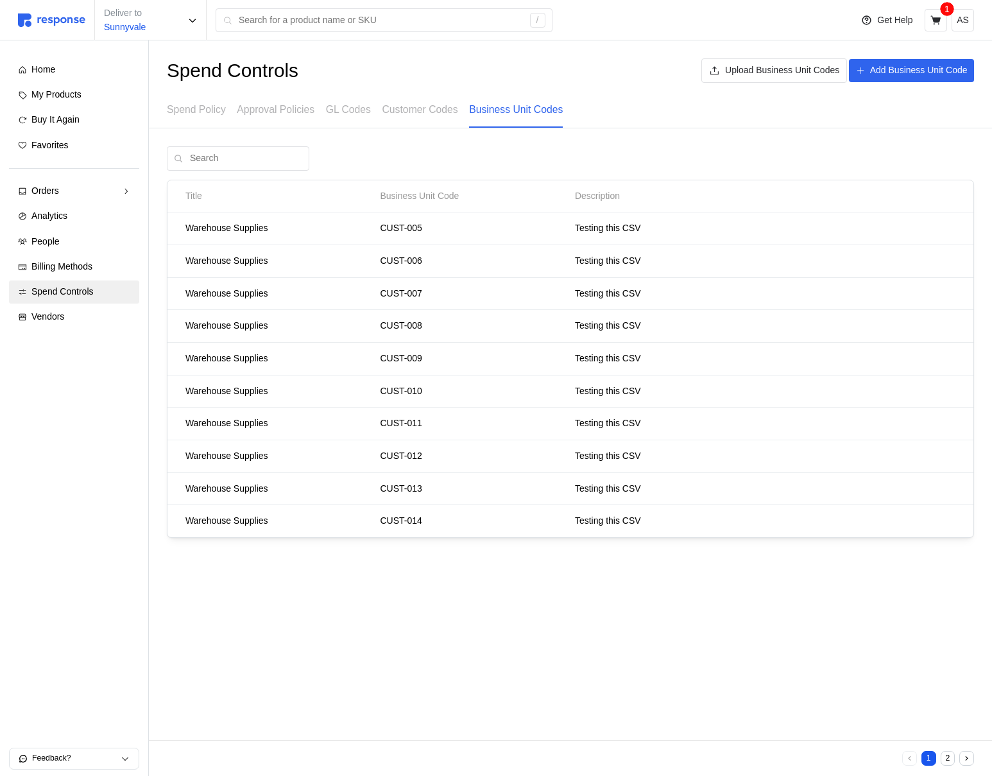
click at [945, 758] on button "2" at bounding box center [948, 758] width 15 height 15
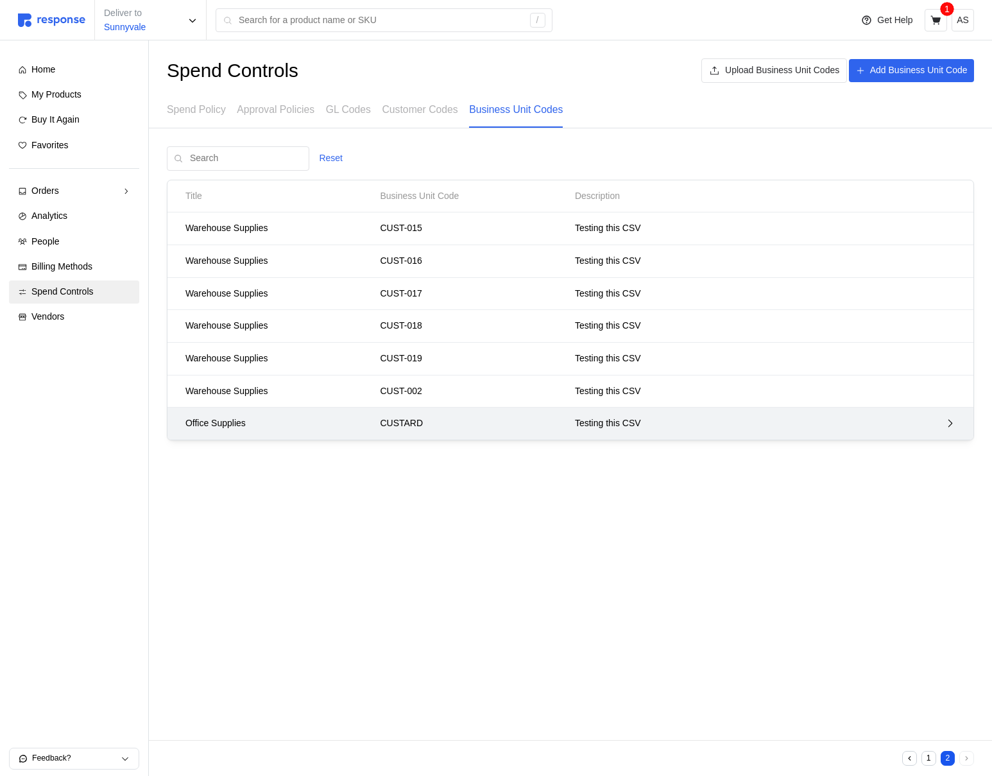
click at [592, 430] on p "Testing this CSV" at bounding box center [716, 423] width 283 height 14
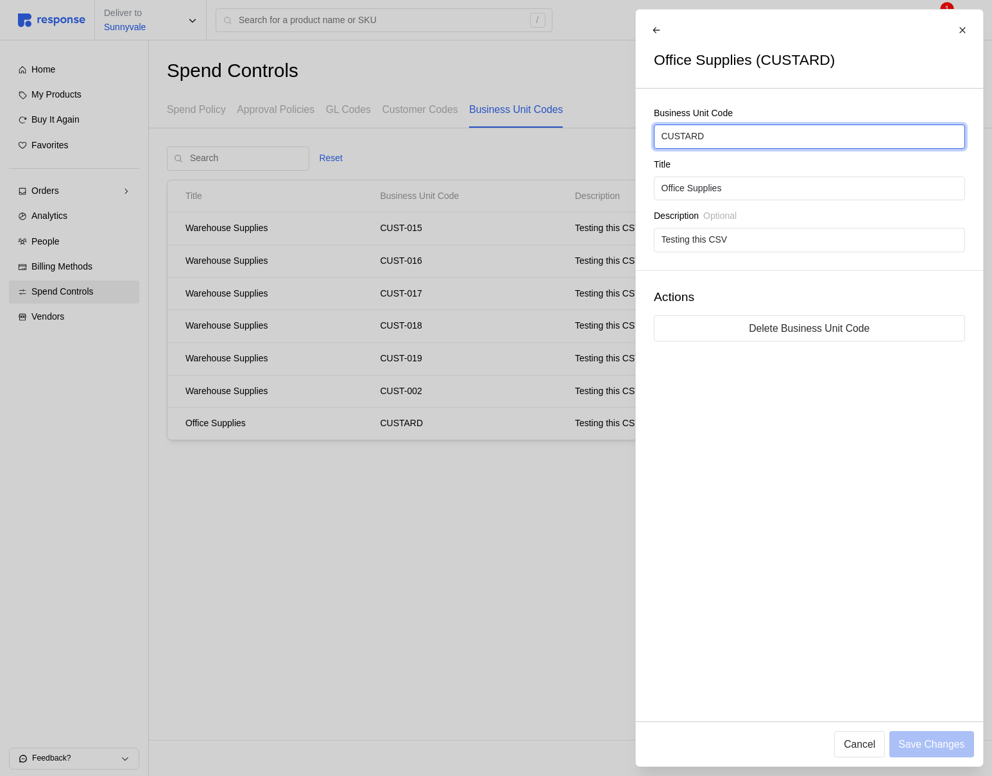
click at [731, 141] on input "CUSTARD" at bounding box center [809, 136] width 296 height 23
type input "CUSTARD-PIE"
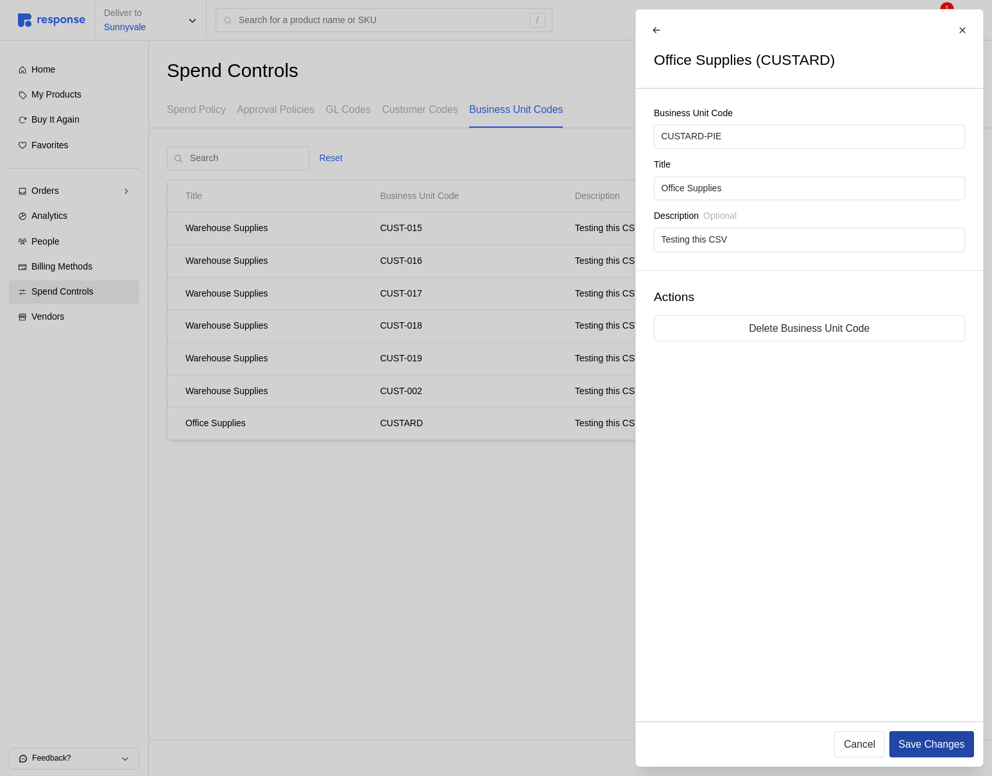
click at [939, 751] on p "Save Changes" at bounding box center [931, 744] width 66 height 16
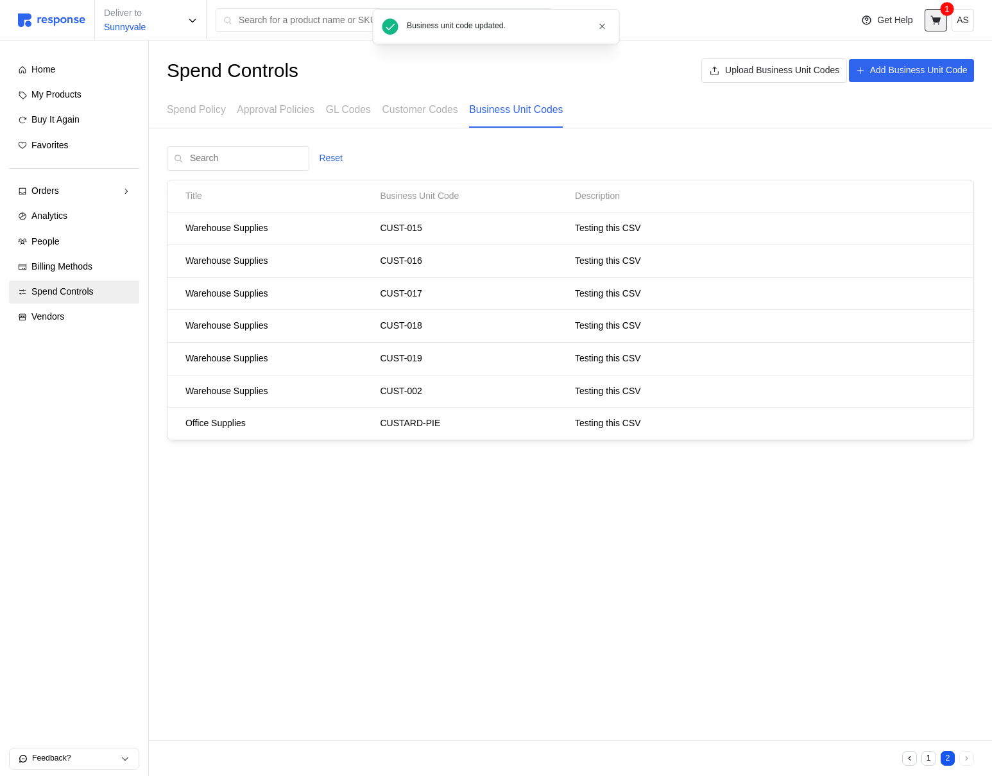
click at [927, 20] on button at bounding box center [936, 20] width 22 height 22
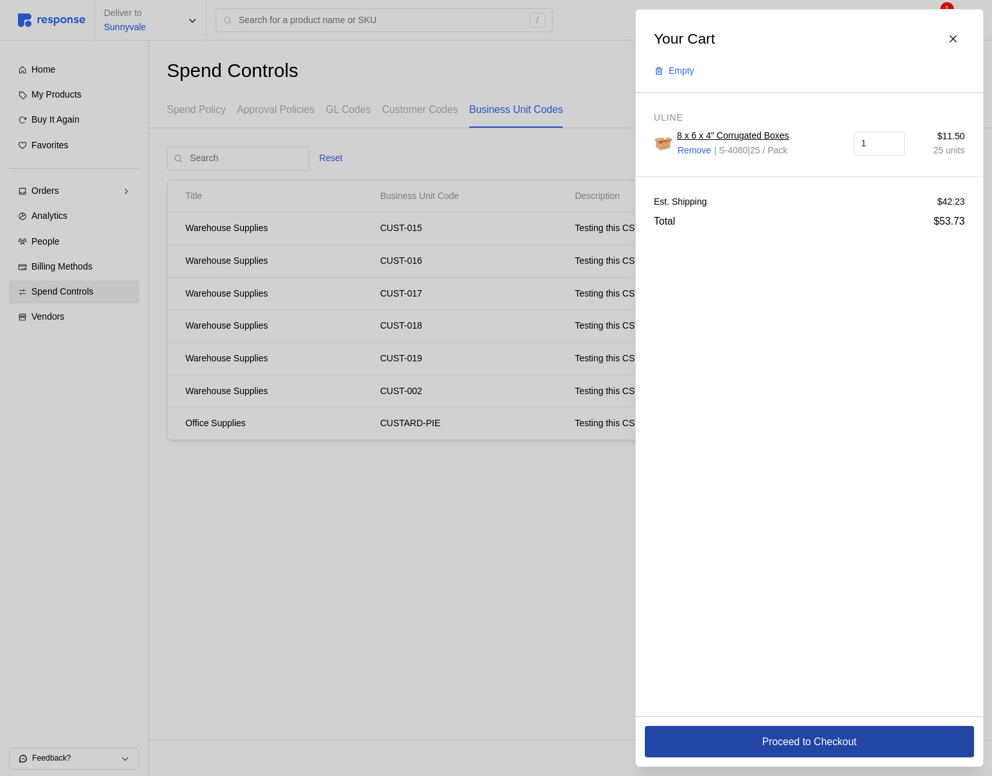
click at [748, 744] on button "Proceed to Checkout" at bounding box center [809, 741] width 329 height 31
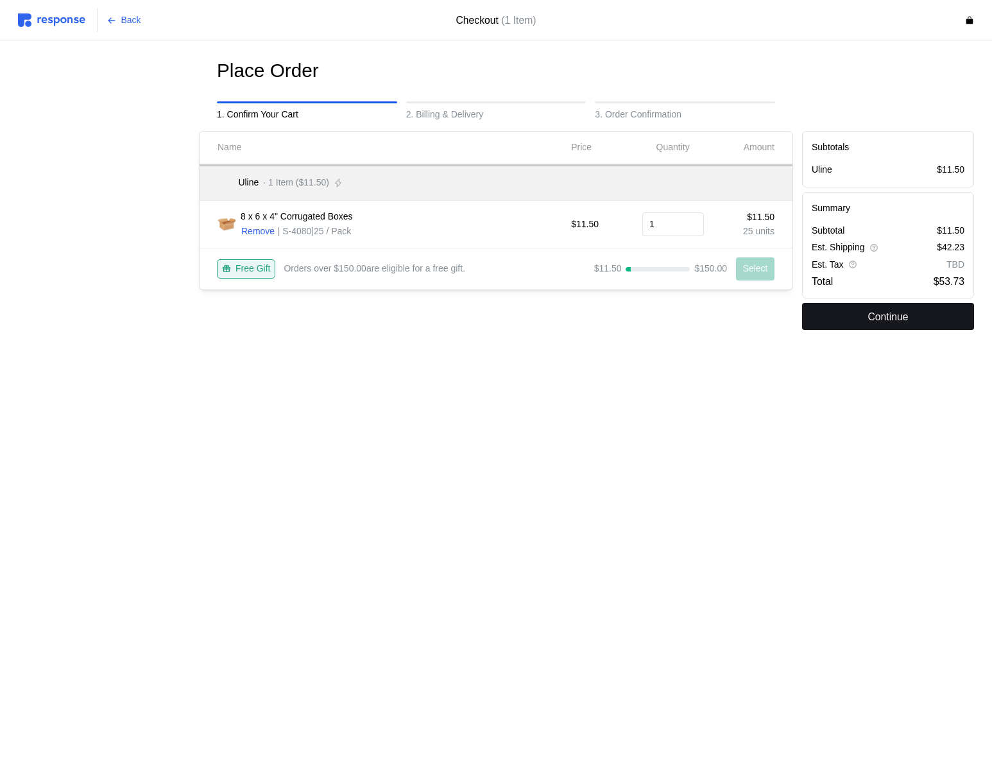
click at [839, 314] on button "Continue" at bounding box center [888, 316] width 172 height 27
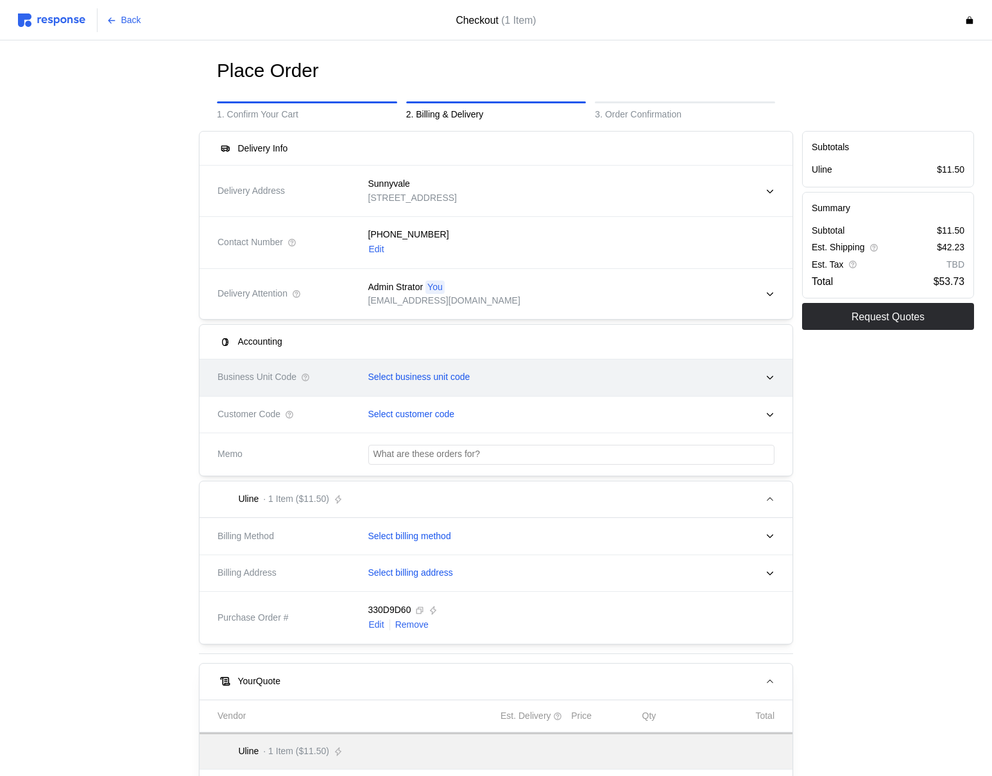
click at [543, 370] on div "Select business unit code" at bounding box center [567, 377] width 416 height 32
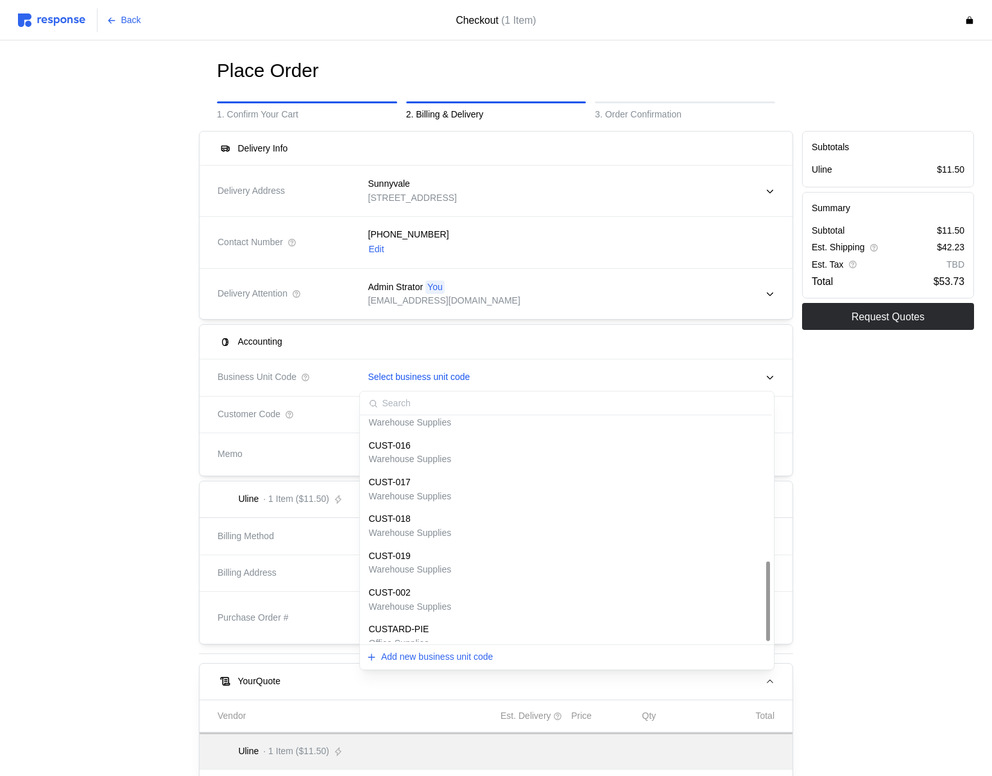
scroll to position [401, 0]
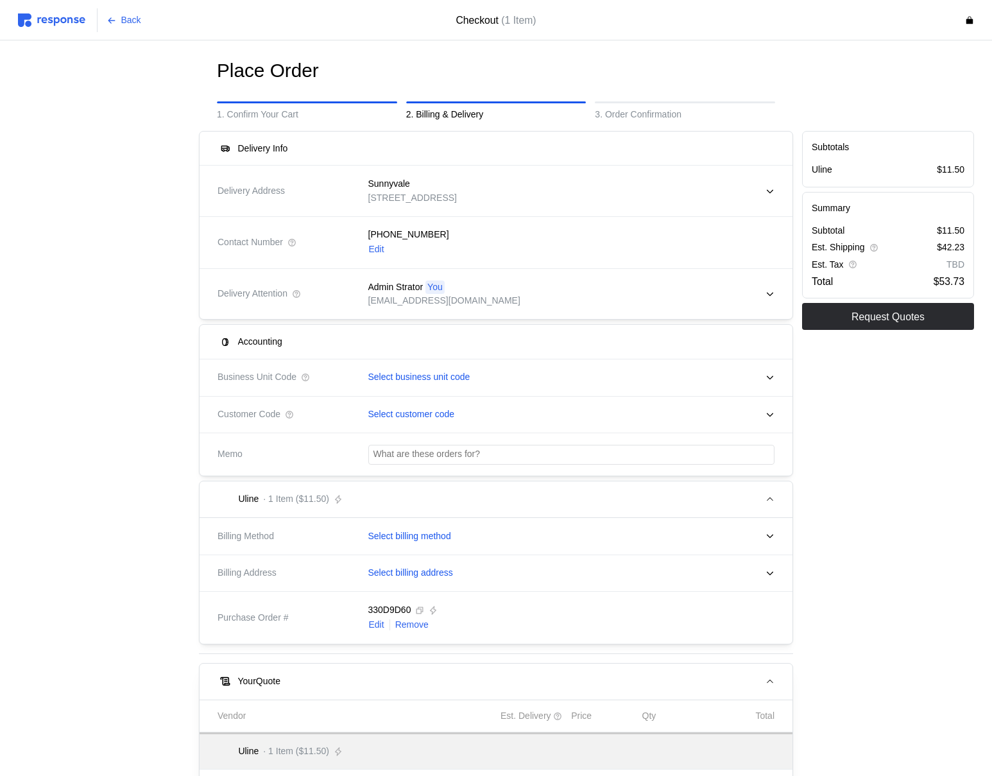
click at [839, 493] on div "Subtotals Uline $11.50 Summary Subtotal $11.50 Est. Shipping $42.23 Est. Tax TB…" at bounding box center [887, 539] width 181 height 826
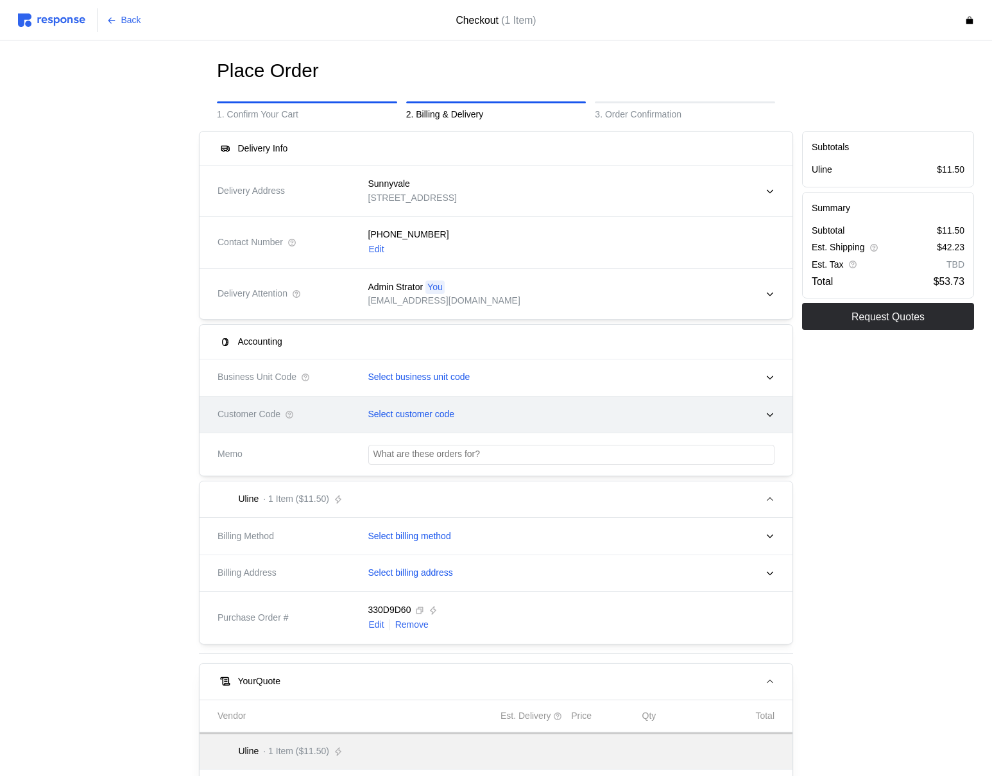
click at [656, 412] on div "Select customer code" at bounding box center [567, 414] width 416 height 32
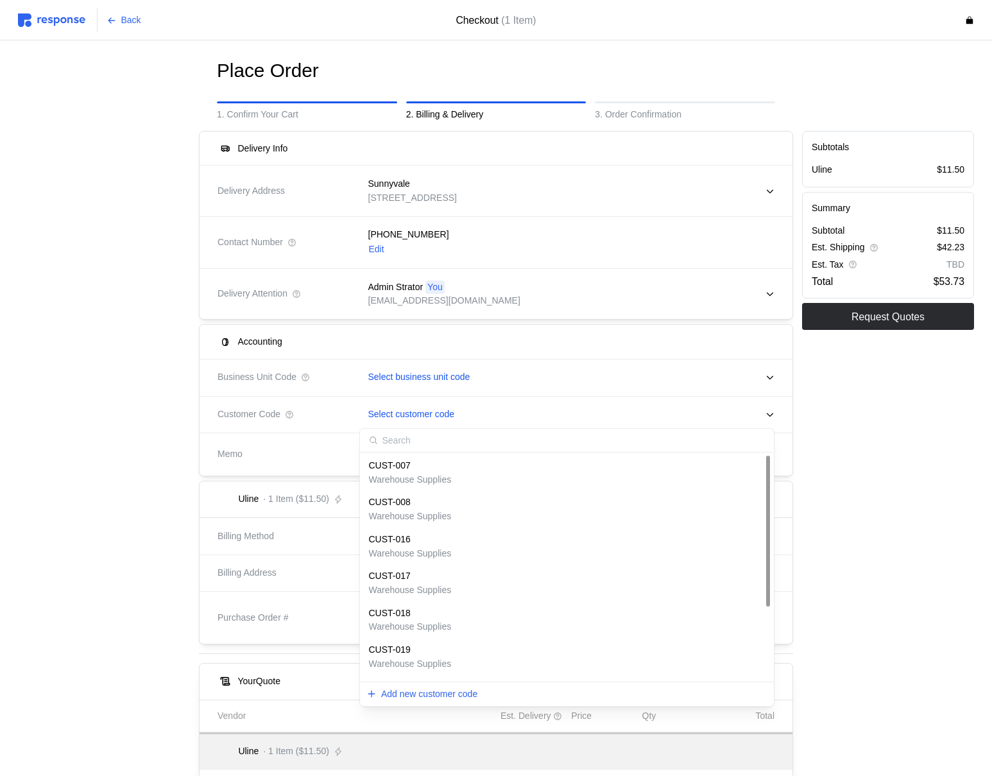
scroll to position [107, 0]
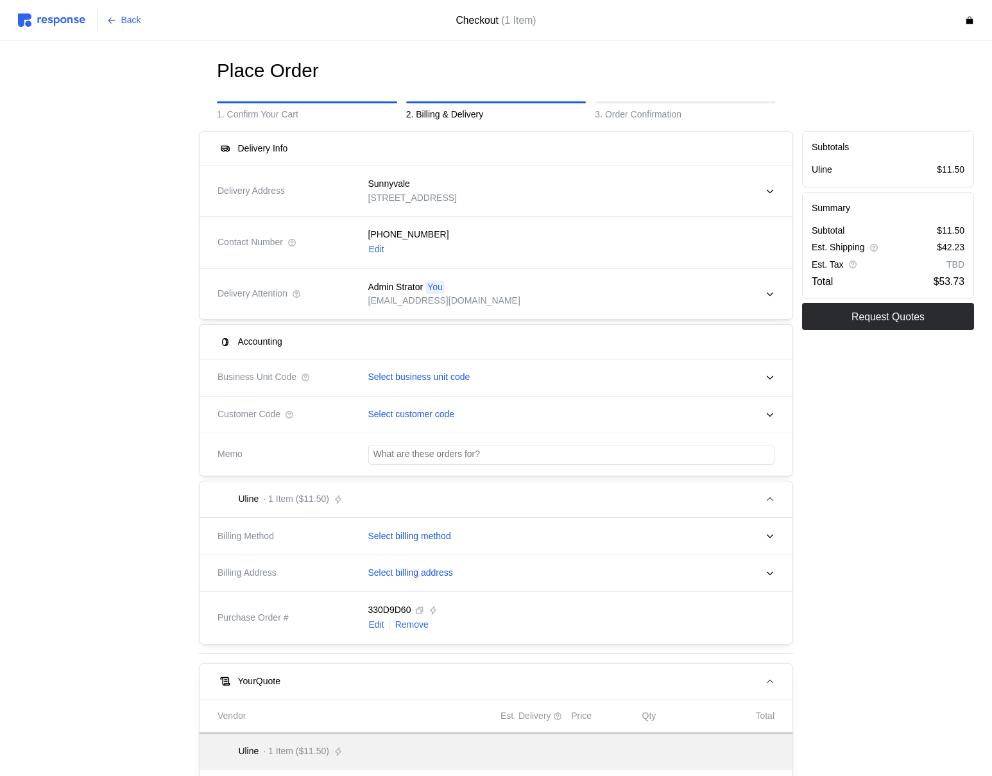
click at [63, 22] on img at bounding box center [51, 19] width 67 height 13
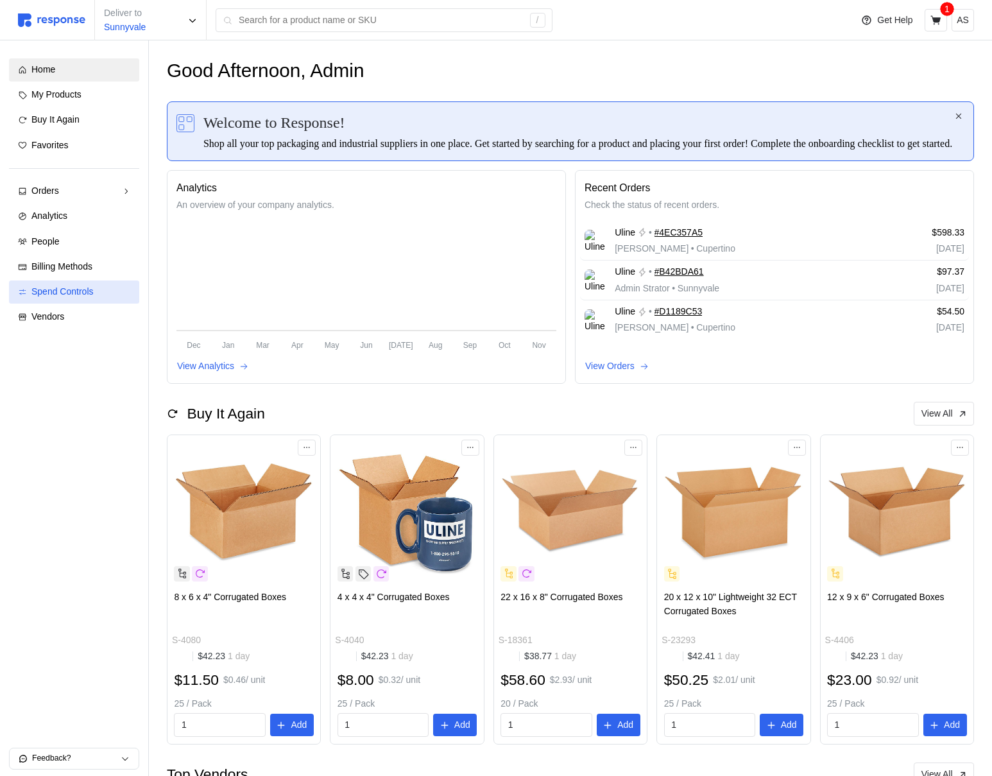
click at [101, 290] on div "Spend Controls" at bounding box center [80, 292] width 99 height 14
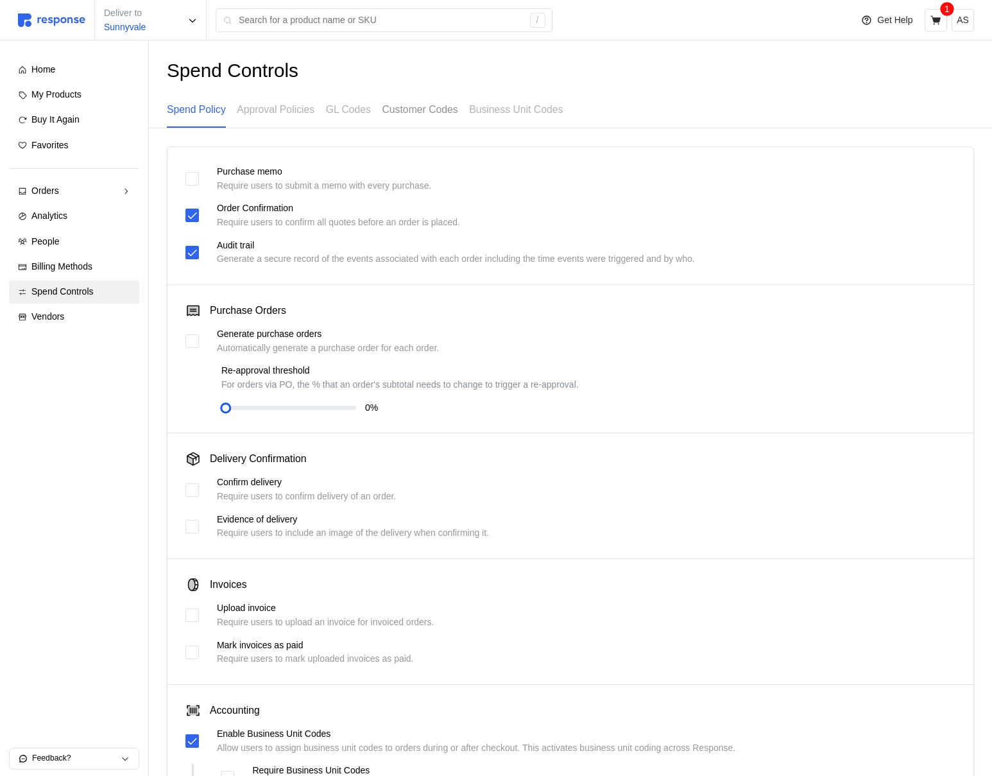
click at [398, 113] on p "Customer Codes" at bounding box center [420, 109] width 76 height 16
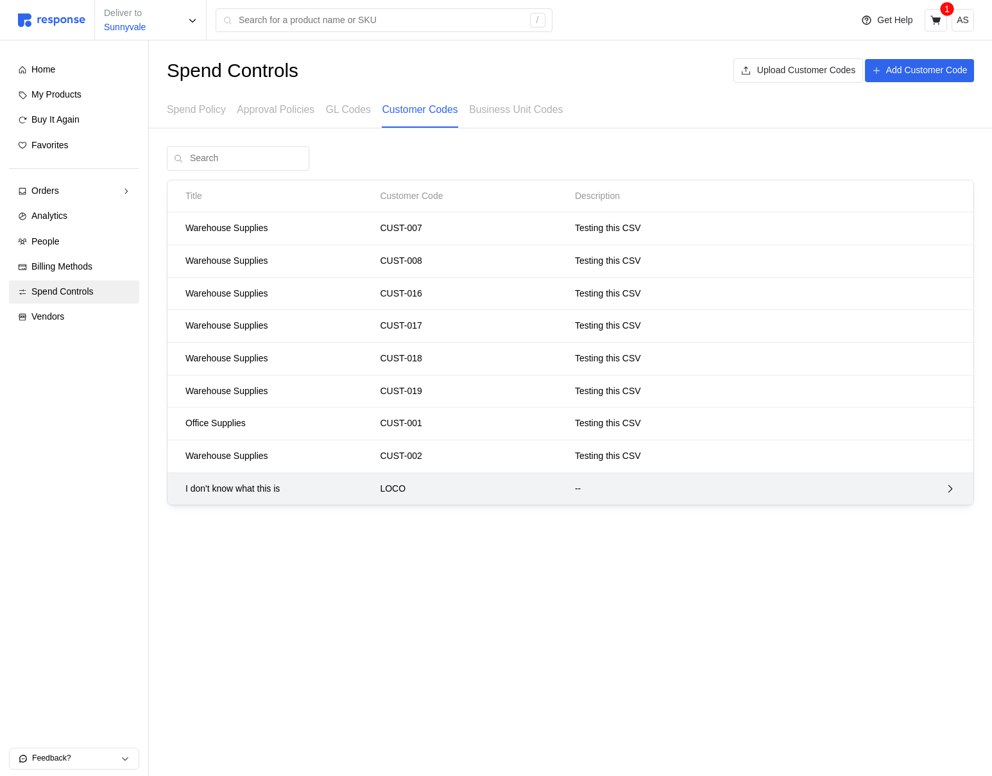
click at [475, 482] on p "LOCO" at bounding box center [473, 489] width 186 height 14
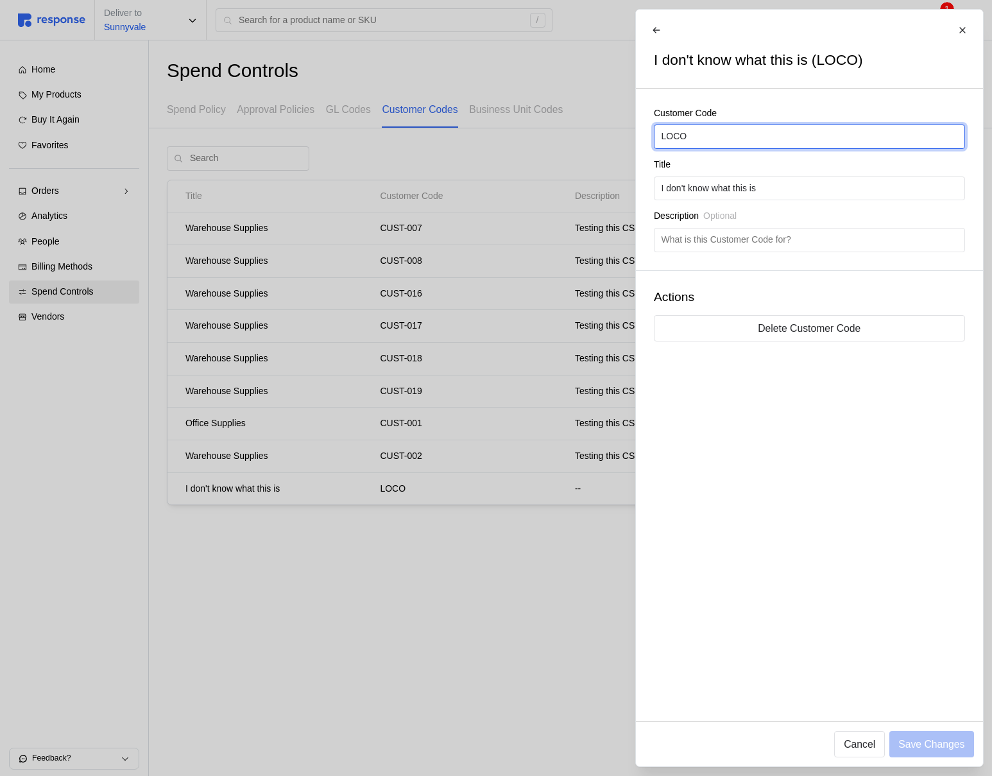
click at [734, 133] on input "LOCO" at bounding box center [809, 136] width 296 height 23
type input "COCOPUFFS"
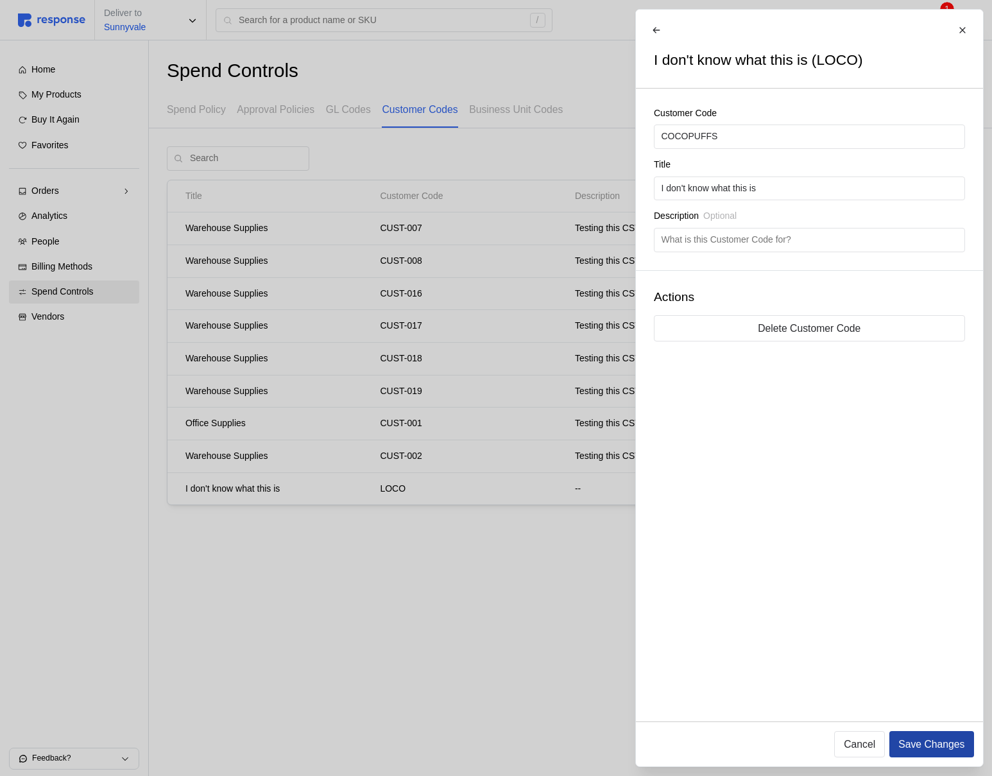
click at [932, 744] on p "Save Changes" at bounding box center [931, 744] width 66 height 16
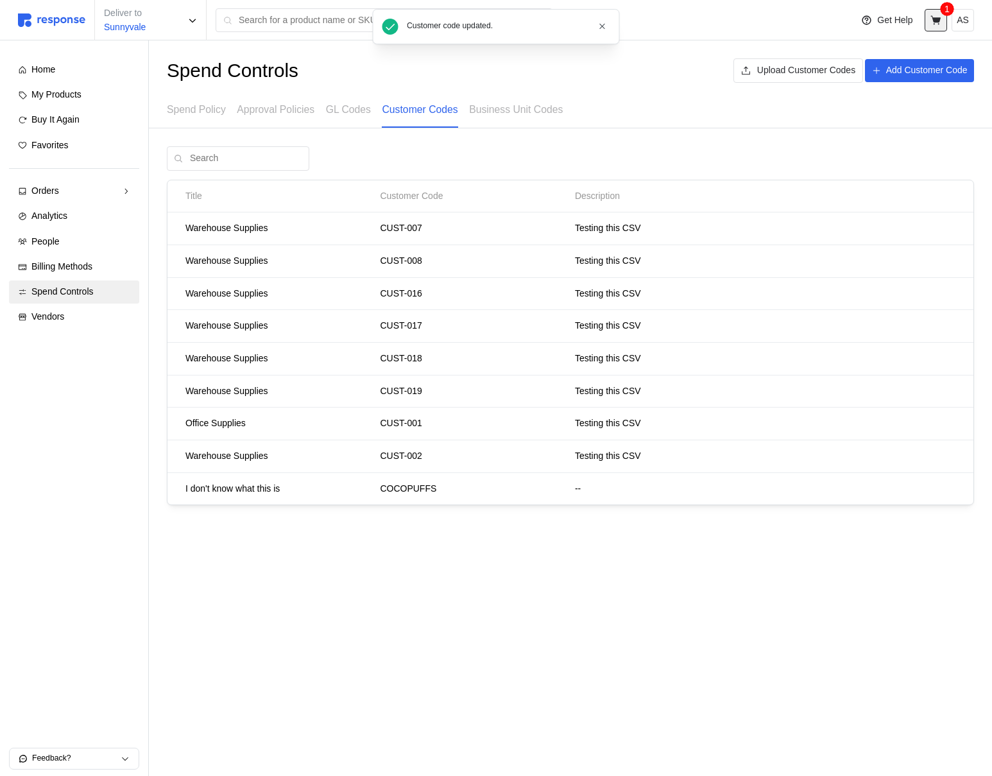
click at [932, 23] on icon at bounding box center [936, 21] width 12 height 12
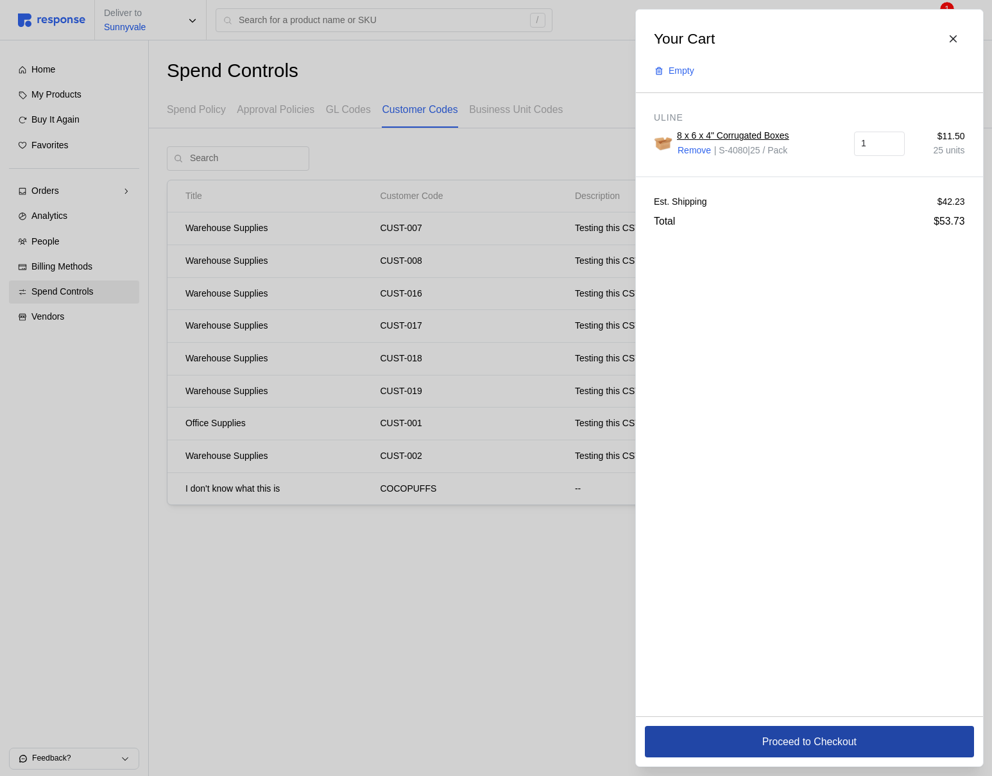
click at [737, 747] on button "Proceed to Checkout" at bounding box center [809, 741] width 329 height 31
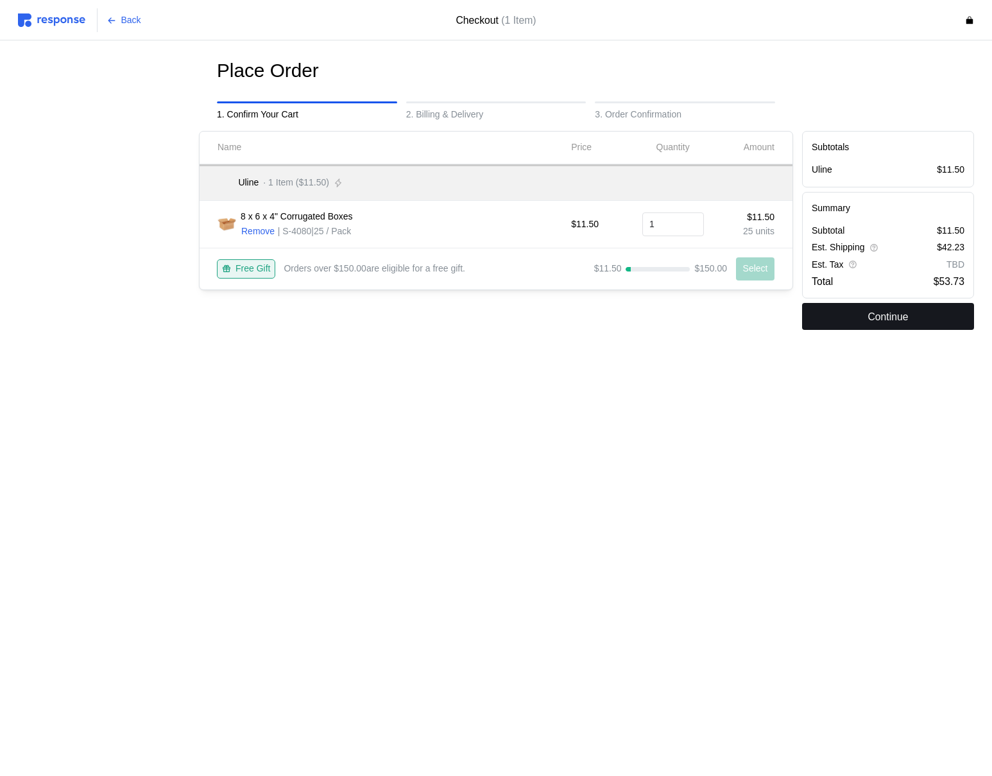
click at [830, 311] on button "Continue" at bounding box center [888, 316] width 172 height 27
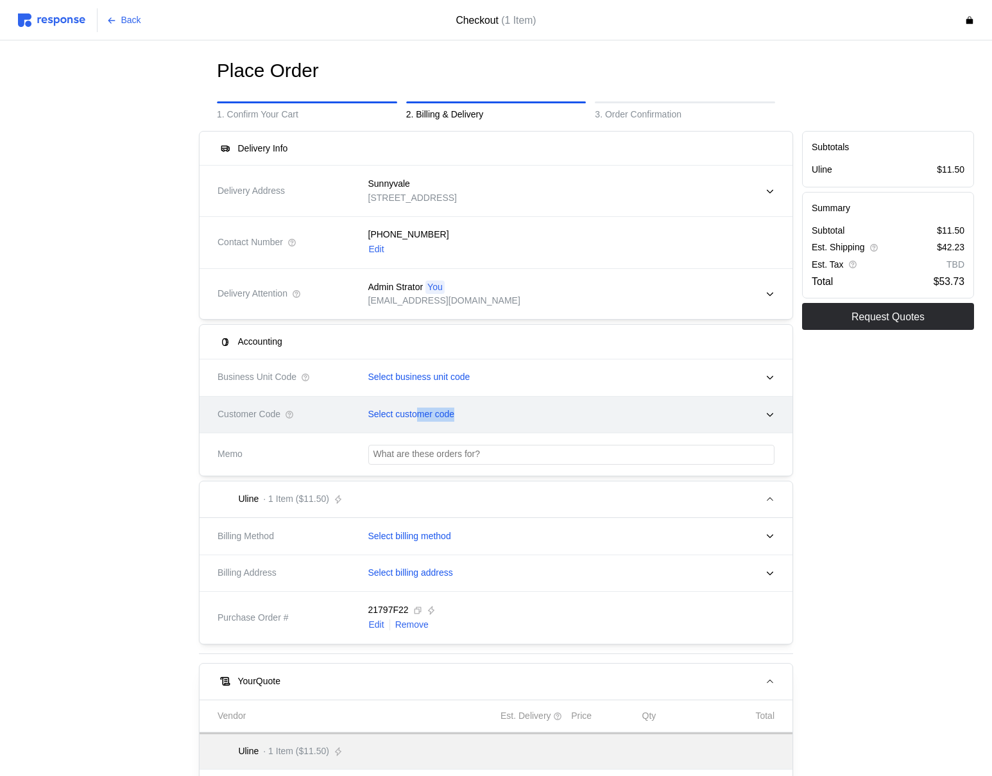
click at [421, 422] on div "Select customer code" at bounding box center [567, 414] width 416 height 32
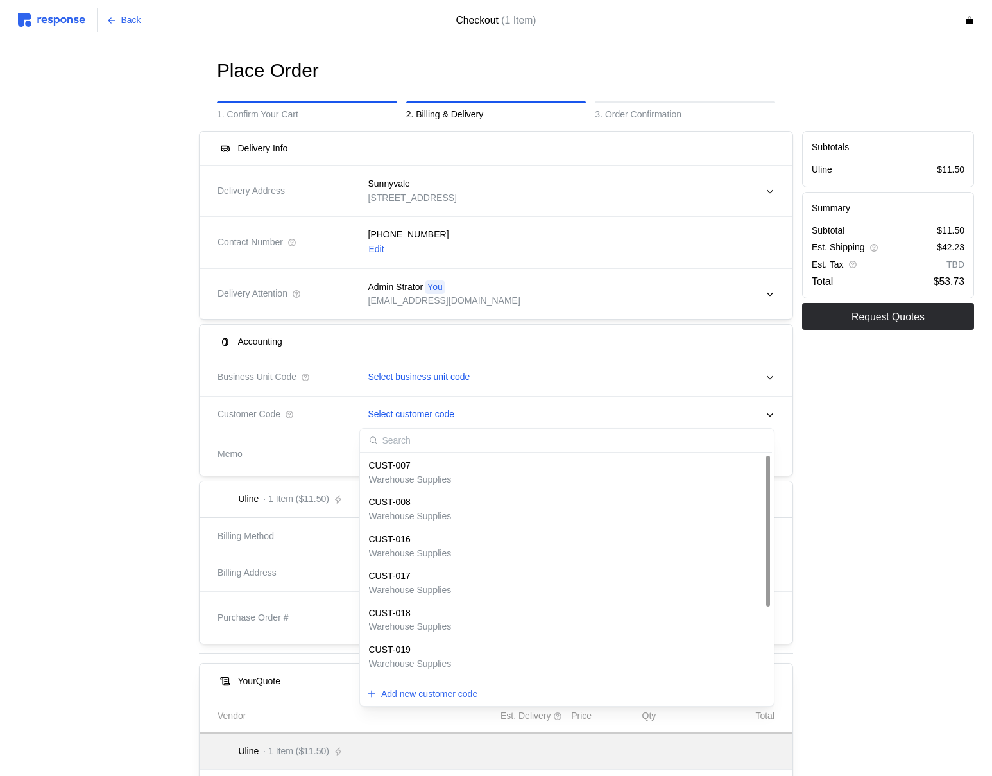
scroll to position [107, 0]
click at [72, 21] on img at bounding box center [51, 19] width 67 height 13
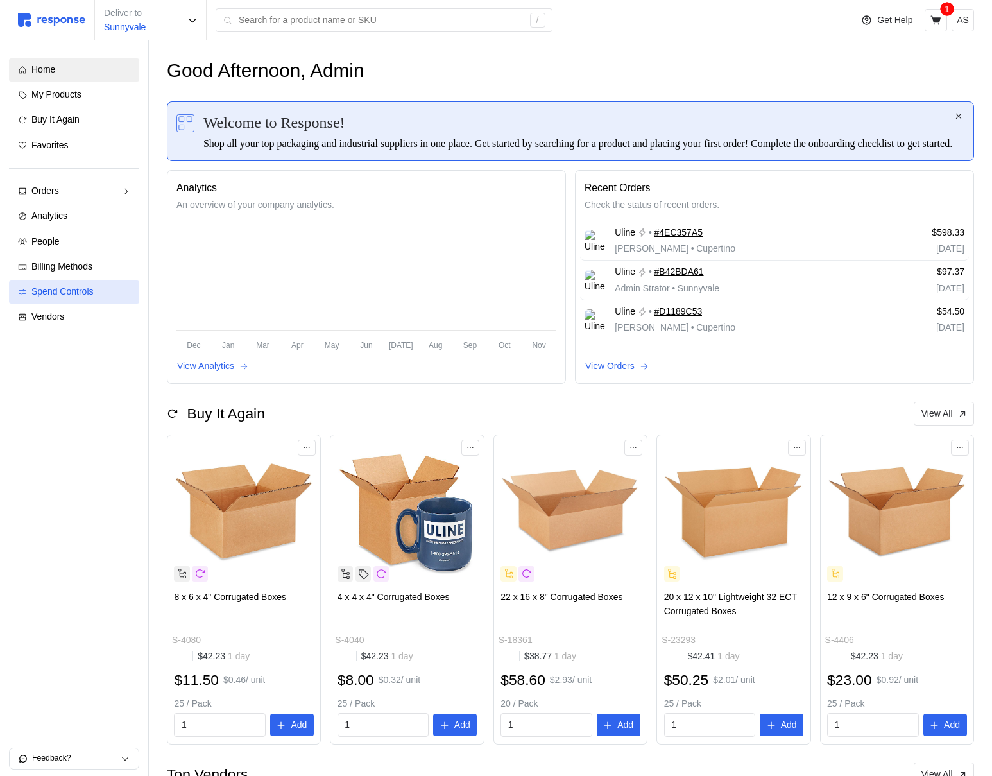
click at [82, 289] on span "Spend Controls" at bounding box center [62, 291] width 62 height 10
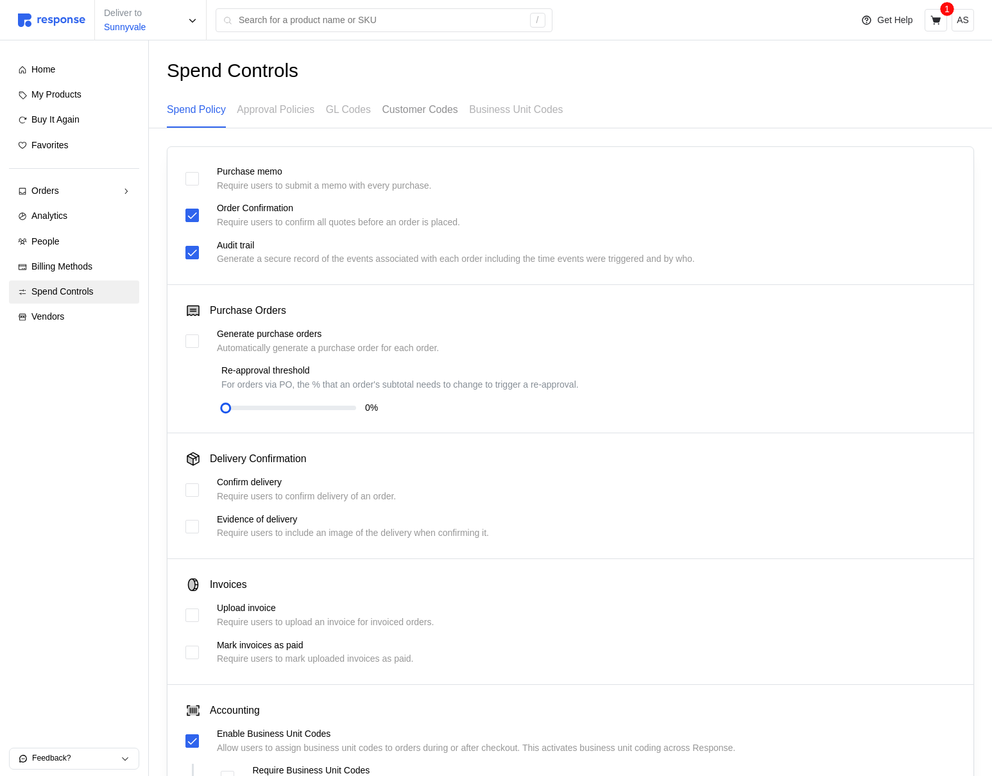
click at [433, 112] on p "Customer Codes" at bounding box center [420, 109] width 76 height 16
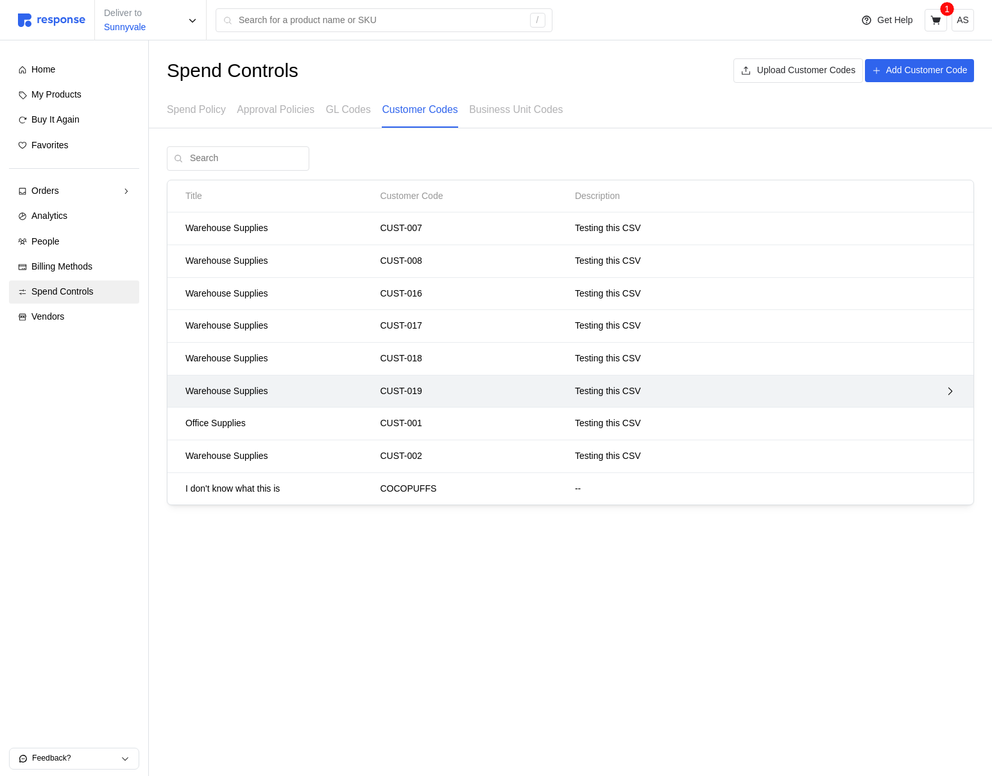
click at [518, 393] on p "CUST-019" at bounding box center [473, 391] width 186 height 14
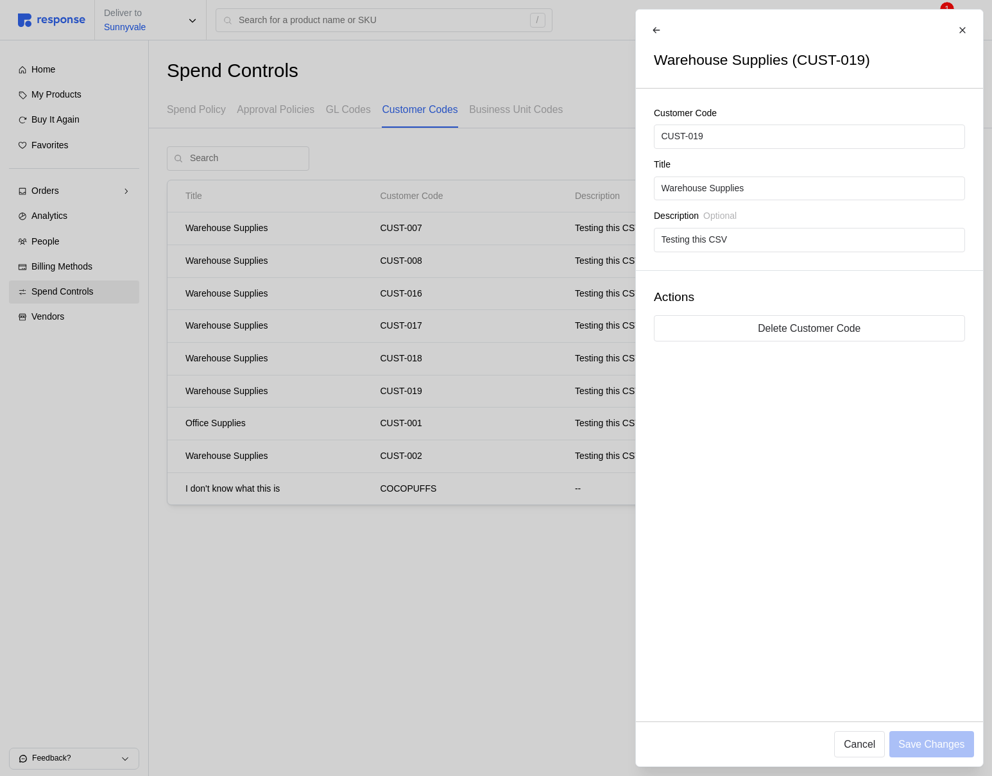
click at [811, 308] on div "Actions Delete Customer Code" at bounding box center [809, 315] width 347 height 89
click at [811, 318] on button "Delete Customer Code" at bounding box center [809, 328] width 311 height 26
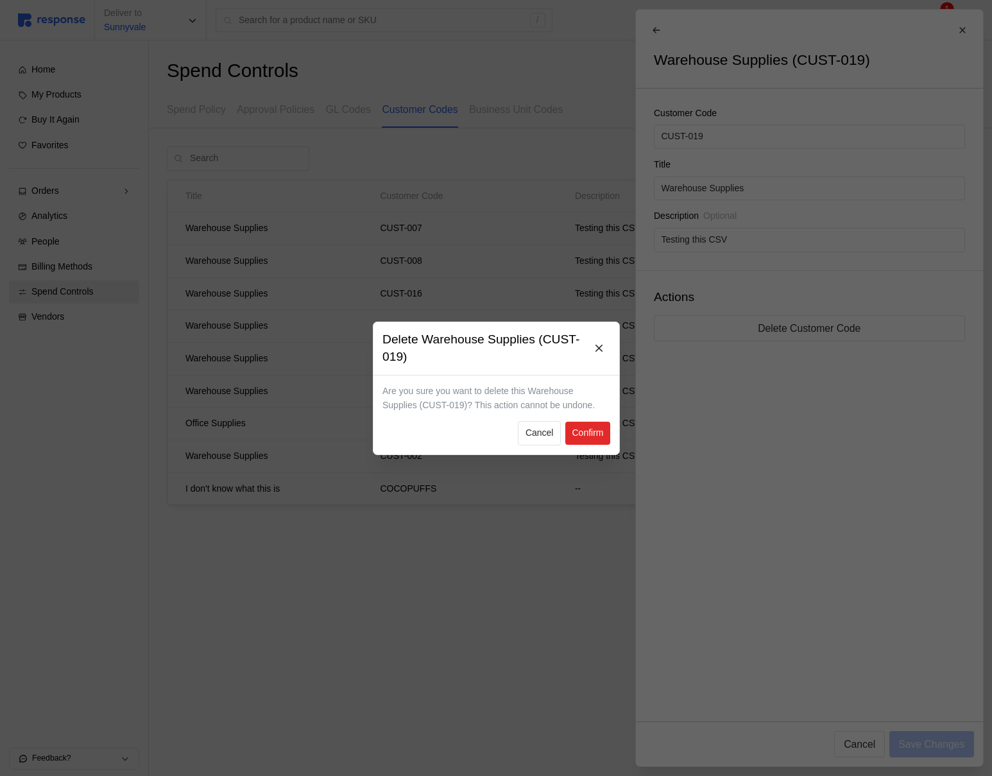
click at [595, 425] on button "Confirm" at bounding box center [587, 433] width 45 height 23
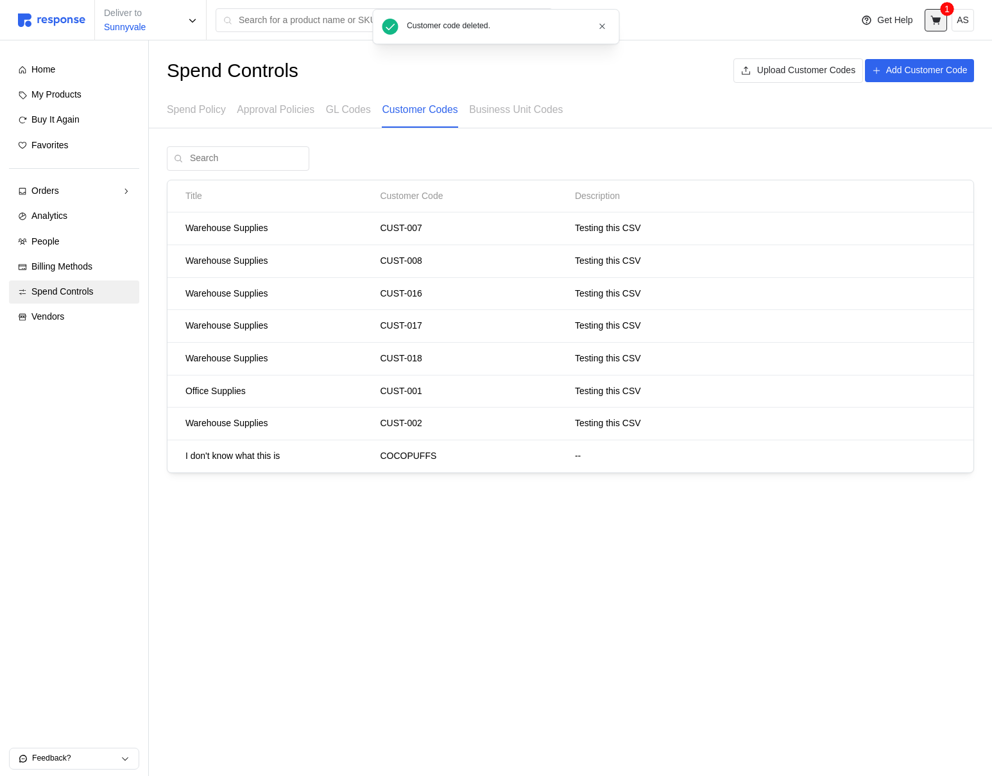
click at [937, 21] on icon at bounding box center [935, 19] width 10 height 9
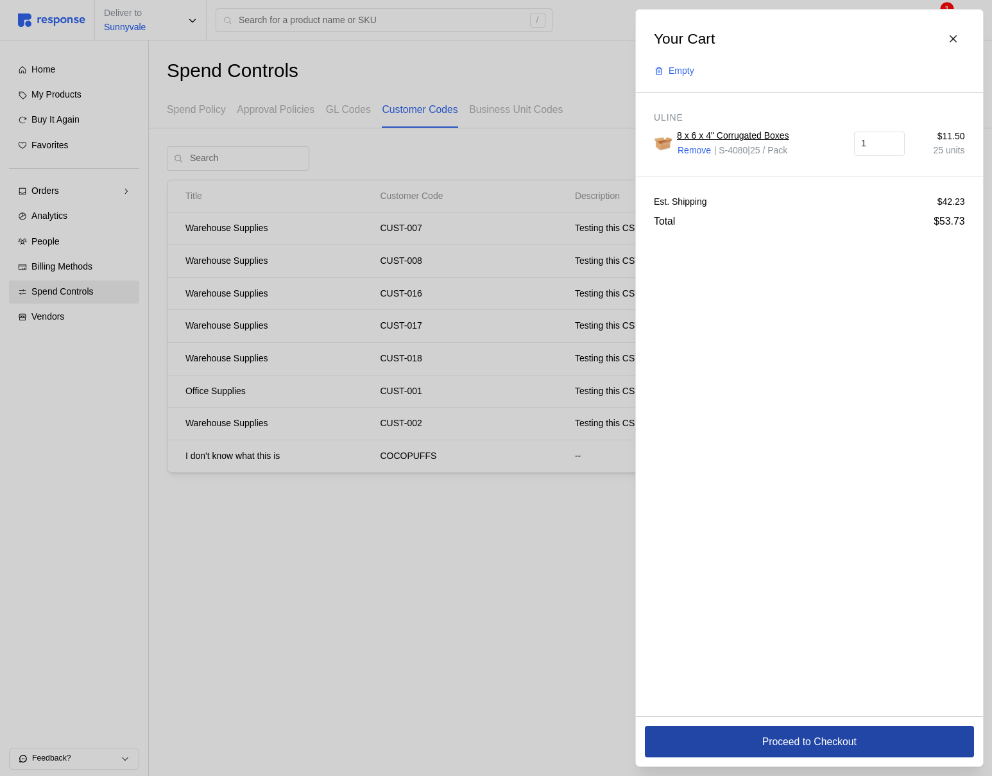
click at [792, 745] on p "Proceed to Checkout" at bounding box center [809, 741] width 94 height 16
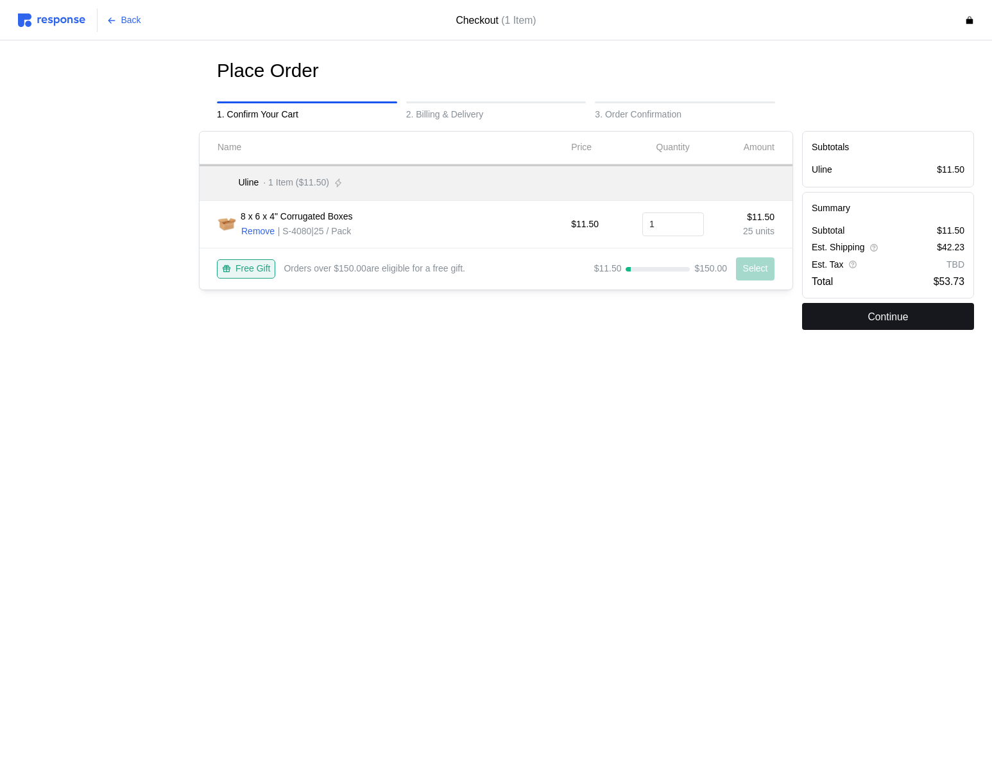
click at [862, 314] on button "Continue" at bounding box center [888, 316] width 172 height 27
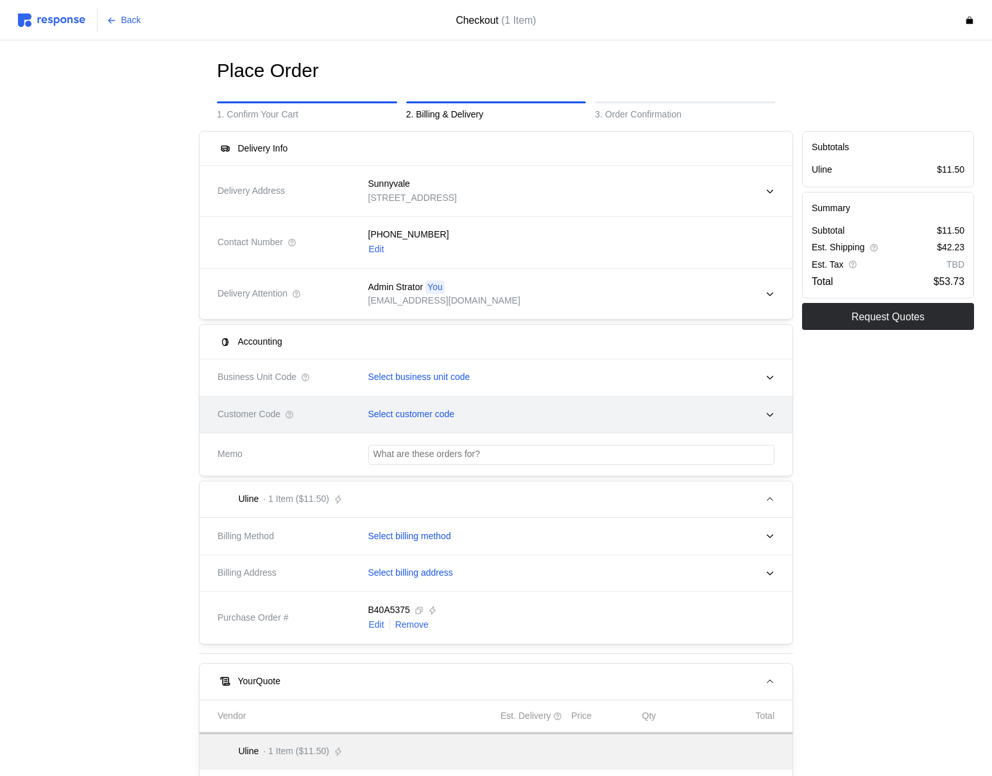
click at [429, 409] on p "Select customer code" at bounding box center [411, 414] width 87 height 14
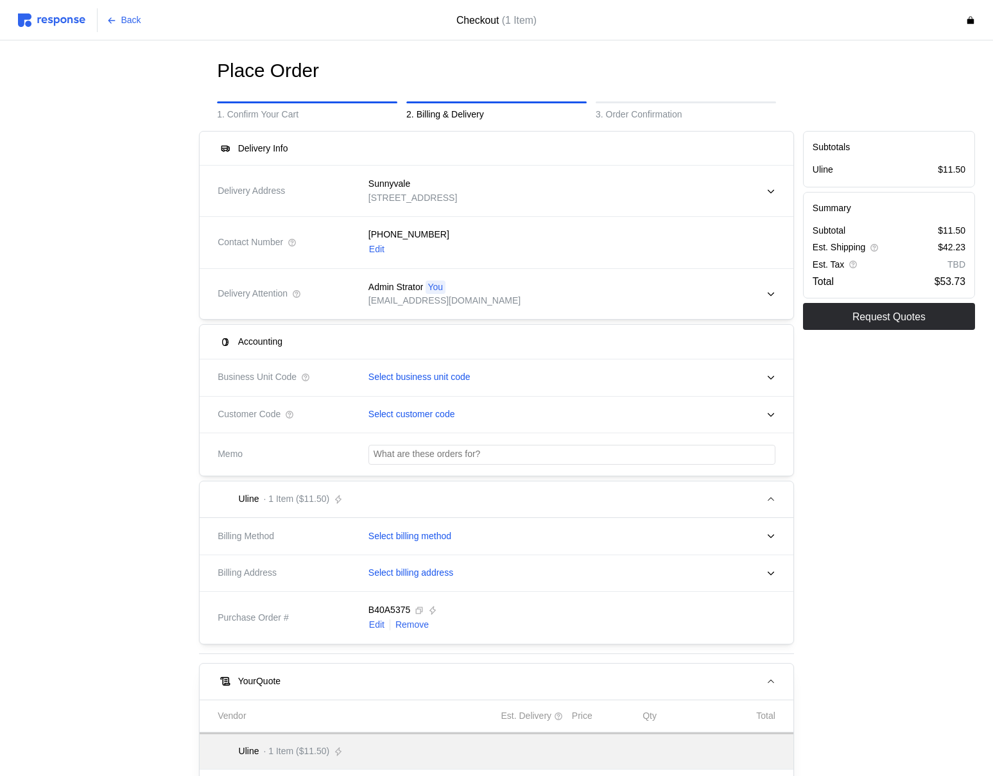
click at [80, 244] on div at bounding box center [103, 539] width 181 height 826
click at [63, 20] on img at bounding box center [51, 19] width 67 height 13
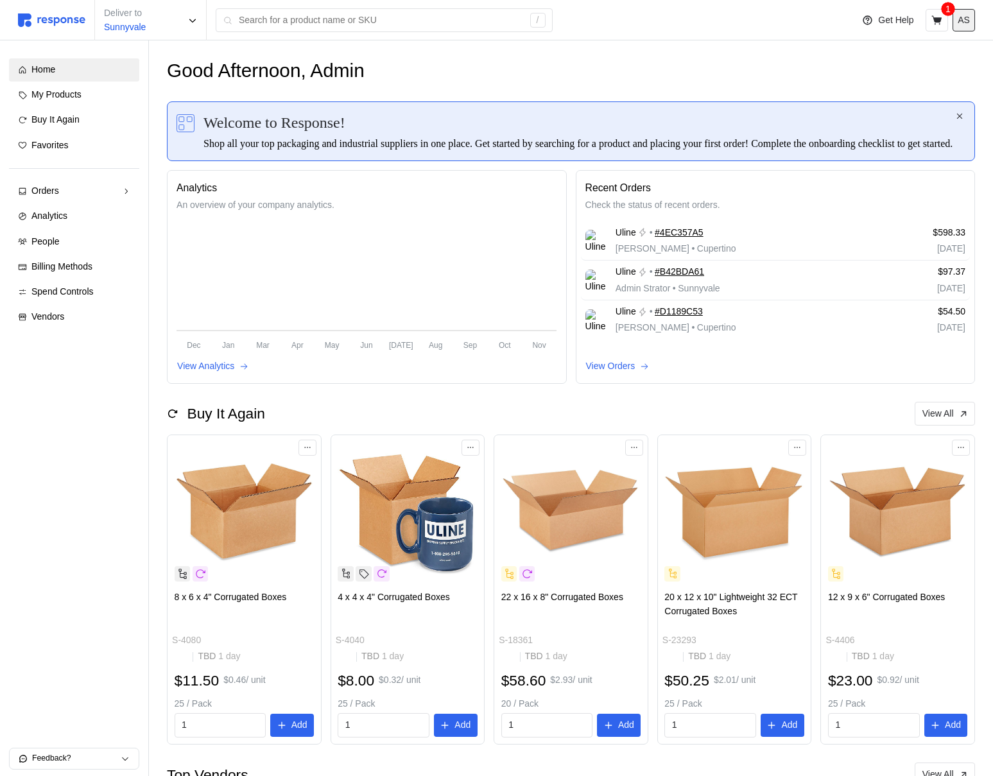
click at [964, 23] on p "AS" at bounding box center [963, 20] width 12 height 14
click at [910, 67] on p "Logout" at bounding box center [924, 74] width 82 height 14
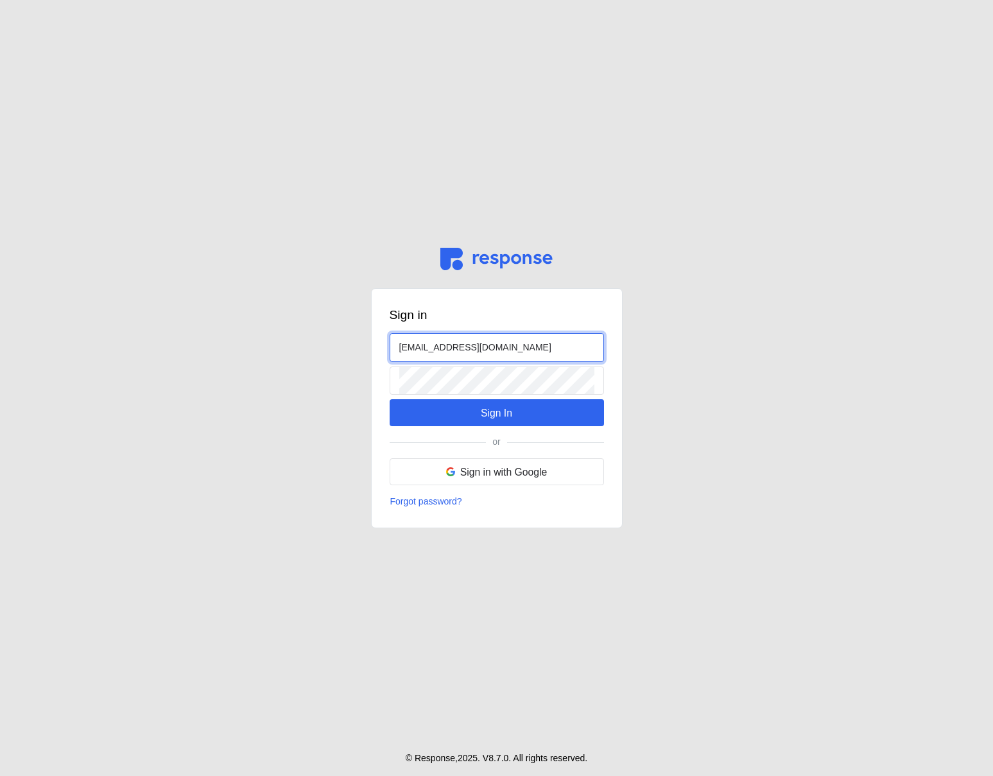
click at [422, 350] on input "[EMAIL_ADDRESS][DOMAIN_NAME]" at bounding box center [496, 348] width 195 height 28
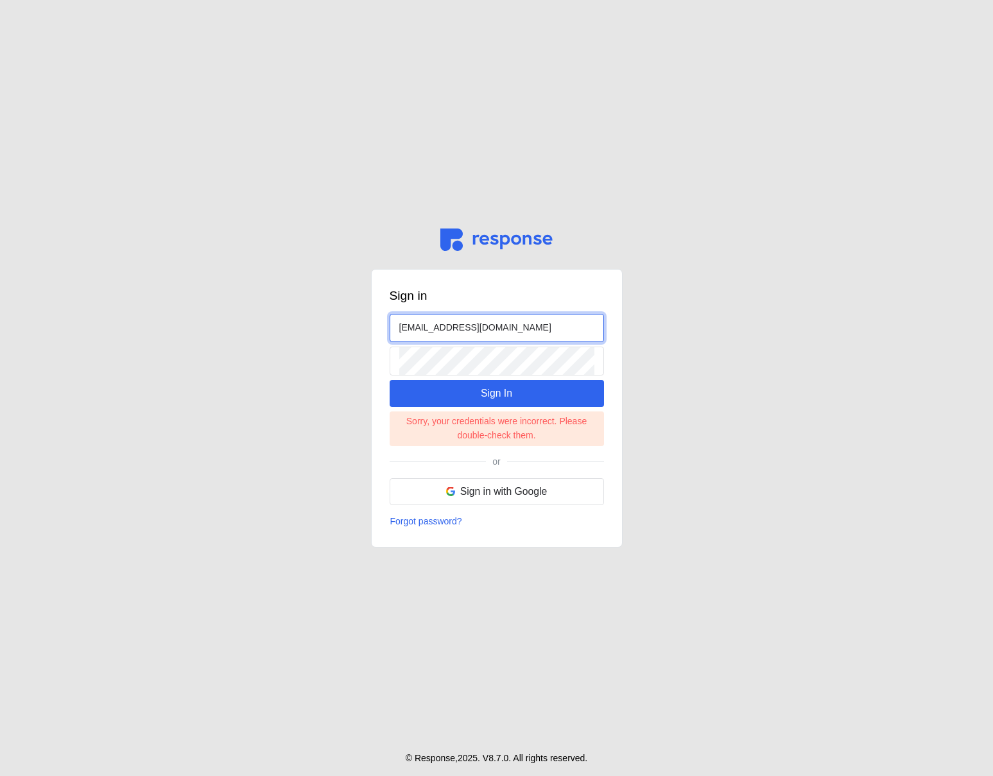
click at [413, 328] on input "[EMAIL_ADDRESS][DOMAIN_NAME]" at bounding box center [496, 328] width 195 height 28
type input "[EMAIL_ADDRESS][DOMAIN_NAME]"
